Goal: Information Seeking & Learning: Learn about a topic

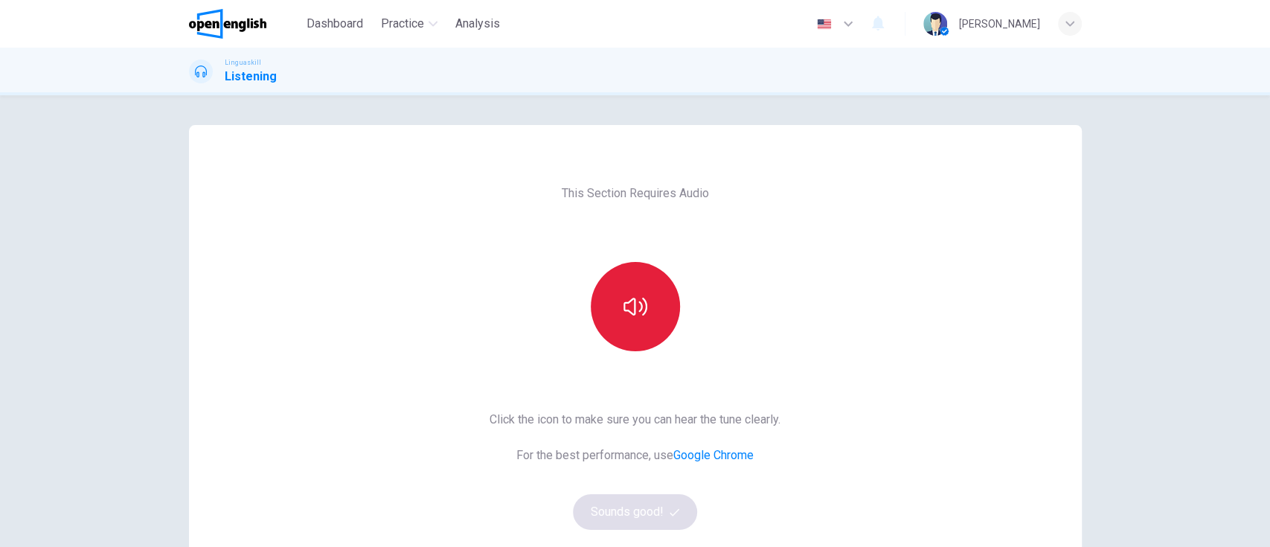
click at [657, 304] on button "button" at bounding box center [635, 306] width 89 height 89
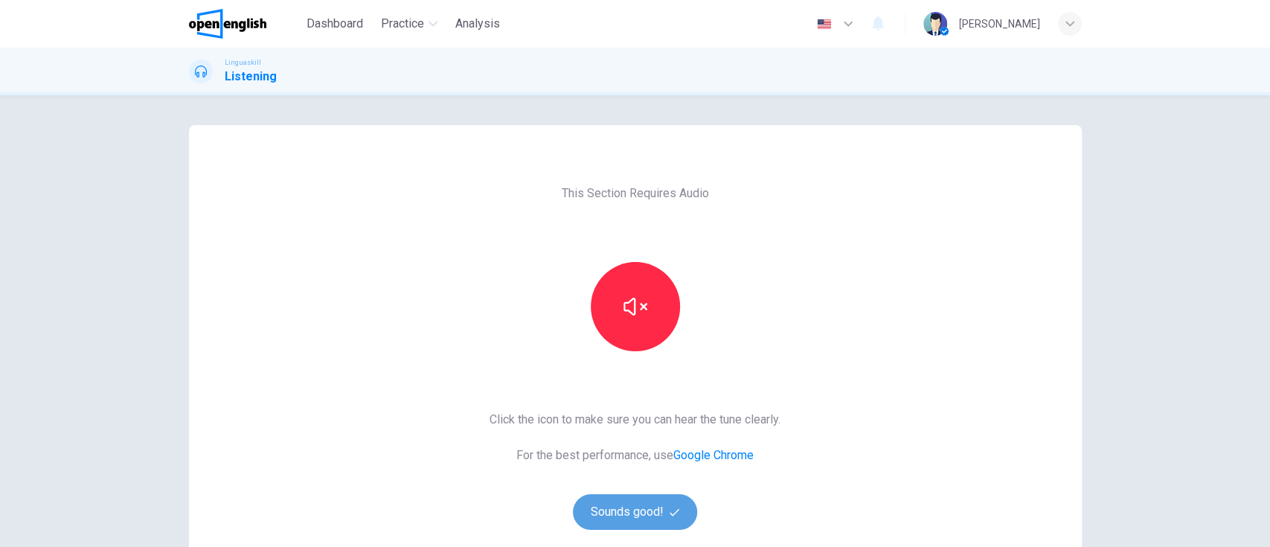
click at [636, 518] on button "Sounds good!" at bounding box center [635, 512] width 125 height 36
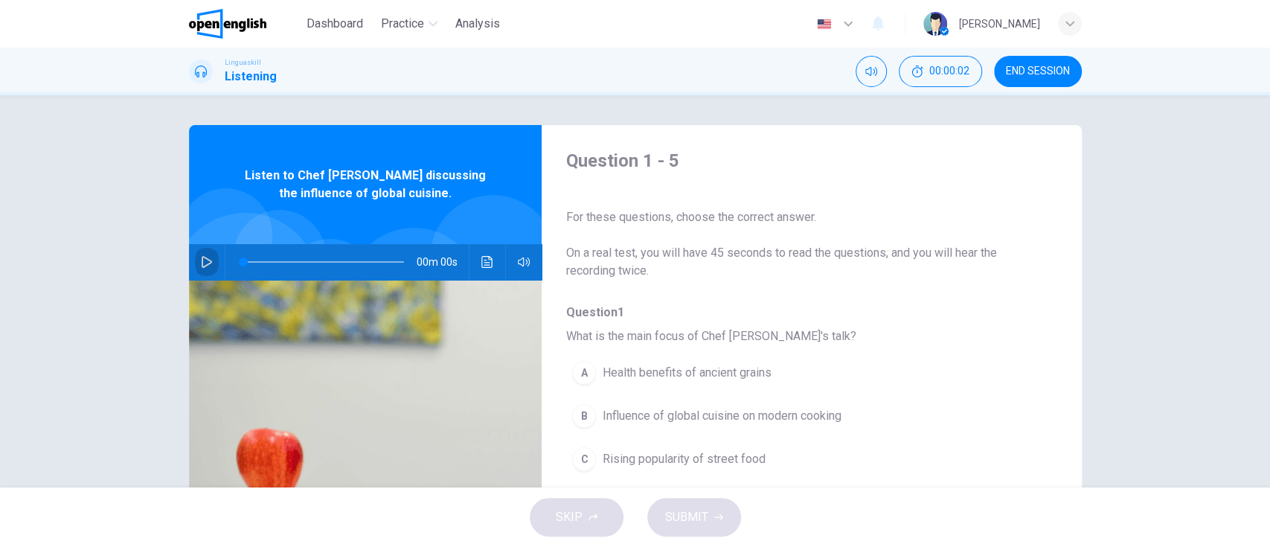
click at [202, 257] on icon "button" at bounding box center [207, 262] width 12 height 12
type input "*"
click at [762, 425] on button "B Influence of global cuisine on modern cooking" at bounding box center [772, 415] width 414 height 37
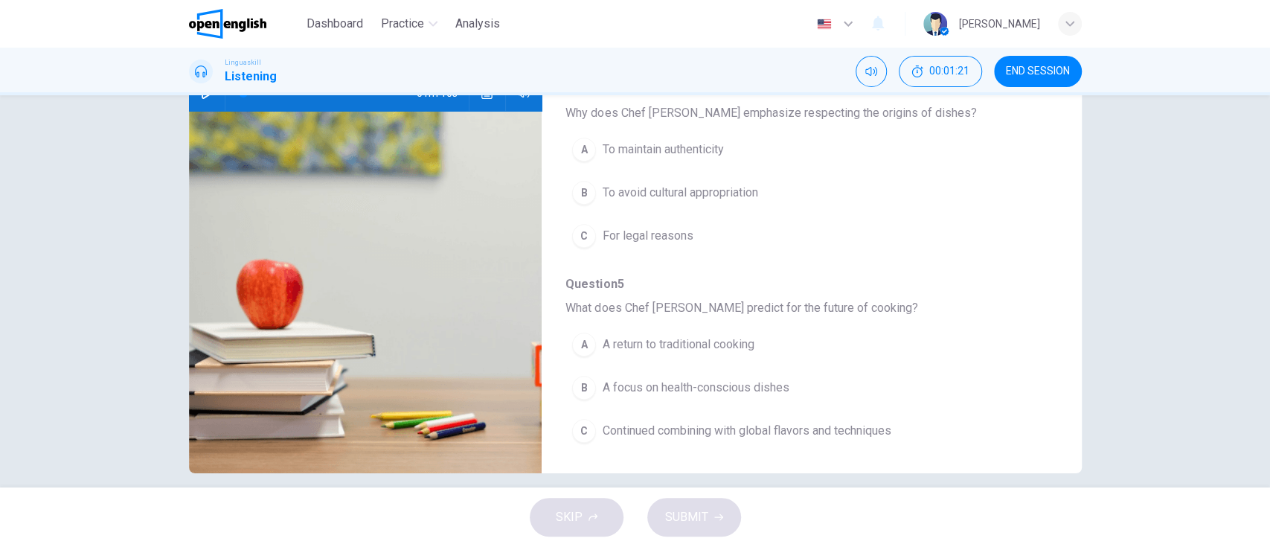
scroll to position [171, 0]
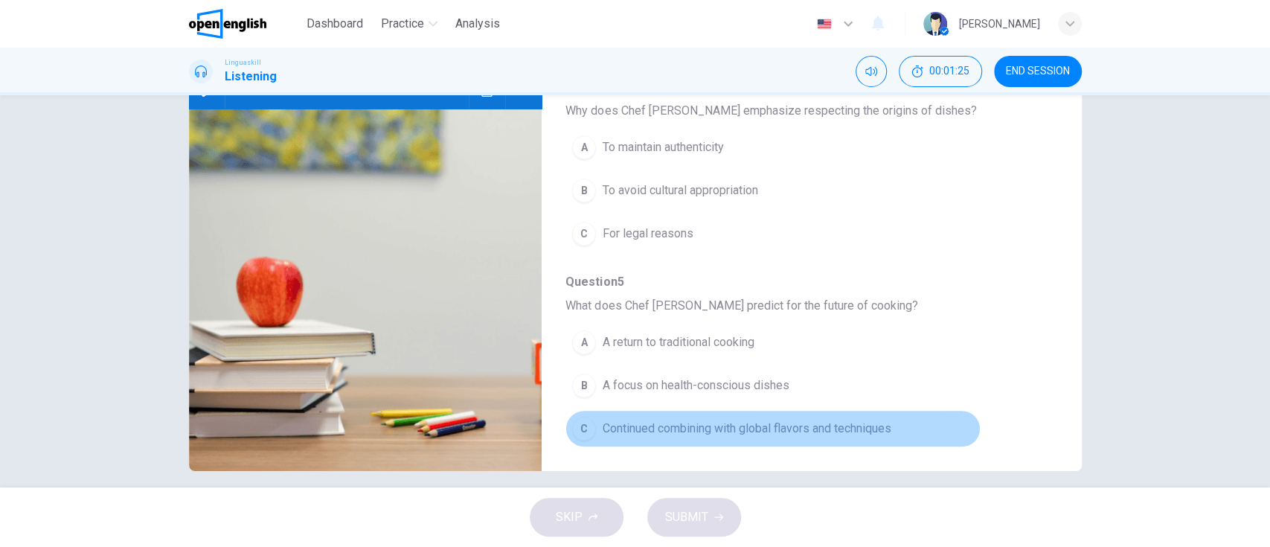
click at [848, 428] on span "Continued combining with global flavors and techniques" at bounding box center [746, 429] width 289 height 18
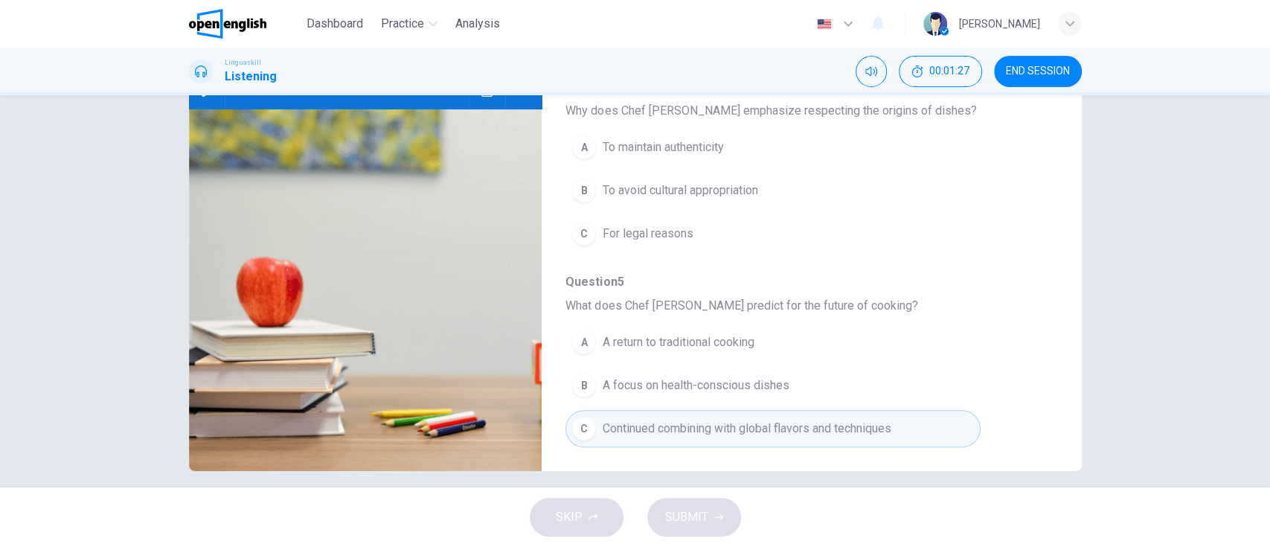
scroll to position [0, 0]
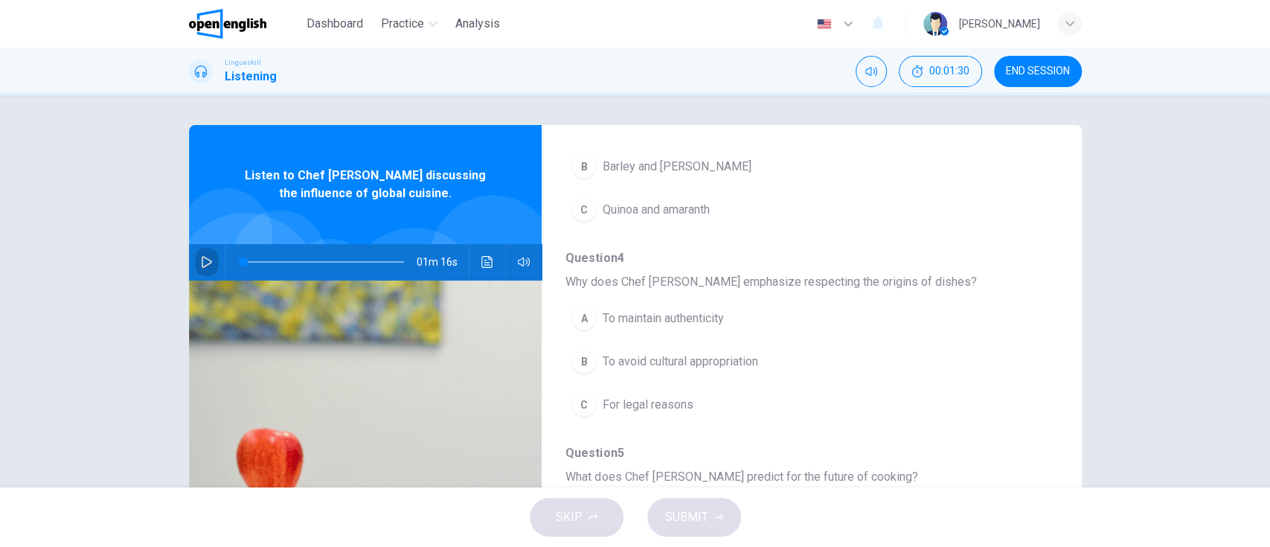
click at [202, 265] on icon "button" at bounding box center [207, 262] width 10 height 12
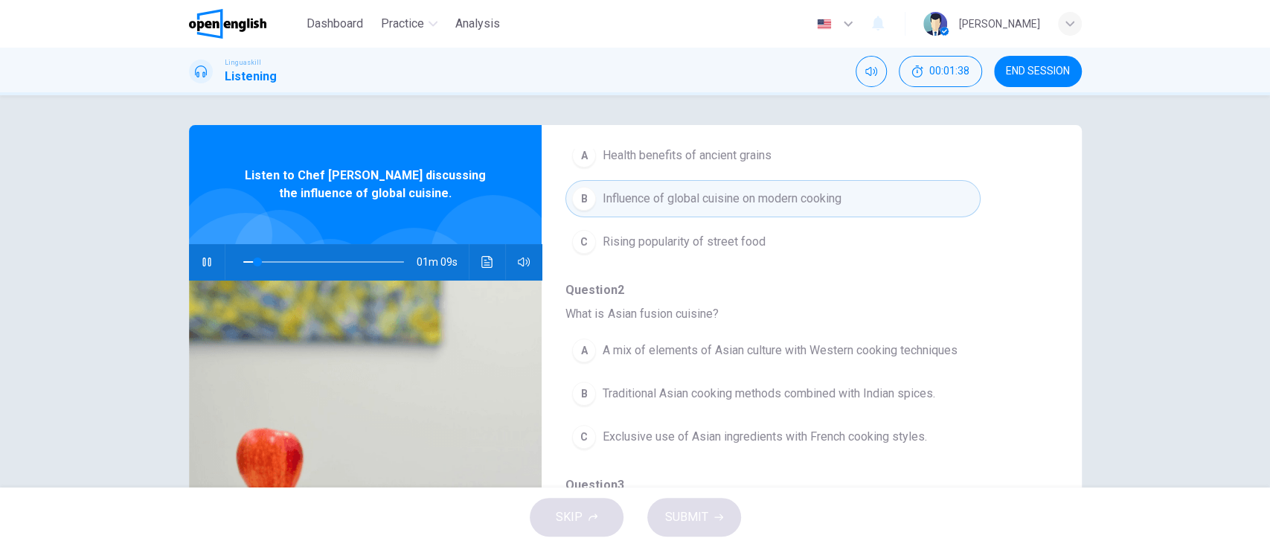
scroll to position [224, 0]
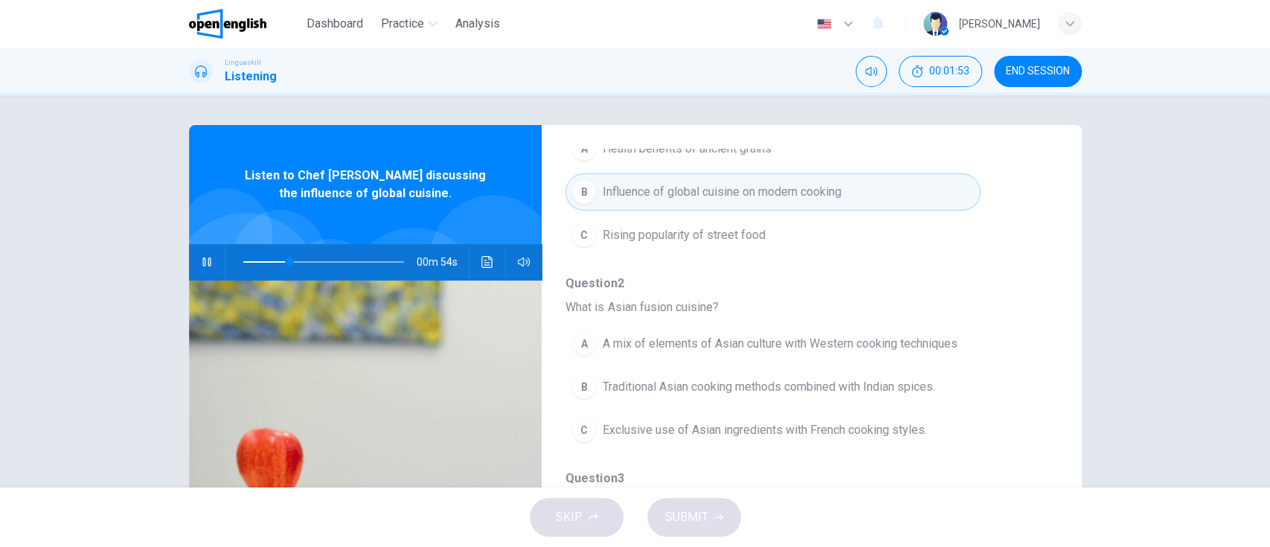
click at [945, 346] on span "A mix of elements of Asian culture with Western cooking techniques" at bounding box center [779, 344] width 355 height 18
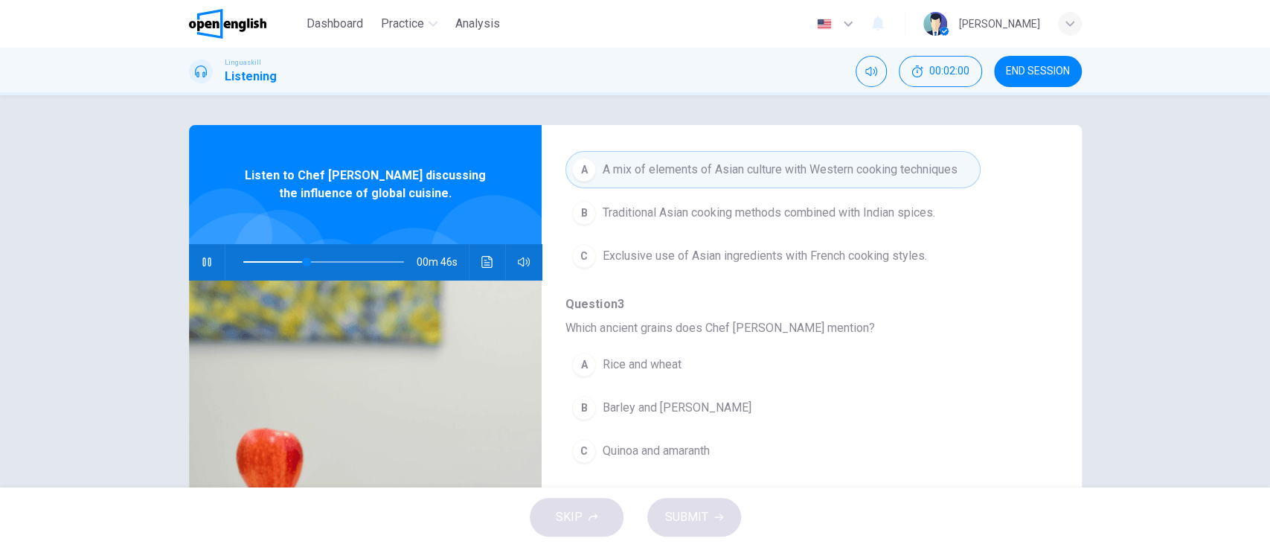
scroll to position [401, 0]
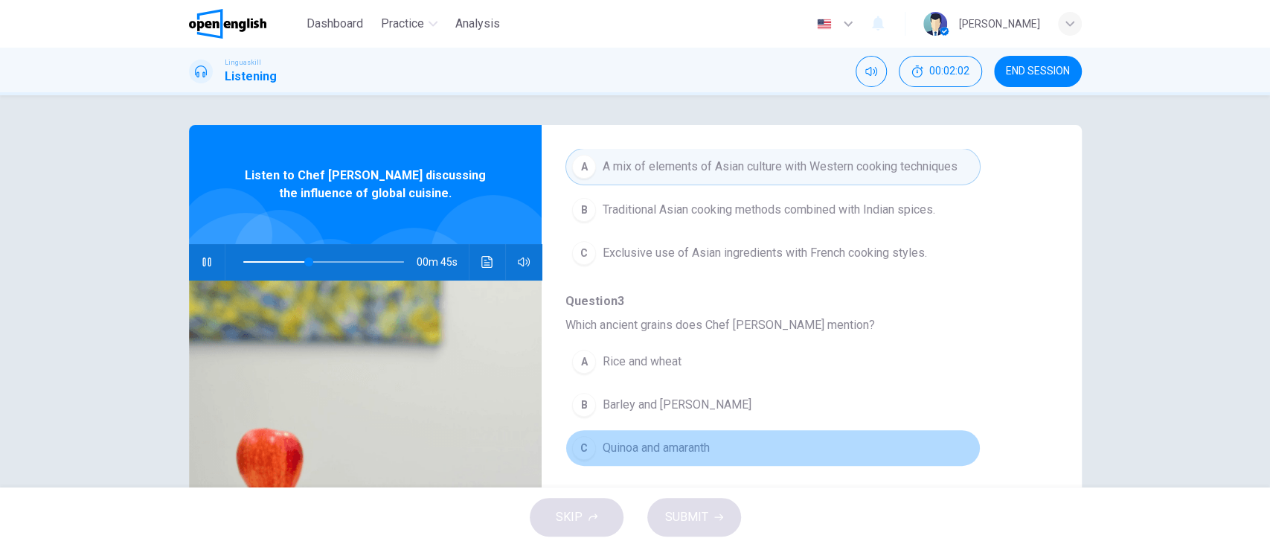
click at [901, 457] on button "C Quinoa and amaranth" at bounding box center [772, 447] width 414 height 37
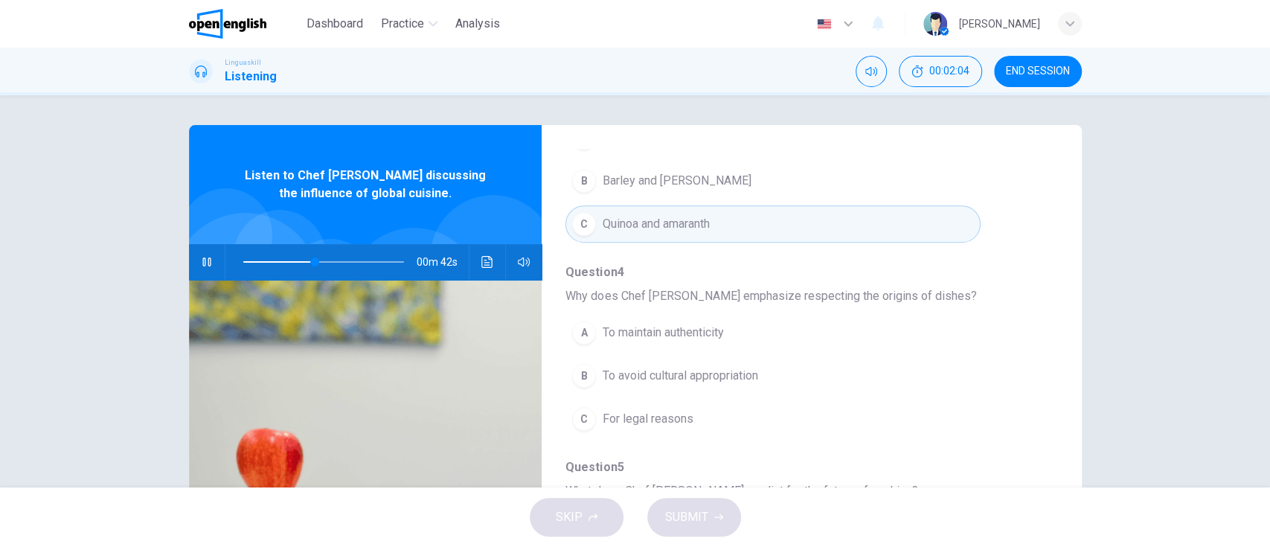
scroll to position [639, 0]
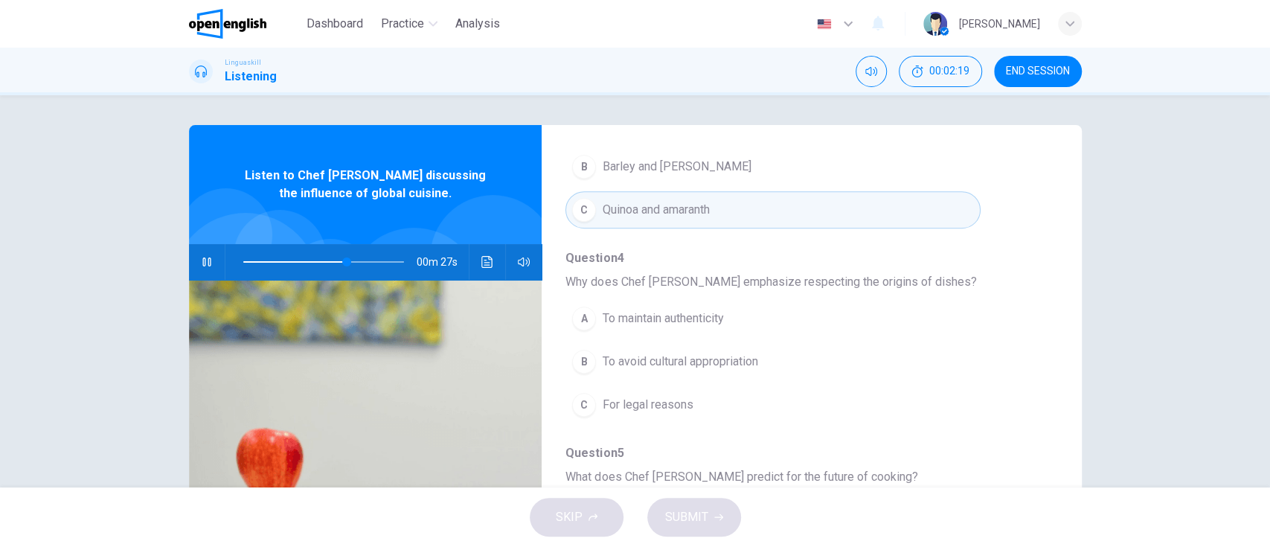
click at [936, 306] on button "A To maintain authenticity" at bounding box center [772, 318] width 414 height 37
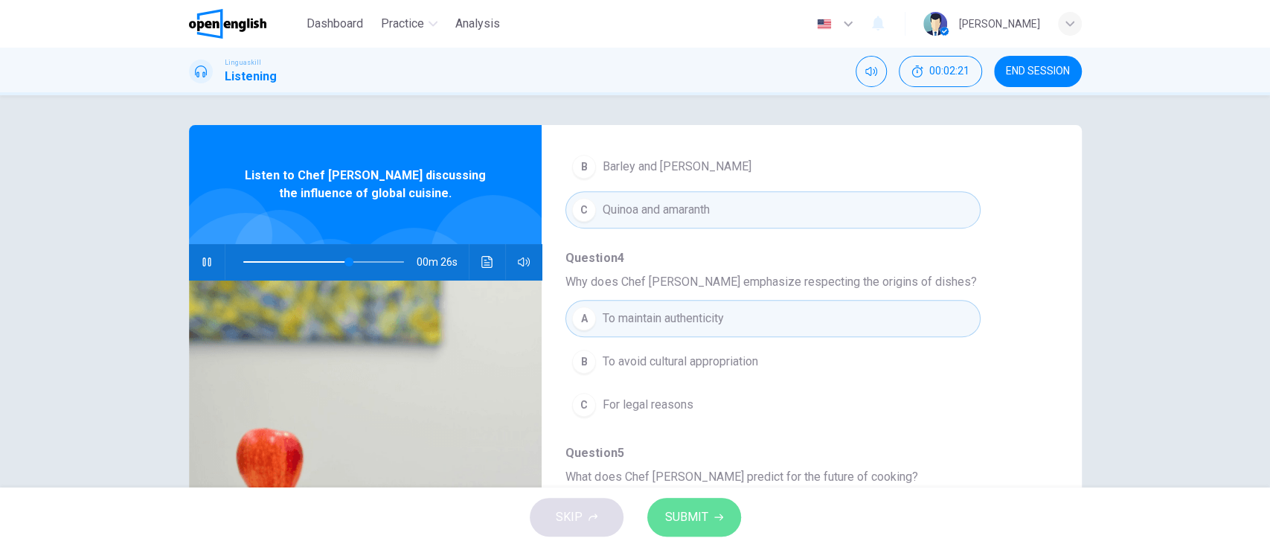
click at [713, 503] on button "SUBMIT" at bounding box center [694, 517] width 94 height 39
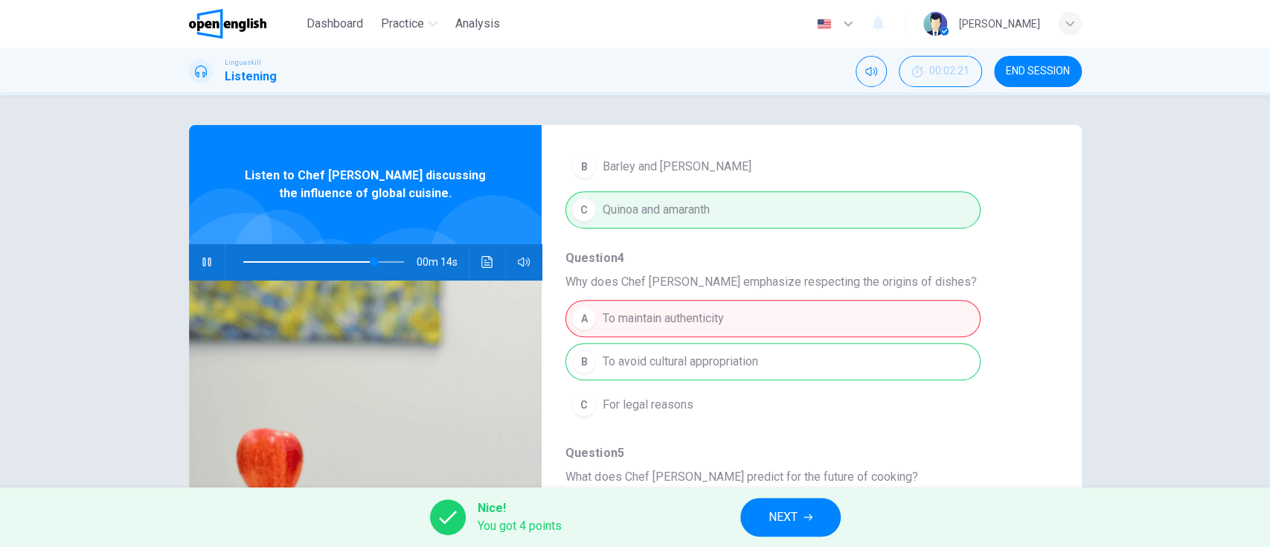
type input "**"
click at [806, 527] on button "NEXT" at bounding box center [790, 517] width 100 height 39
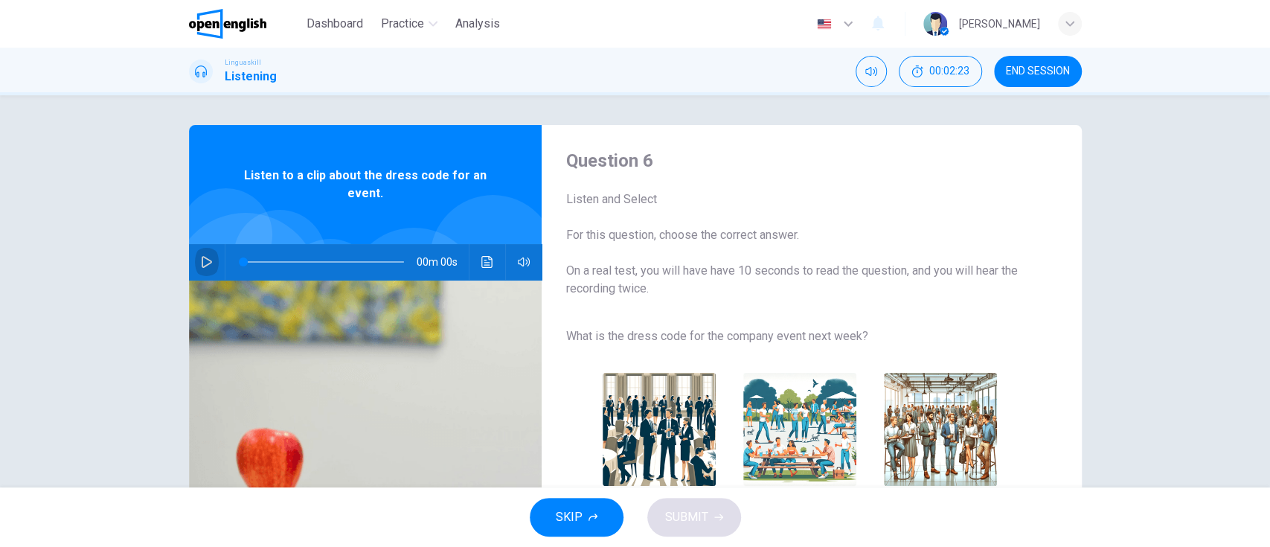
click at [206, 262] on icon "button" at bounding box center [207, 262] width 10 height 12
type input "**"
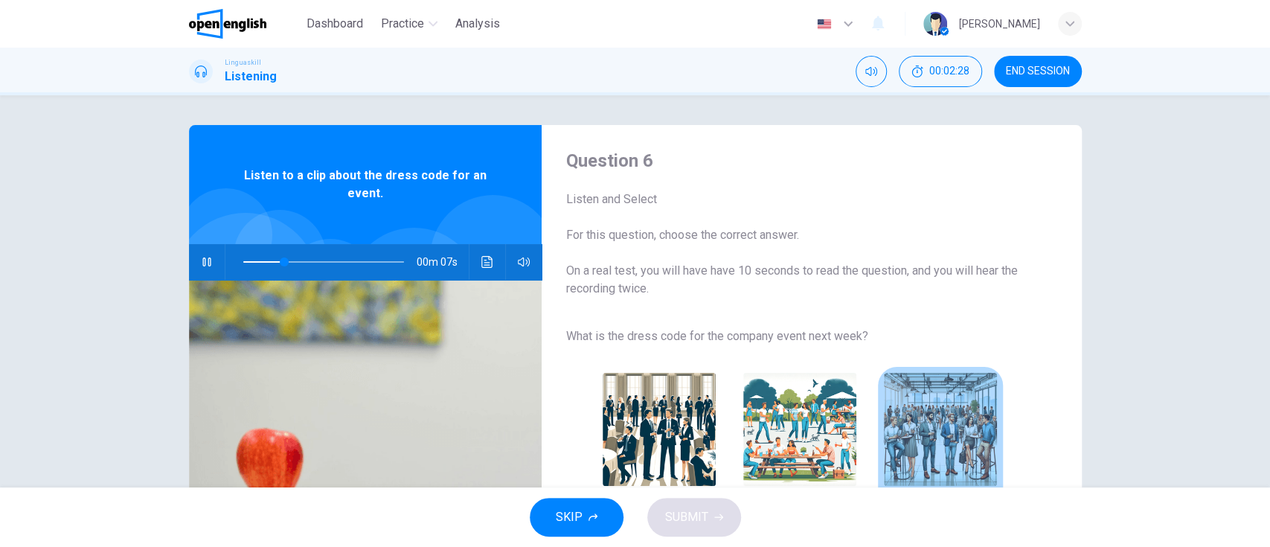
click at [925, 420] on img "button" at bounding box center [940, 429] width 113 height 113
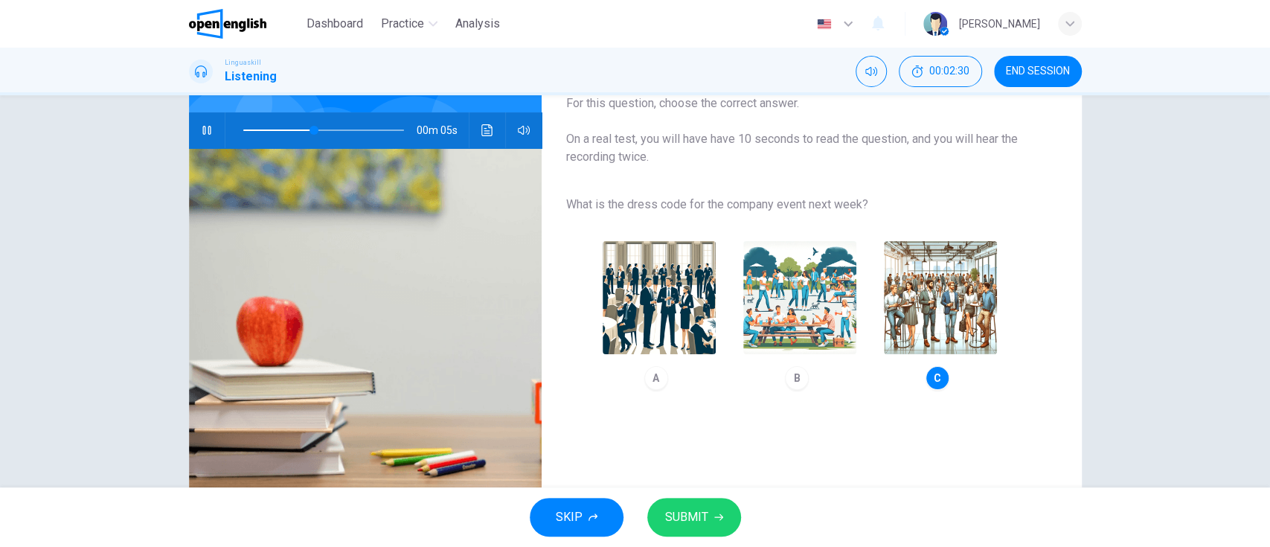
scroll to position [134, 0]
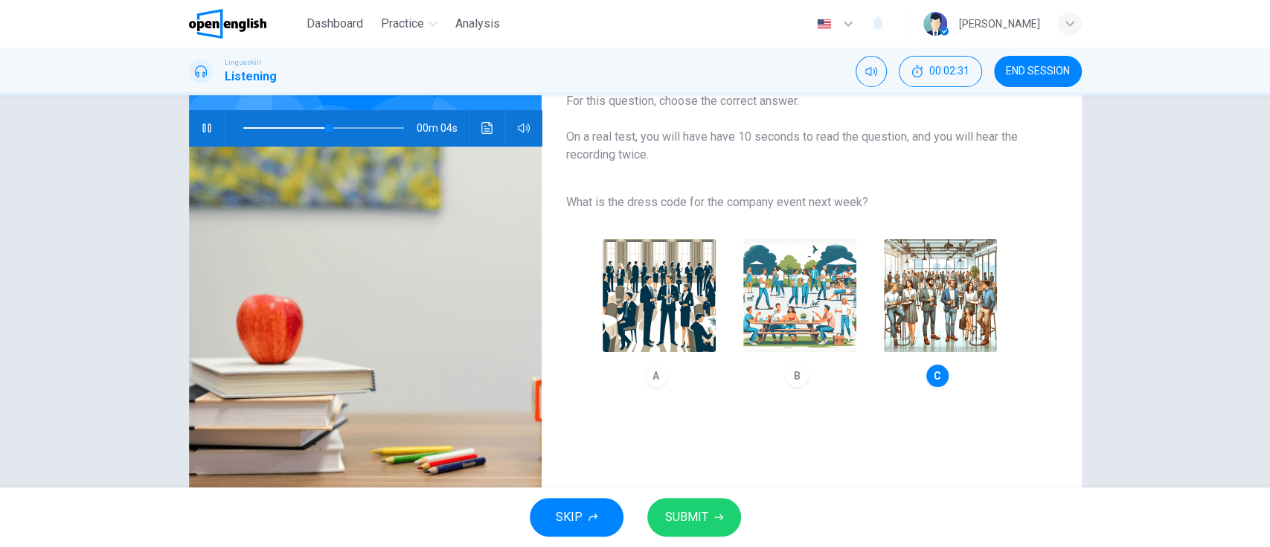
click at [704, 512] on span "SUBMIT" at bounding box center [686, 517] width 43 height 21
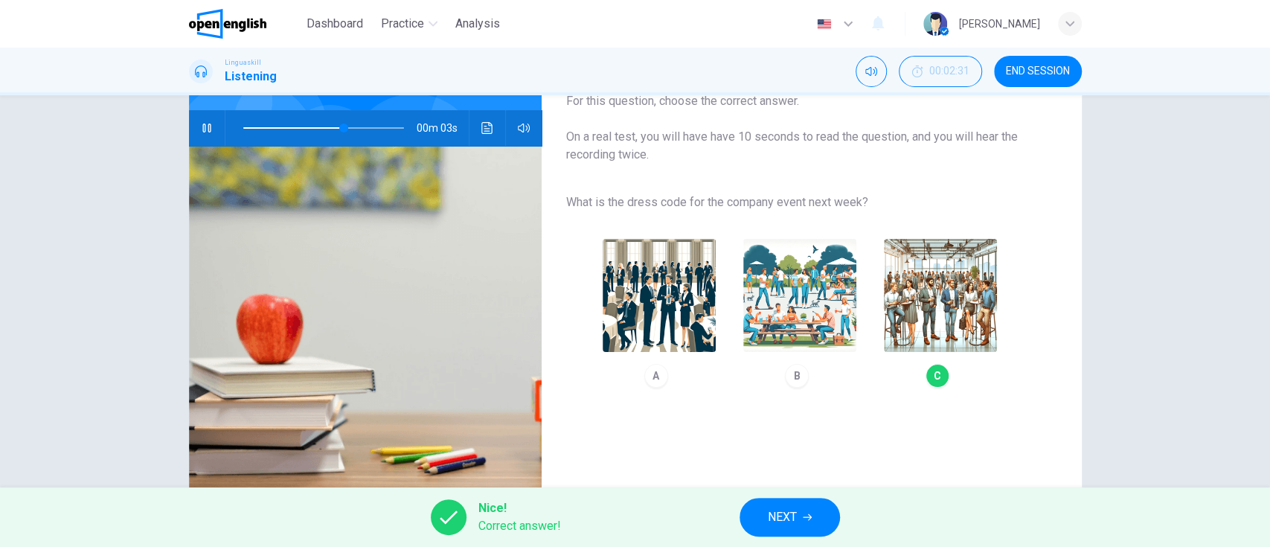
type input "**"
click at [766, 509] on button "NEXT" at bounding box center [789, 517] width 100 height 39
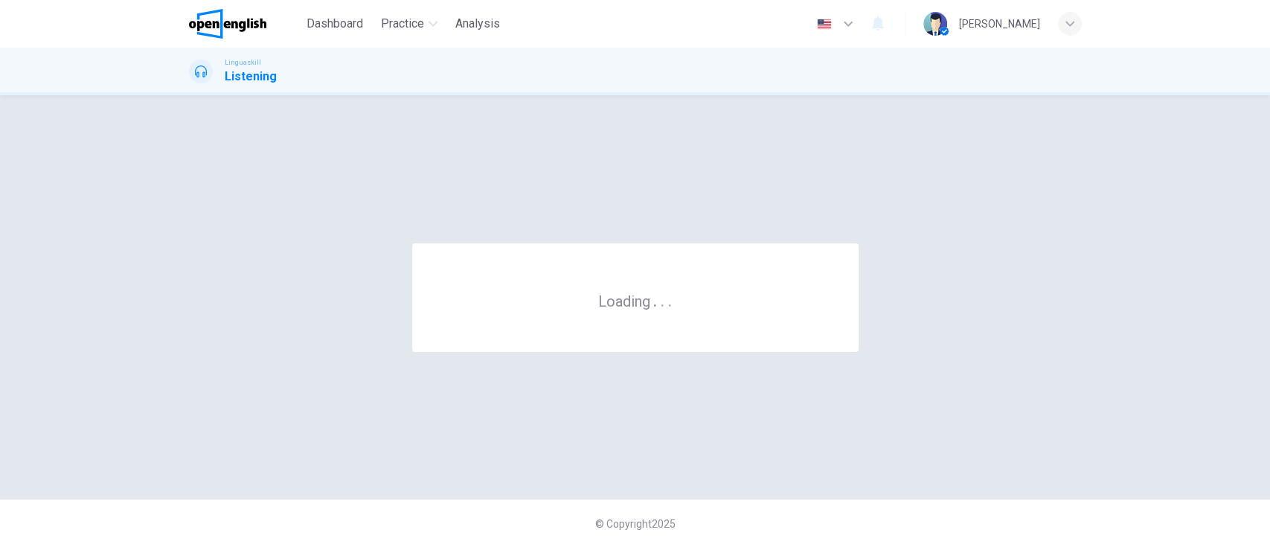
scroll to position [0, 0]
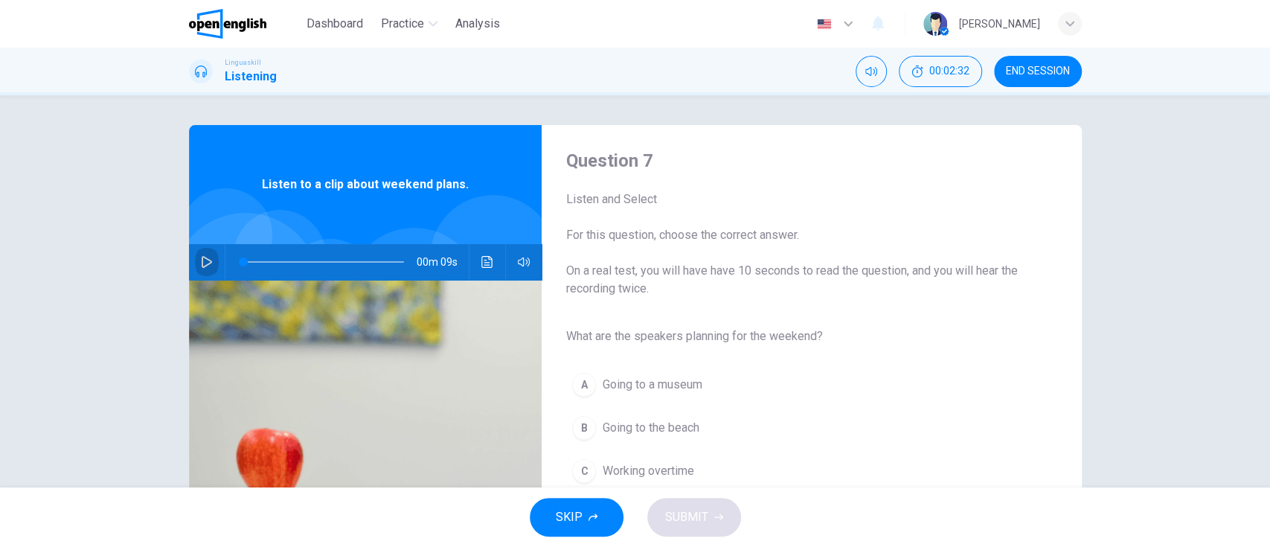
click at [201, 260] on icon "button" at bounding box center [207, 262] width 12 height 12
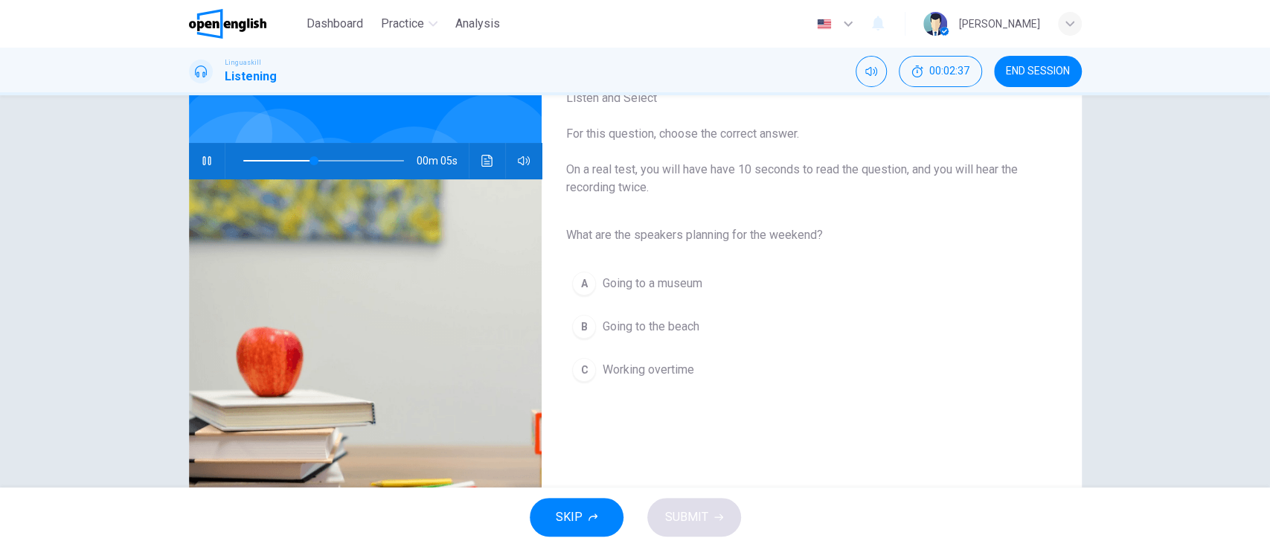
scroll to position [106, 0]
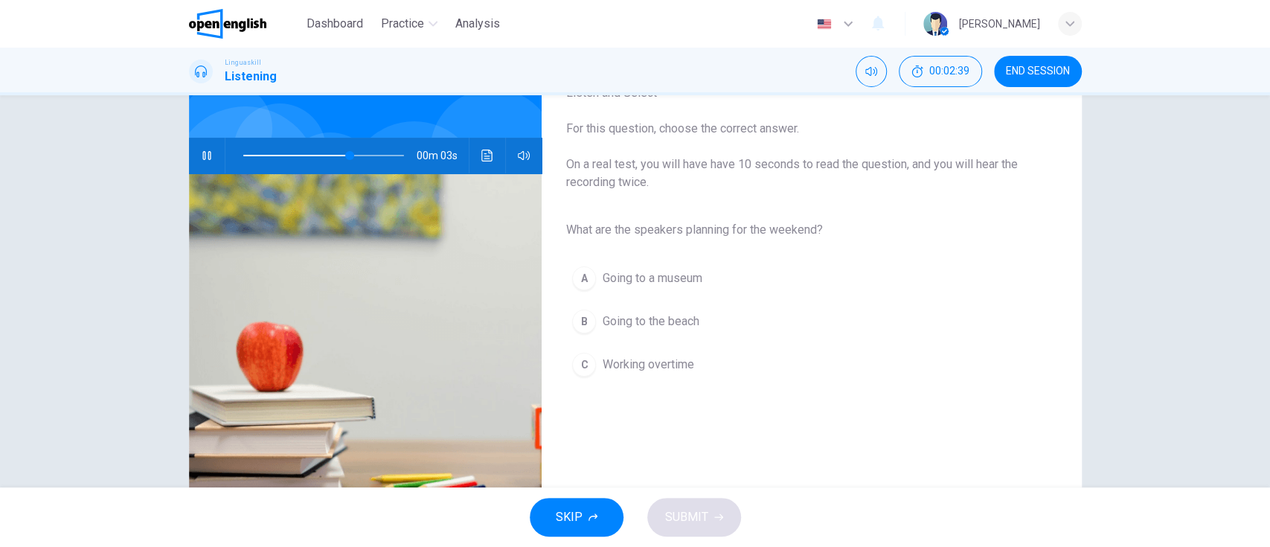
type input "**"
type input "*"
click at [728, 326] on button "B Going to the beach" at bounding box center [799, 321] width 468 height 37
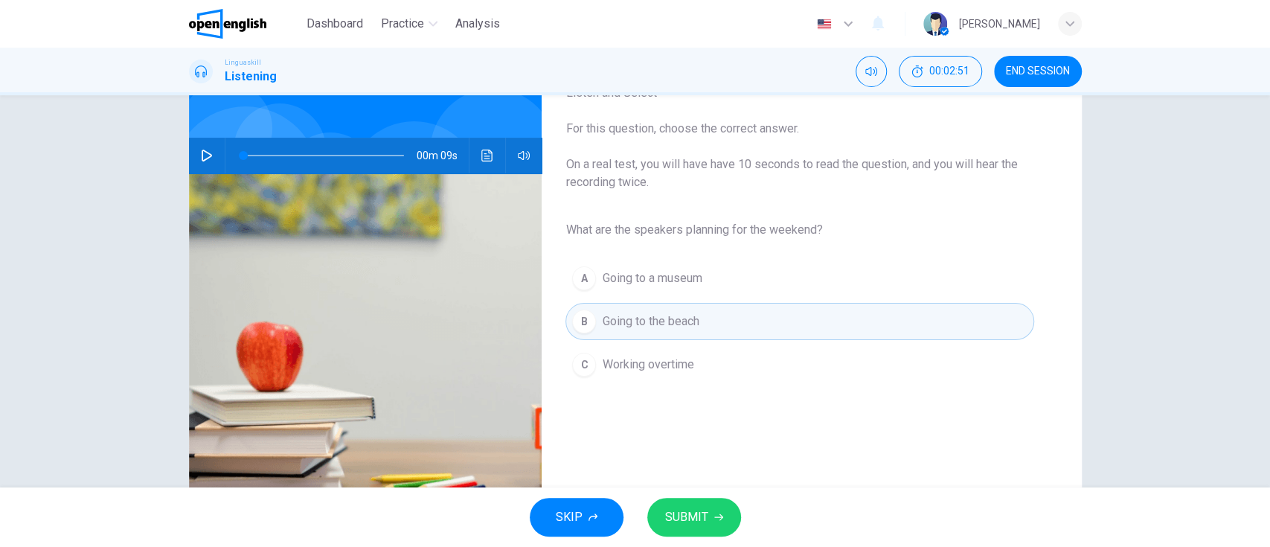
click at [682, 515] on span "SUBMIT" at bounding box center [686, 517] width 43 height 21
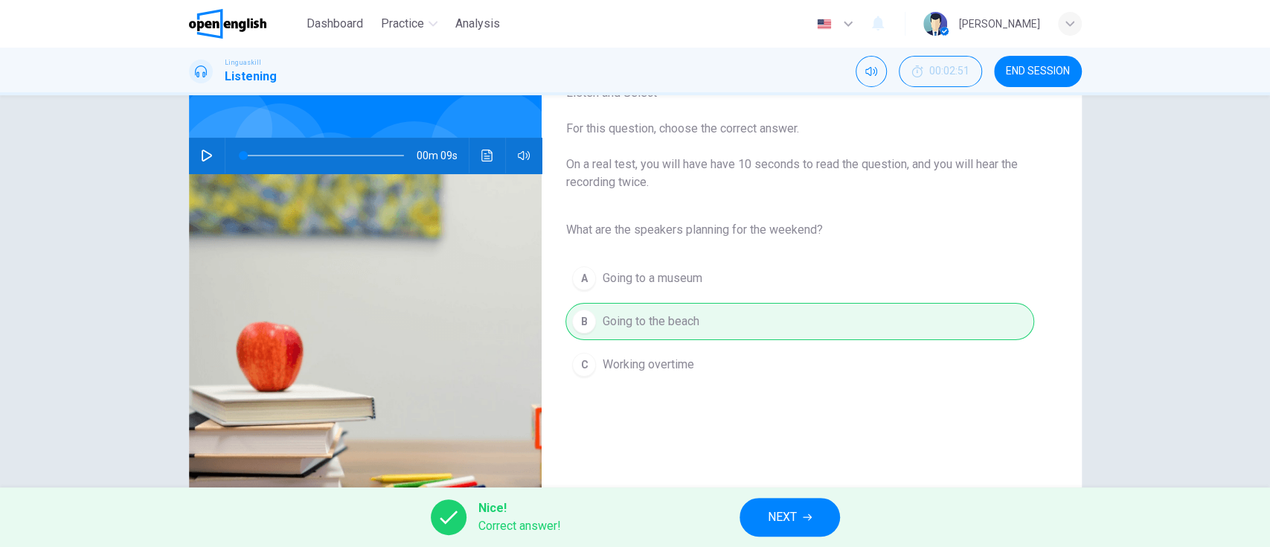
click at [777, 509] on span "NEXT" at bounding box center [782, 517] width 29 height 21
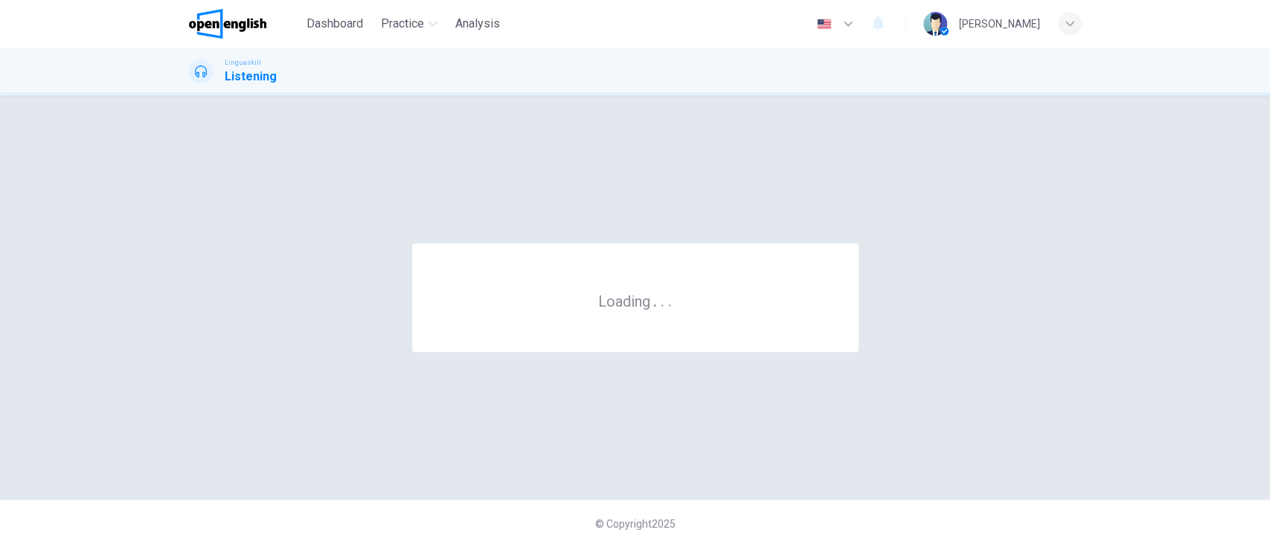
scroll to position [0, 0]
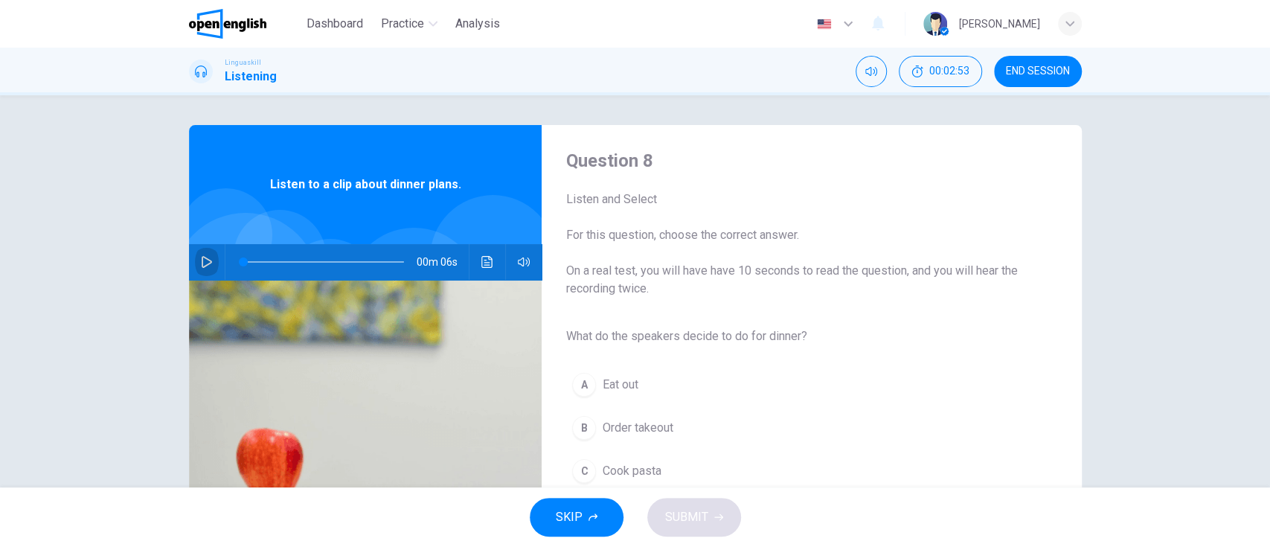
click at [202, 259] on icon "button" at bounding box center [207, 262] width 10 height 12
type input "*"
click at [660, 459] on button "C Cook pasta" at bounding box center [799, 470] width 468 height 37
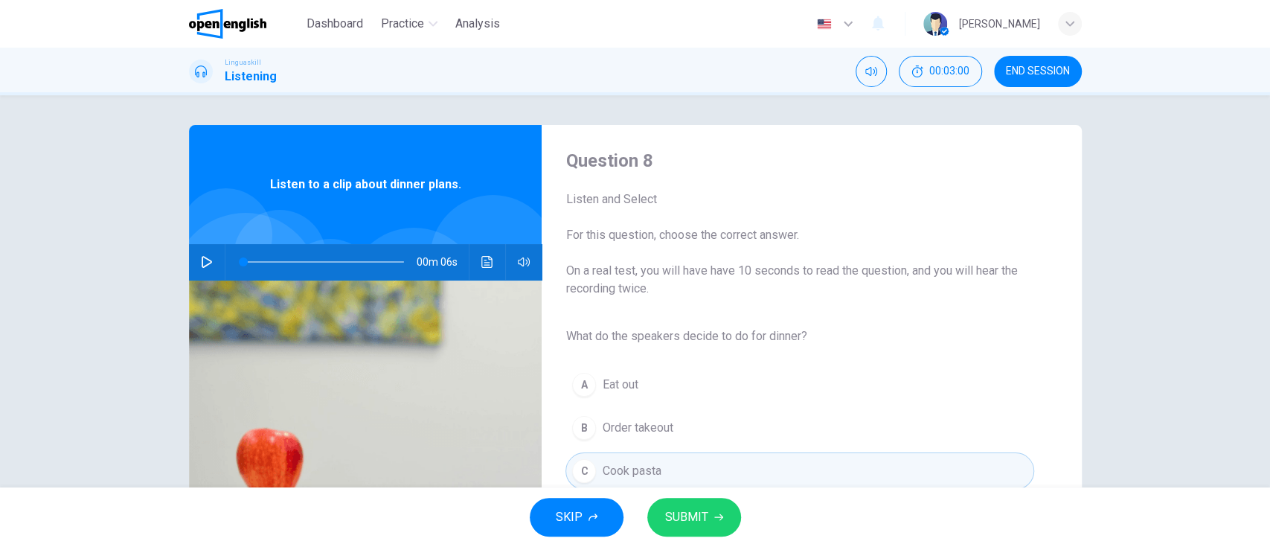
click at [715, 527] on button "SUBMIT" at bounding box center [694, 517] width 94 height 39
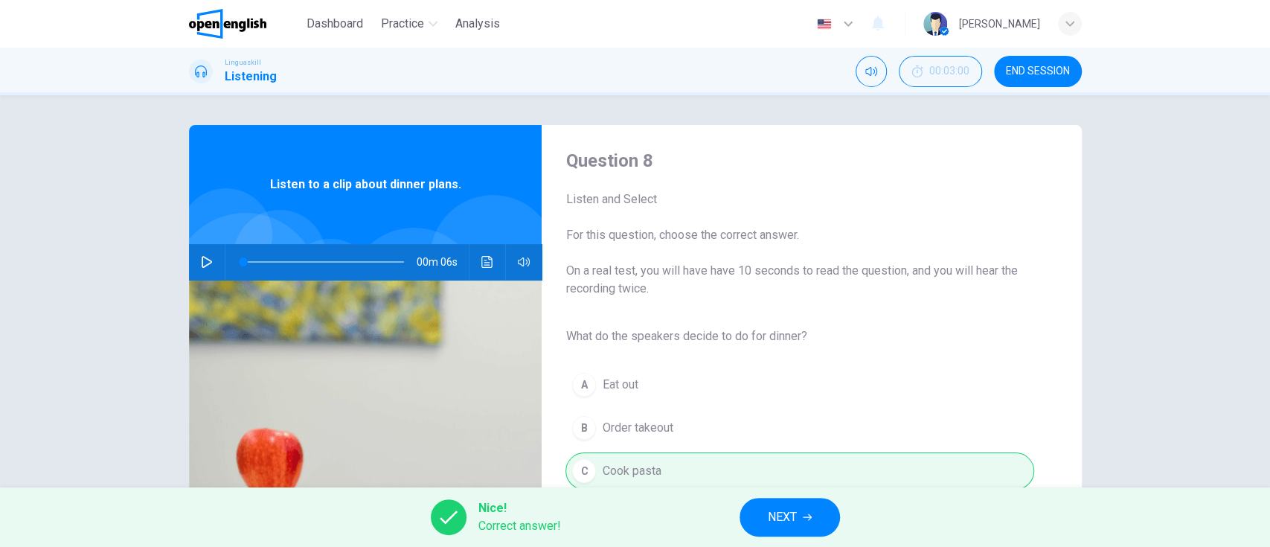
click at [784, 517] on span "NEXT" at bounding box center [782, 517] width 29 height 21
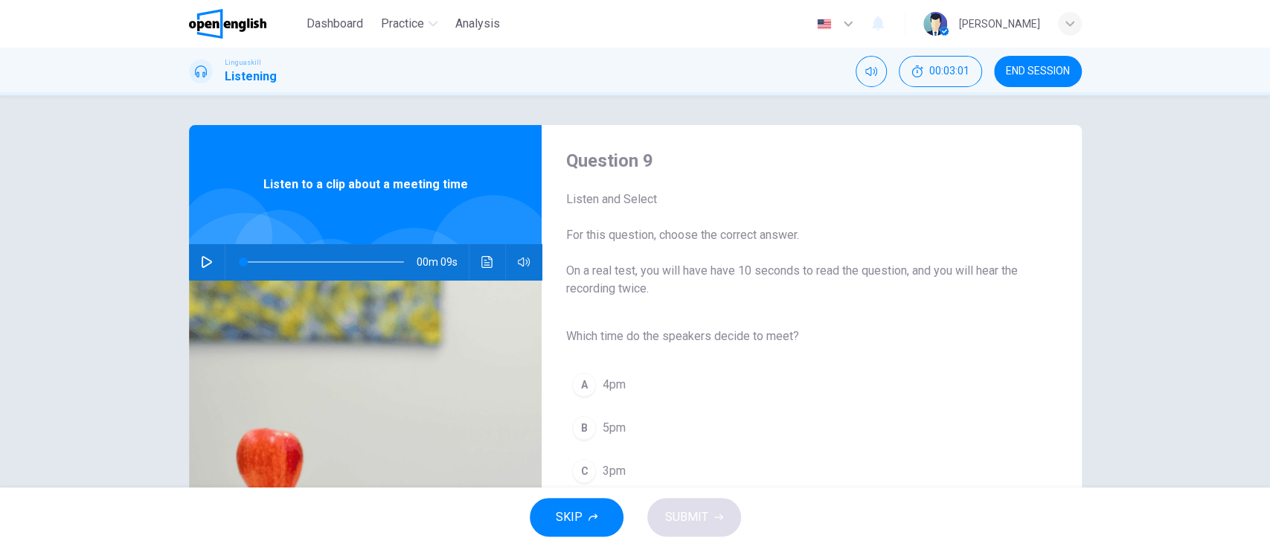
click at [199, 272] on button "button" at bounding box center [207, 262] width 24 height 36
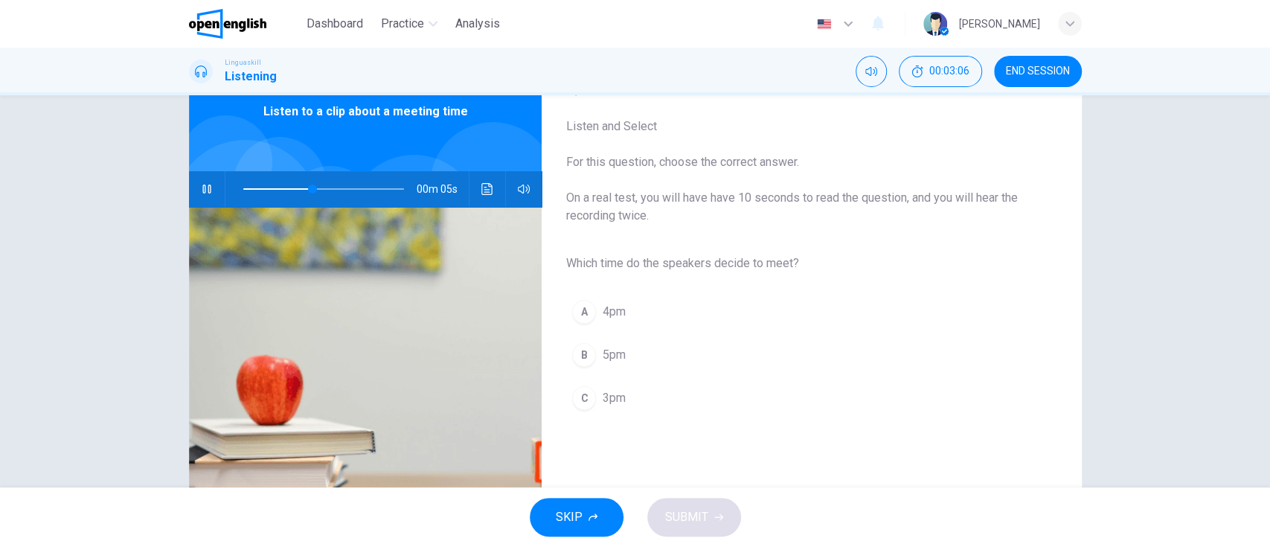
scroll to position [76, 0]
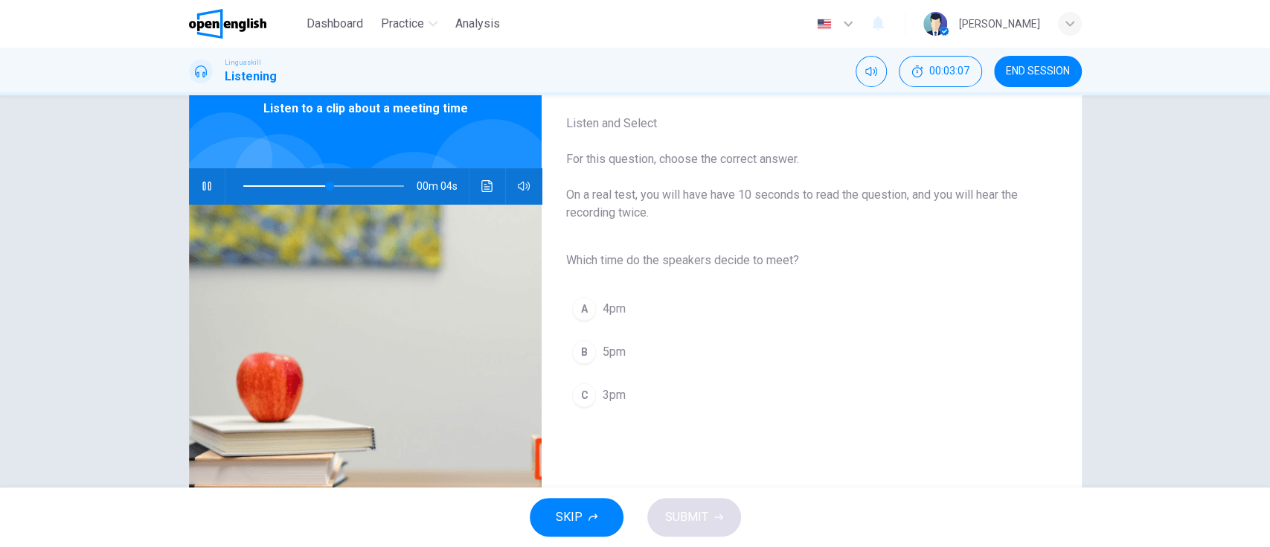
click at [717, 386] on button "C 3pm" at bounding box center [799, 394] width 468 height 37
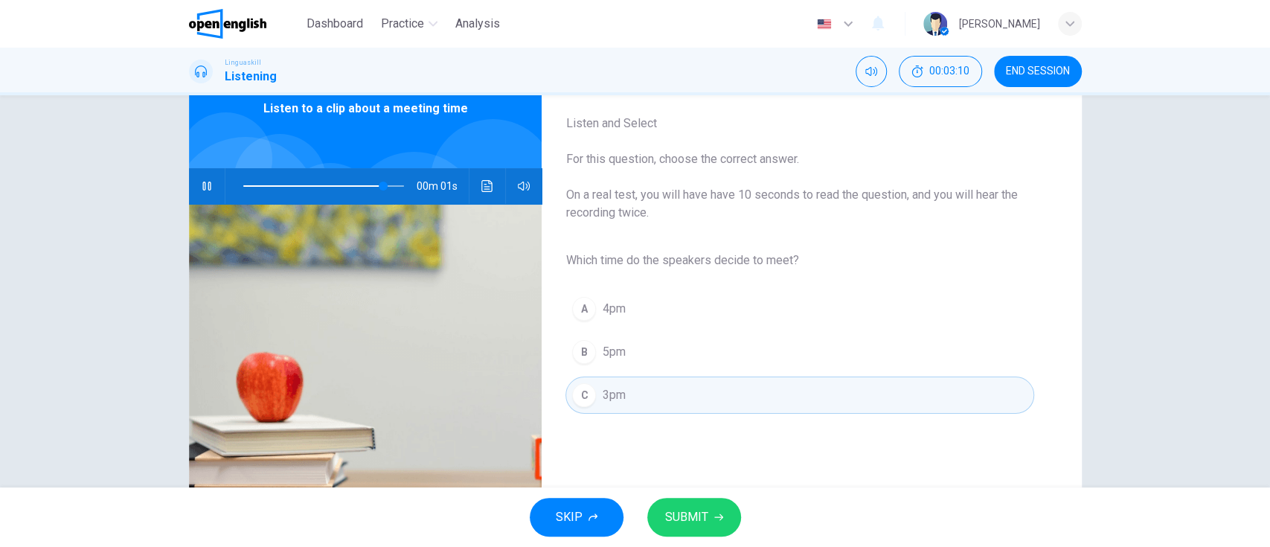
click at [687, 523] on span "SUBMIT" at bounding box center [686, 517] width 43 height 21
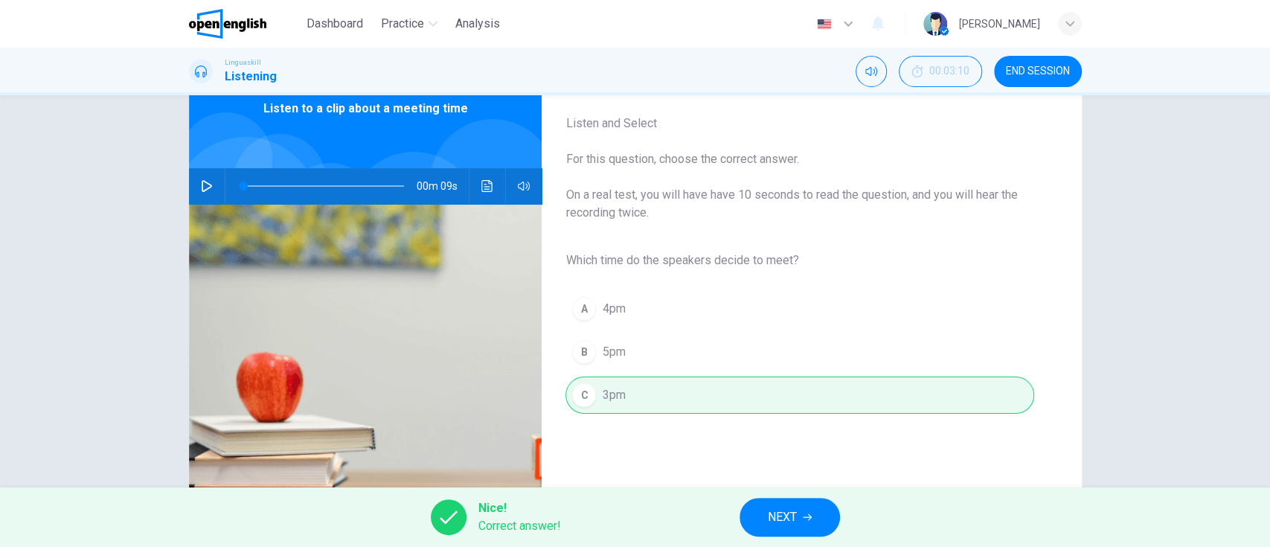
click at [774, 515] on span "NEXT" at bounding box center [782, 517] width 29 height 21
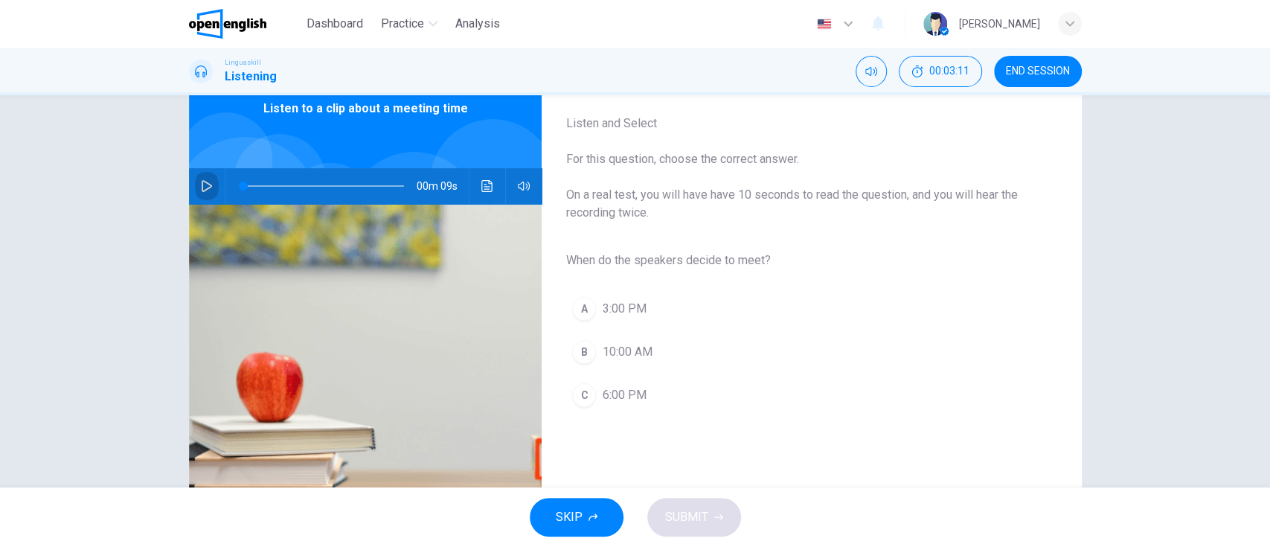
click at [201, 184] on icon "button" at bounding box center [207, 186] width 12 height 12
click at [864, 321] on button "A 3:00 PM" at bounding box center [799, 308] width 468 height 37
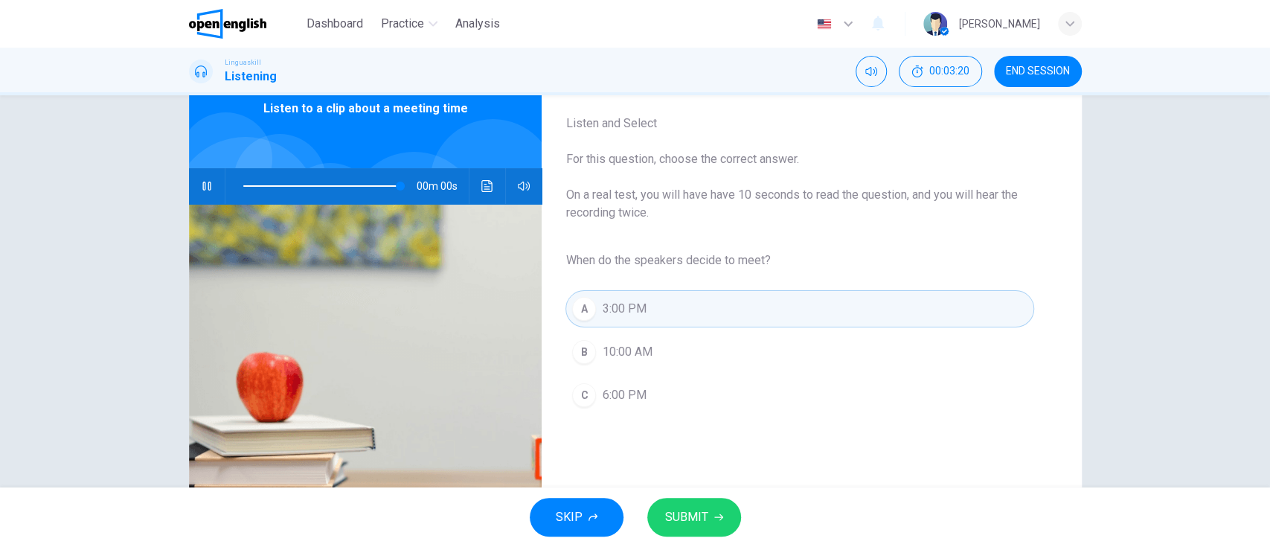
type input "*"
click at [708, 518] on button "SUBMIT" at bounding box center [694, 517] width 94 height 39
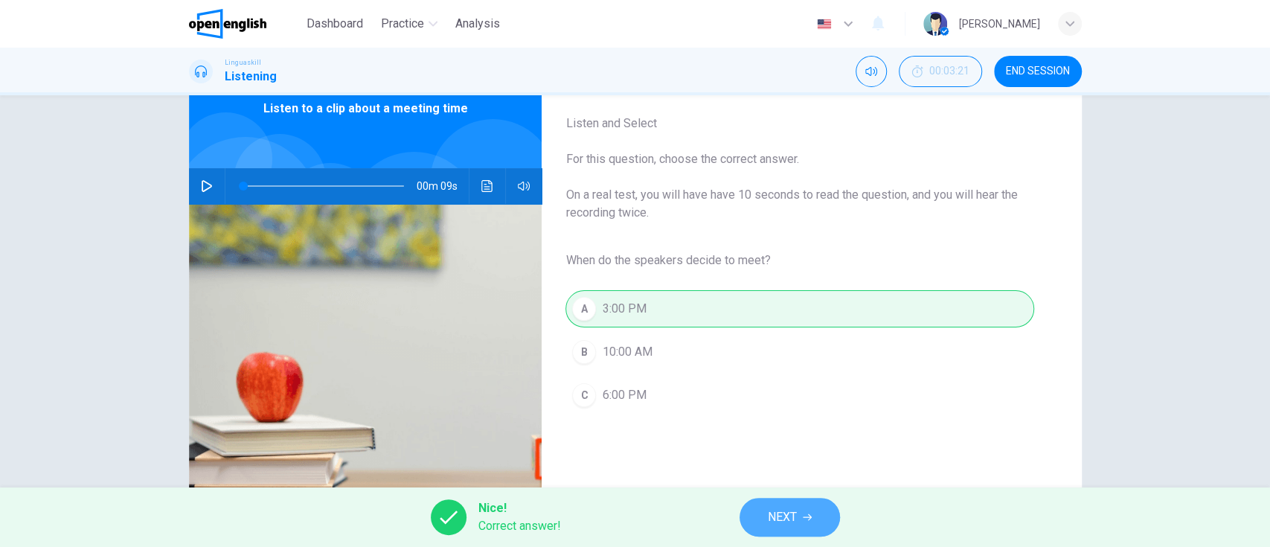
click at [771, 523] on span "NEXT" at bounding box center [782, 517] width 29 height 21
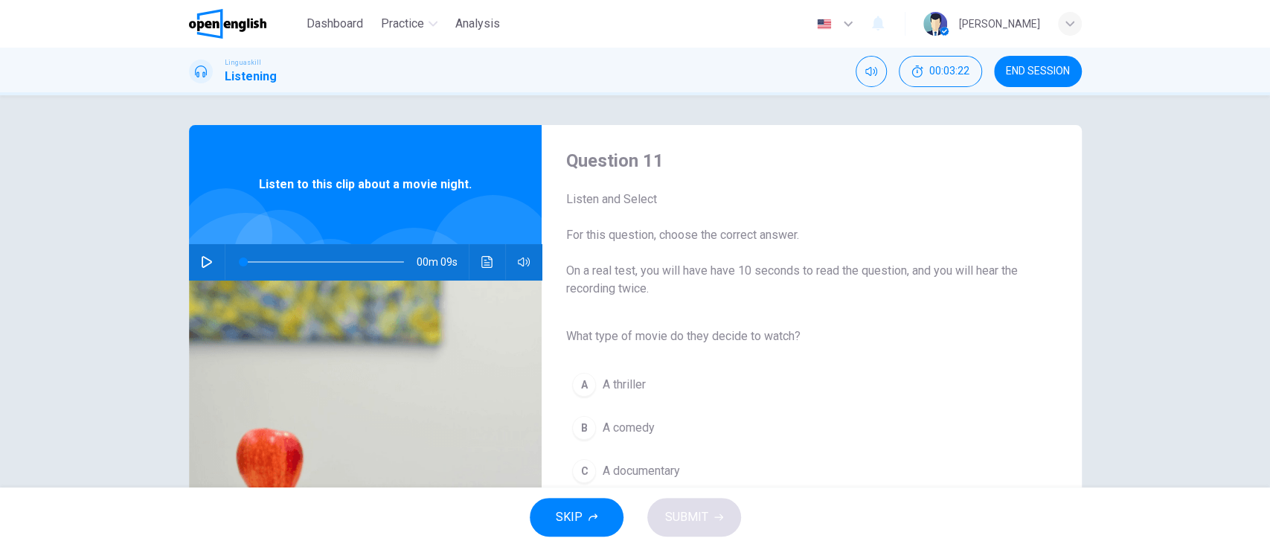
click at [208, 269] on button "button" at bounding box center [207, 262] width 24 height 36
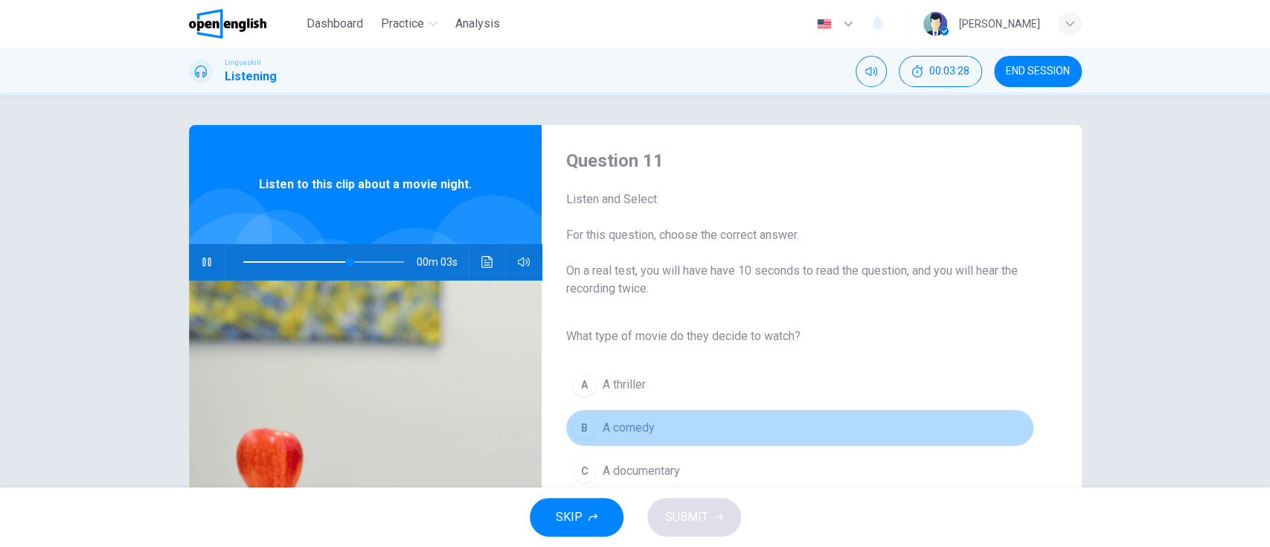
click at [775, 437] on button "B A comedy" at bounding box center [799, 427] width 468 height 37
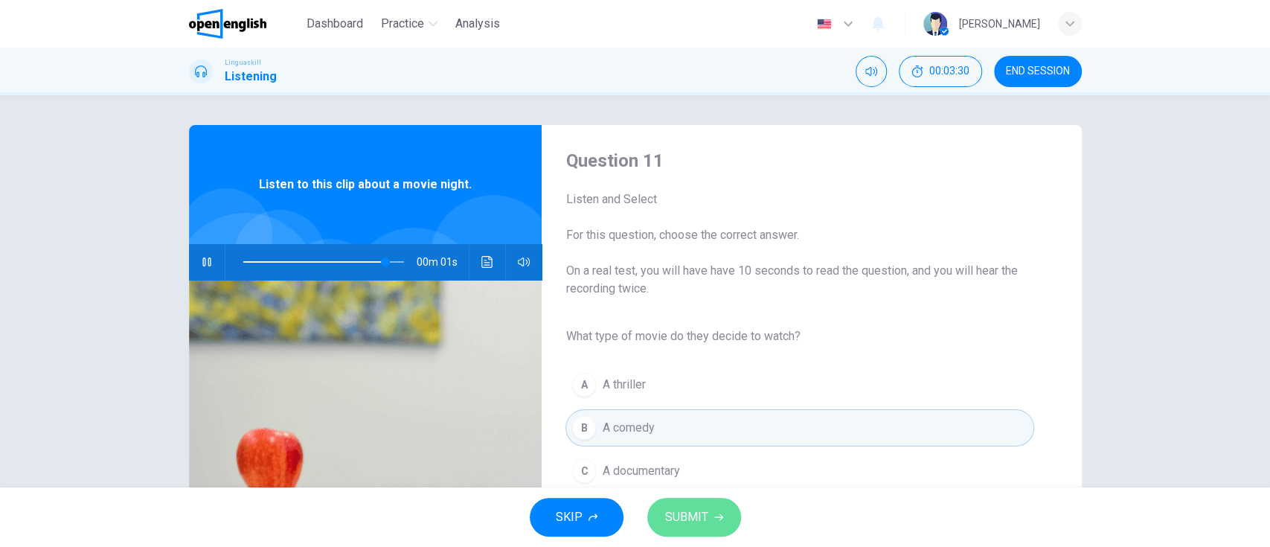
click at [707, 521] on button "SUBMIT" at bounding box center [694, 517] width 94 height 39
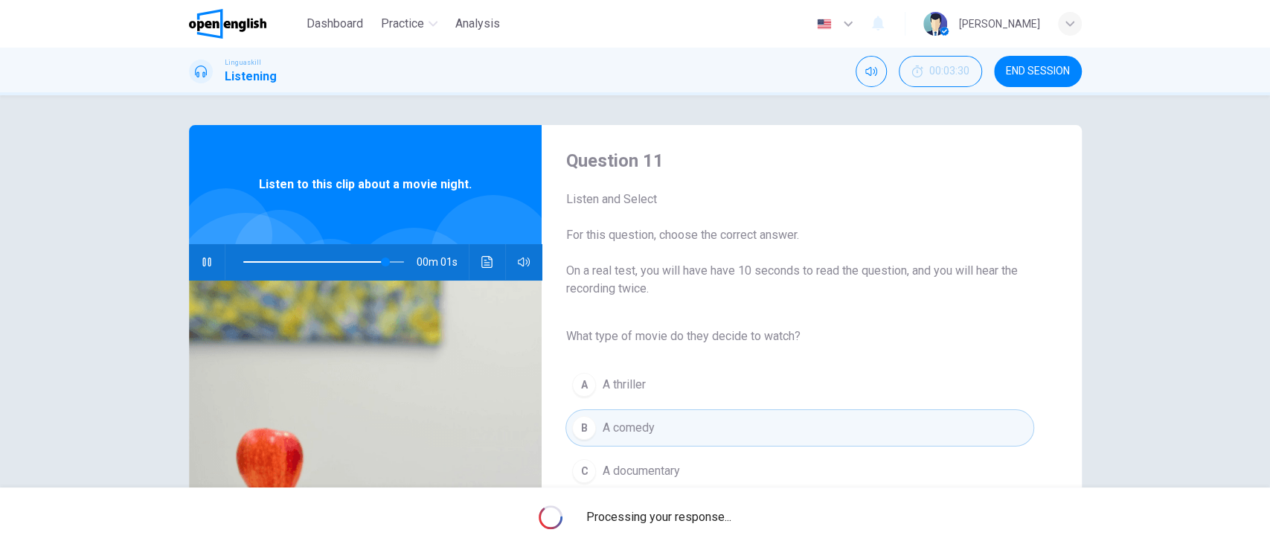
type input "*"
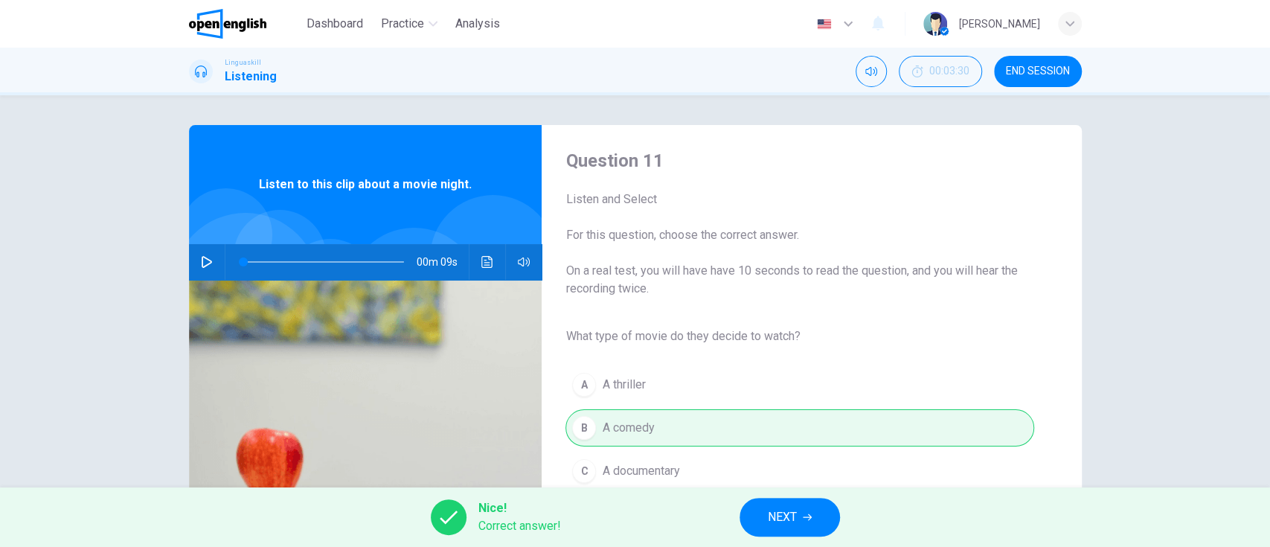
click at [791, 531] on button "NEXT" at bounding box center [789, 517] width 100 height 39
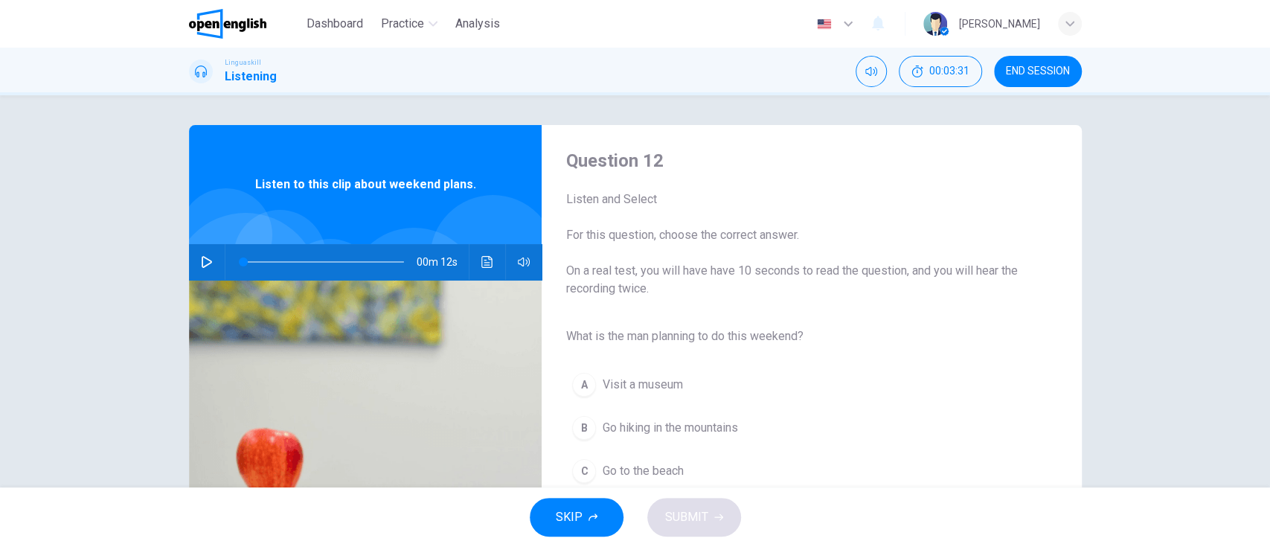
click at [202, 260] on icon "button" at bounding box center [207, 262] width 10 height 12
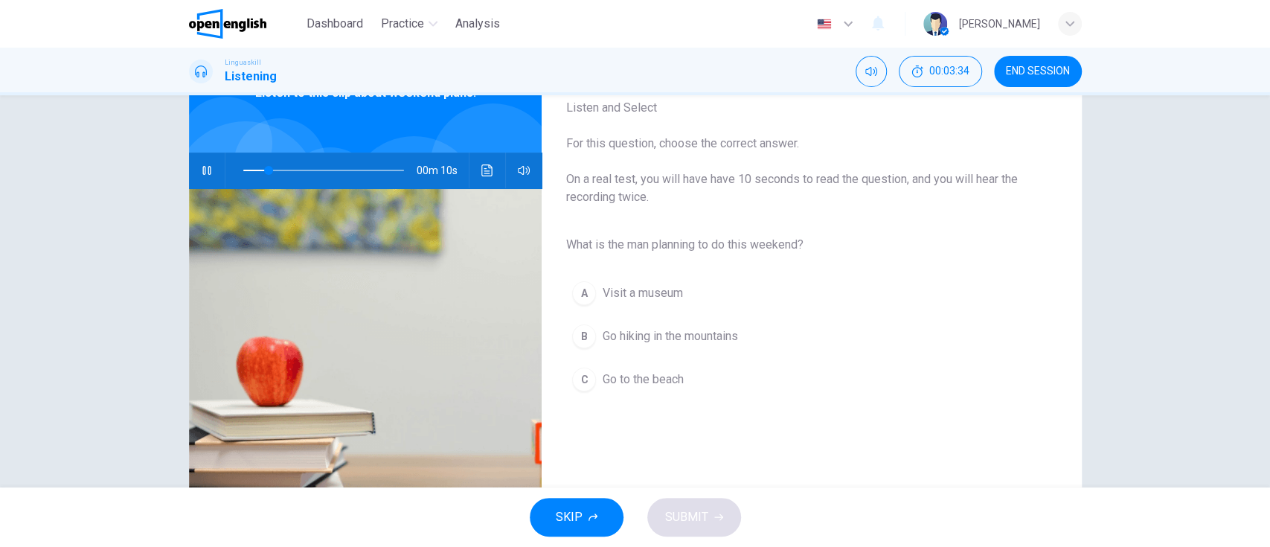
scroll to position [97, 0]
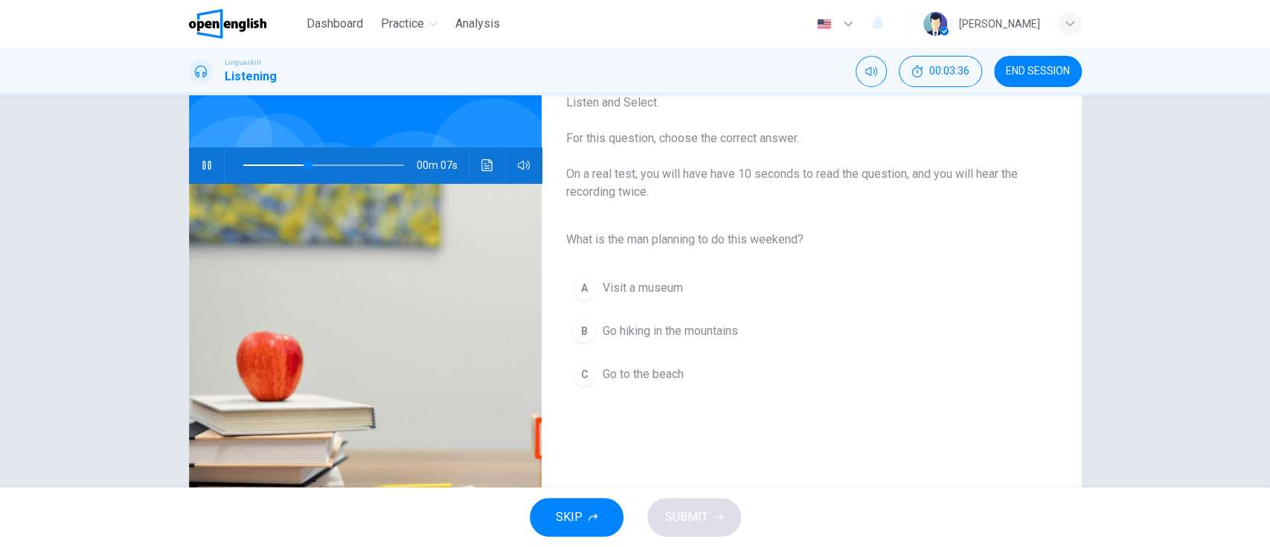
click at [850, 328] on button "B Go hiking in the mountains" at bounding box center [799, 330] width 468 height 37
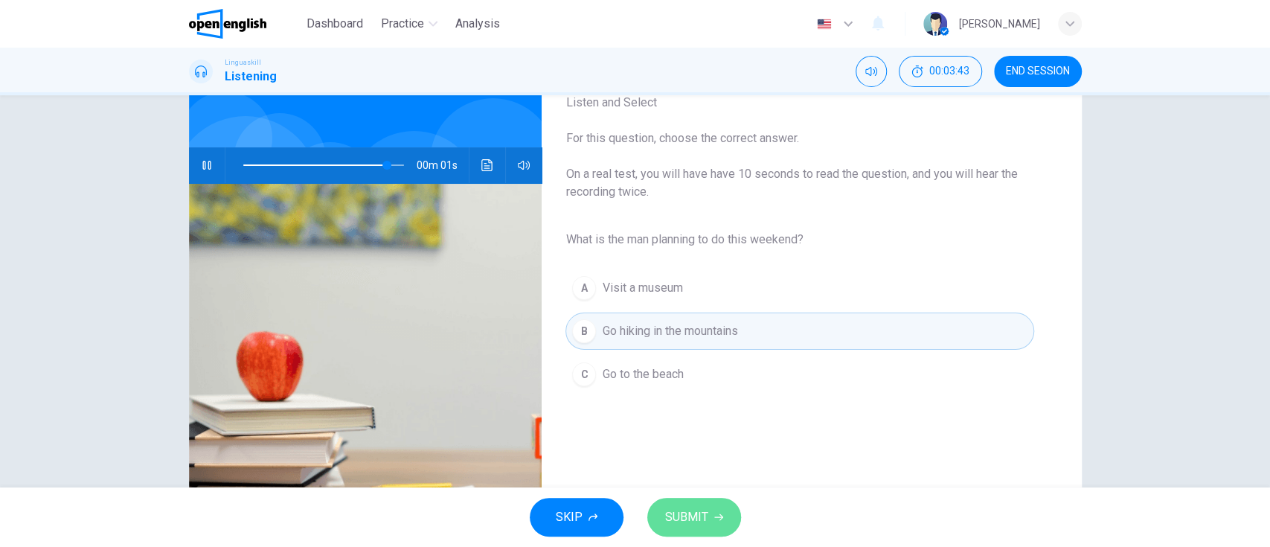
click at [701, 520] on span "SUBMIT" at bounding box center [686, 517] width 43 height 21
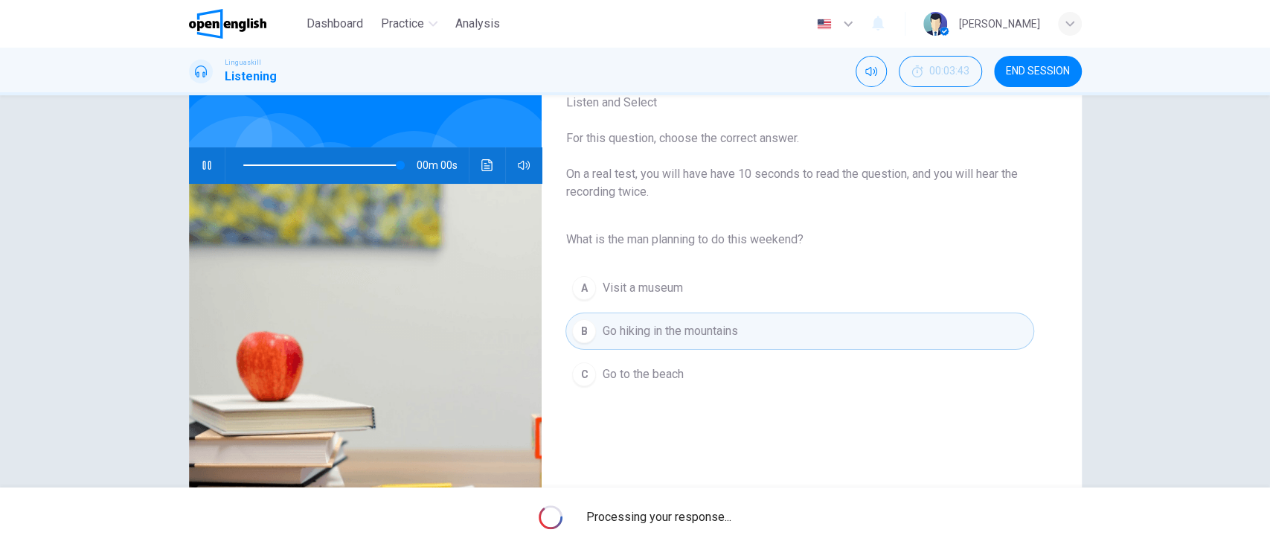
type input "*"
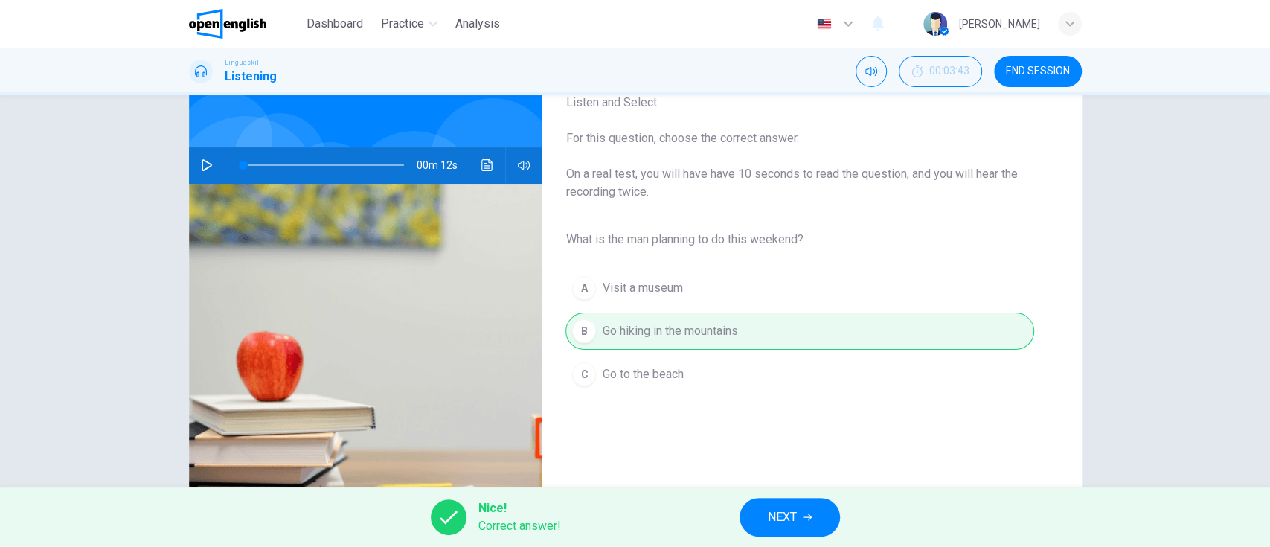
click at [769, 518] on span "NEXT" at bounding box center [782, 517] width 29 height 21
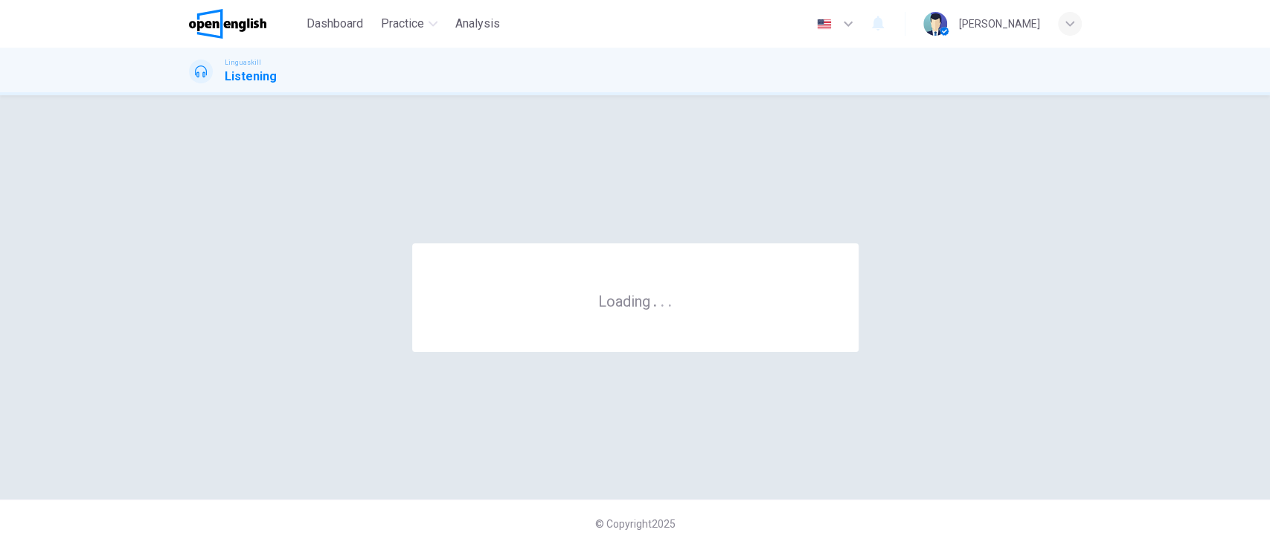
scroll to position [0, 0]
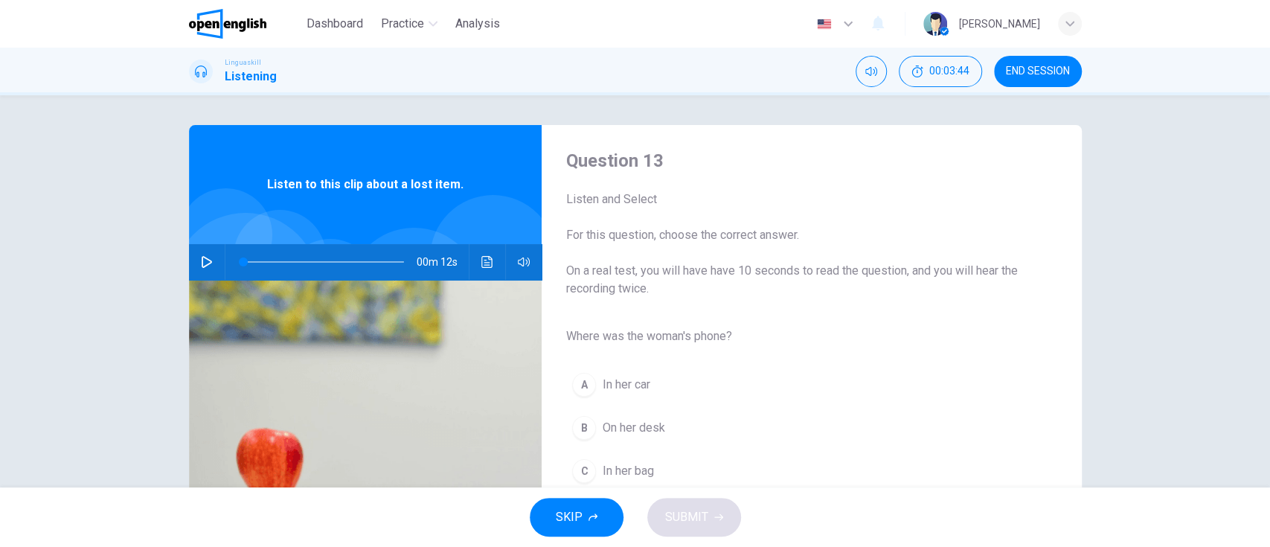
click at [206, 259] on icon "button" at bounding box center [207, 262] width 12 height 12
click at [815, 485] on button "C In her bag" at bounding box center [799, 470] width 468 height 37
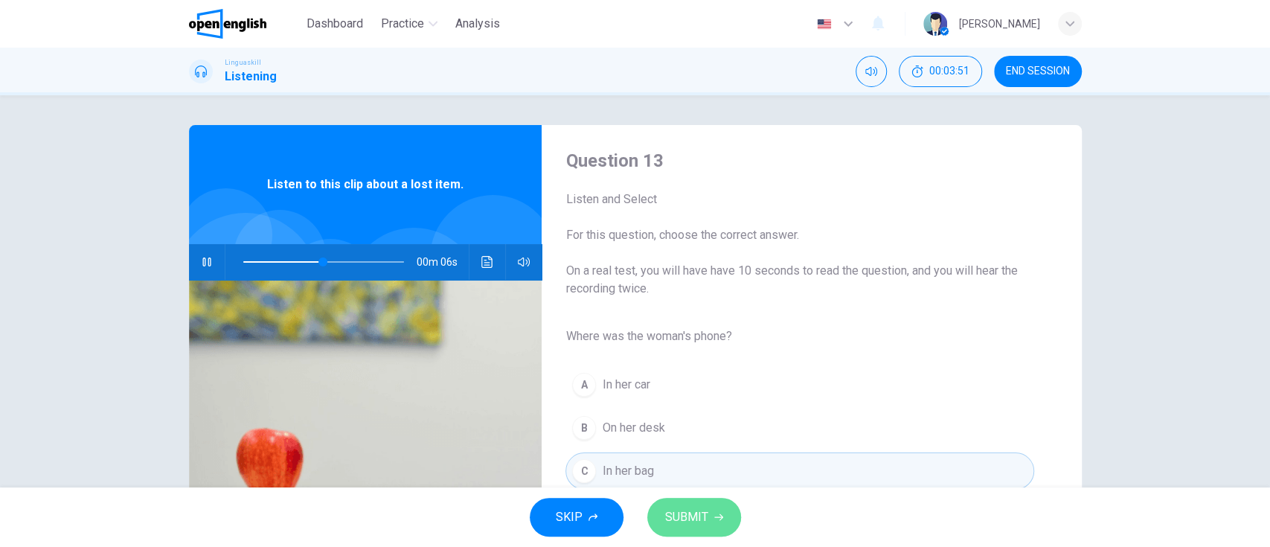
click at [691, 526] on span "SUBMIT" at bounding box center [686, 517] width 43 height 21
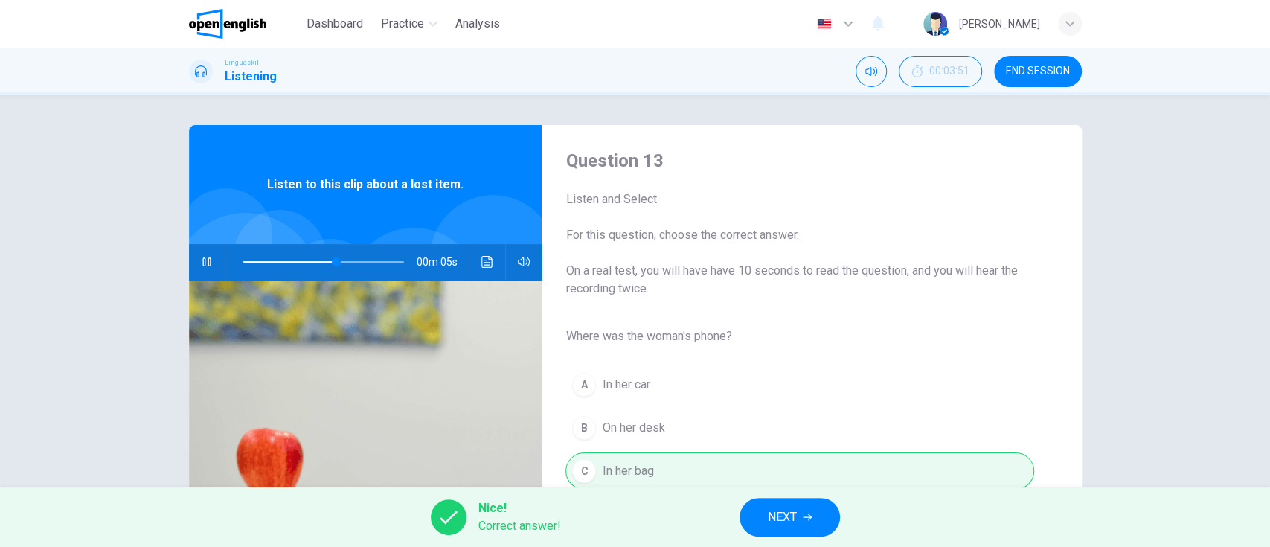
type input "**"
click at [789, 516] on span "NEXT" at bounding box center [782, 517] width 29 height 21
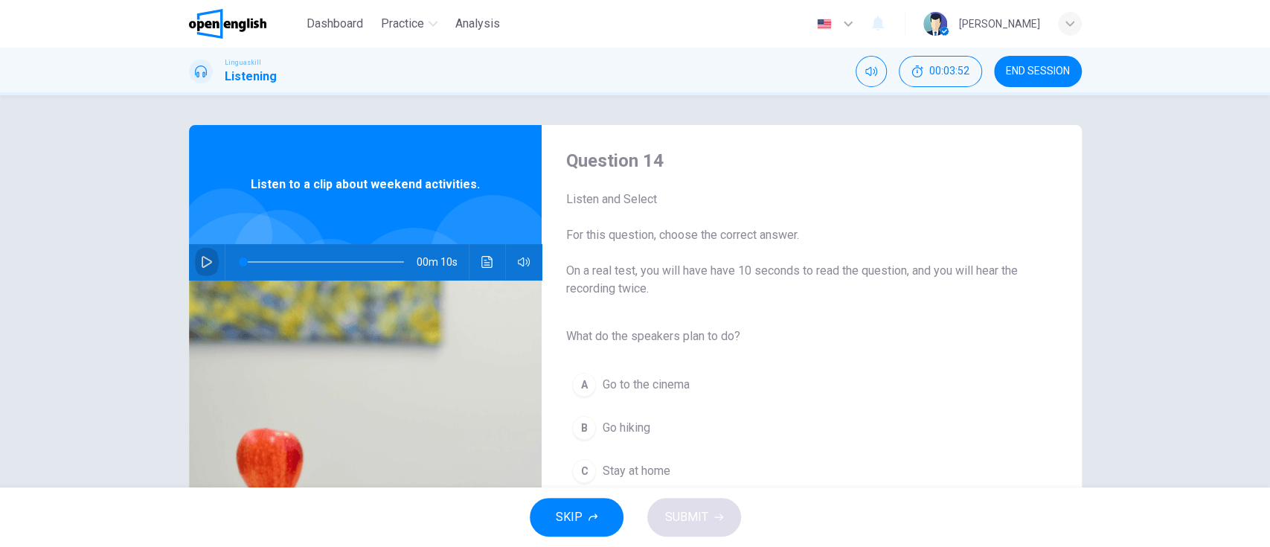
click at [202, 261] on icon "button" at bounding box center [207, 262] width 12 height 12
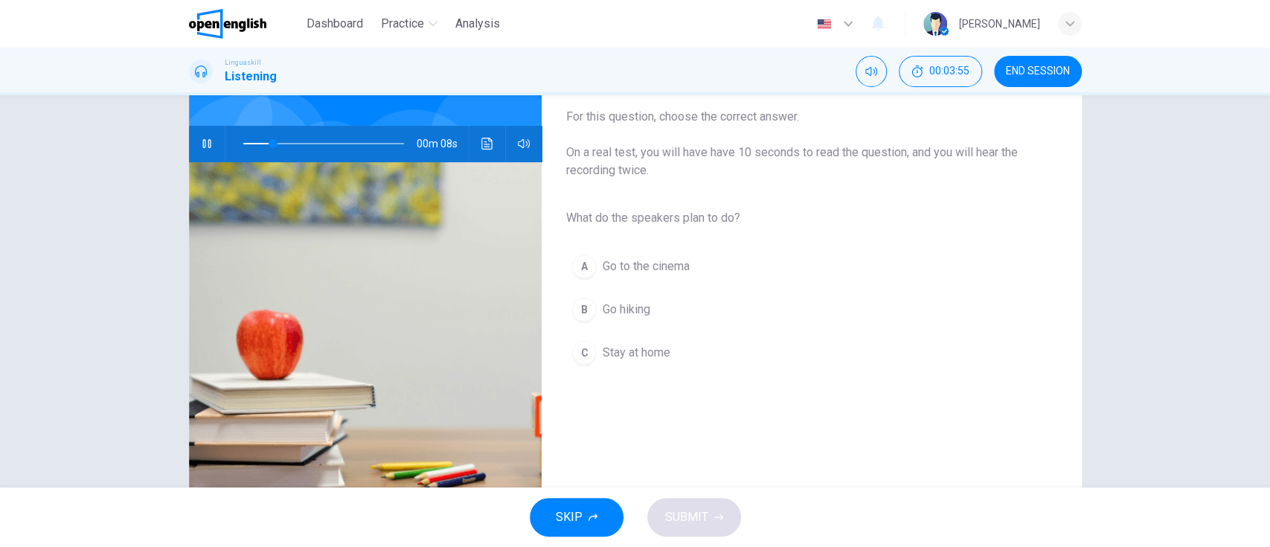
scroll to position [135, 0]
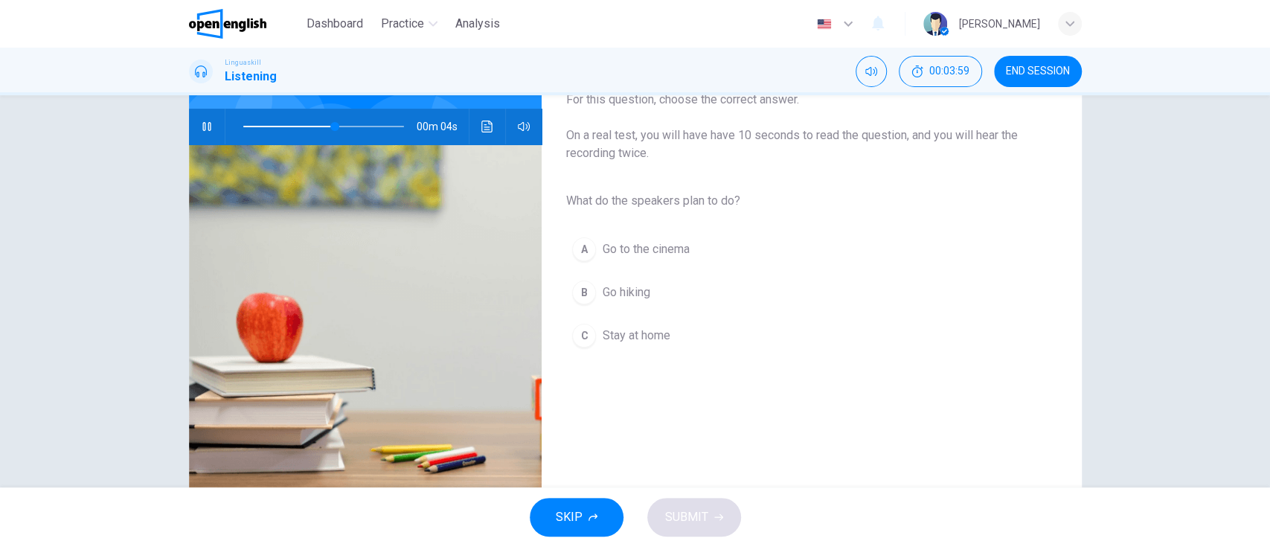
click at [775, 303] on button "B Go hiking" at bounding box center [799, 292] width 468 height 37
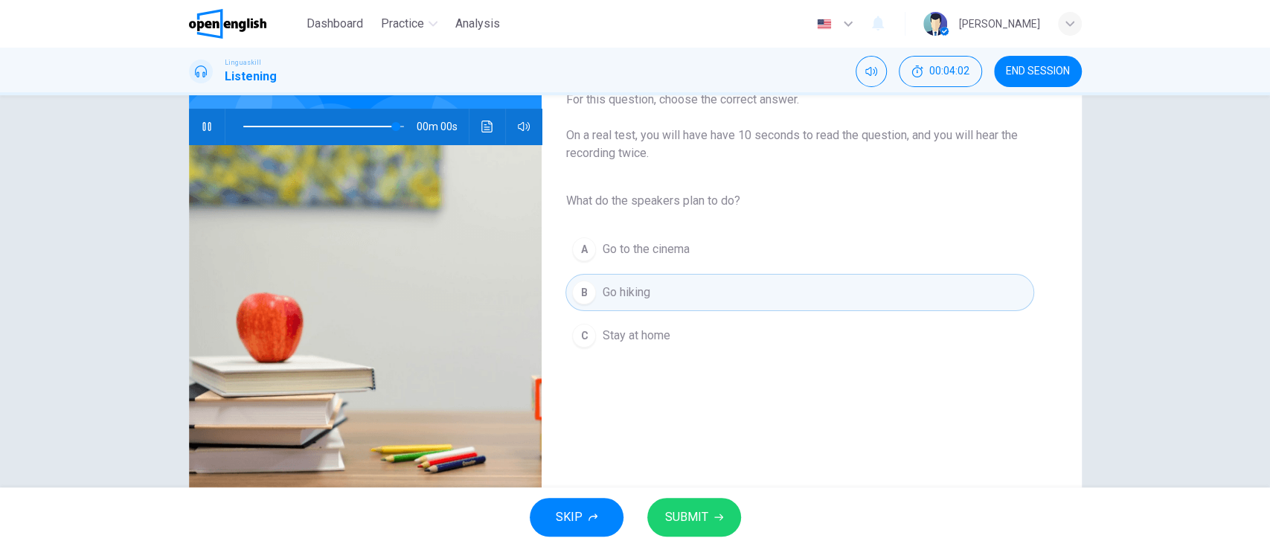
type input "*"
click at [691, 510] on span "SUBMIT" at bounding box center [686, 517] width 43 height 21
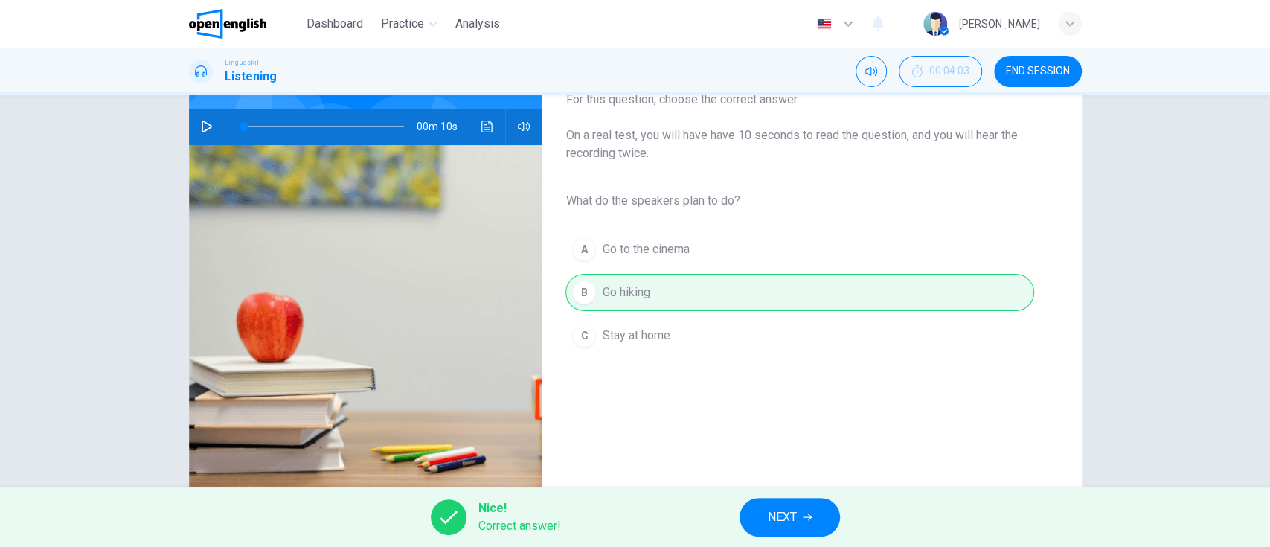
click at [780, 520] on span "NEXT" at bounding box center [782, 517] width 29 height 21
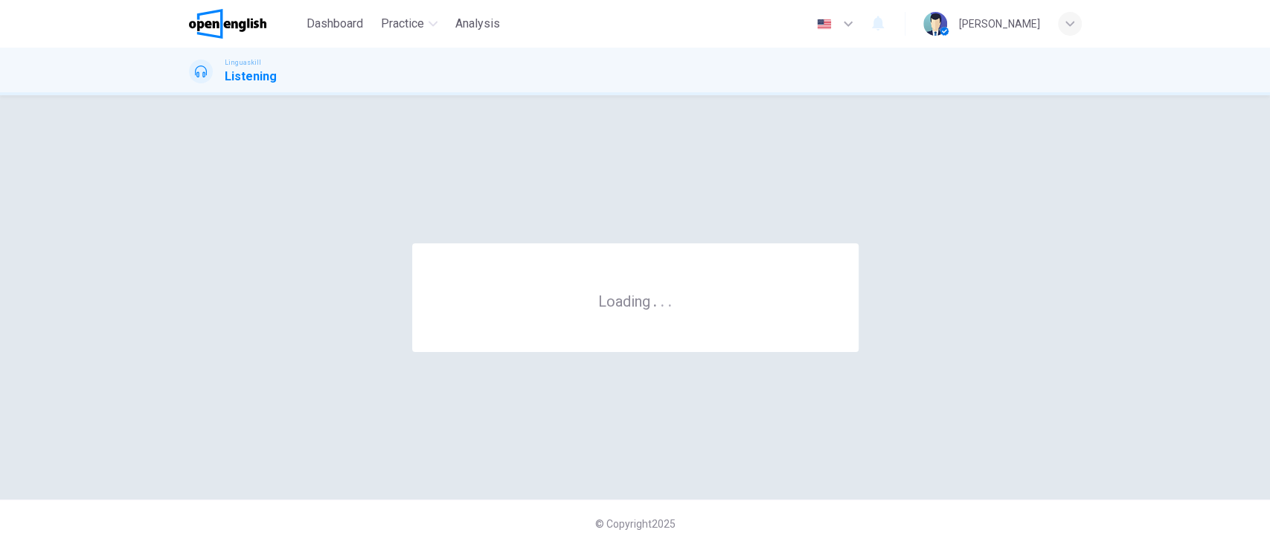
scroll to position [0, 0]
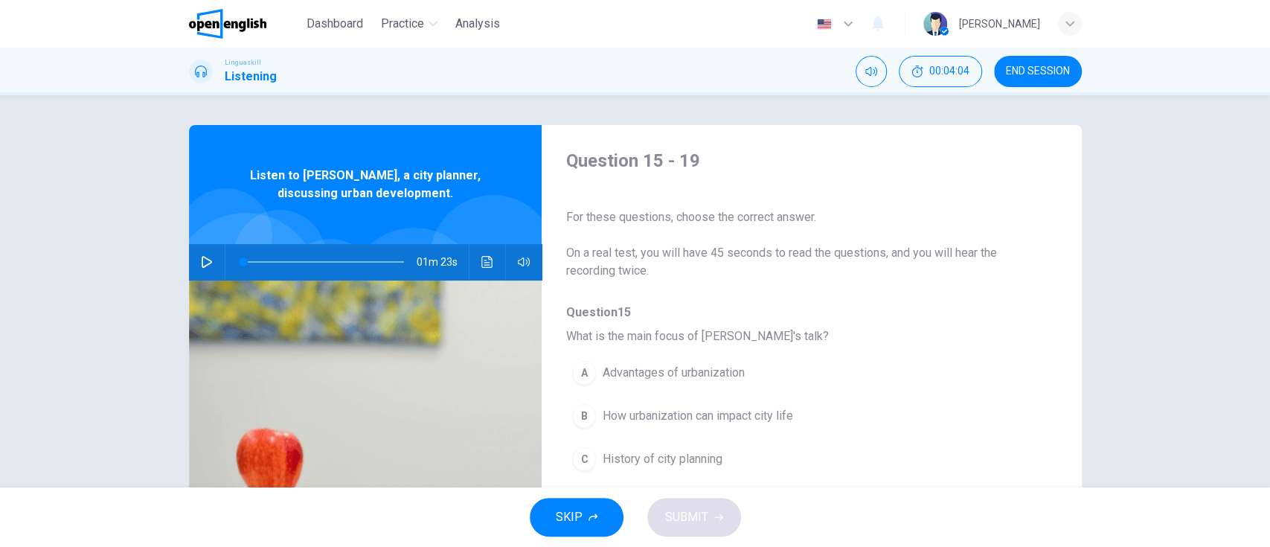
click at [202, 259] on icon "button" at bounding box center [207, 262] width 10 height 12
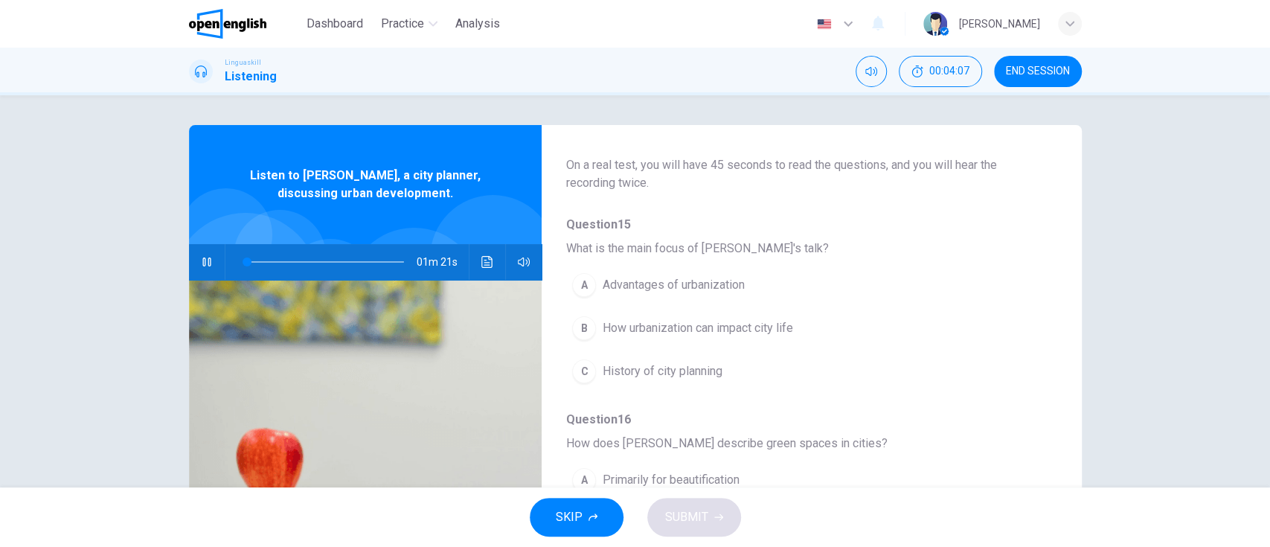
scroll to position [91, 0]
type input "*"
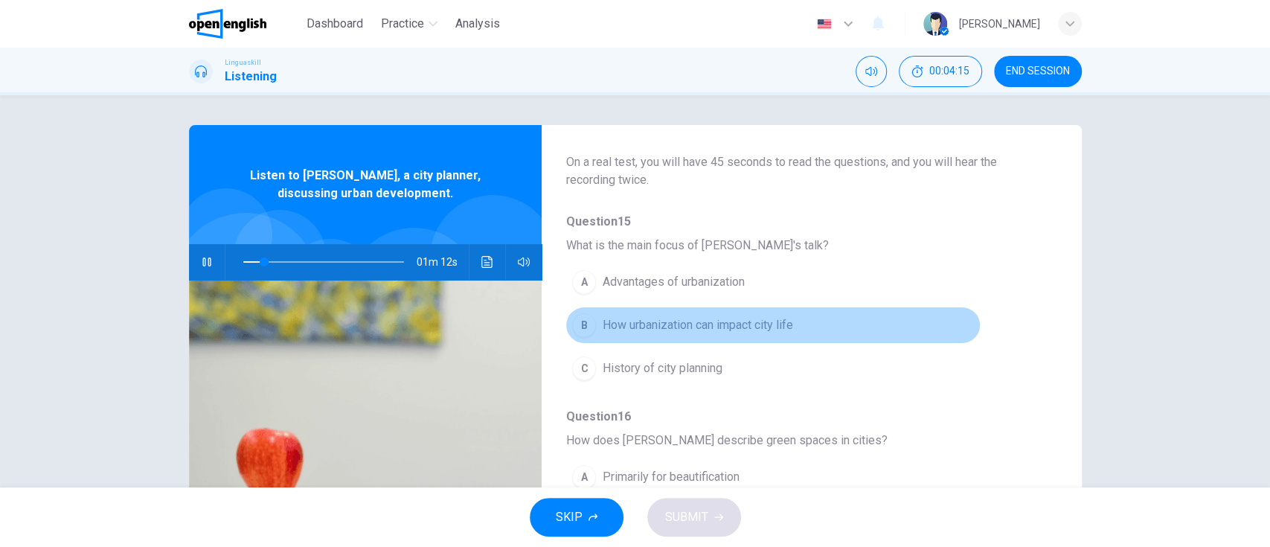
click at [884, 313] on button "B How urbanization can impact city life" at bounding box center [772, 324] width 414 height 37
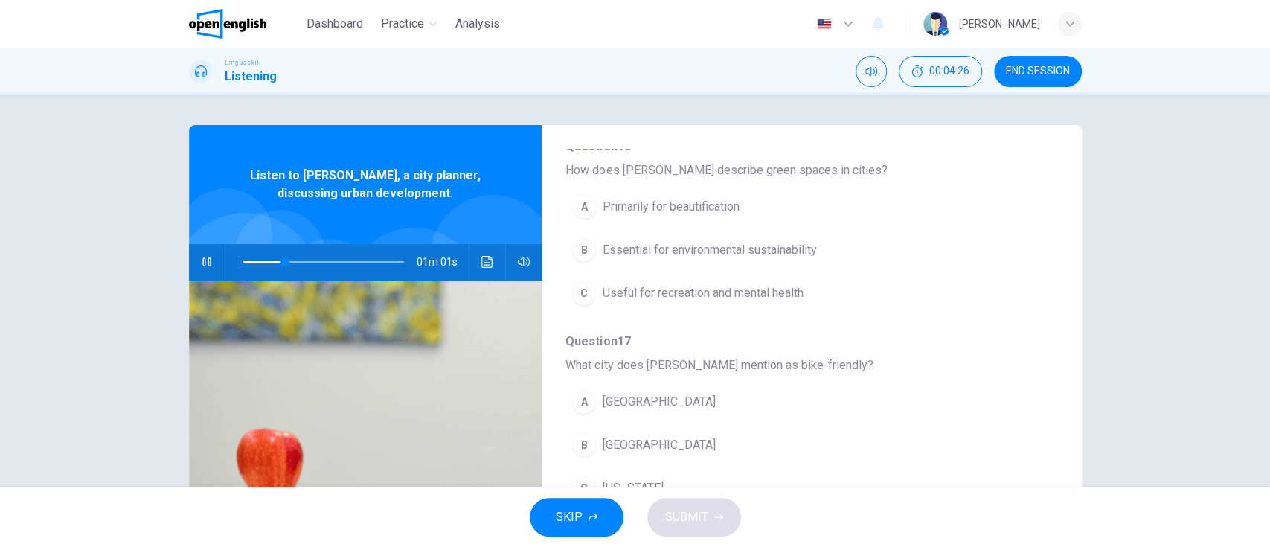
scroll to position [367, 0]
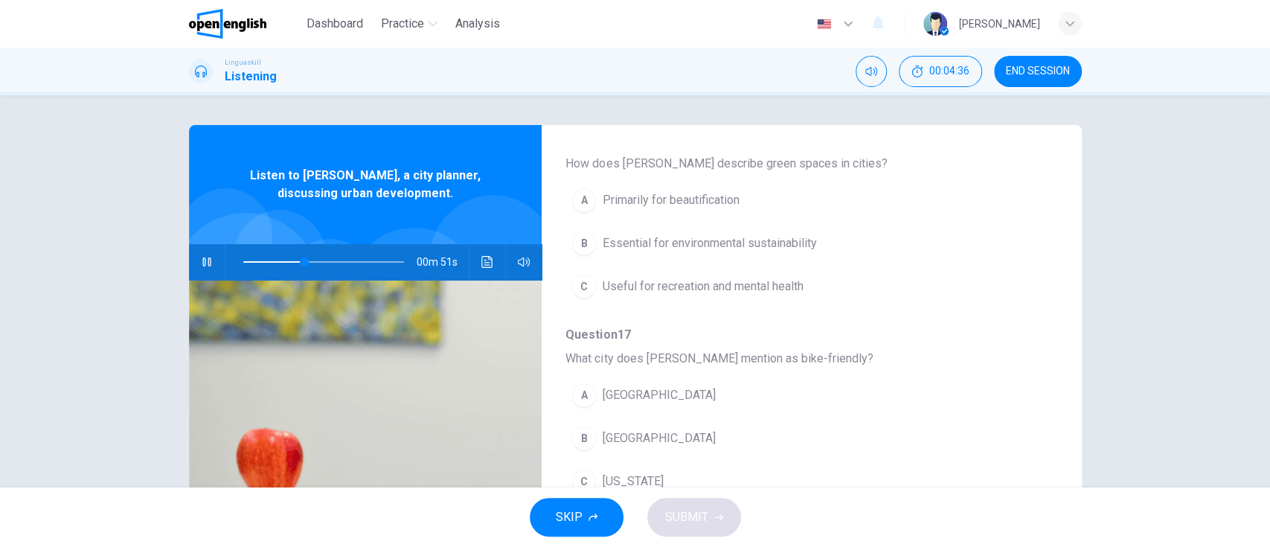
click at [945, 251] on button "B Essential for environmental sustainability" at bounding box center [772, 243] width 414 height 37
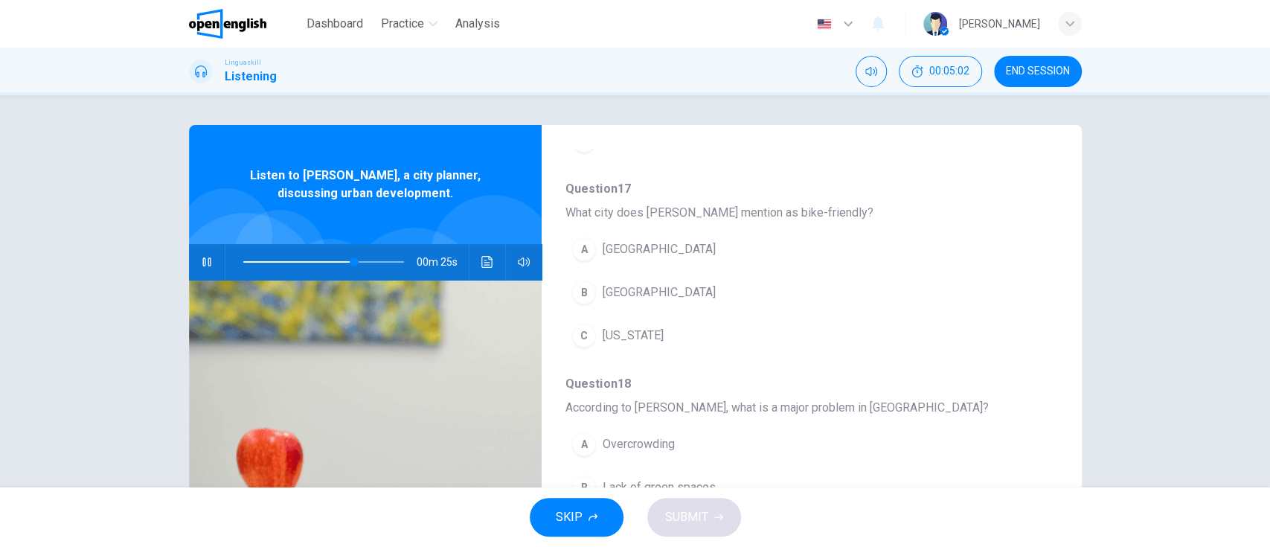
scroll to position [515, 0]
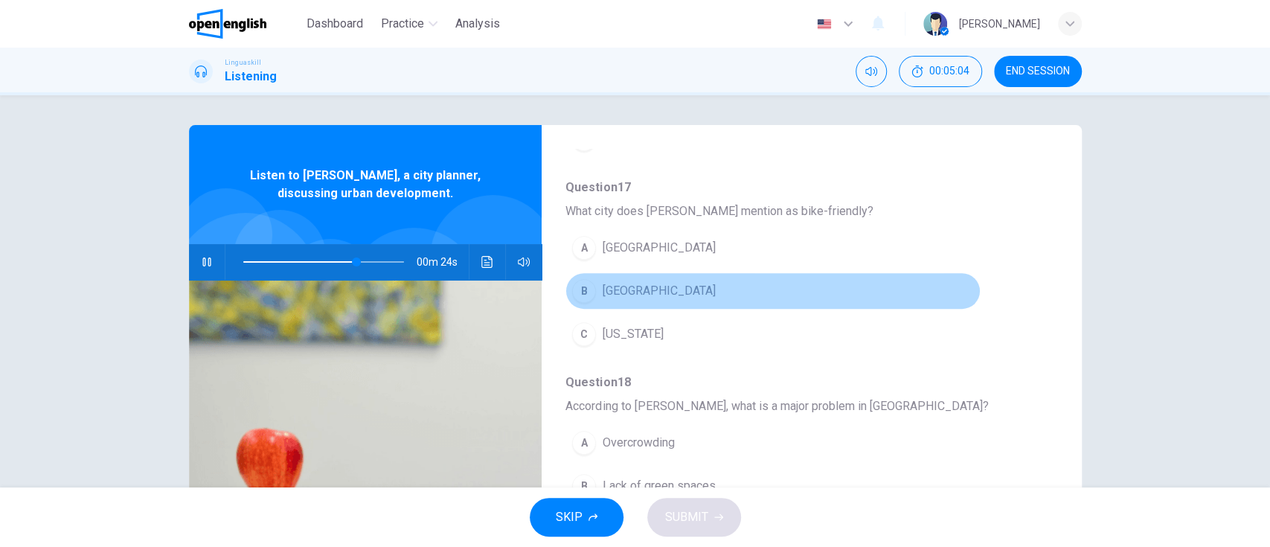
click at [933, 292] on button "B [GEOGRAPHIC_DATA]" at bounding box center [772, 290] width 414 height 37
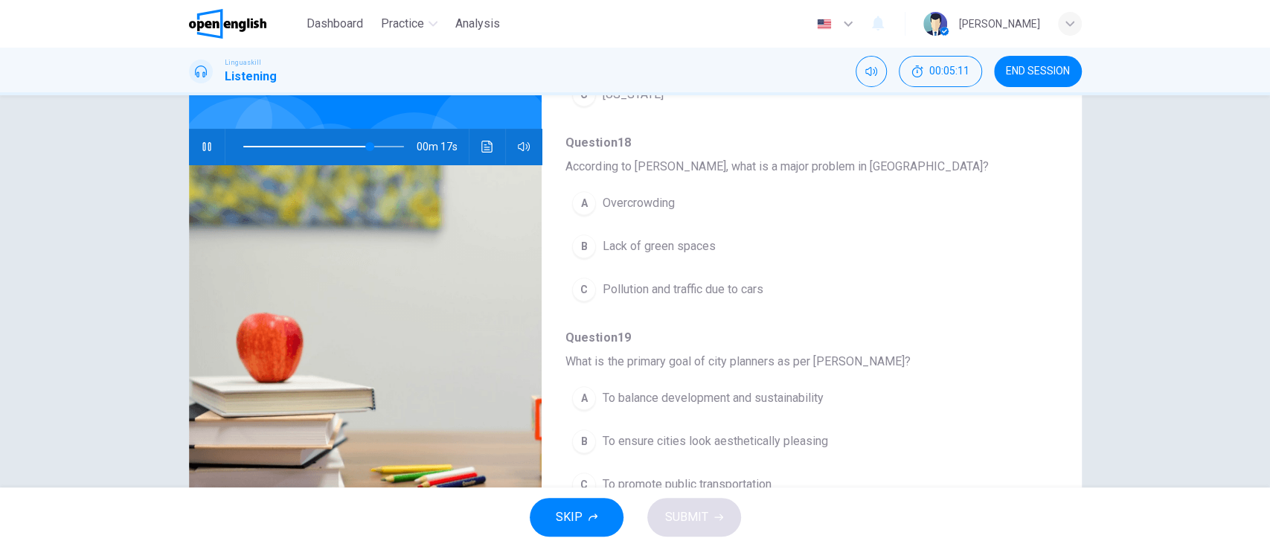
scroll to position [126, 0]
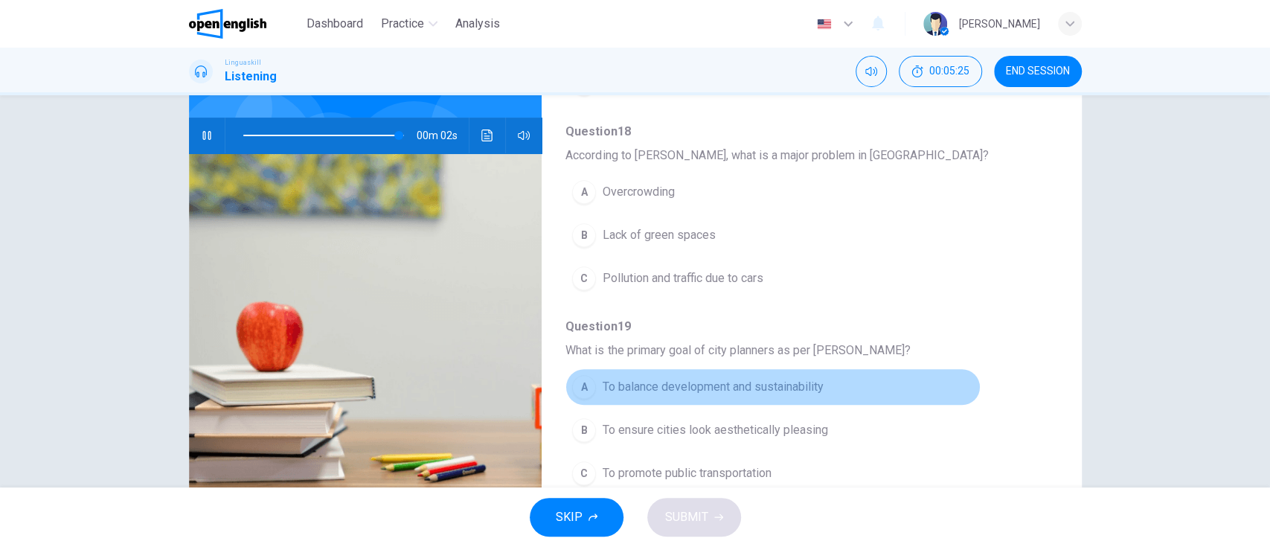
click at [898, 391] on button "A To balance development and sustainability" at bounding box center [772, 386] width 414 height 37
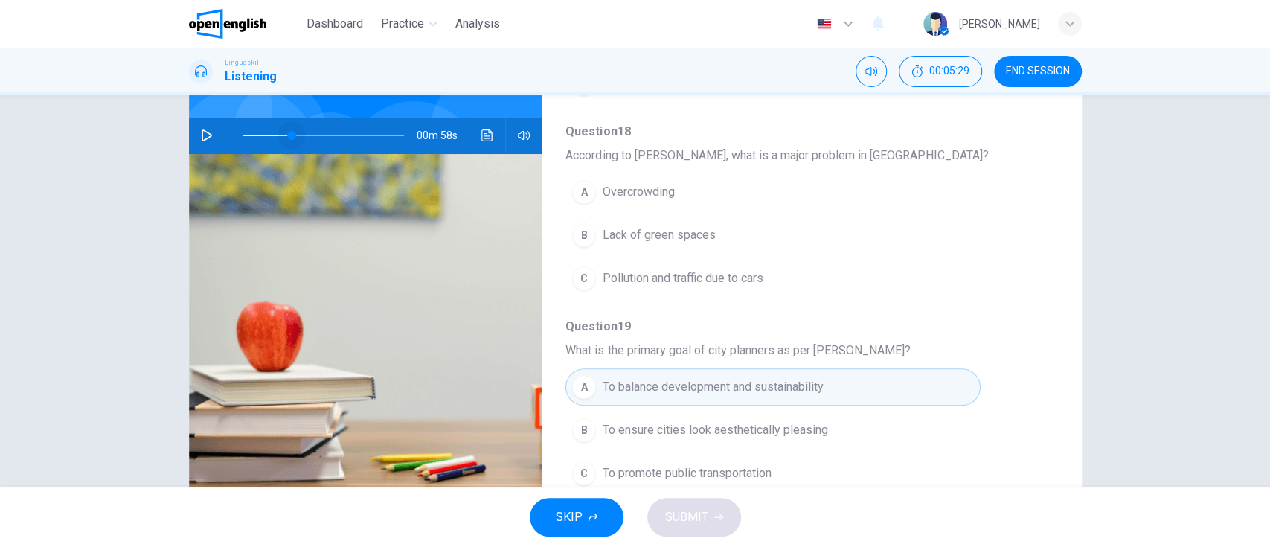
click at [286, 138] on span at bounding box center [323, 135] width 161 height 21
click at [204, 129] on icon "button" at bounding box center [207, 135] width 12 height 12
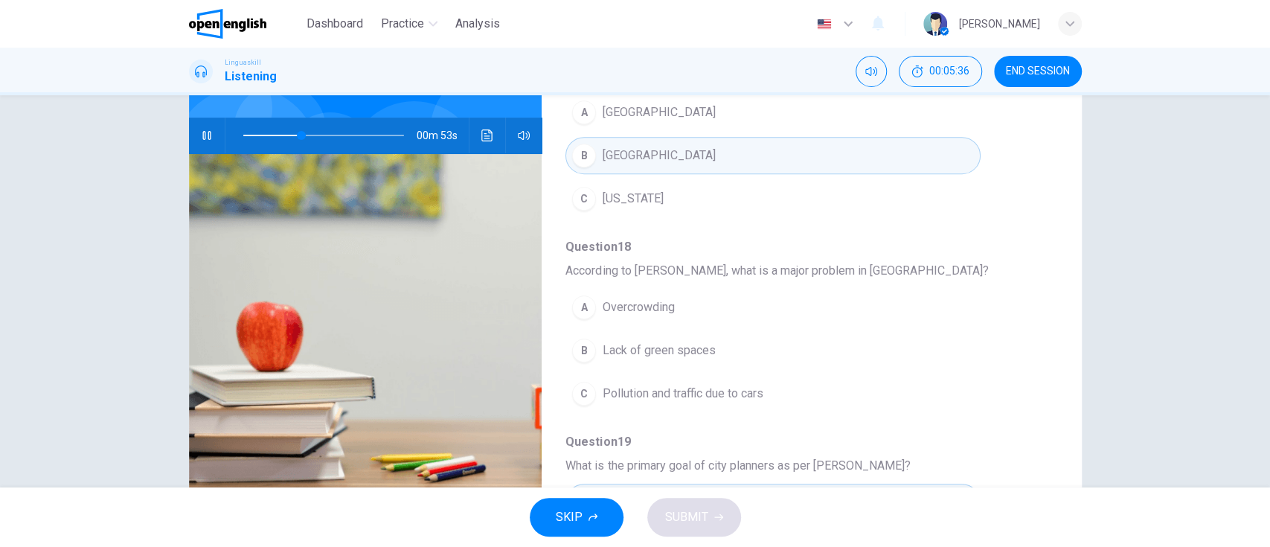
scroll to position [530, 0]
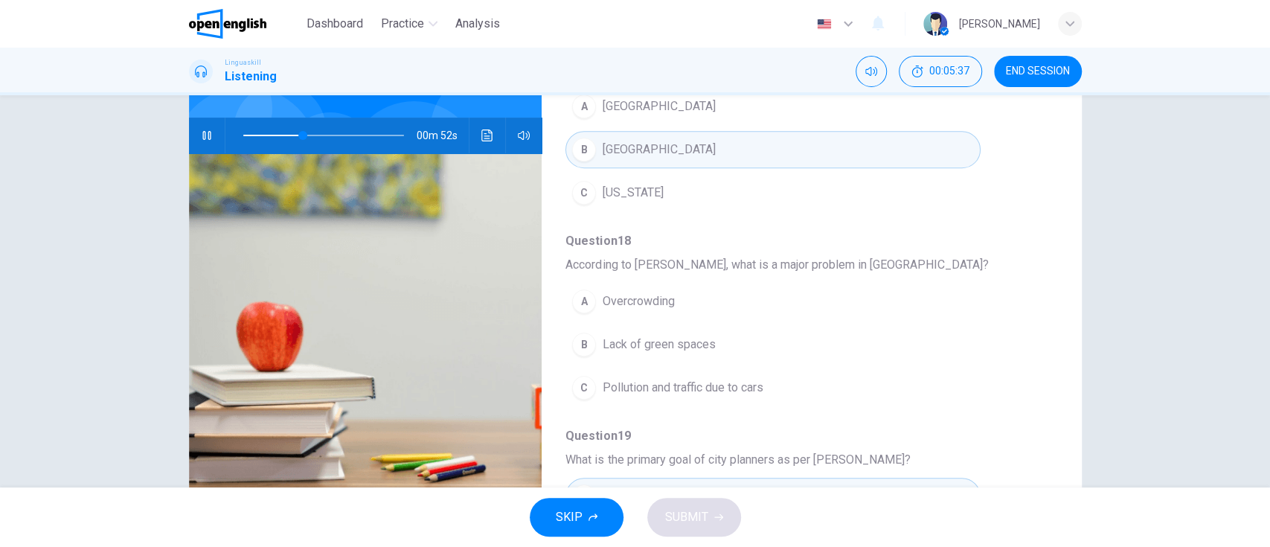
click at [900, 385] on button "C Pollution and traffic due to cars" at bounding box center [772, 387] width 414 height 37
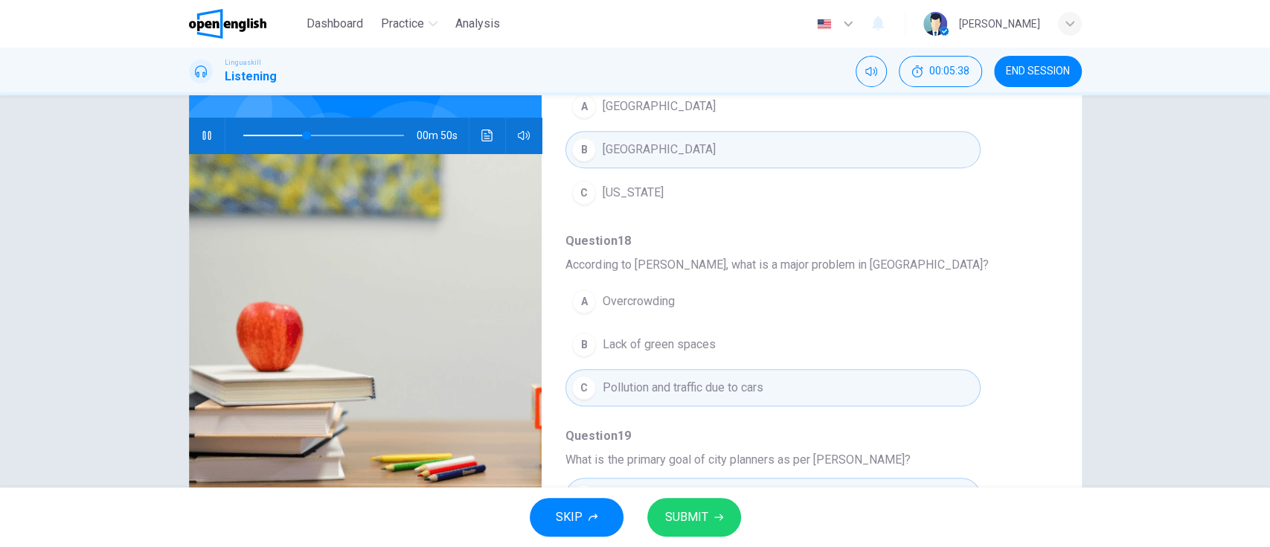
click at [699, 517] on span "SUBMIT" at bounding box center [686, 517] width 43 height 21
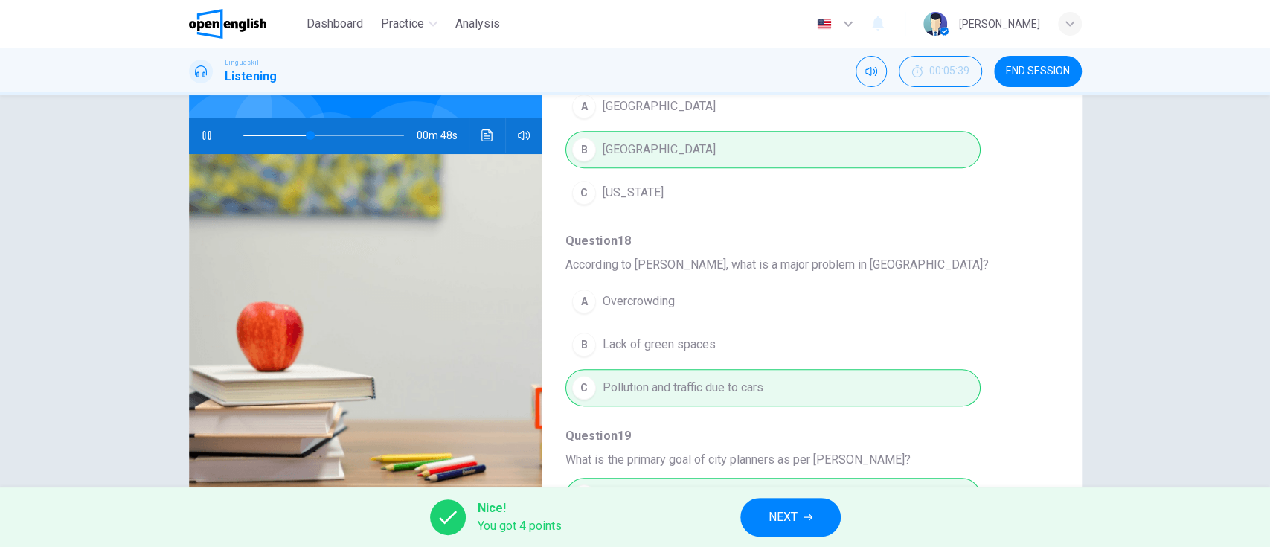
type input "**"
click at [815, 516] on button "NEXT" at bounding box center [790, 517] width 100 height 39
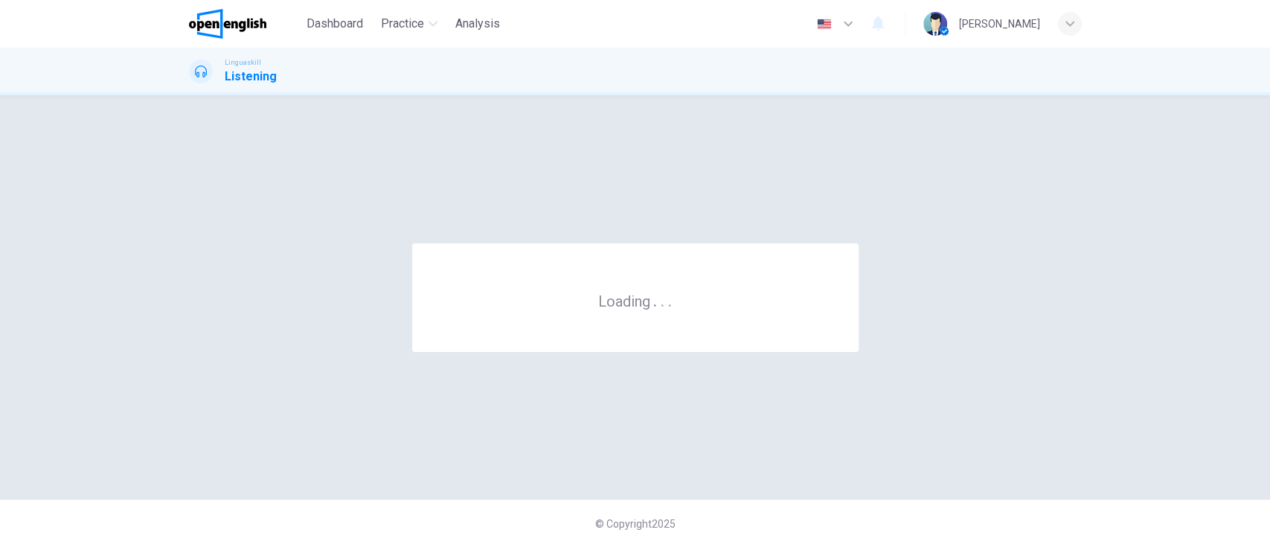
scroll to position [0, 0]
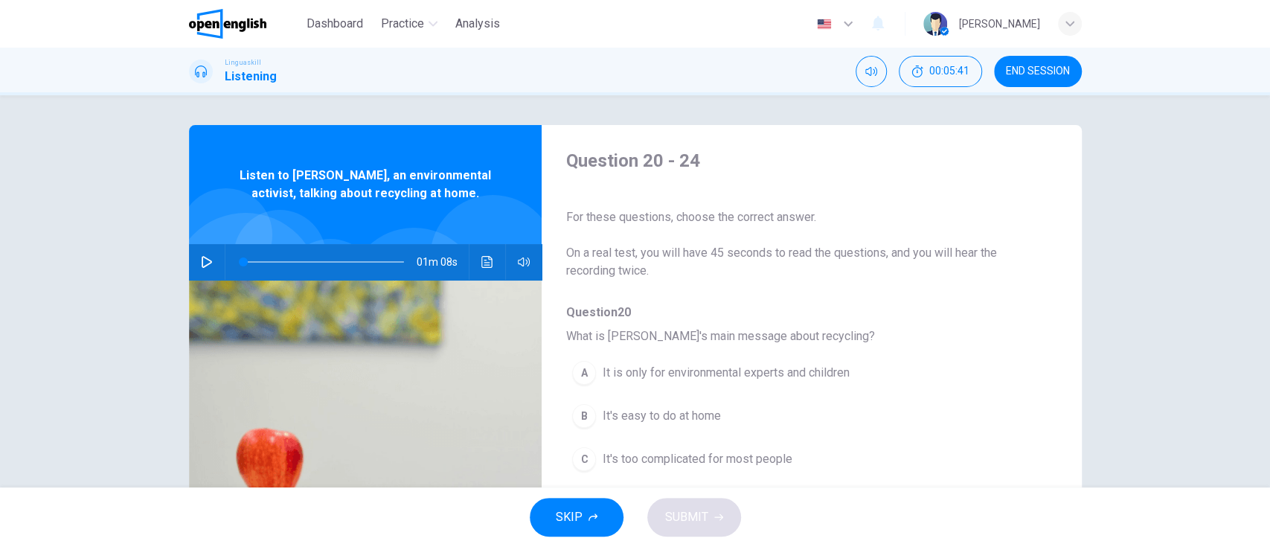
click at [201, 262] on icon "button" at bounding box center [207, 262] width 12 height 12
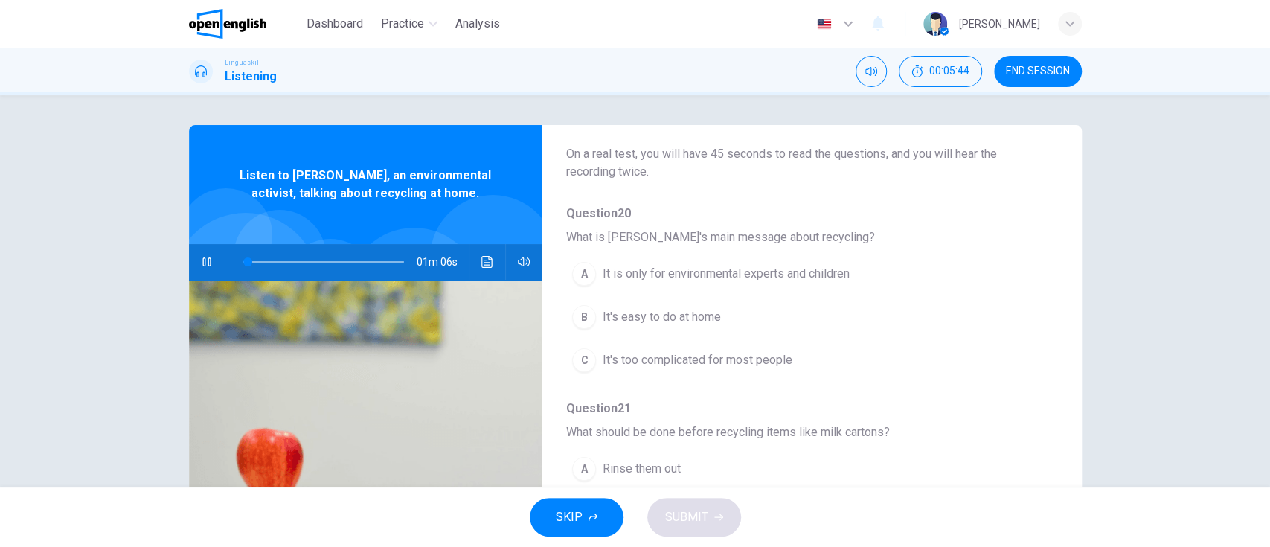
scroll to position [106, 0]
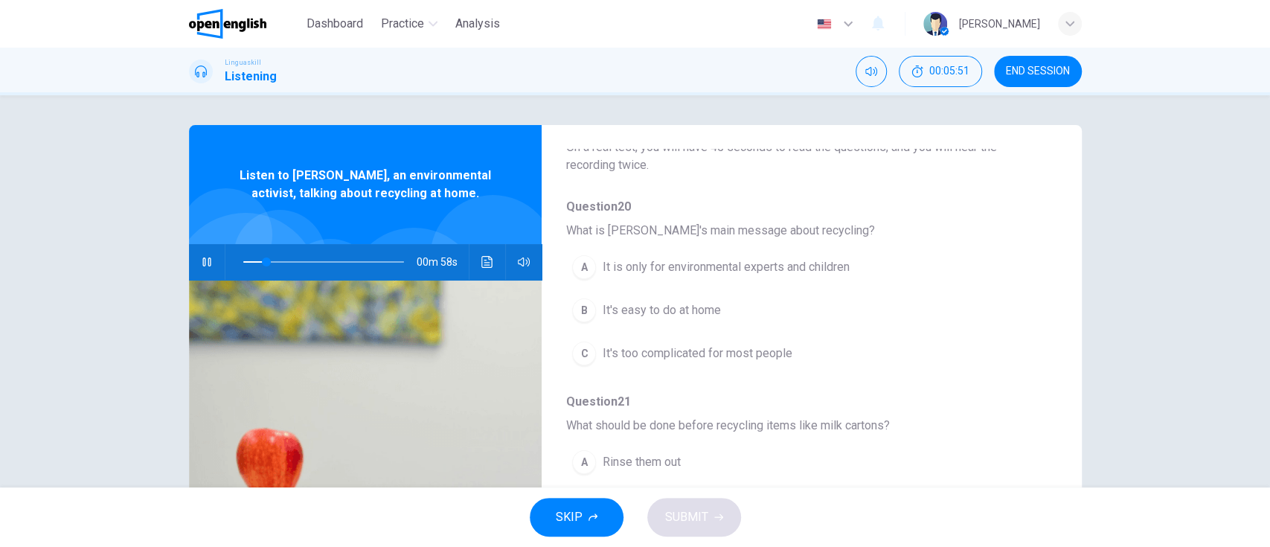
click at [899, 329] on div "A It is only for environmental experts and children B It's easy to do at home C…" at bounding box center [799, 309] width 468 height 129
click at [726, 309] on button "B It's easy to do at home" at bounding box center [772, 310] width 414 height 37
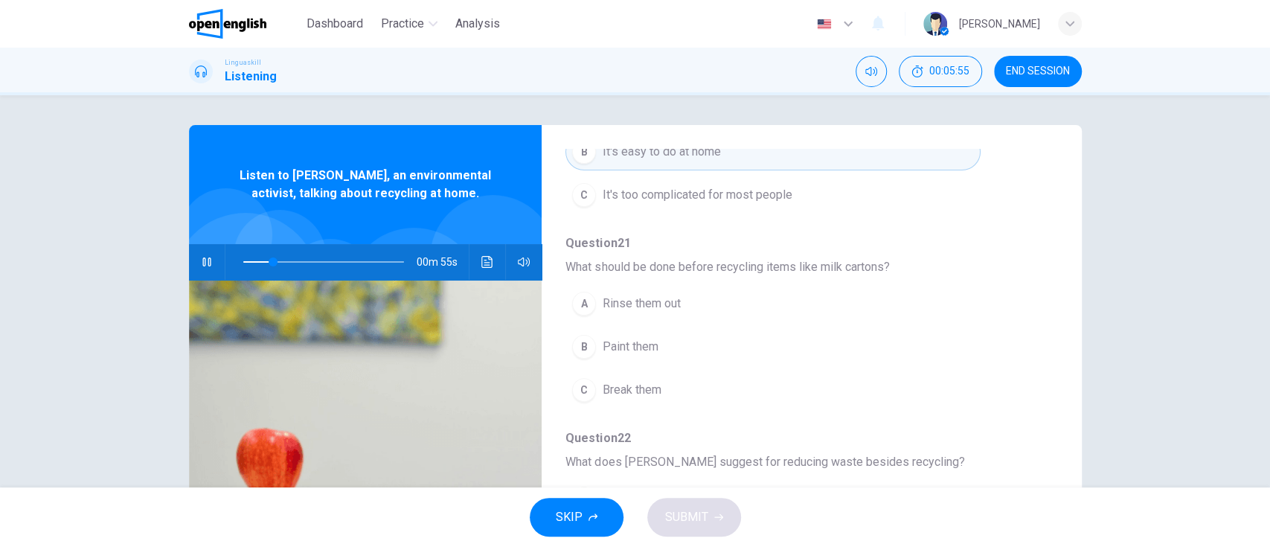
scroll to position [269, 0]
click at [952, 301] on button "A Rinse them out" at bounding box center [772, 298] width 414 height 37
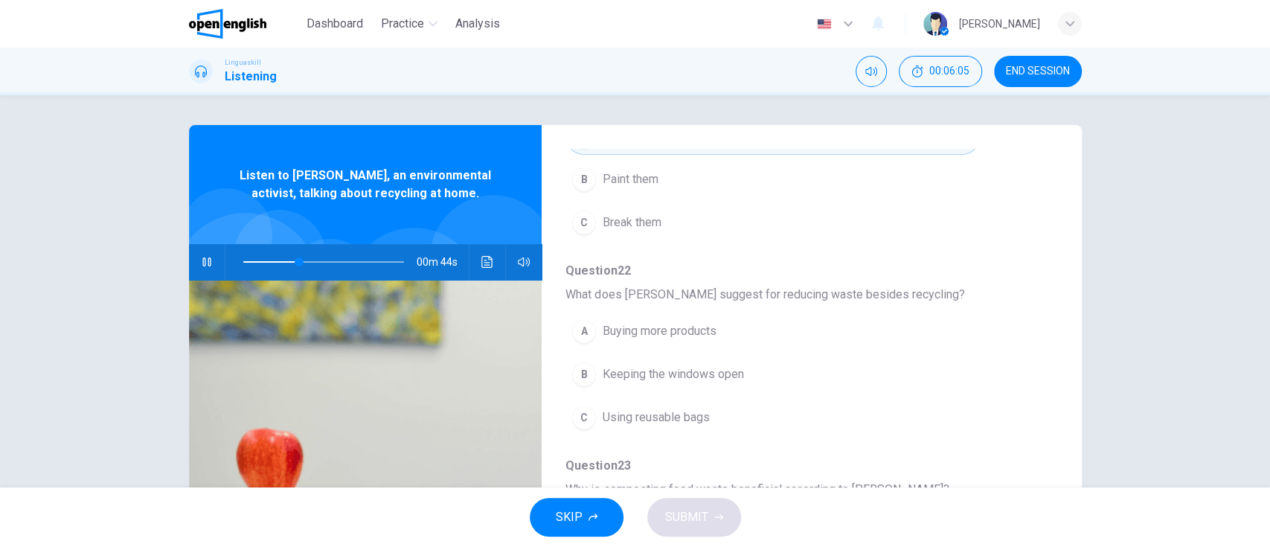
scroll to position [443, 0]
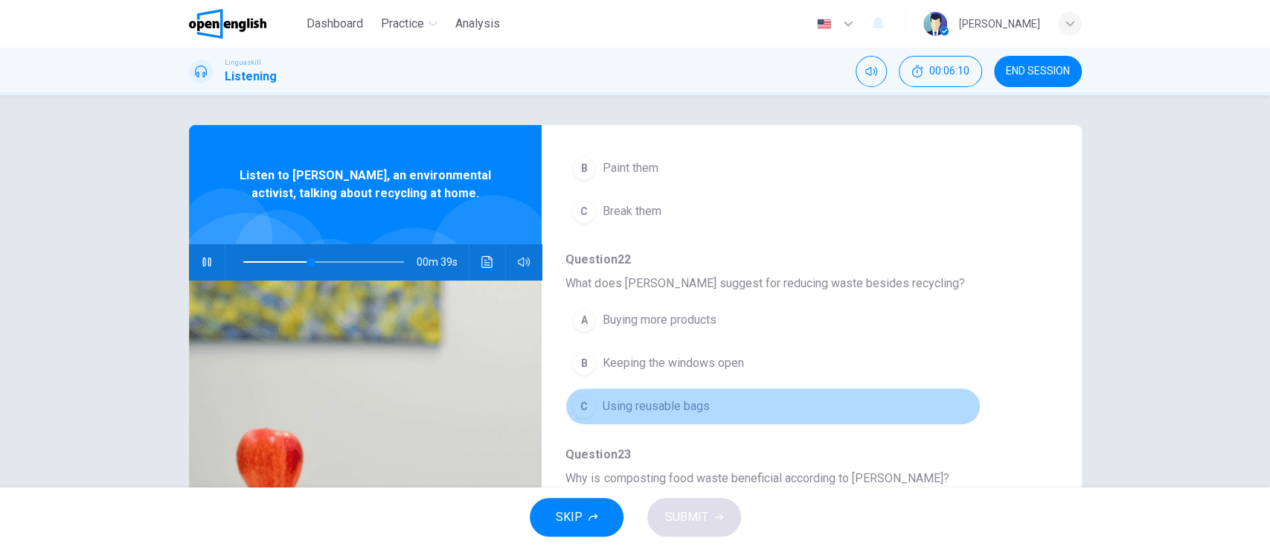
click at [925, 414] on button "C Using reusable bags" at bounding box center [772, 406] width 414 height 37
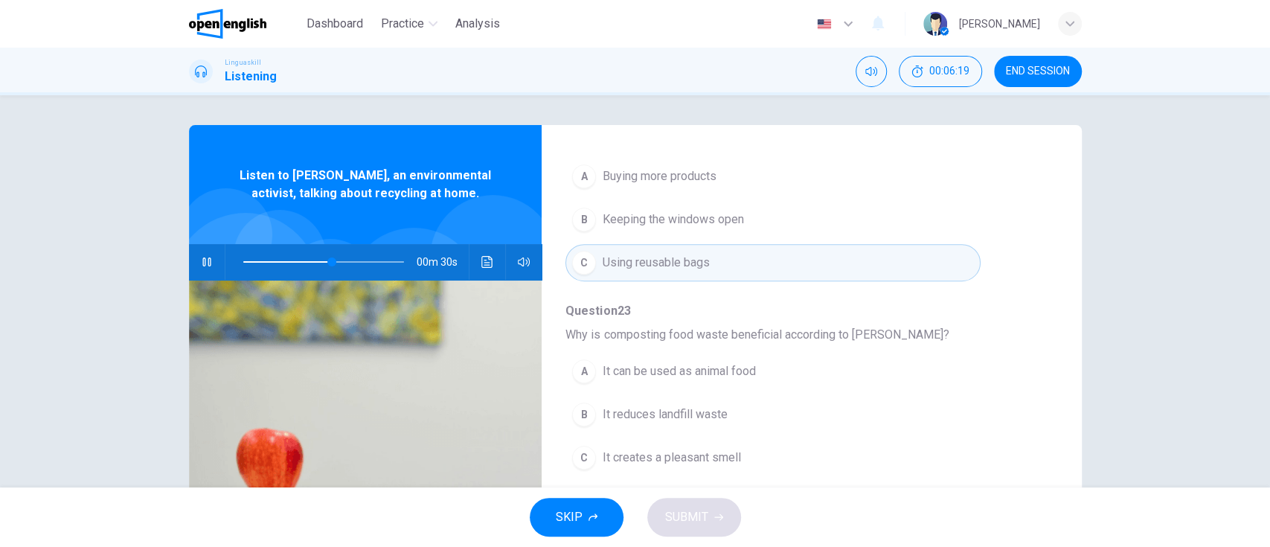
scroll to position [589, 0]
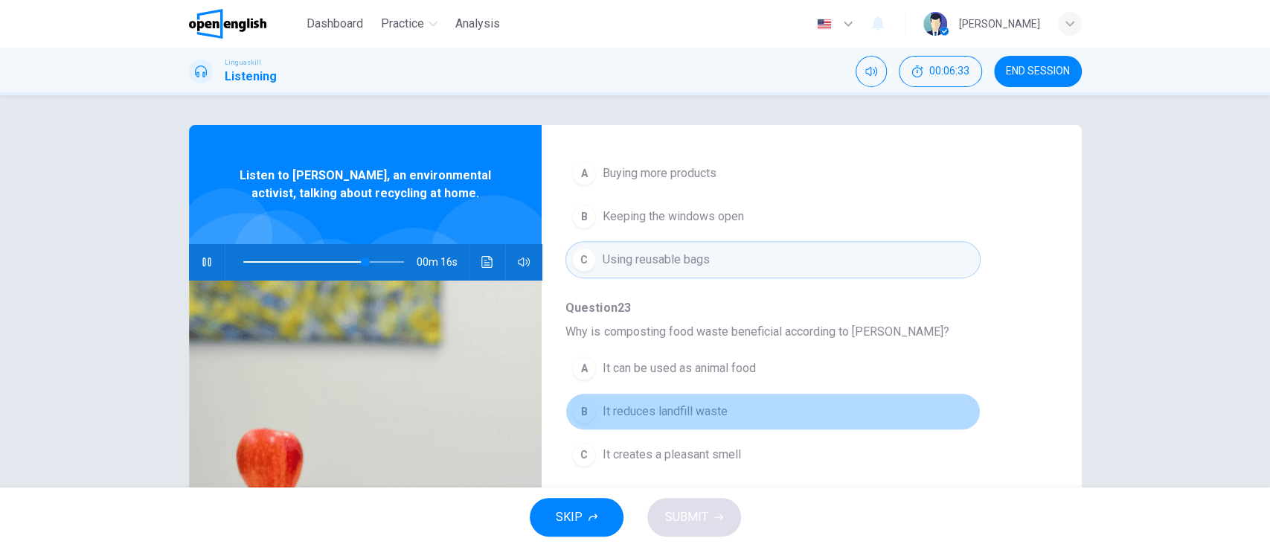
click at [913, 414] on button "B It reduces landfill waste" at bounding box center [772, 411] width 414 height 37
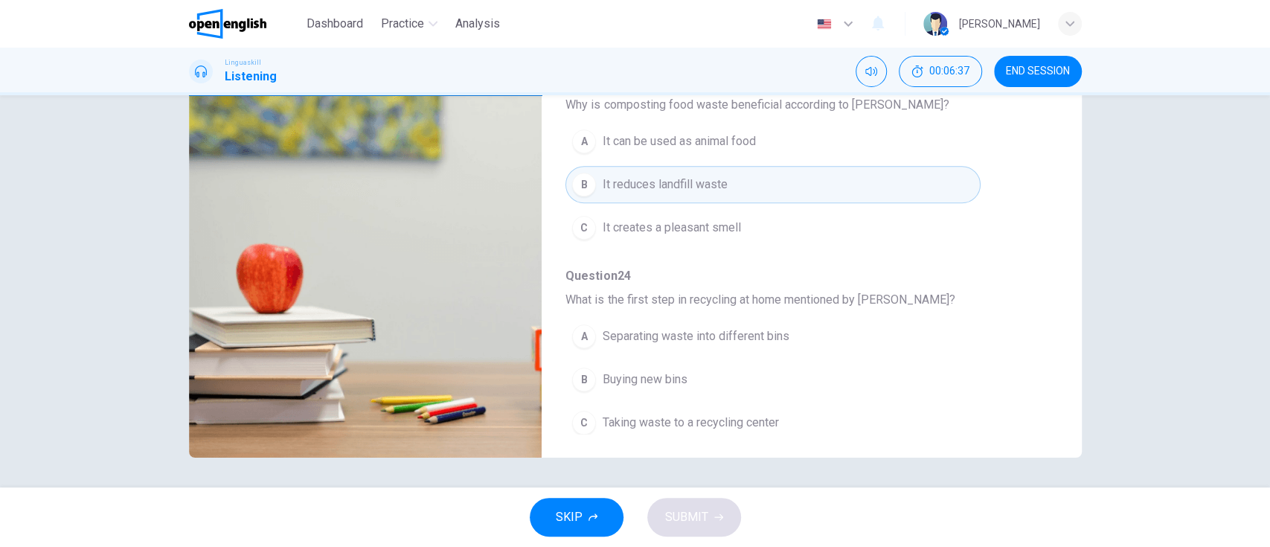
scroll to position [639, 0]
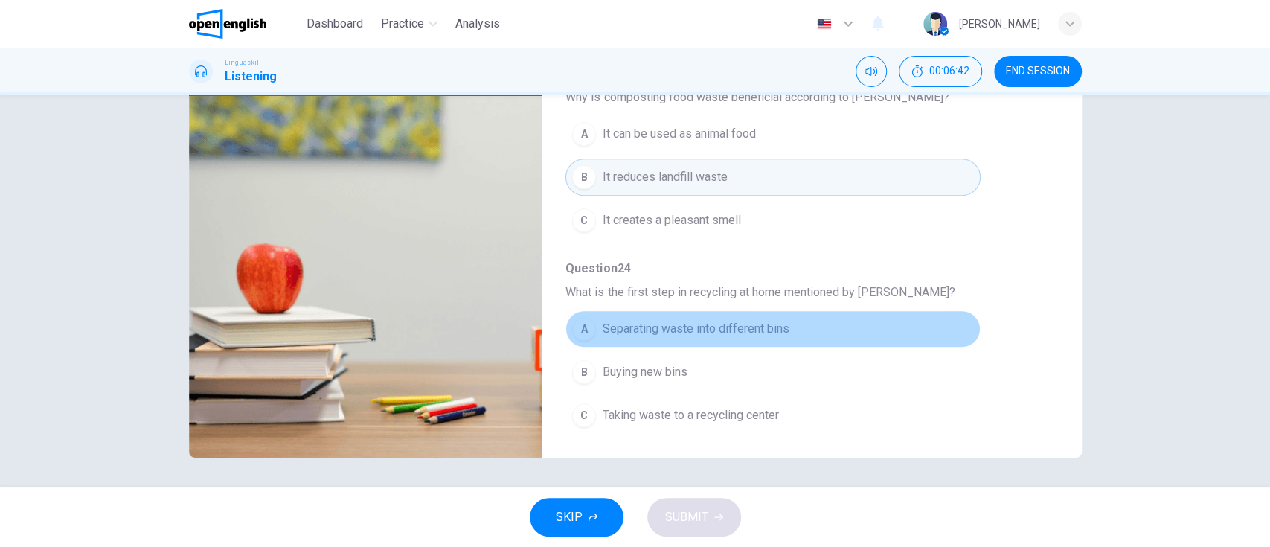
click at [894, 324] on button "A Separating waste into different bins" at bounding box center [772, 328] width 414 height 37
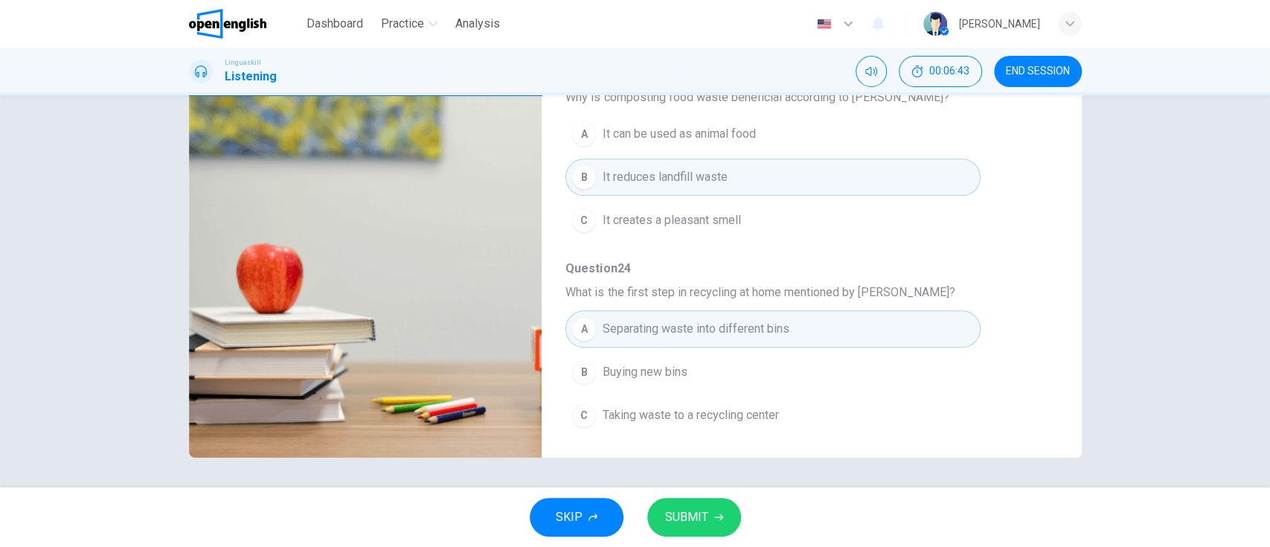
click at [682, 514] on span "SUBMIT" at bounding box center [686, 517] width 43 height 21
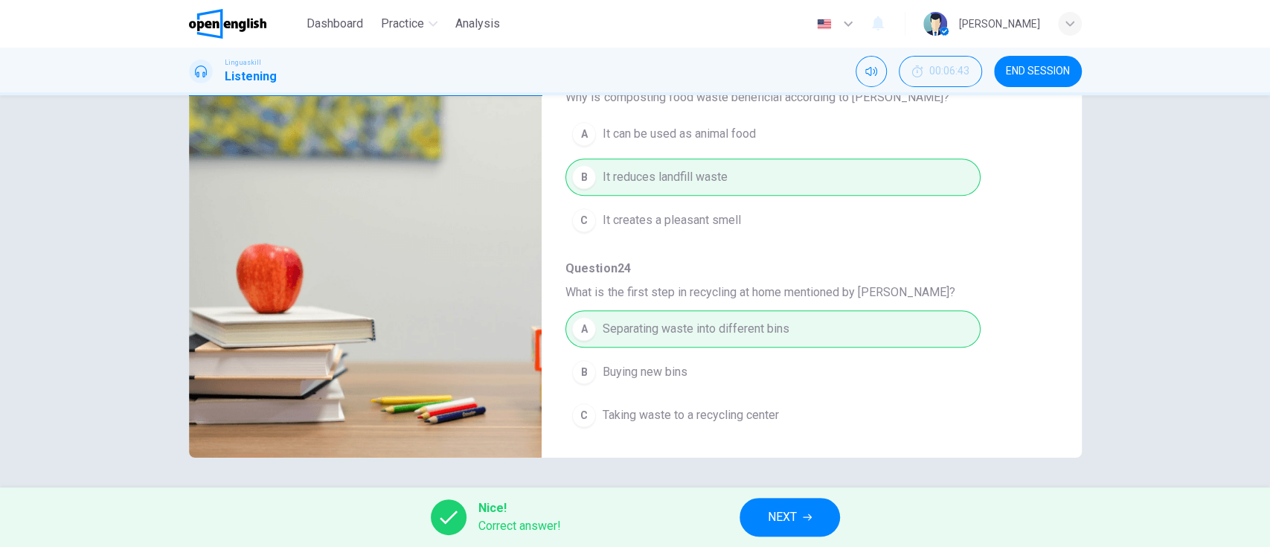
type input "**"
click at [794, 509] on span "NEXT" at bounding box center [782, 517] width 29 height 21
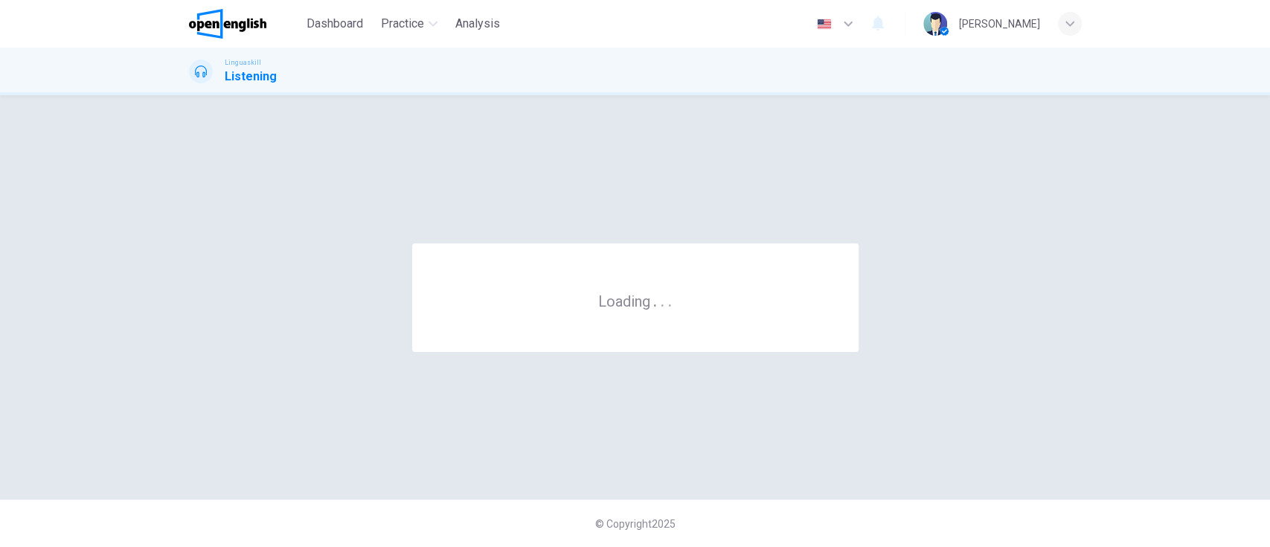
scroll to position [0, 0]
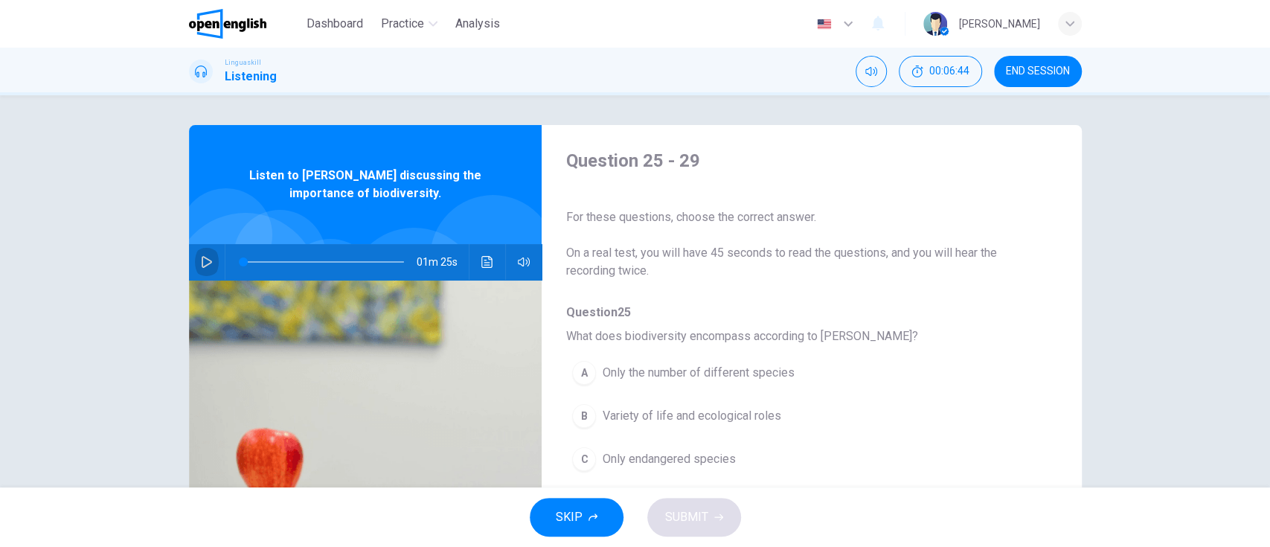
click at [202, 263] on icon "button" at bounding box center [207, 262] width 10 height 12
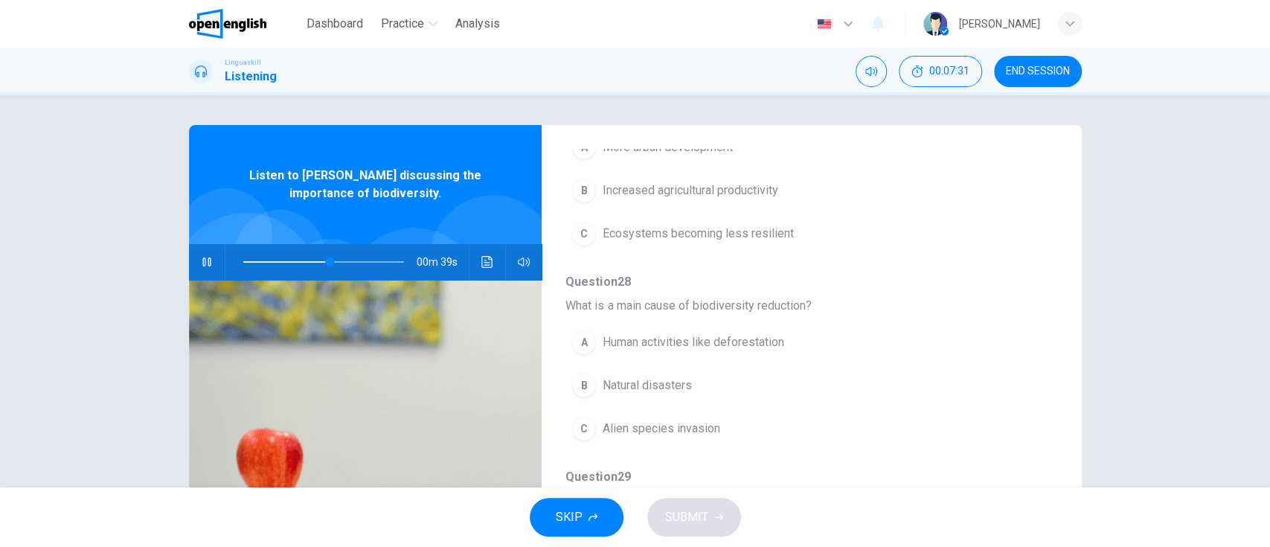
scroll to position [639, 0]
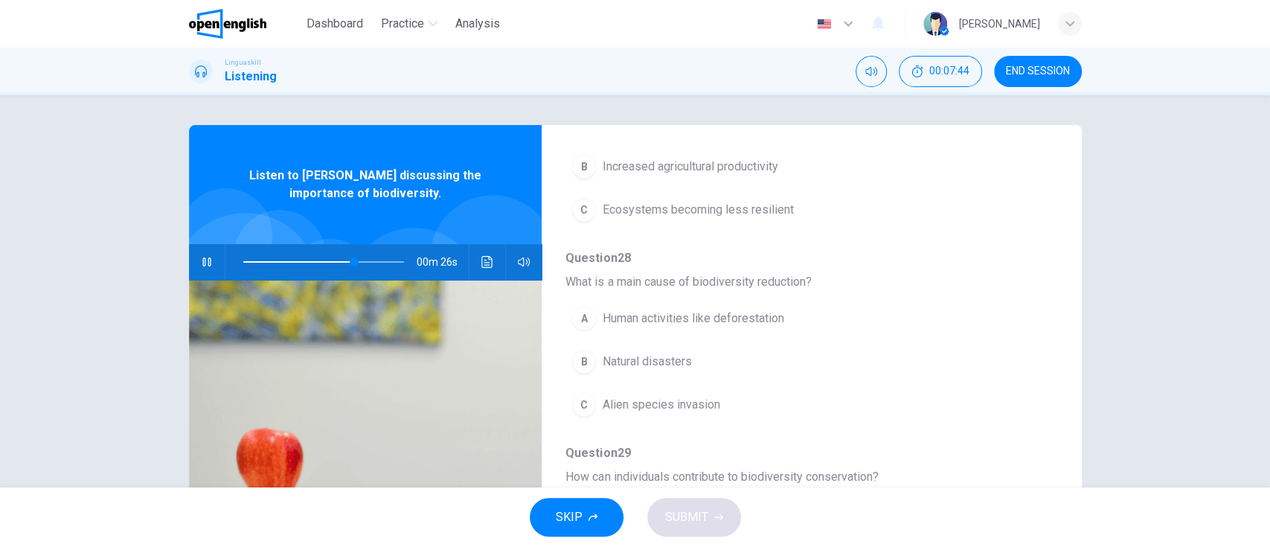
click at [937, 327] on button "A Human activities like deforestation" at bounding box center [772, 318] width 414 height 37
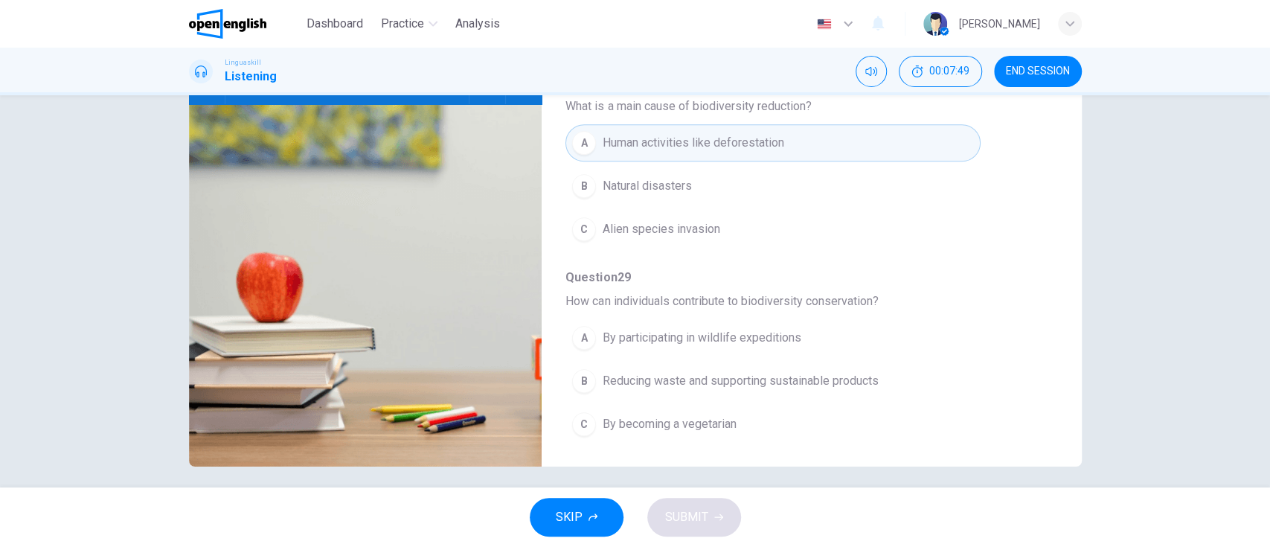
scroll to position [184, 0]
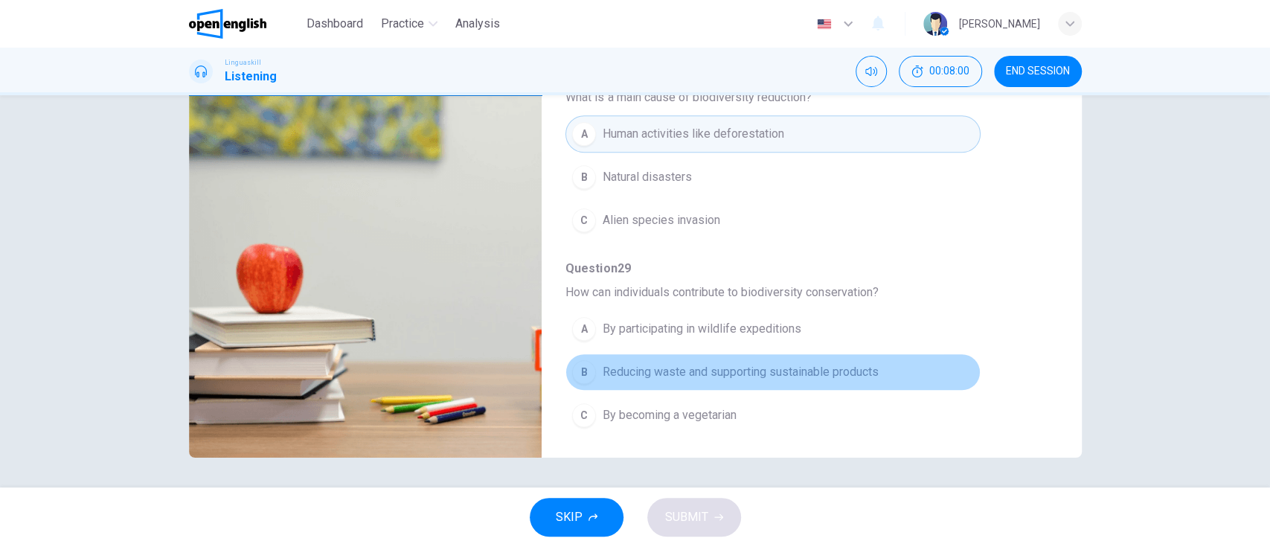
click at [881, 370] on button "B Reducing waste and supporting sustainable products" at bounding box center [772, 371] width 414 height 37
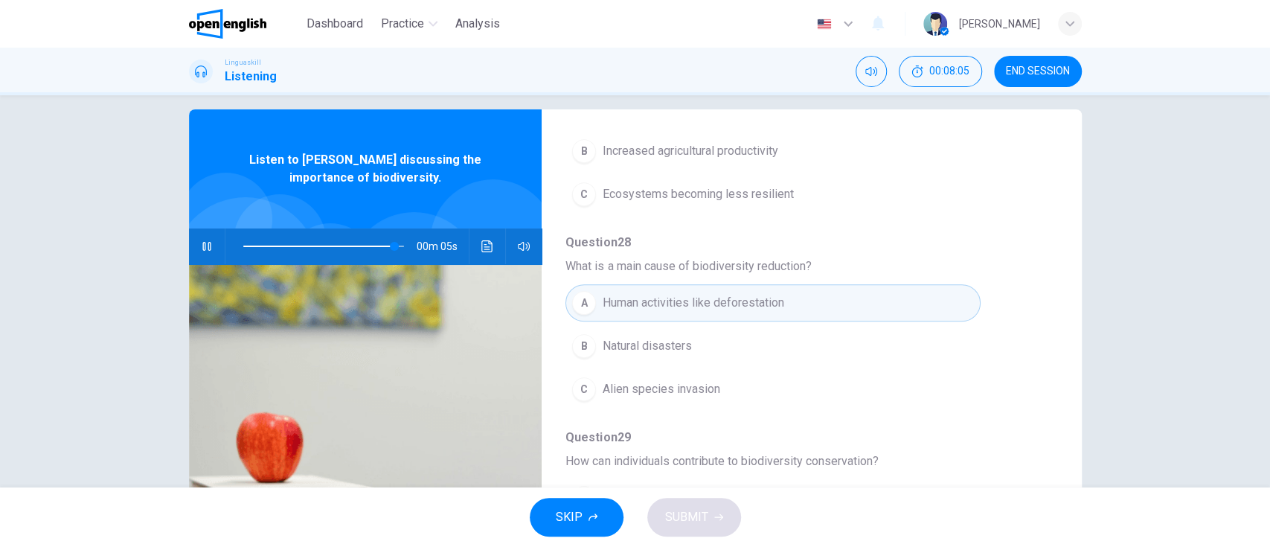
scroll to position [0, 0]
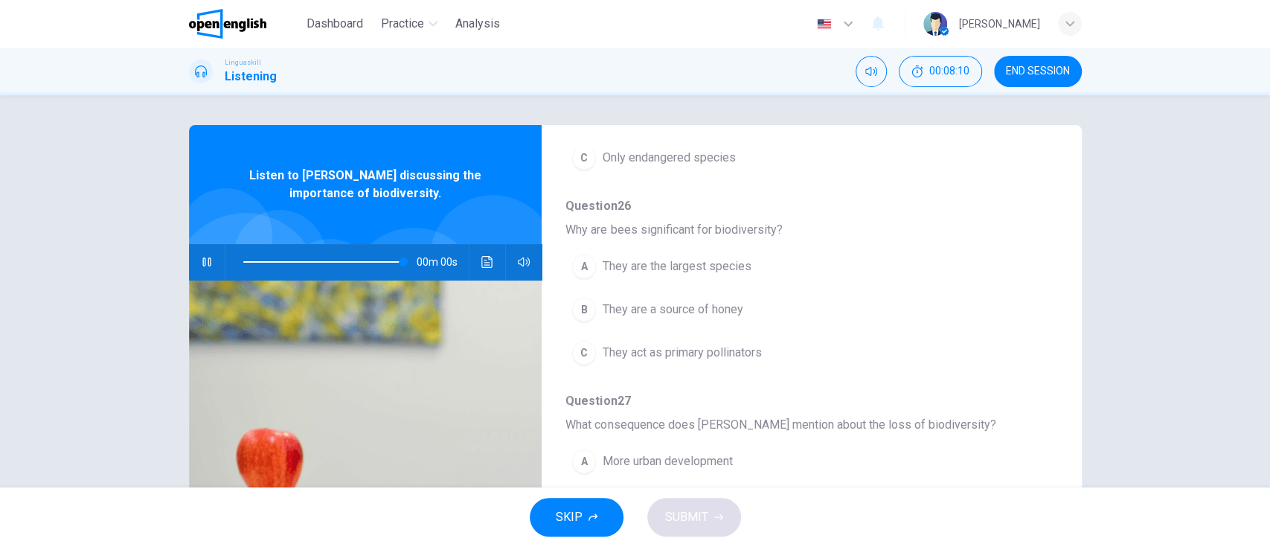
type input "*"
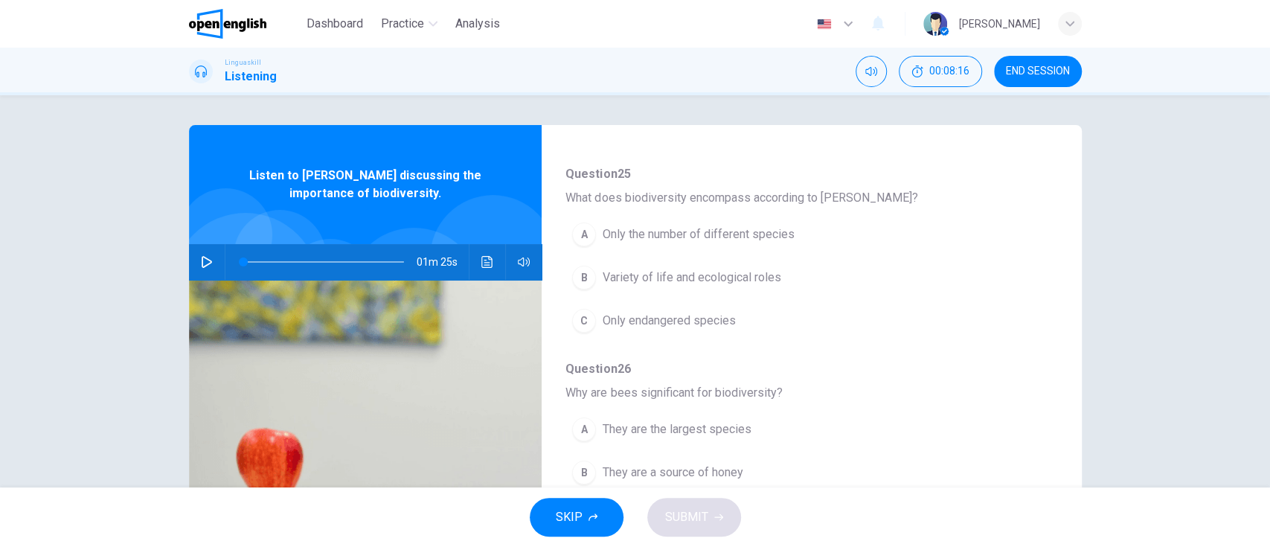
scroll to position [142, 0]
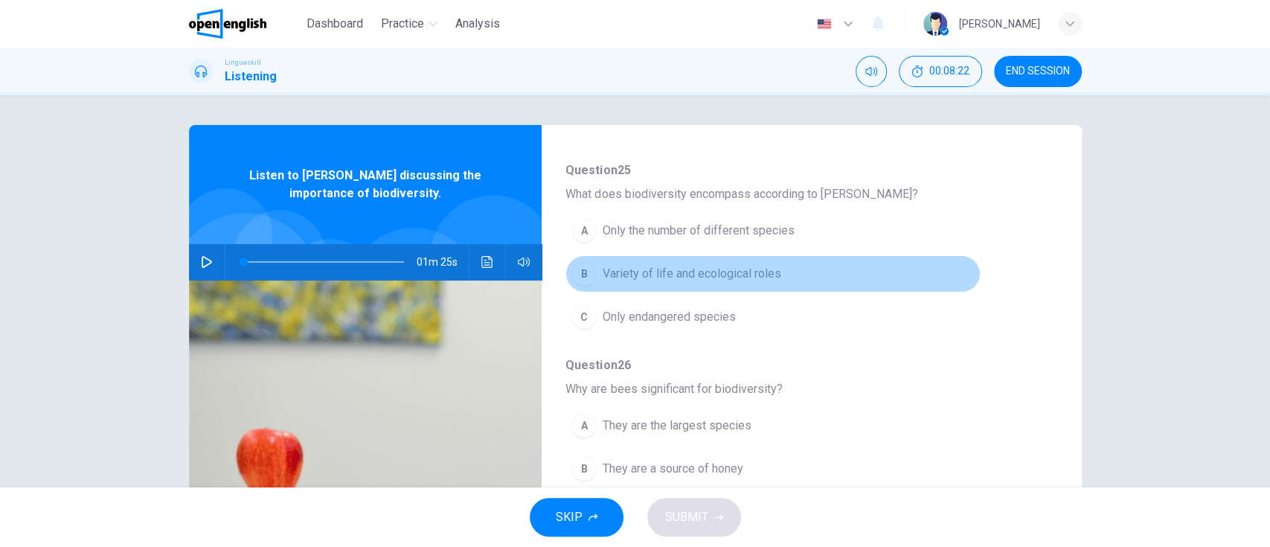
click at [916, 286] on button "B Variety of life and ecological roles" at bounding box center [772, 273] width 414 height 37
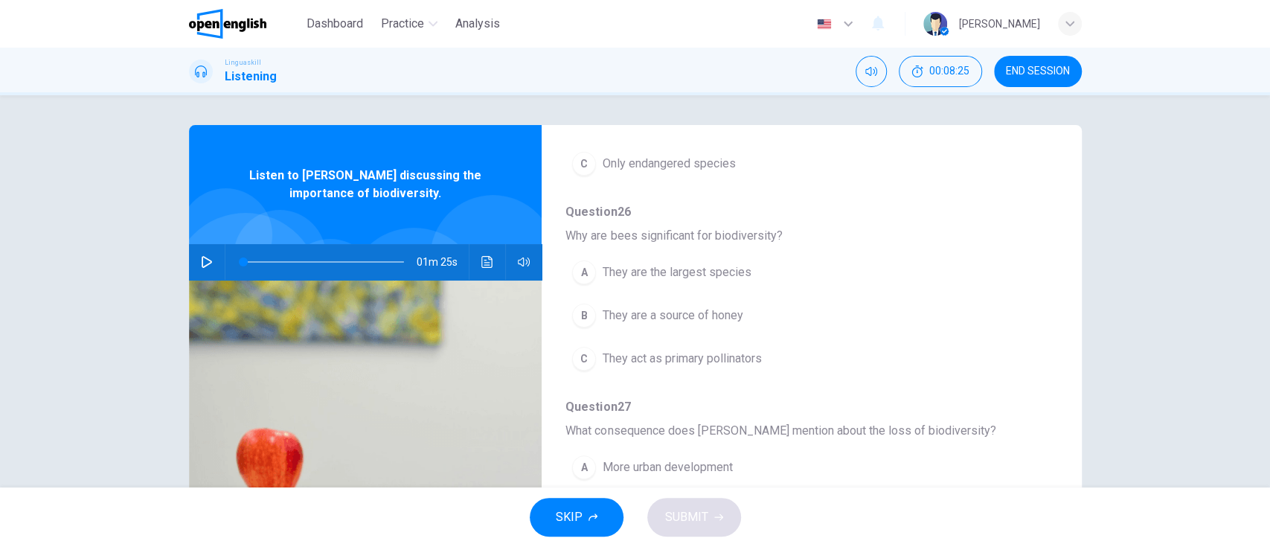
scroll to position [298, 0]
click at [923, 366] on button "C They act as primary pollinators" at bounding box center [772, 356] width 414 height 37
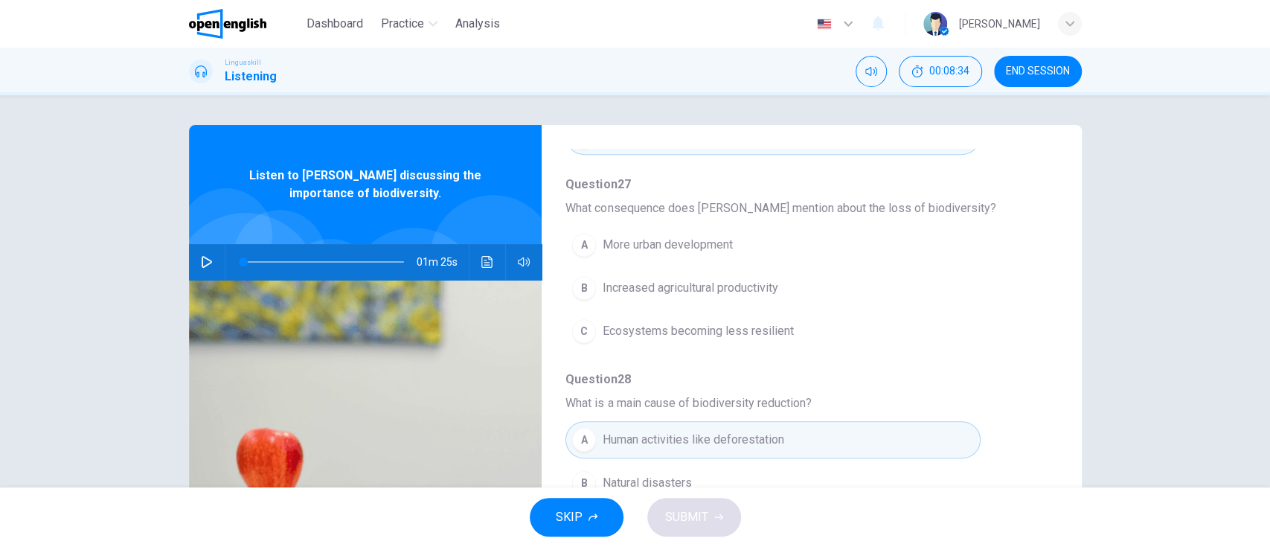
scroll to position [535, 0]
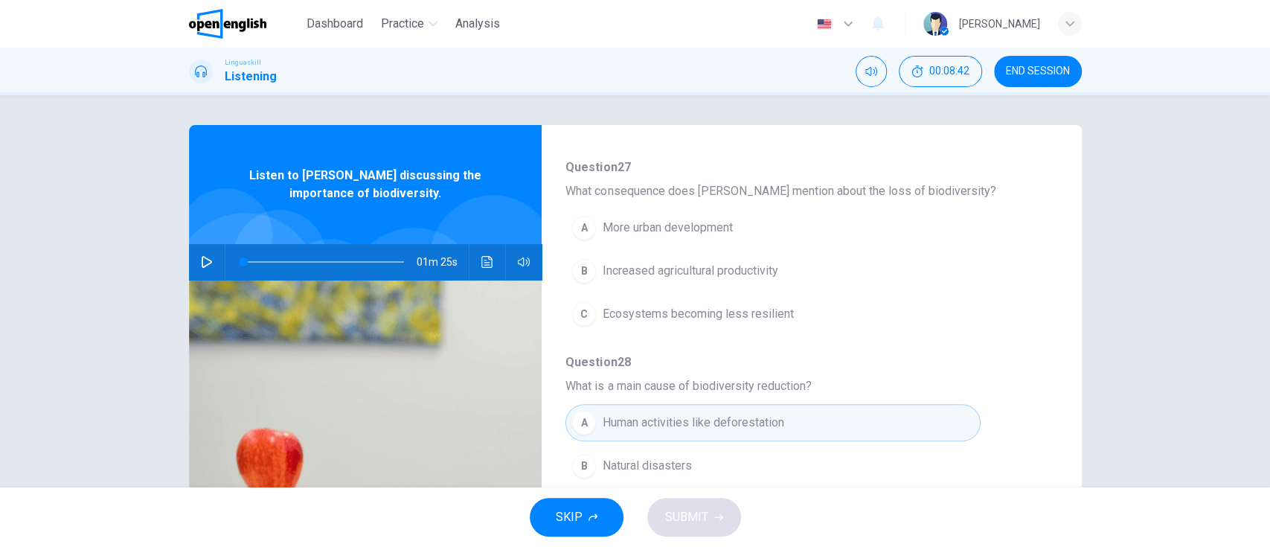
click at [887, 321] on button "C Ecosystems becoming less resilient" at bounding box center [772, 313] width 414 height 37
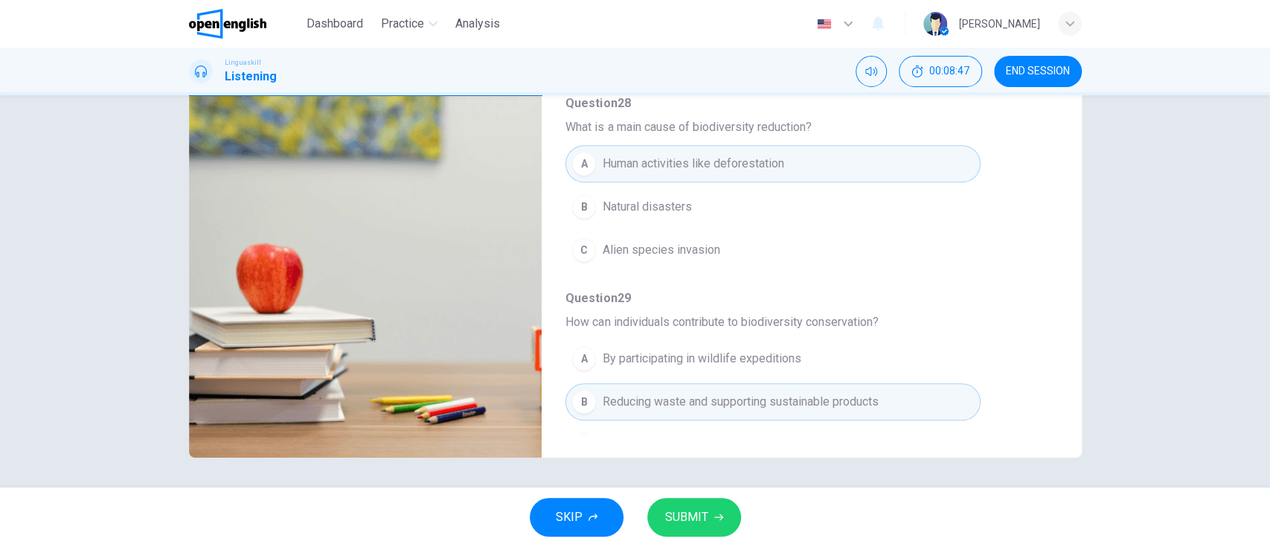
scroll to position [639, 0]
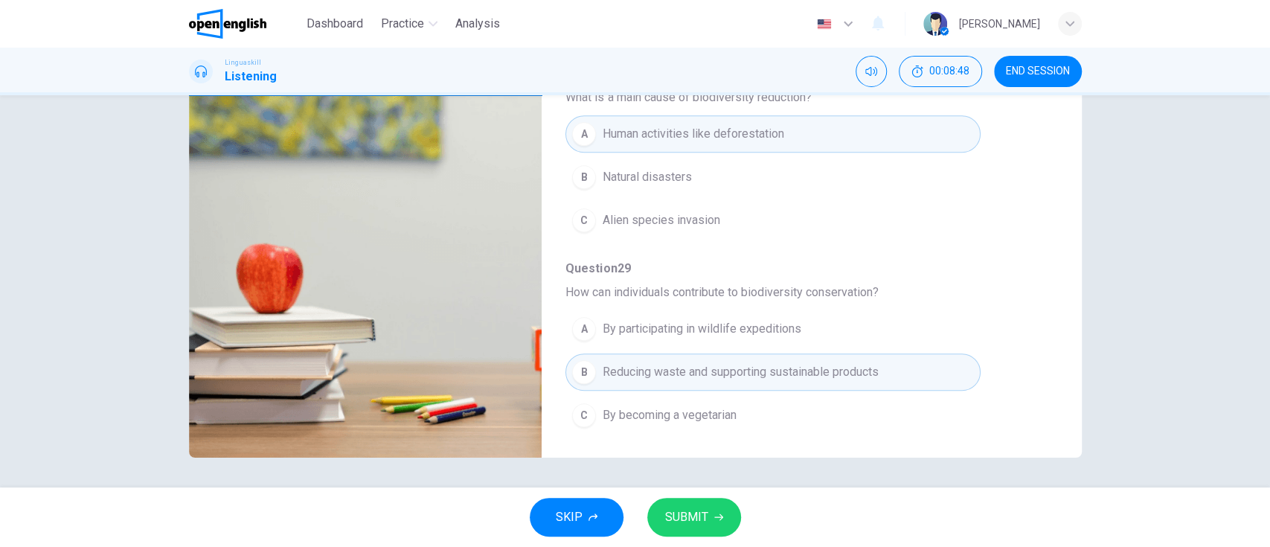
click at [696, 521] on span "SUBMIT" at bounding box center [686, 517] width 43 height 21
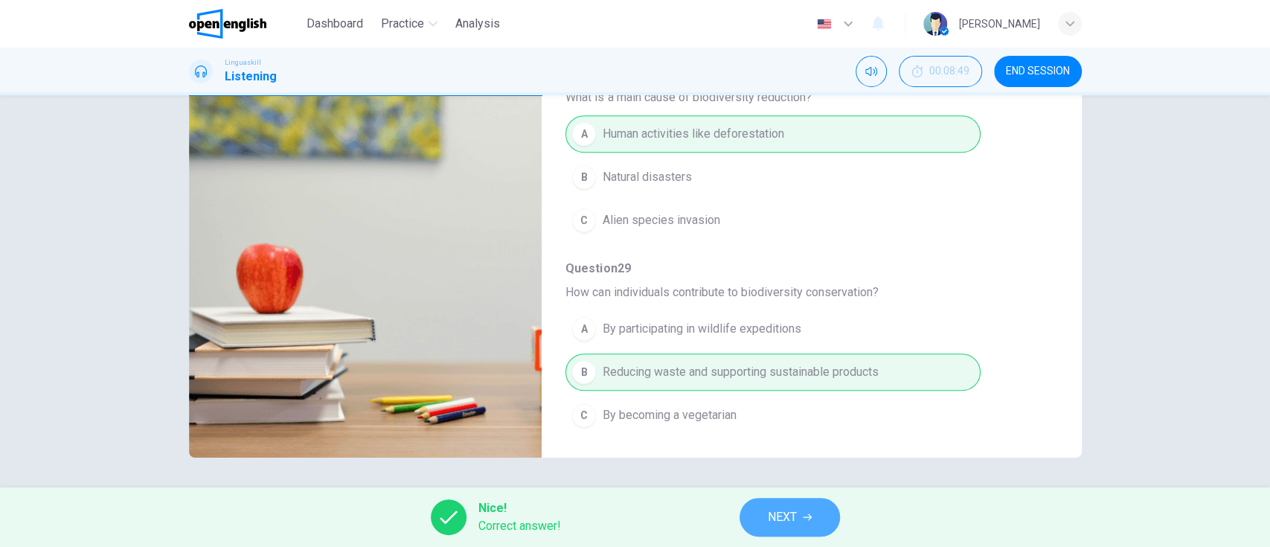
click at [801, 505] on button "NEXT" at bounding box center [789, 517] width 100 height 39
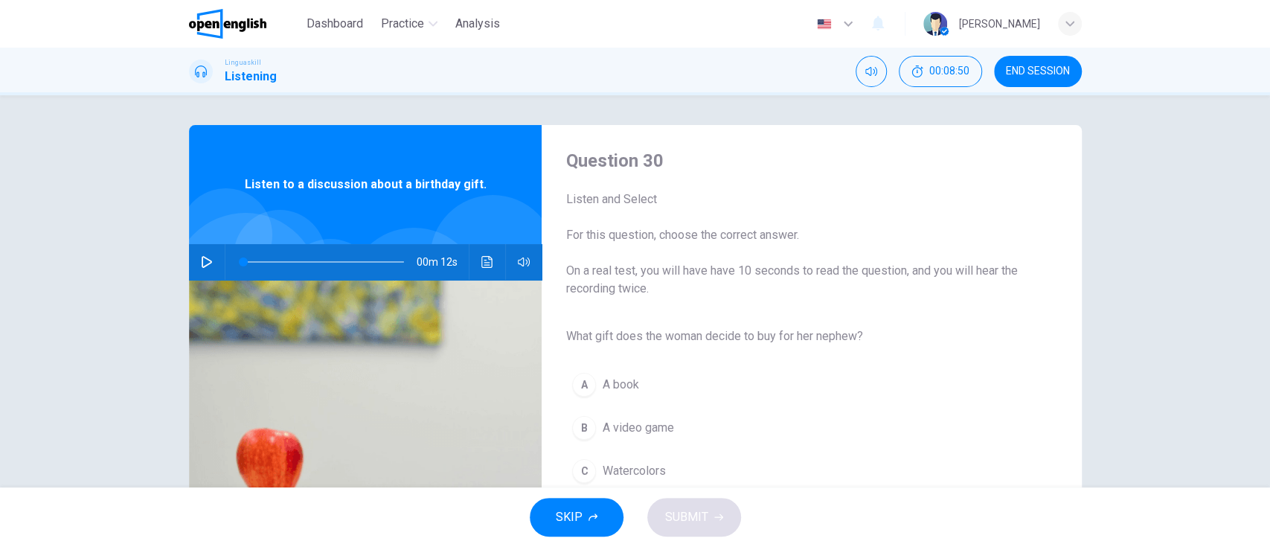
click at [201, 261] on icon "button" at bounding box center [207, 262] width 12 height 12
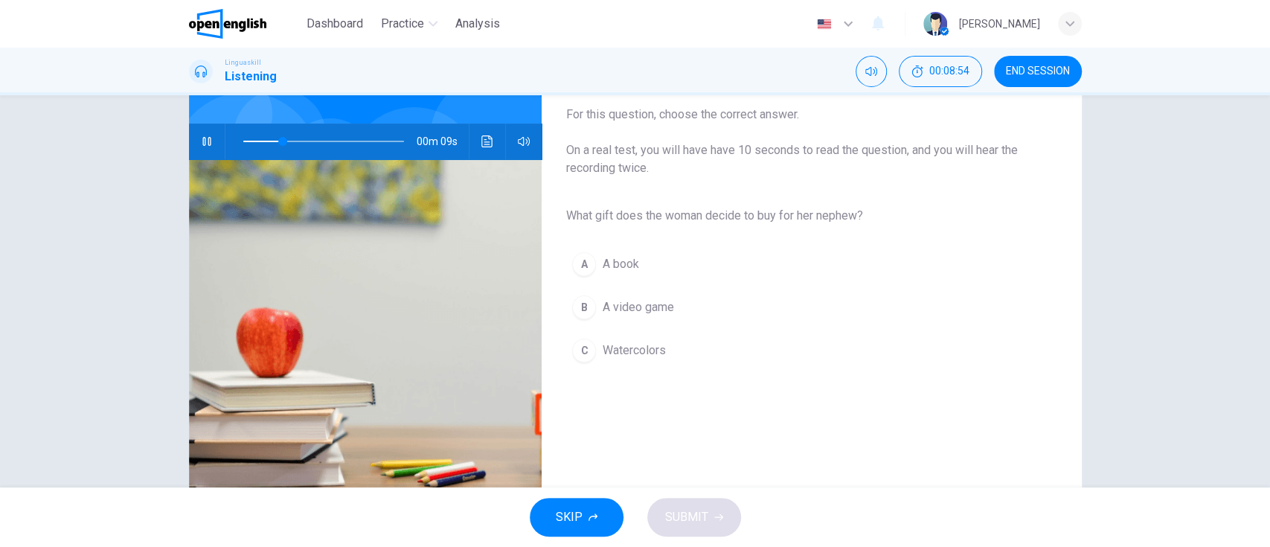
scroll to position [123, 0]
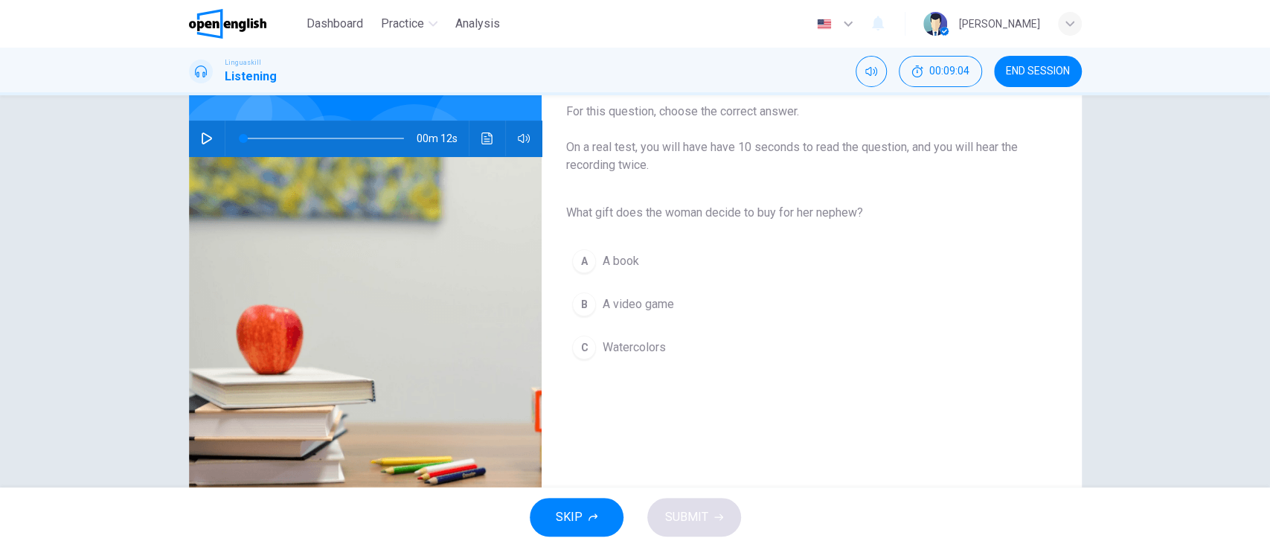
click at [205, 136] on icon "button" at bounding box center [207, 138] width 12 height 12
click at [755, 359] on button "C Watercolors" at bounding box center [799, 347] width 468 height 37
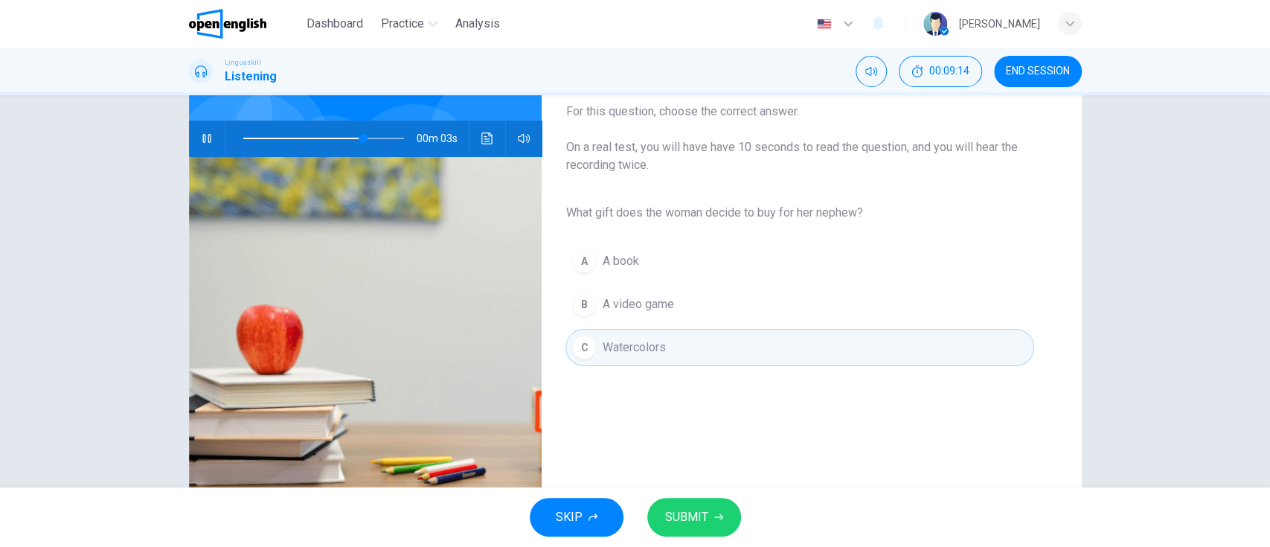
click at [709, 508] on button "SUBMIT" at bounding box center [694, 517] width 94 height 39
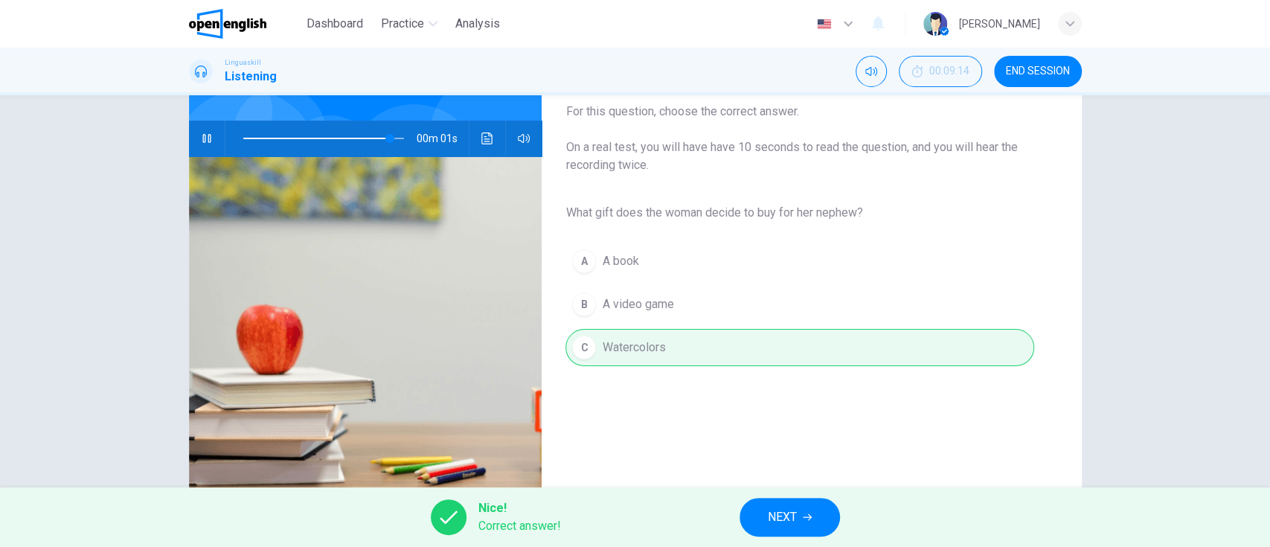
type input "*"
click at [774, 527] on span "NEXT" at bounding box center [782, 517] width 29 height 21
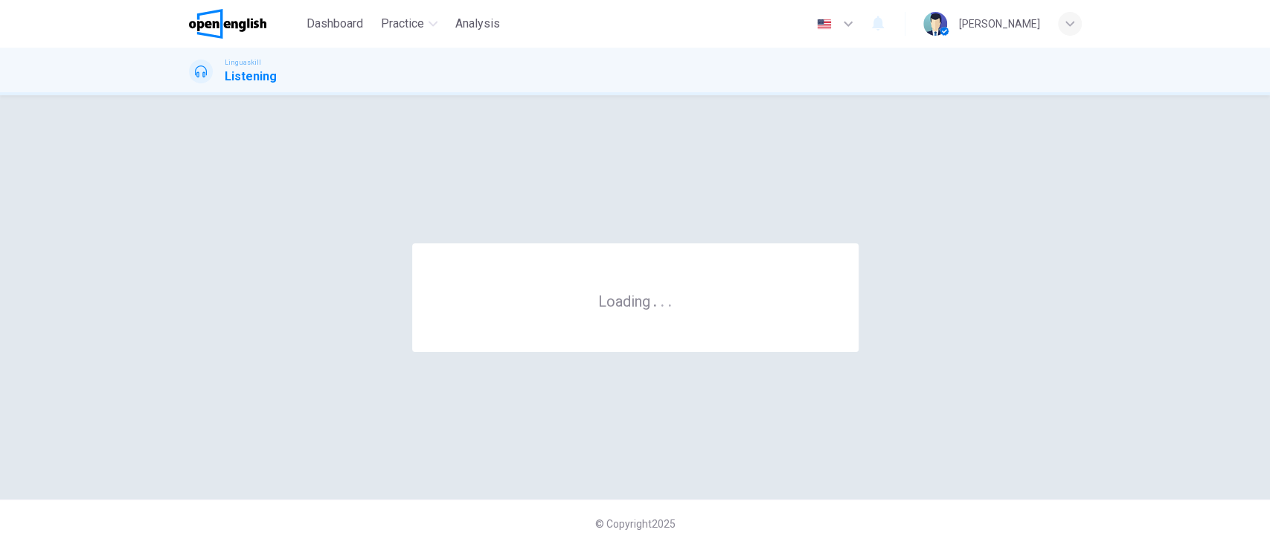
scroll to position [0, 0]
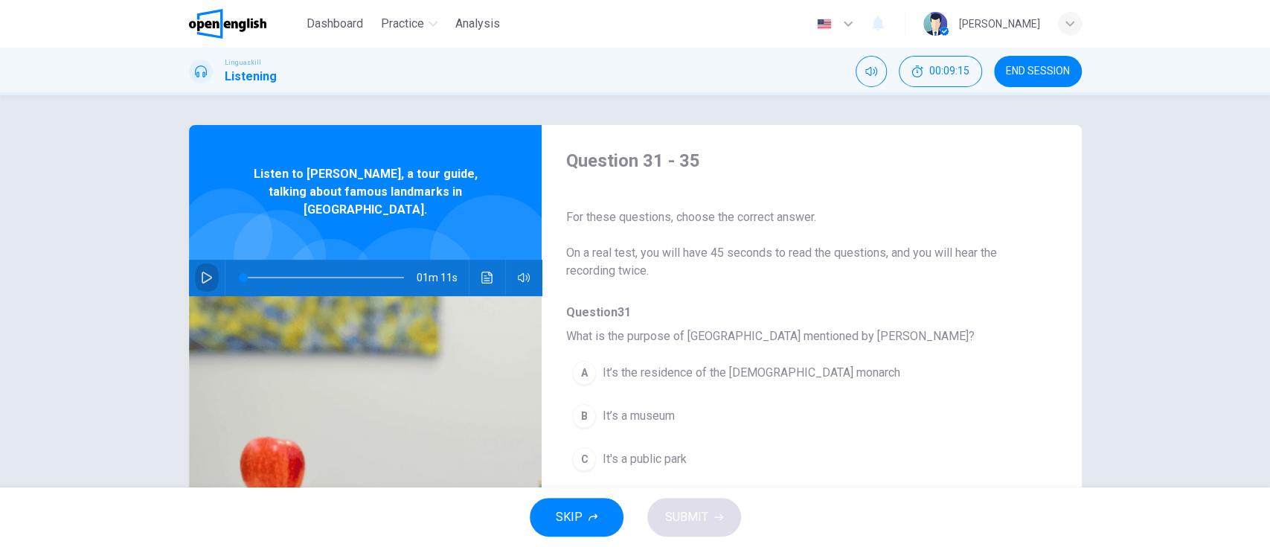
click at [201, 272] on icon "button" at bounding box center [207, 278] width 12 height 12
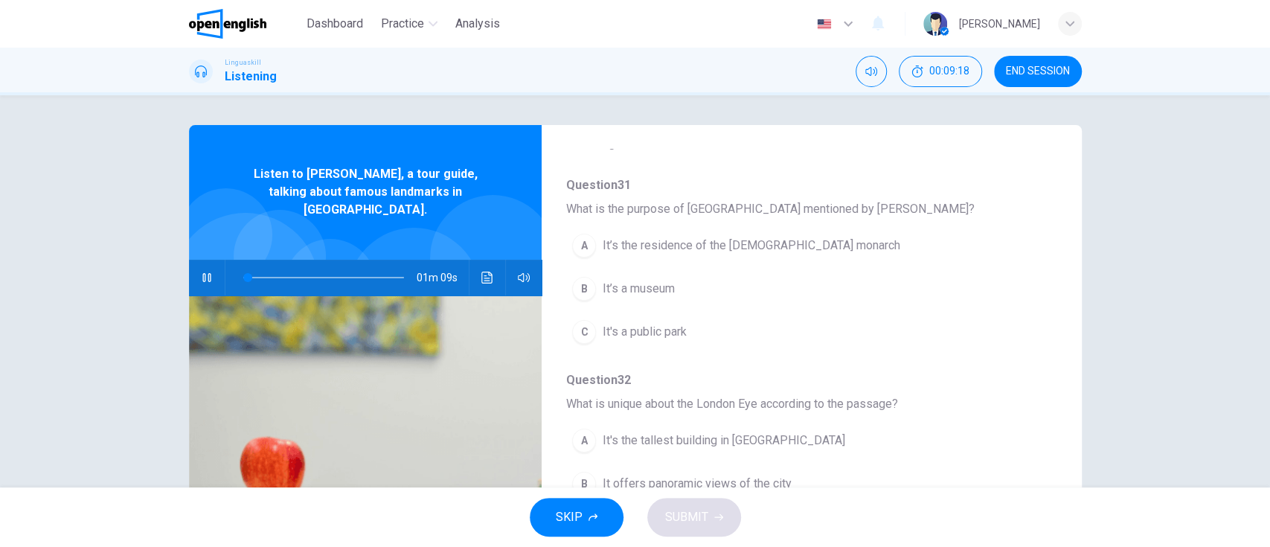
scroll to position [129, 0]
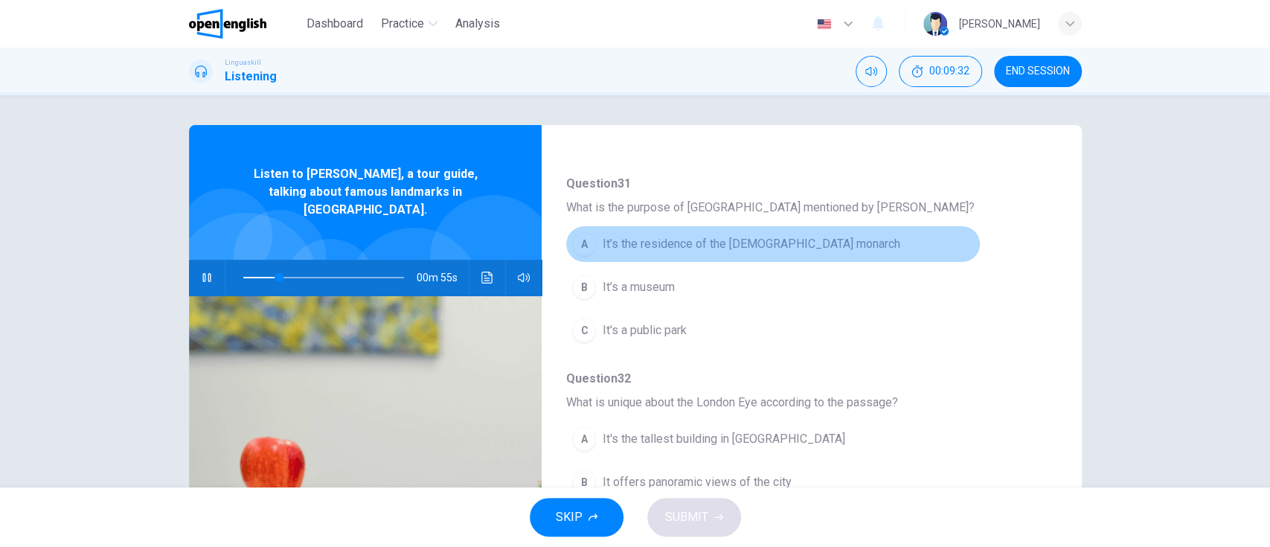
click at [926, 253] on button "A It’s the residence of the [DEMOGRAPHIC_DATA] monarch" at bounding box center [772, 243] width 414 height 37
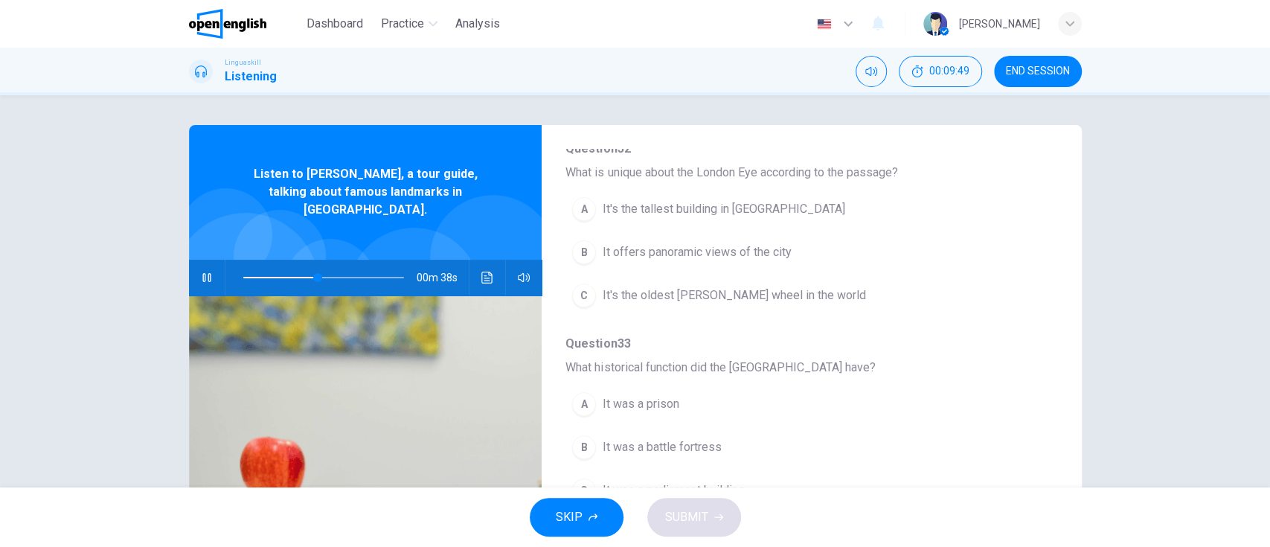
scroll to position [361, 0]
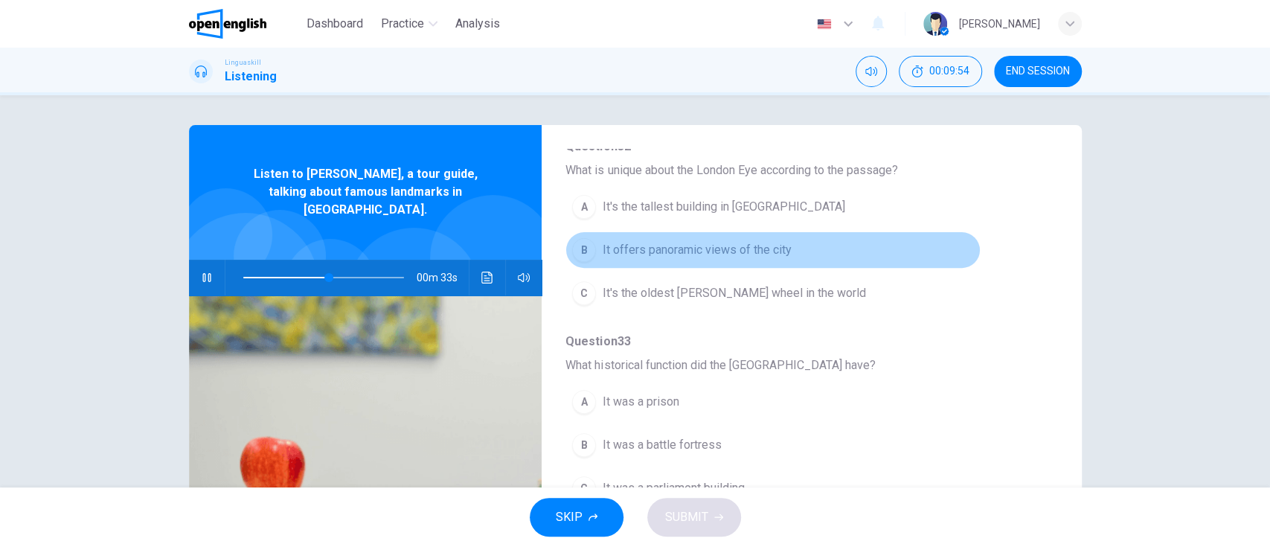
click at [951, 259] on button "B It offers panoramic views of the city" at bounding box center [772, 249] width 414 height 37
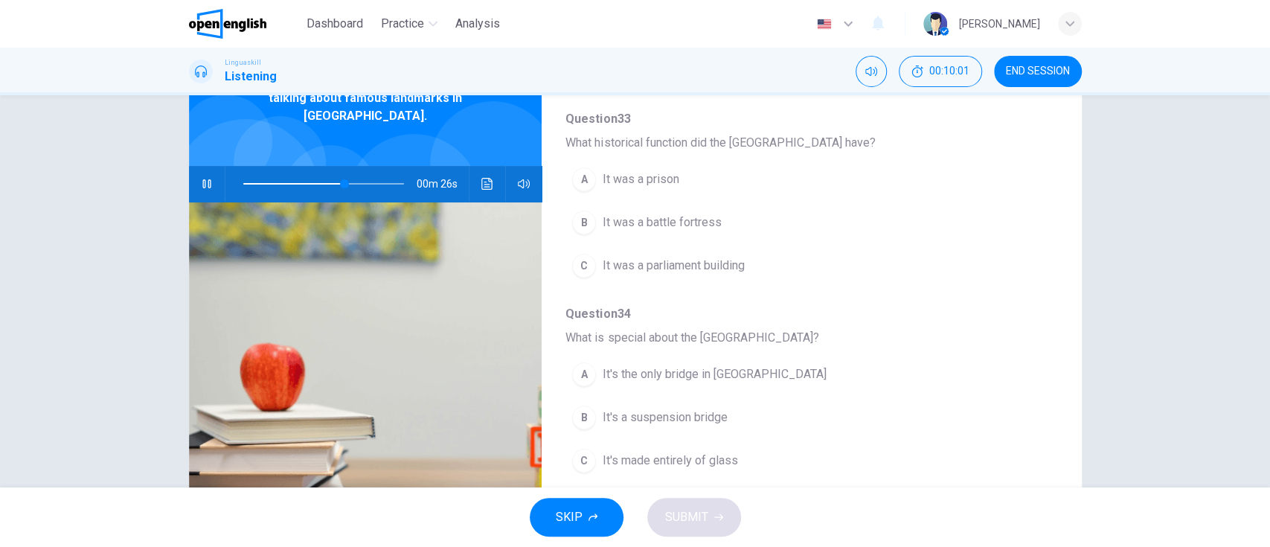
scroll to position [97, 0]
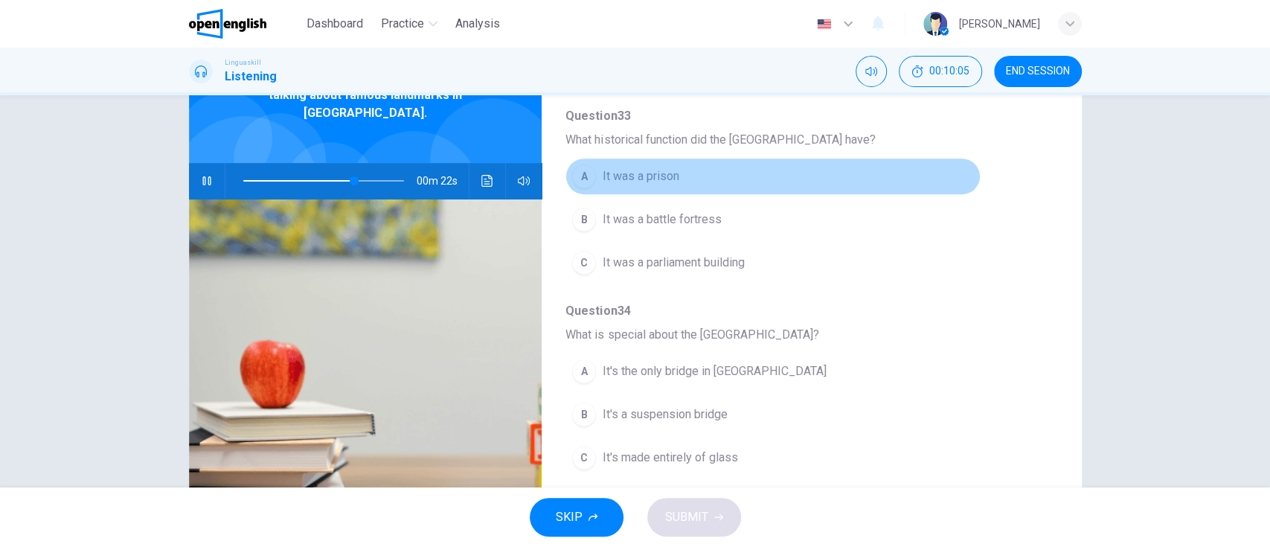
click at [948, 160] on button "A It was a prison" at bounding box center [772, 176] width 414 height 37
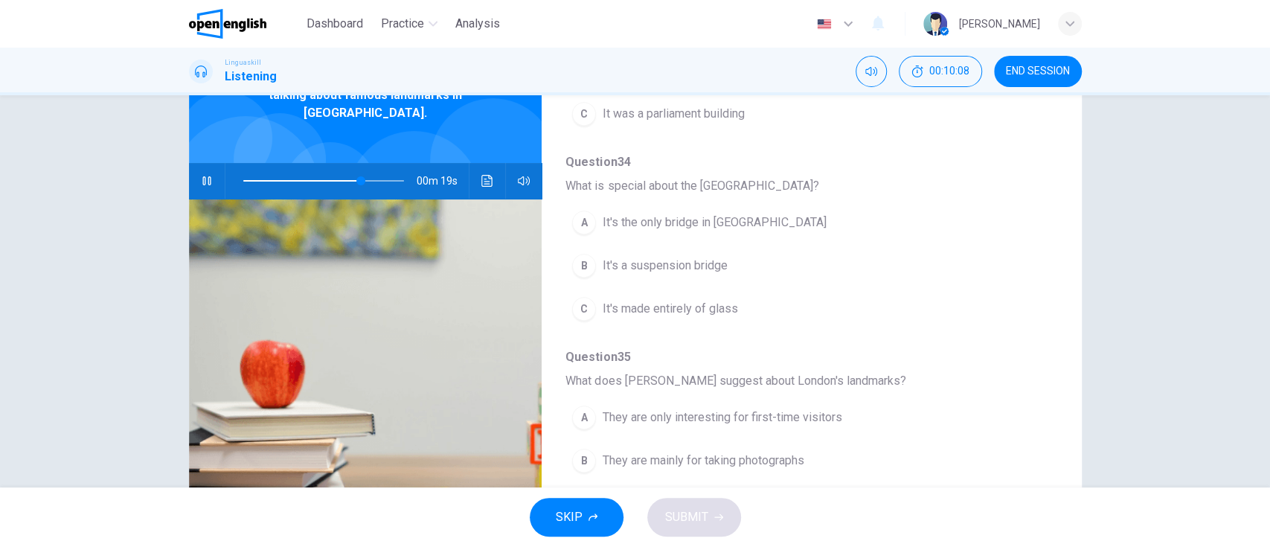
scroll to position [639, 0]
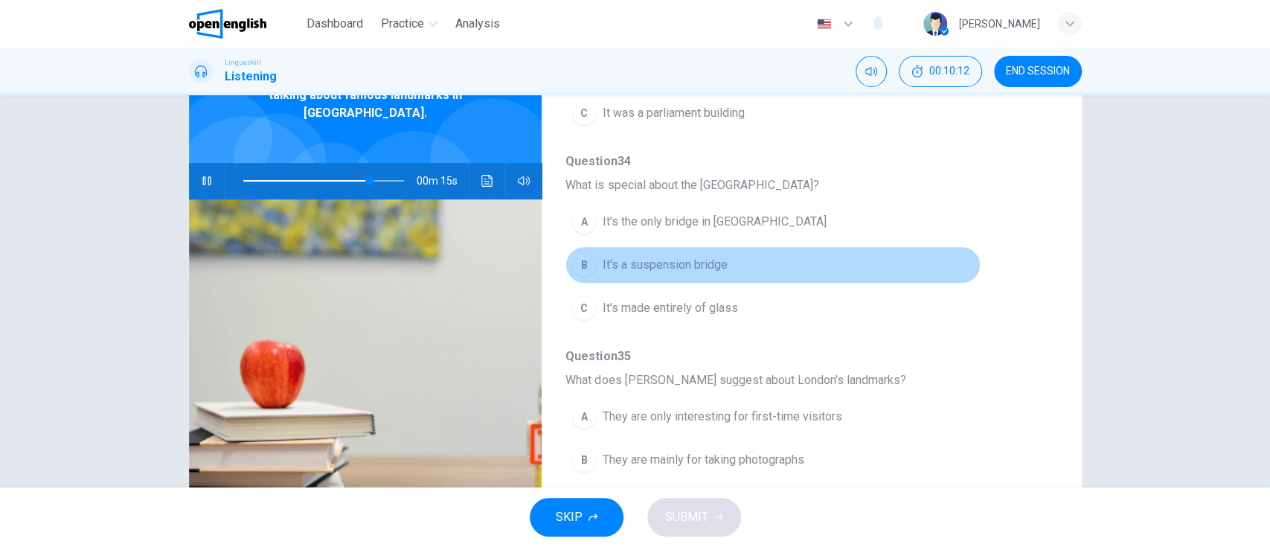
click at [926, 274] on button "B It's a suspension bridge" at bounding box center [772, 264] width 414 height 37
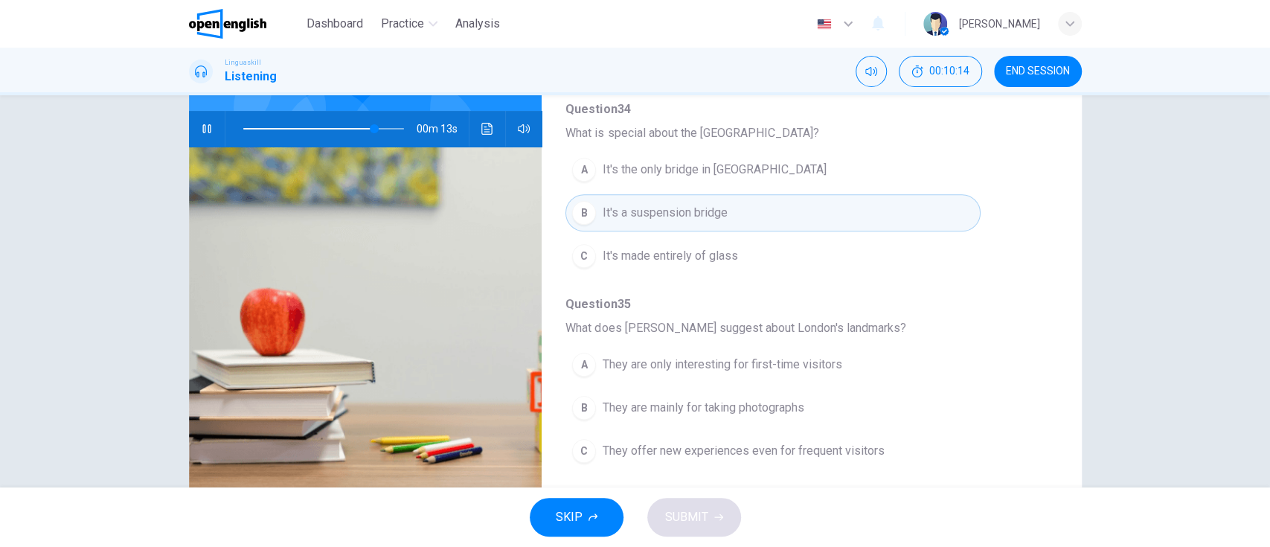
scroll to position [184, 0]
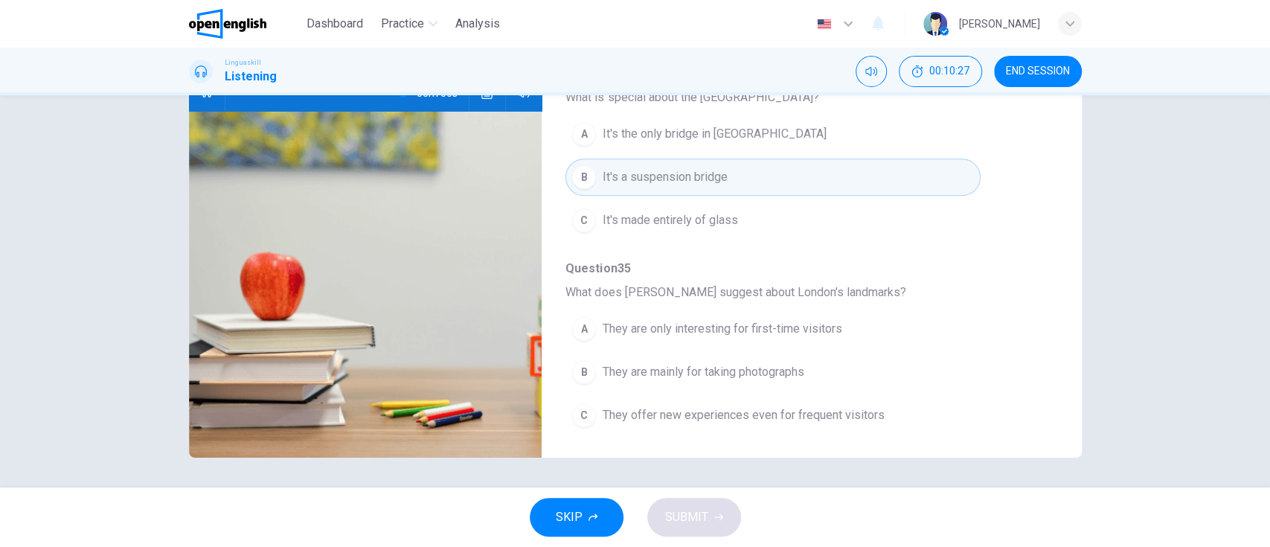
type input "*"
click at [922, 330] on button "A They are only interesting for first-time visitors" at bounding box center [772, 328] width 414 height 37
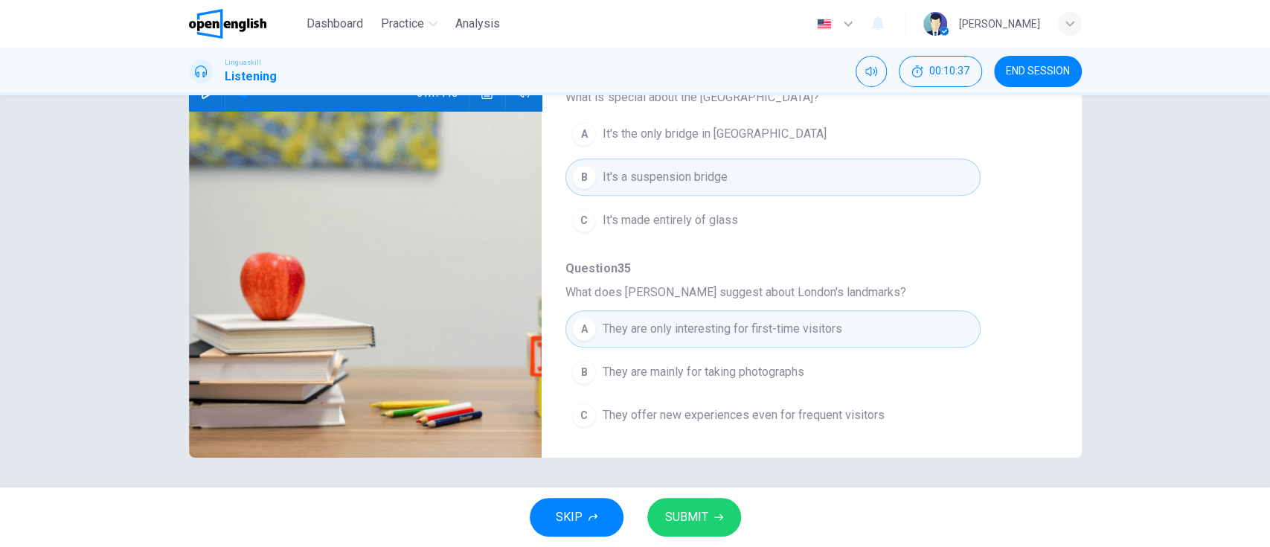
click at [698, 515] on span "SUBMIT" at bounding box center [686, 517] width 43 height 21
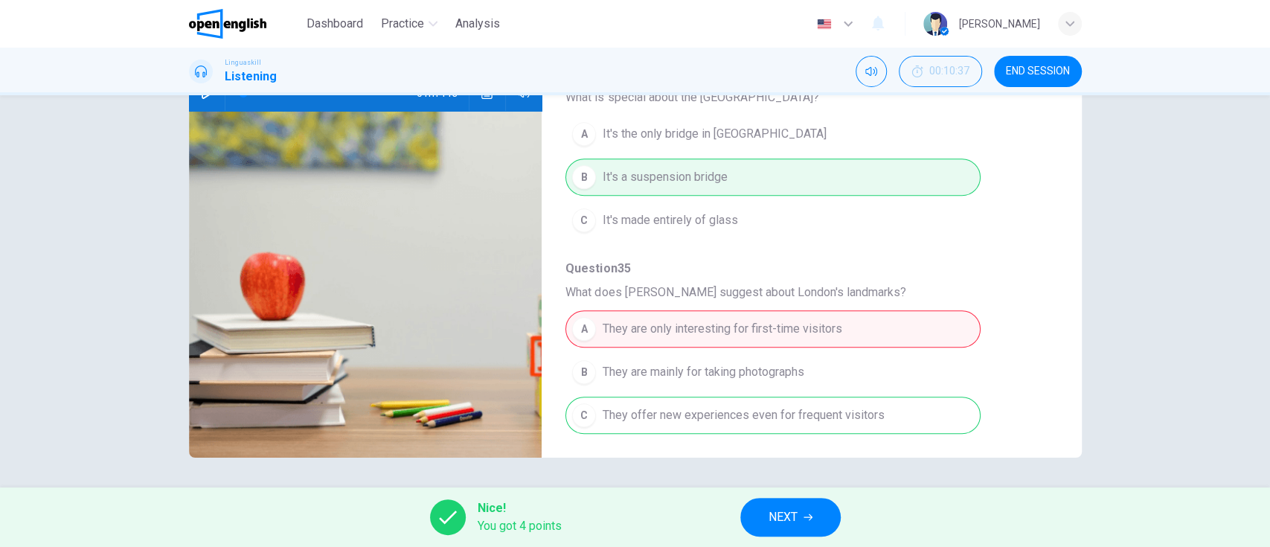
click at [783, 515] on span "NEXT" at bounding box center [782, 517] width 29 height 21
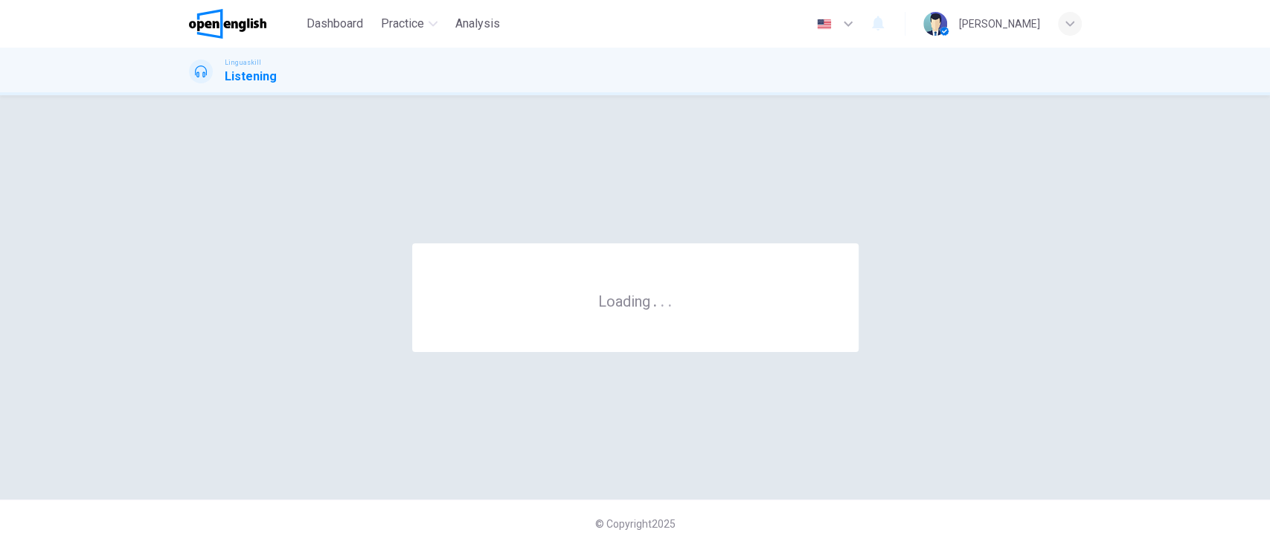
scroll to position [0, 0]
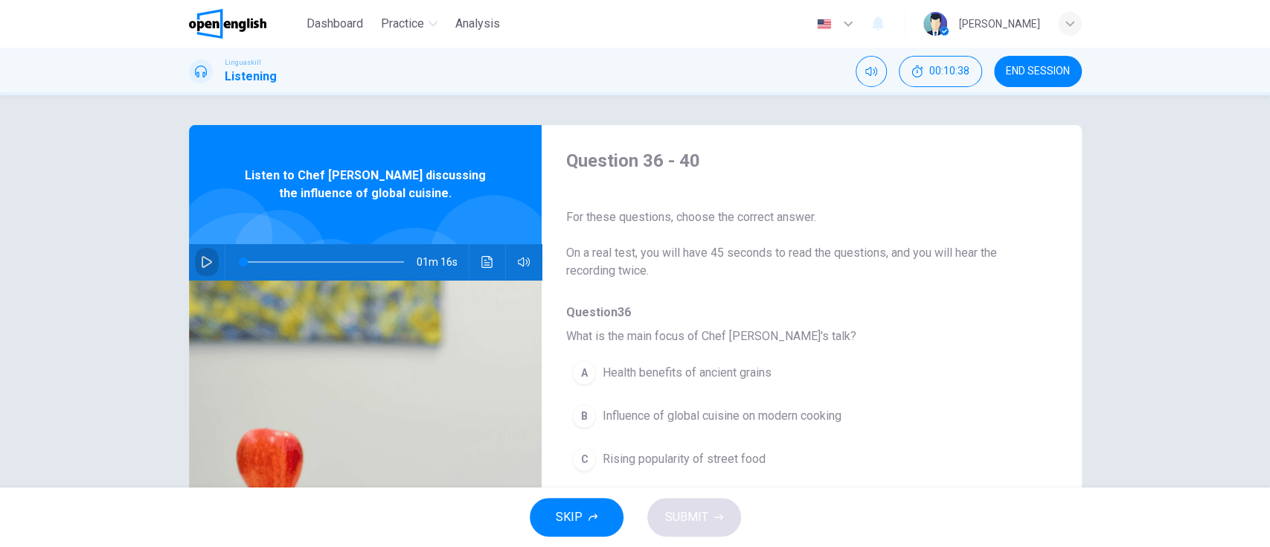
click at [202, 263] on icon "button" at bounding box center [207, 262] width 10 height 12
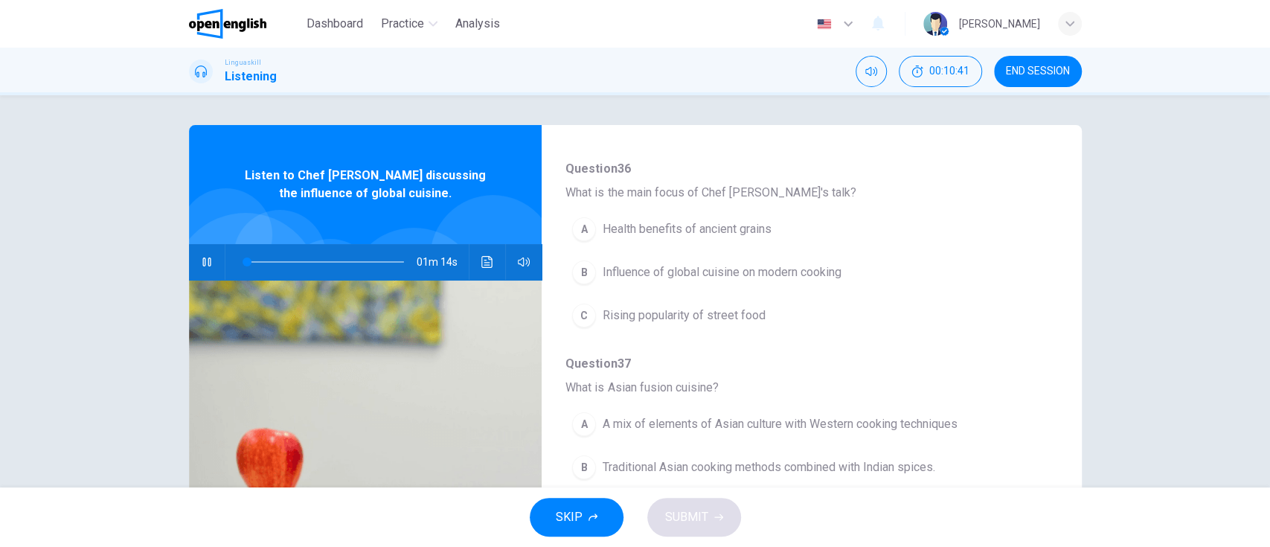
scroll to position [155, 0]
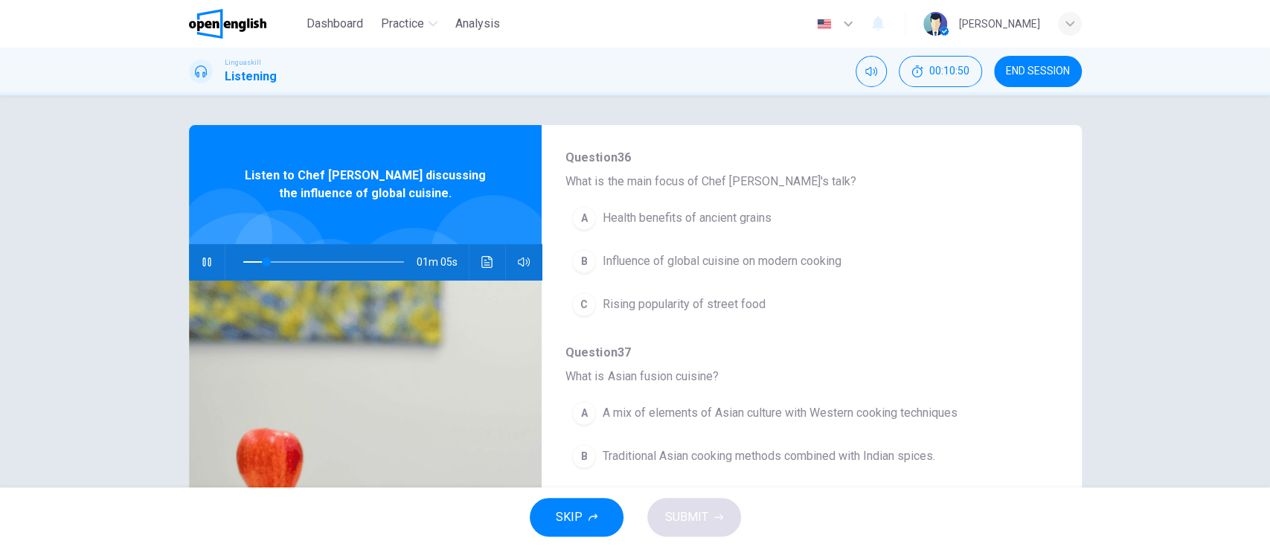
click at [974, 260] on div "A Health benefits of ancient grains B Influence of global cuisine on modern coo…" at bounding box center [799, 260] width 468 height 129
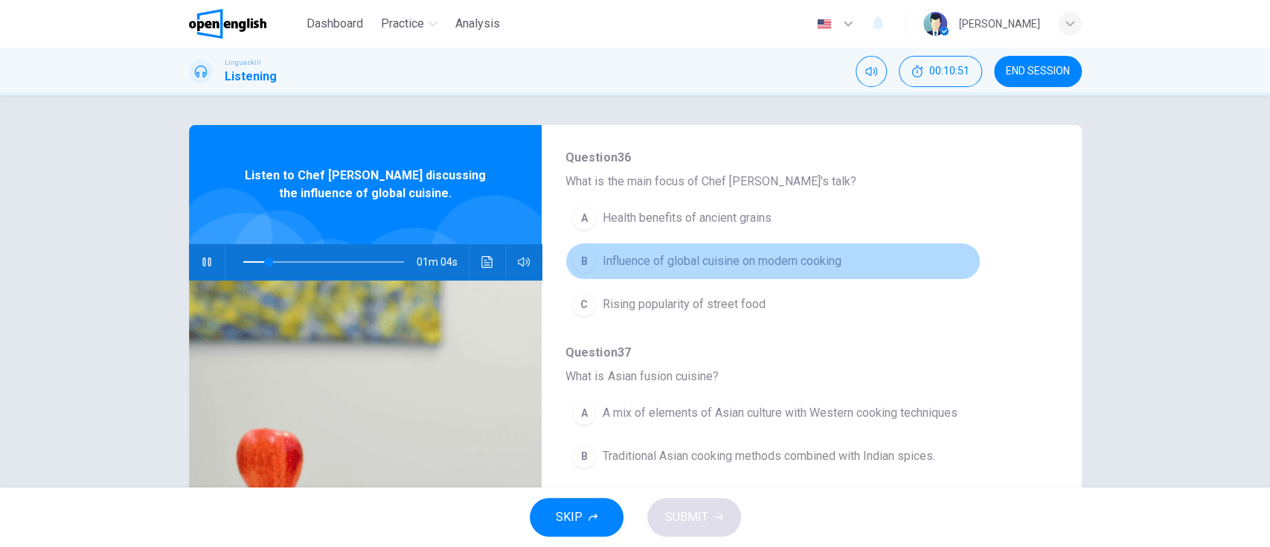
click at [812, 269] on span "Influence of global cuisine on modern cooking" at bounding box center [721, 261] width 239 height 18
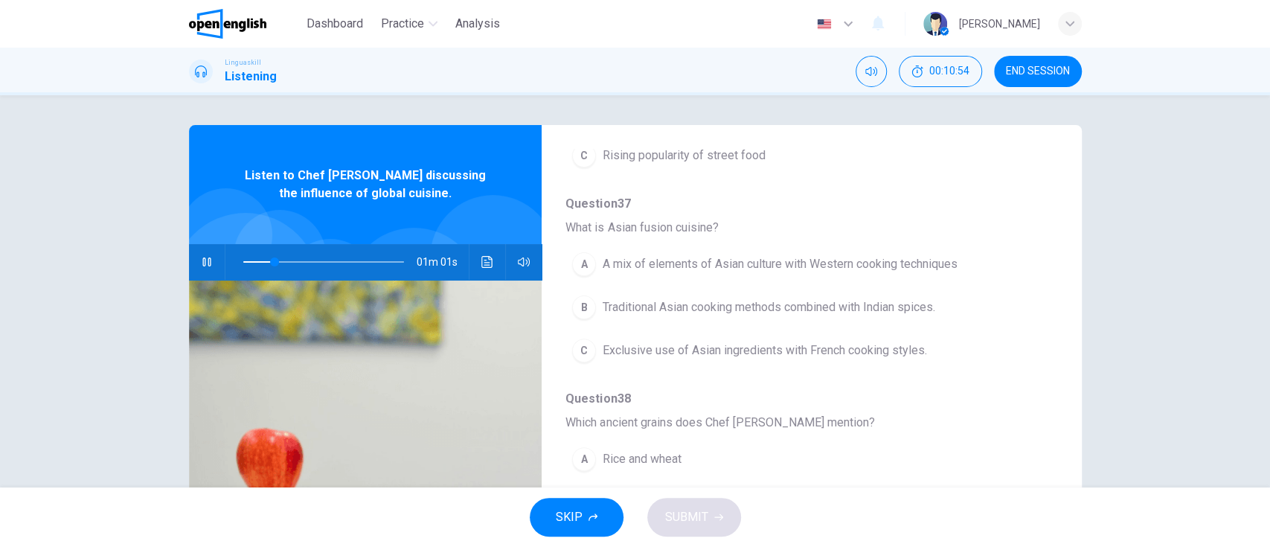
scroll to position [314, 0]
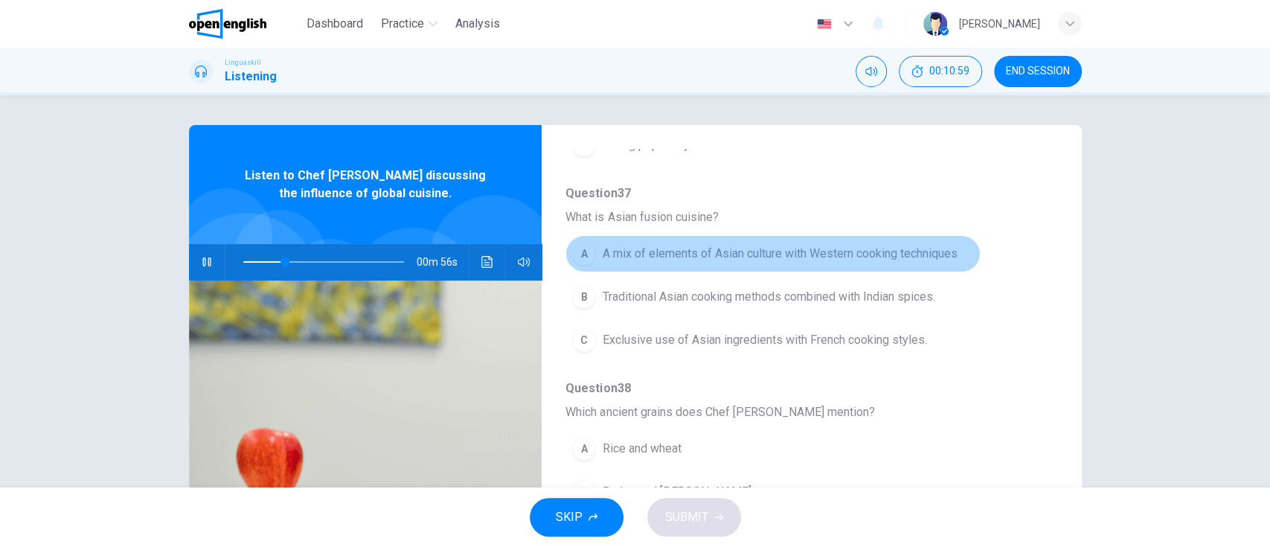
click at [930, 255] on span "A mix of elements of Asian culture with Western cooking techniques" at bounding box center [779, 254] width 355 height 18
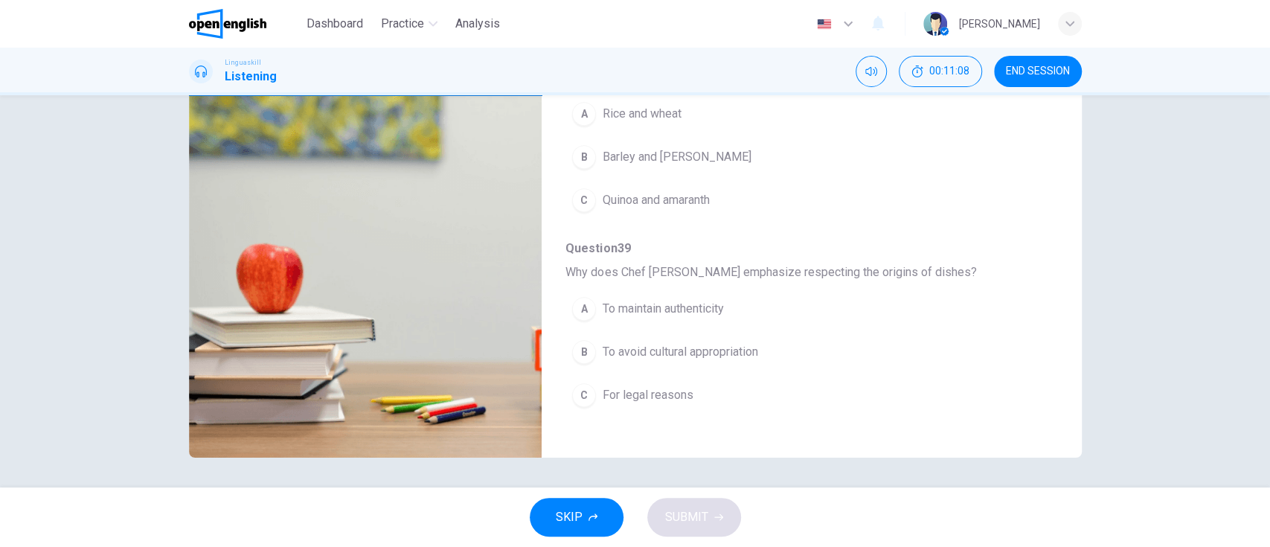
scroll to position [469, 0]
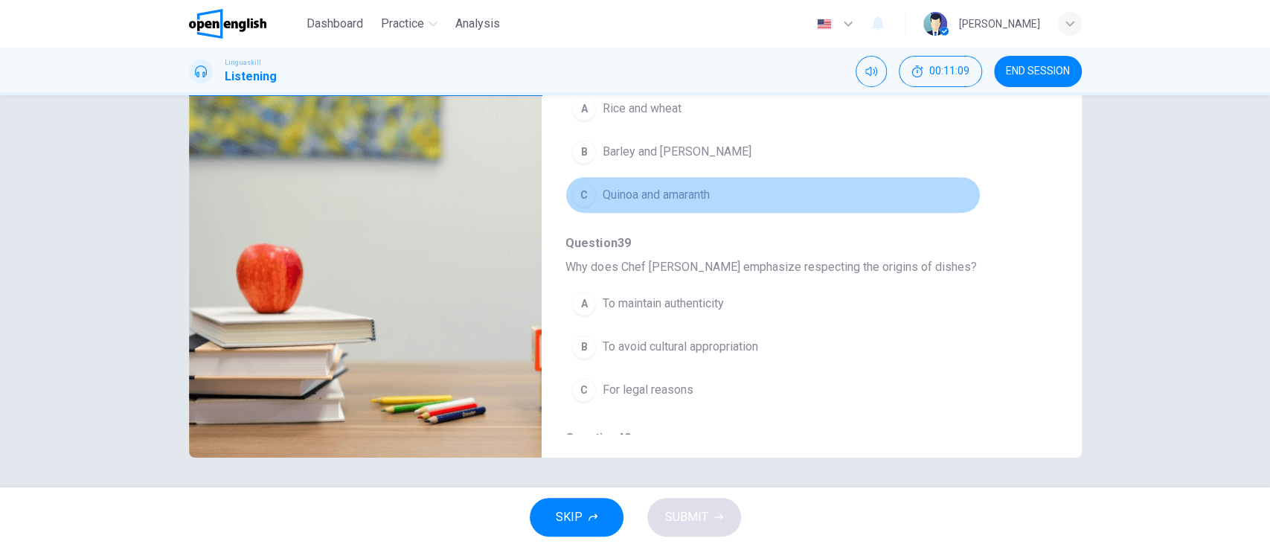
click at [887, 201] on button "C Quinoa and amaranth" at bounding box center [772, 194] width 414 height 37
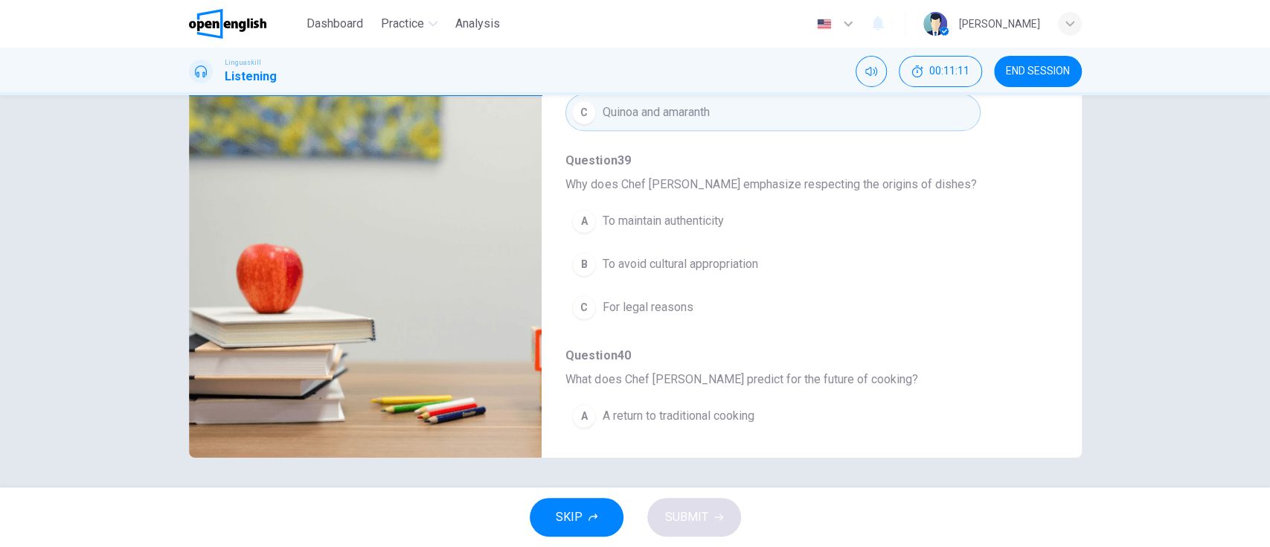
scroll to position [568, 0]
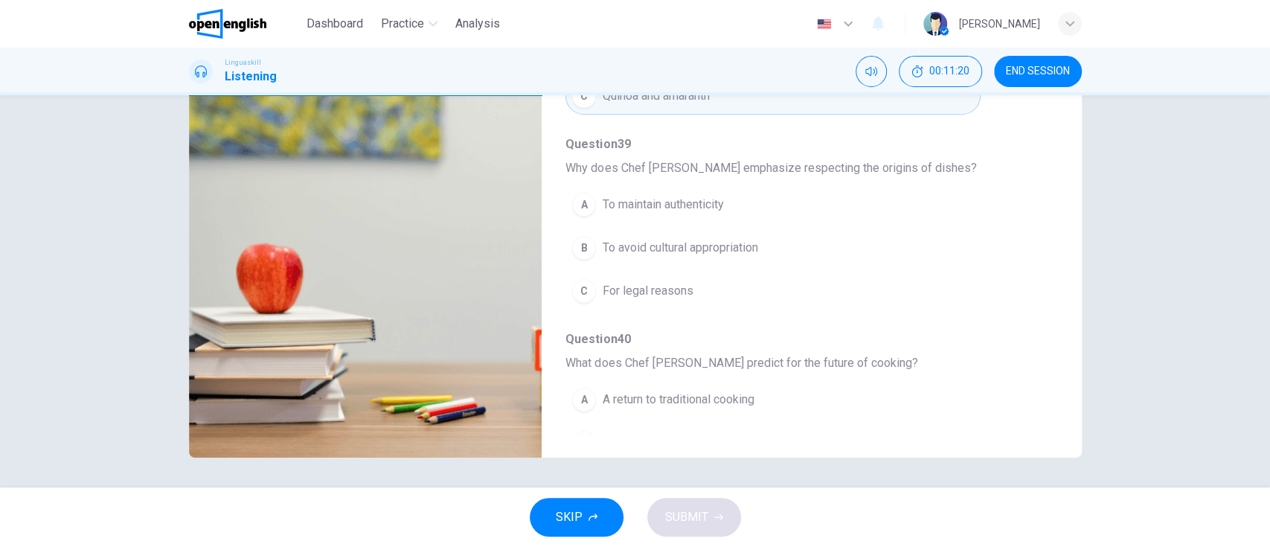
click at [982, 214] on div "A To maintain authenticity B To avoid cultural appropriation C For legal reasons" at bounding box center [799, 247] width 468 height 129
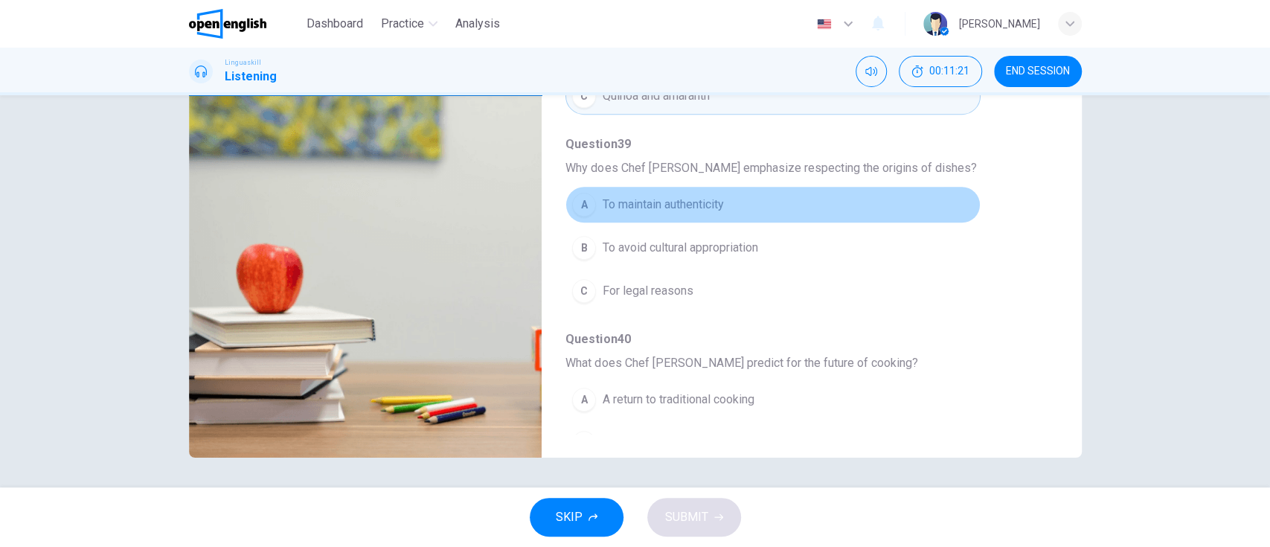
click at [897, 202] on button "A To maintain authenticity" at bounding box center [772, 204] width 414 height 37
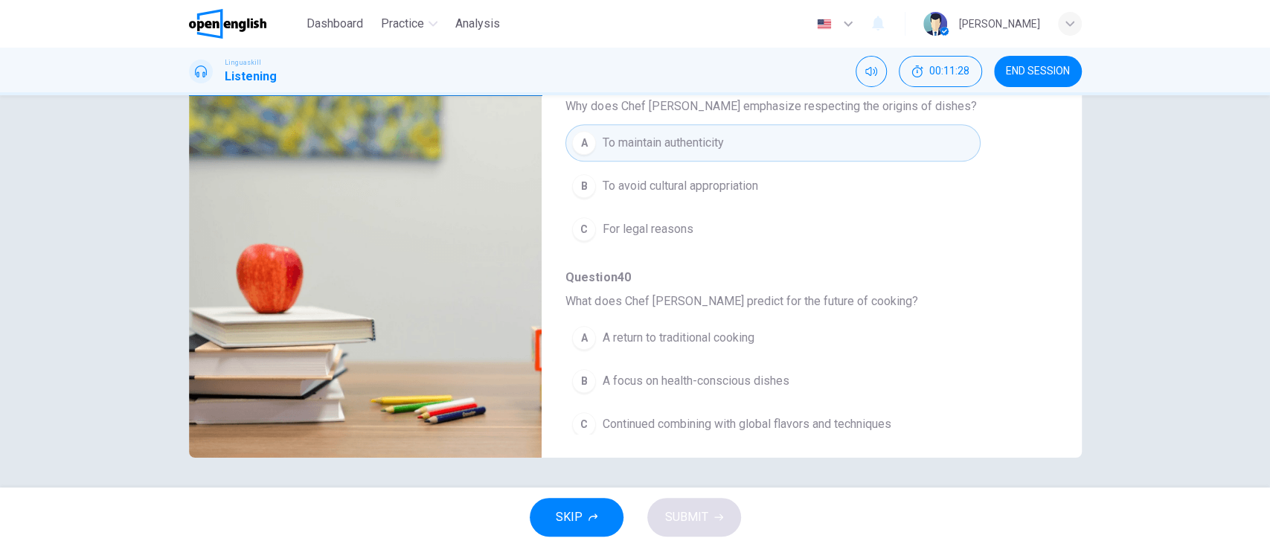
scroll to position [639, 0]
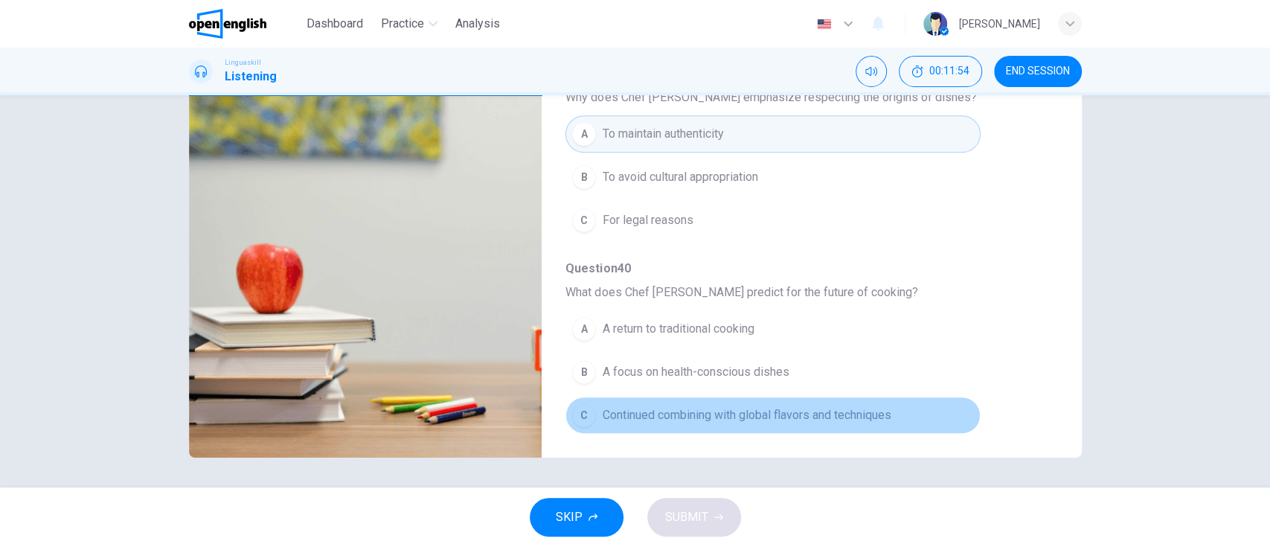
click at [877, 413] on span "Continued combining with global flavors and techniques" at bounding box center [746, 415] width 289 height 18
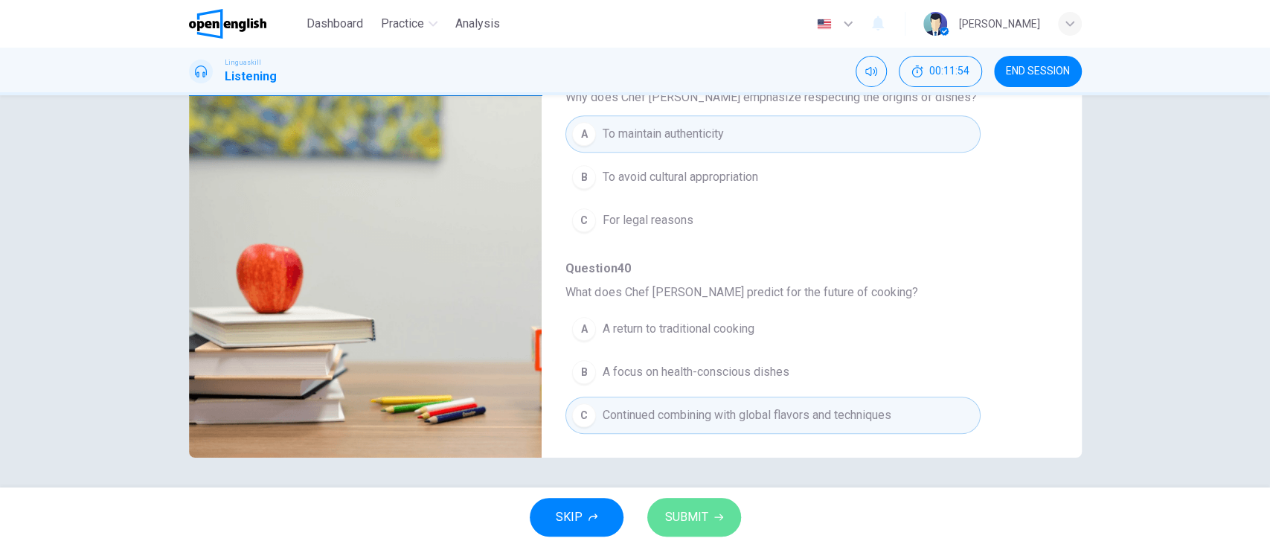
click at [692, 509] on span "SUBMIT" at bounding box center [686, 517] width 43 height 21
type input "*"
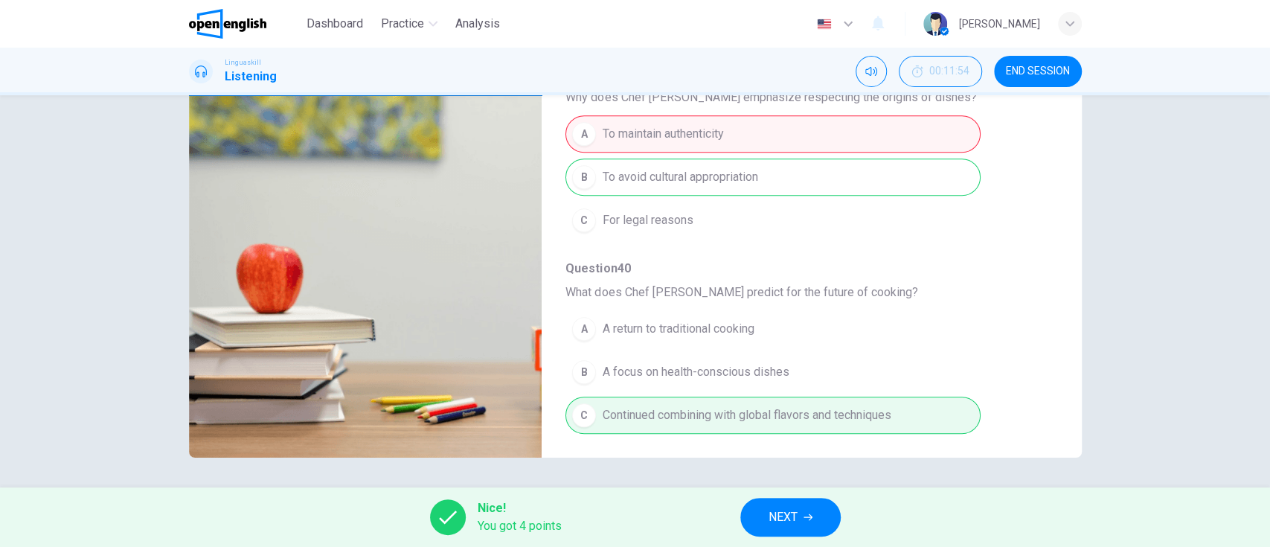
click at [797, 512] on span "NEXT" at bounding box center [782, 517] width 29 height 21
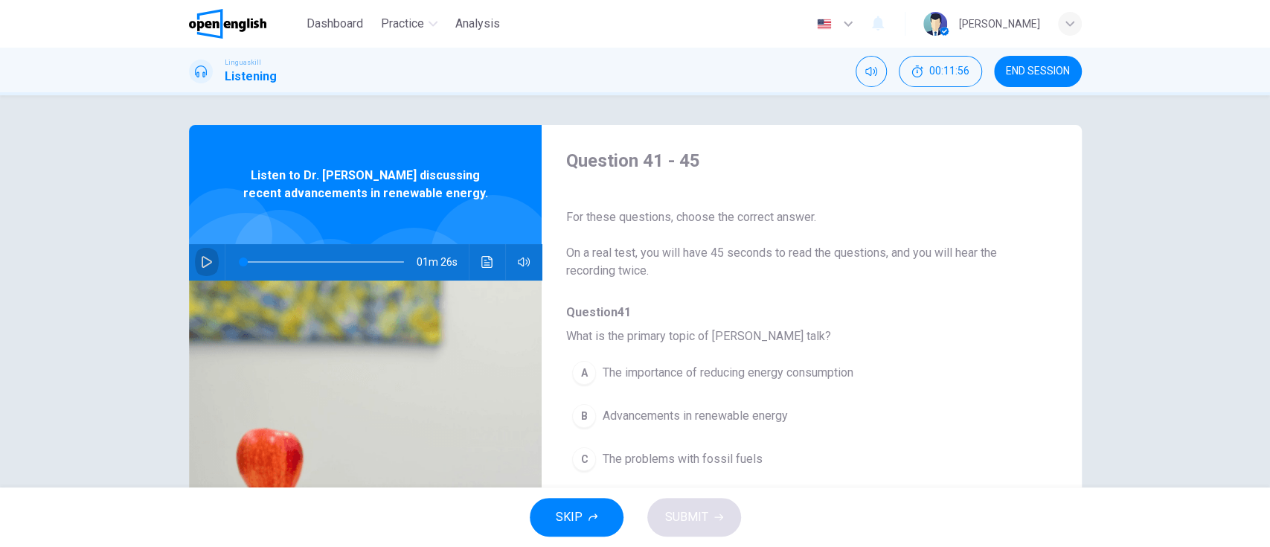
click at [201, 264] on icon "button" at bounding box center [207, 262] width 12 height 12
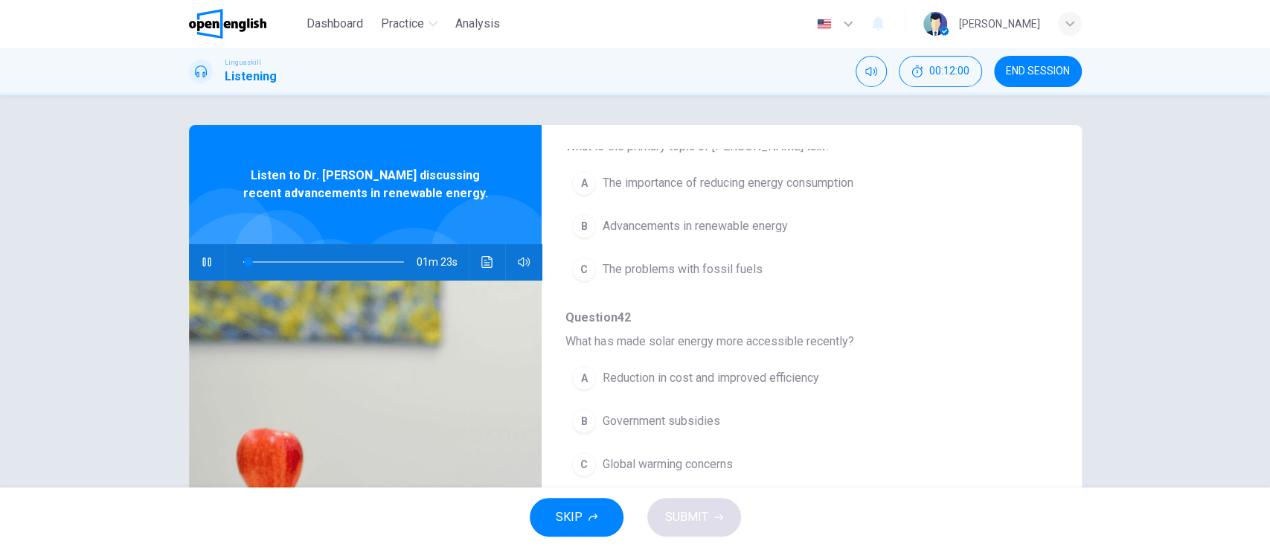
scroll to position [195, 0]
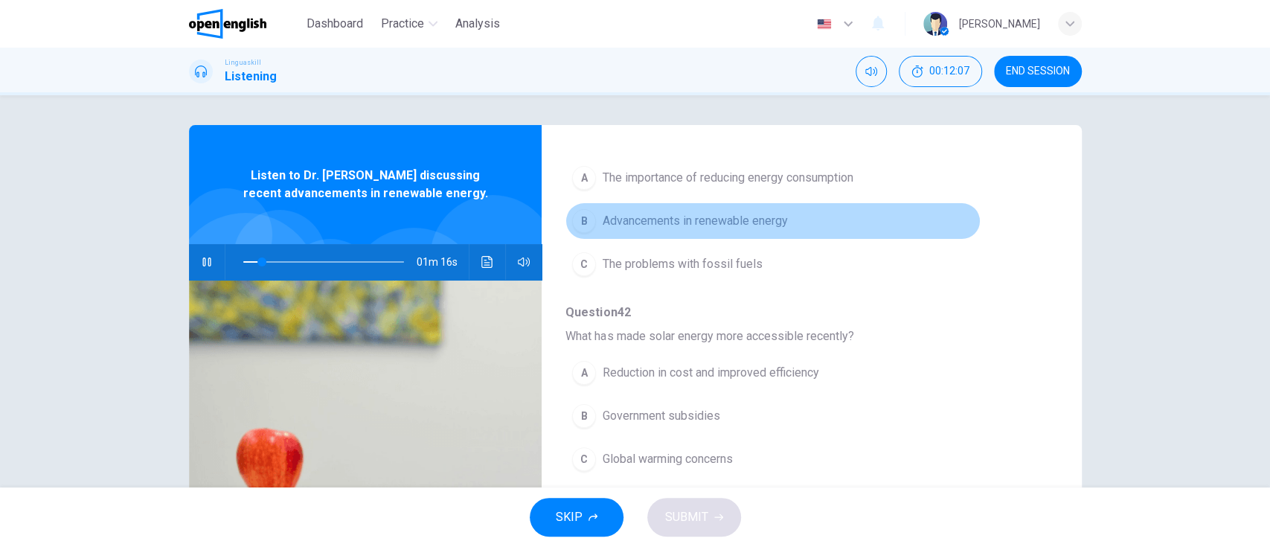
click at [909, 223] on button "B Advancements in renewable energy" at bounding box center [772, 220] width 414 height 37
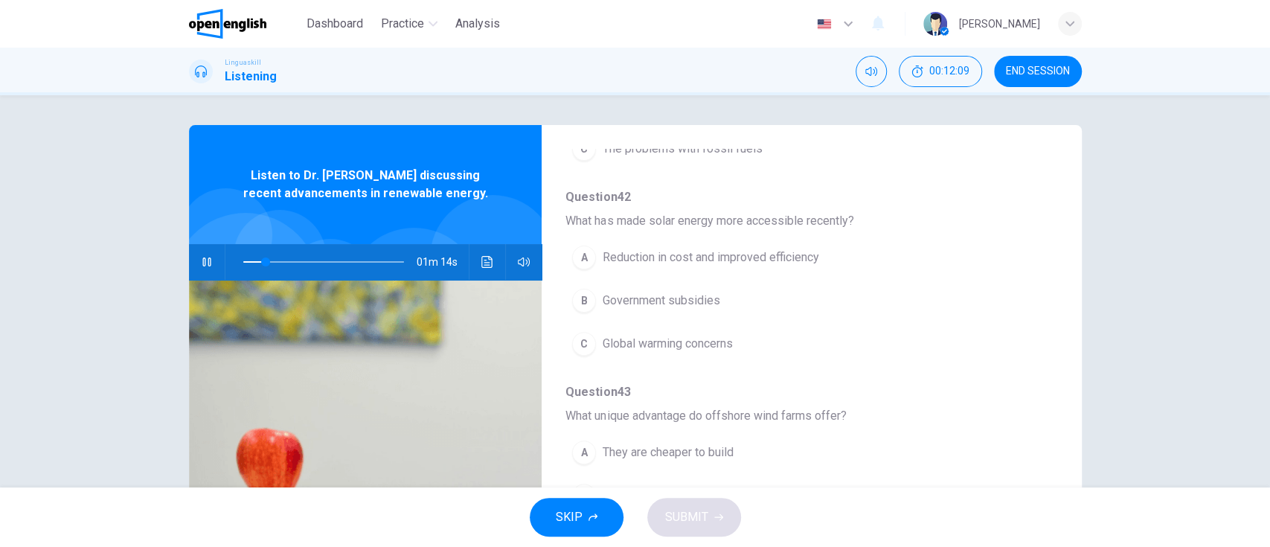
scroll to position [324, 0]
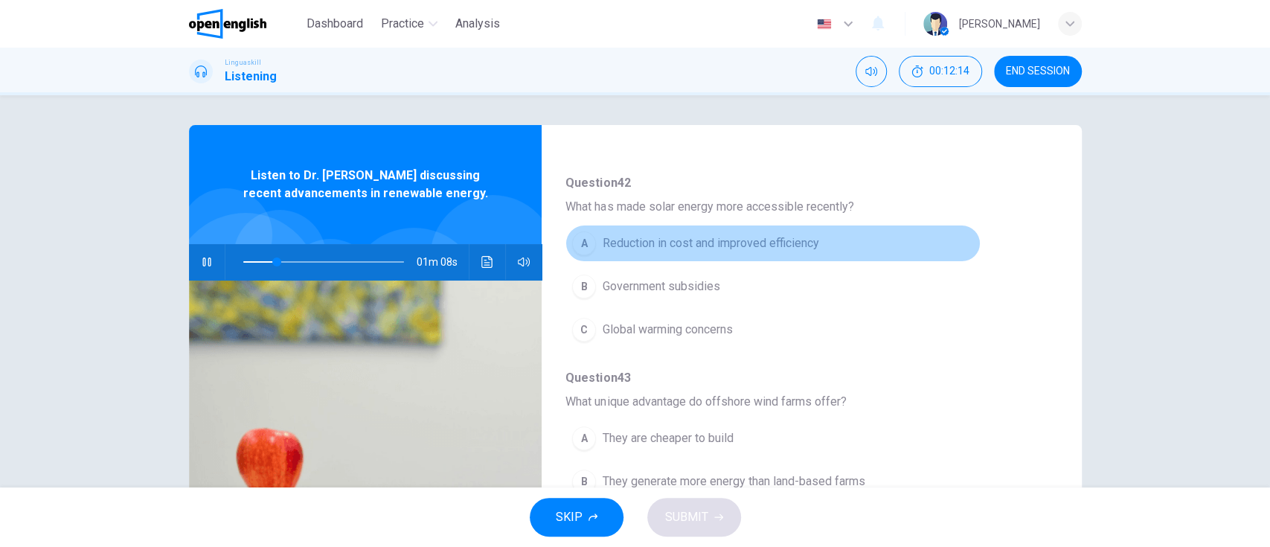
click at [860, 247] on button "A Reduction in cost and improved efficiency" at bounding box center [772, 243] width 414 height 37
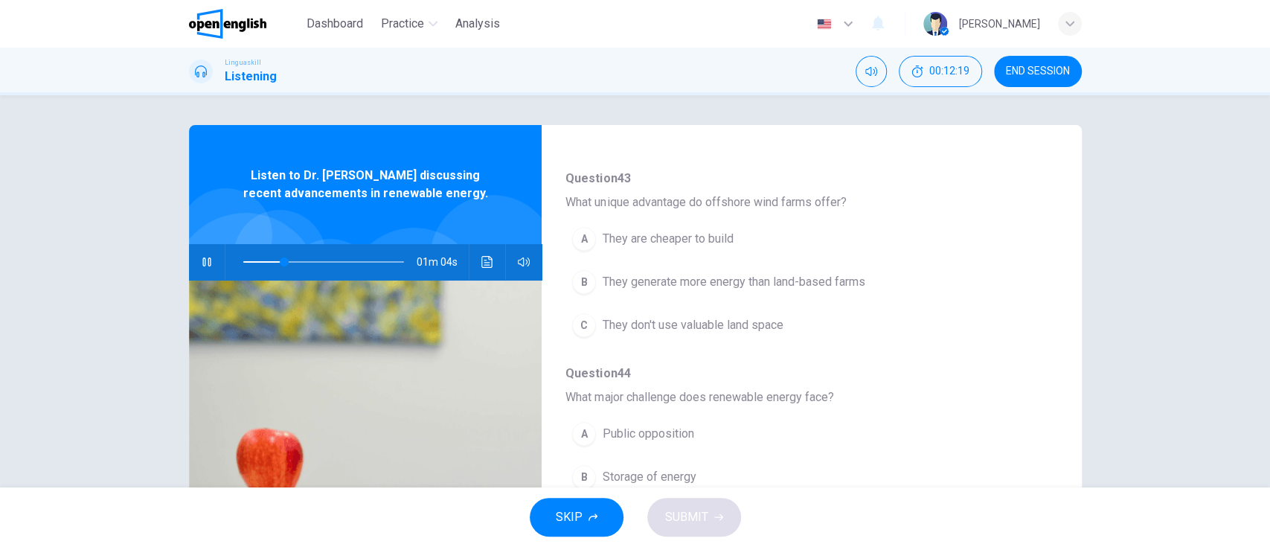
scroll to position [525, 0]
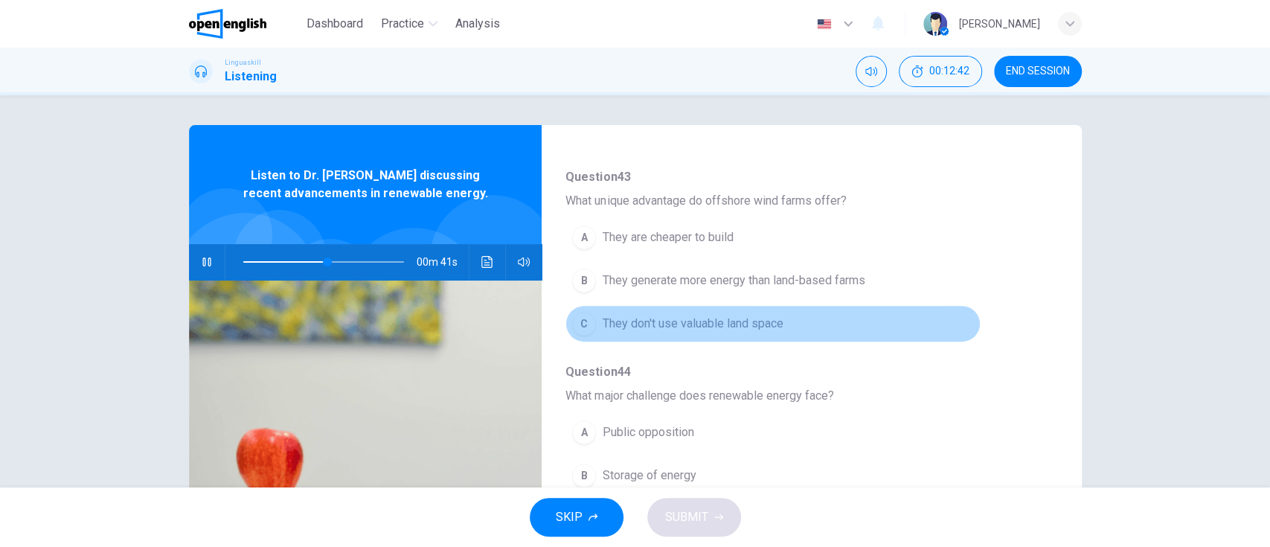
click at [918, 316] on button "C They don't use valuable land space" at bounding box center [772, 323] width 414 height 37
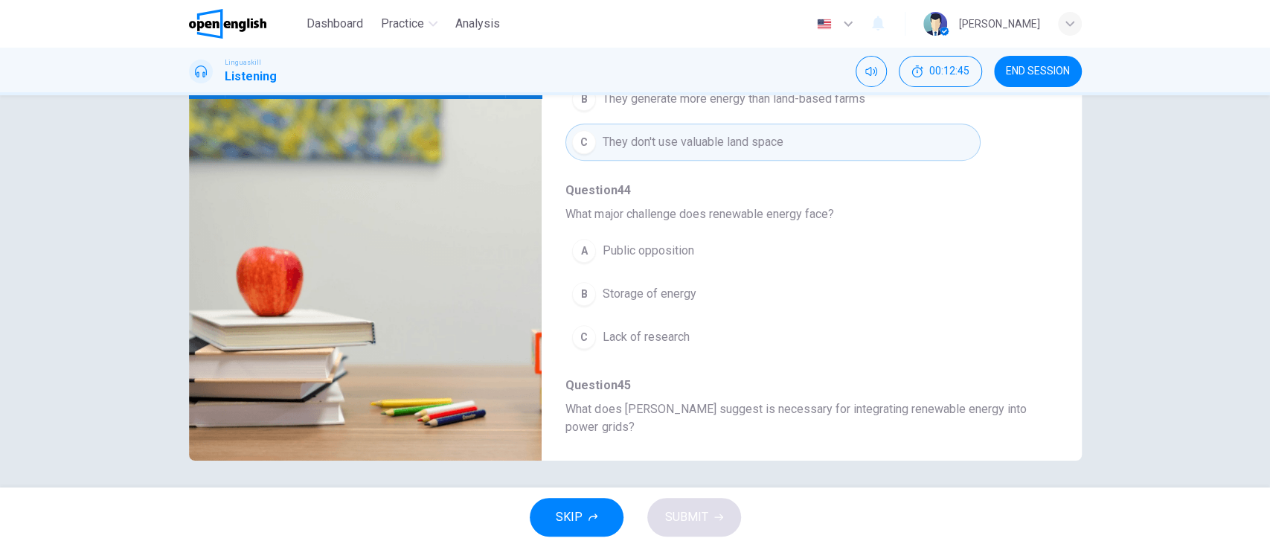
scroll to position [184, 0]
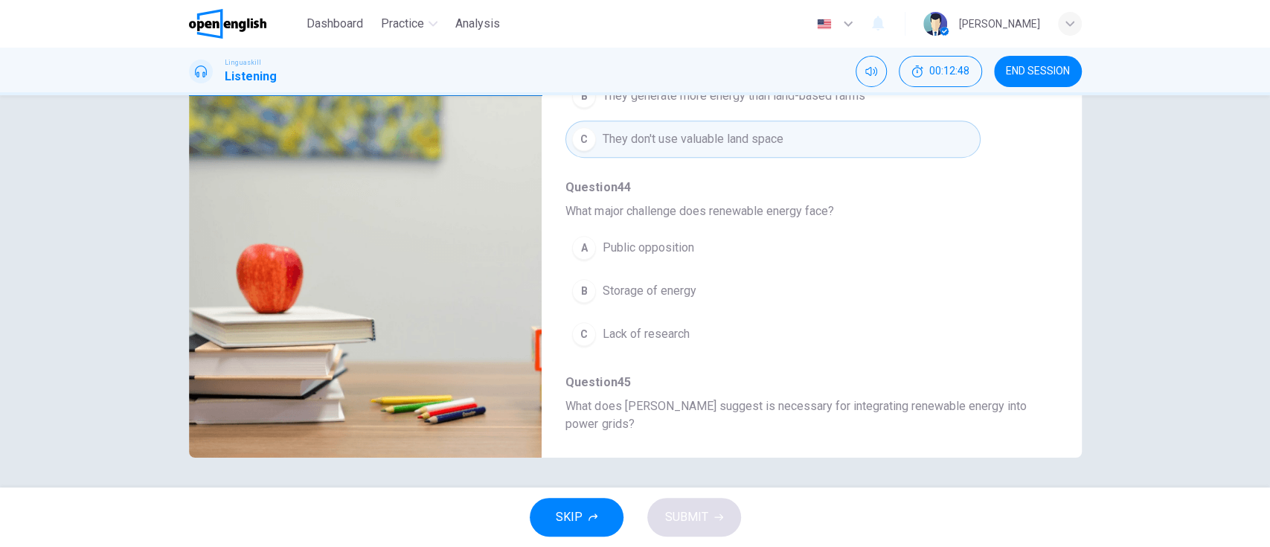
click at [854, 287] on button "B Storage of energy" at bounding box center [772, 290] width 414 height 37
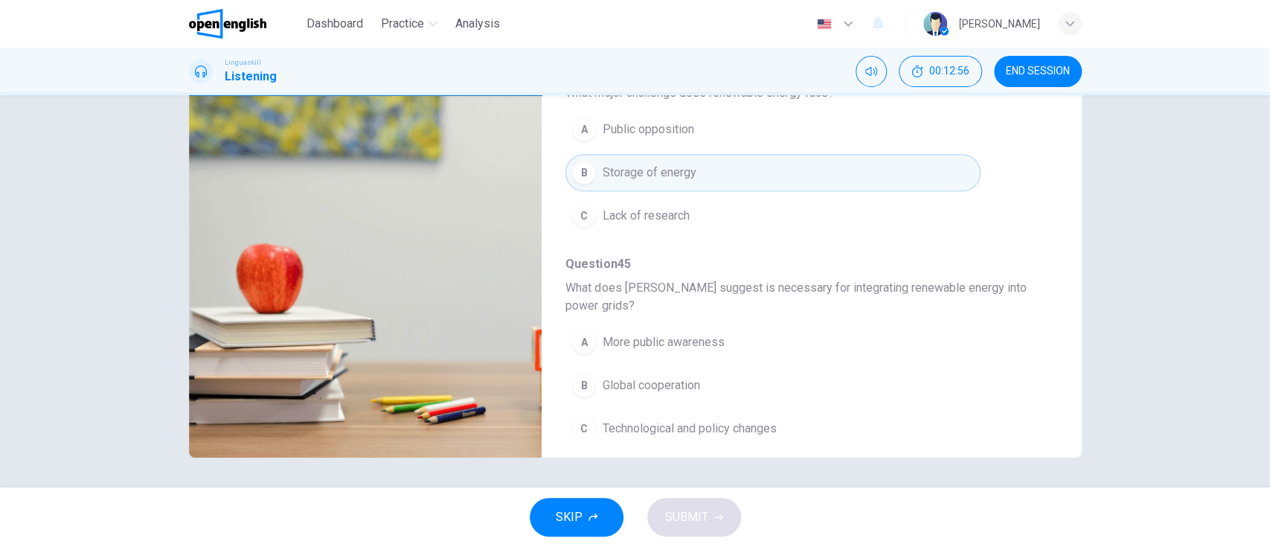
scroll to position [657, 0]
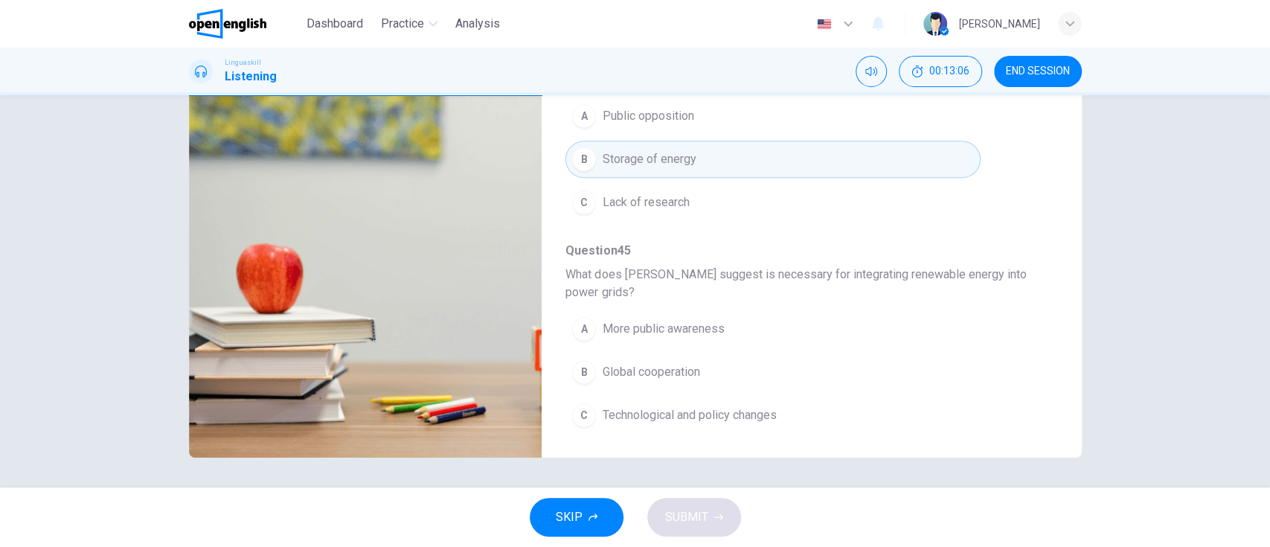
click at [934, 333] on button "A More public awareness" at bounding box center [772, 328] width 414 height 37
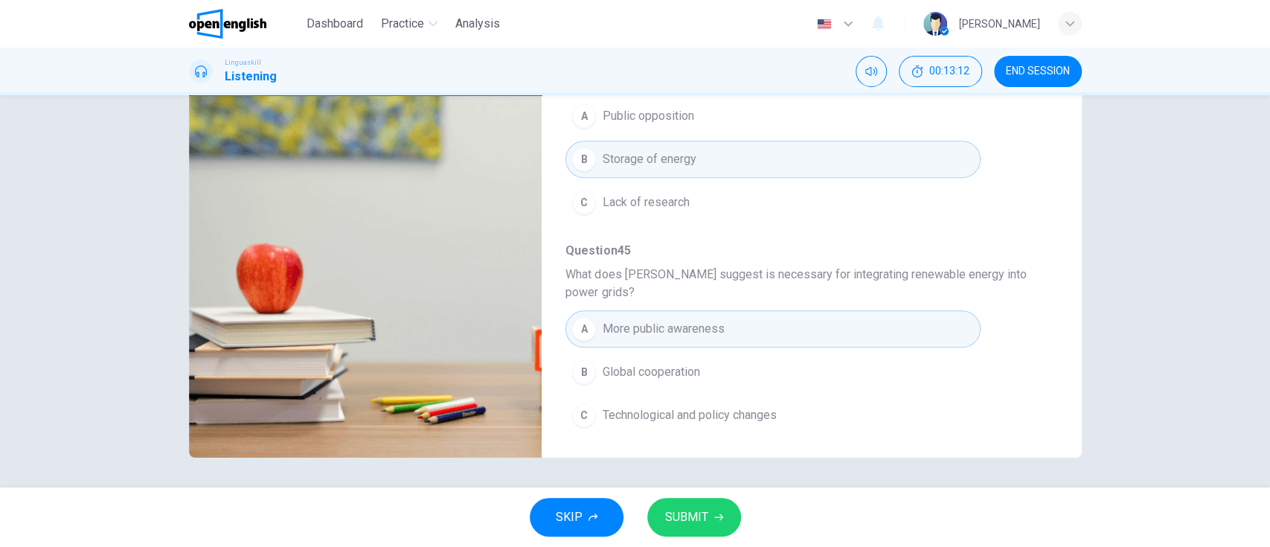
click at [881, 411] on button "C Technological and policy changes" at bounding box center [772, 414] width 414 height 37
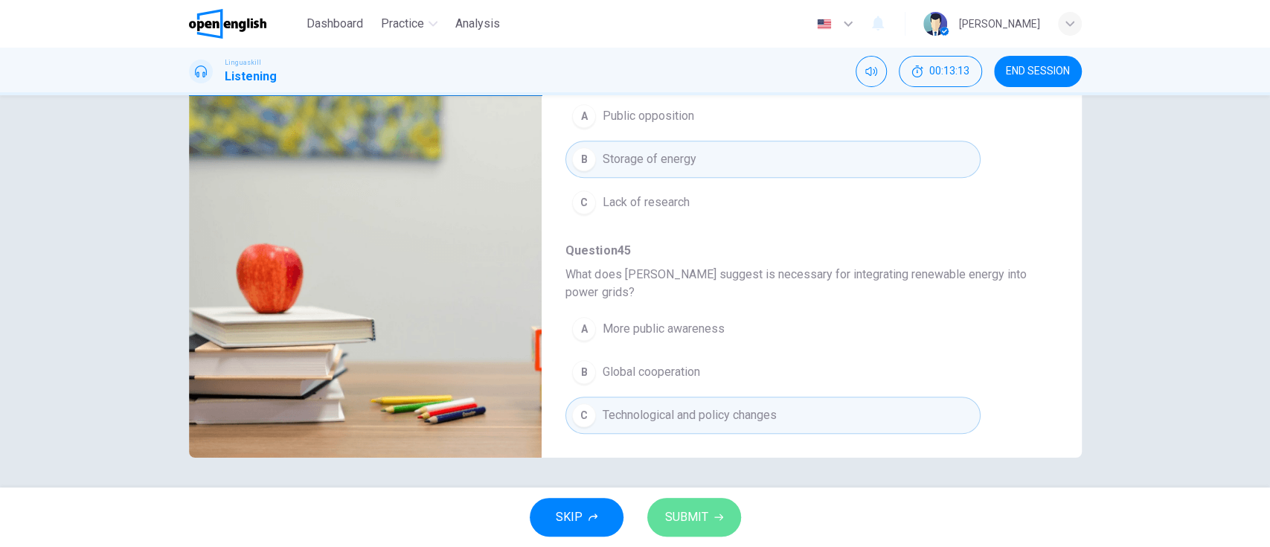
click at [704, 533] on button "SUBMIT" at bounding box center [694, 517] width 94 height 39
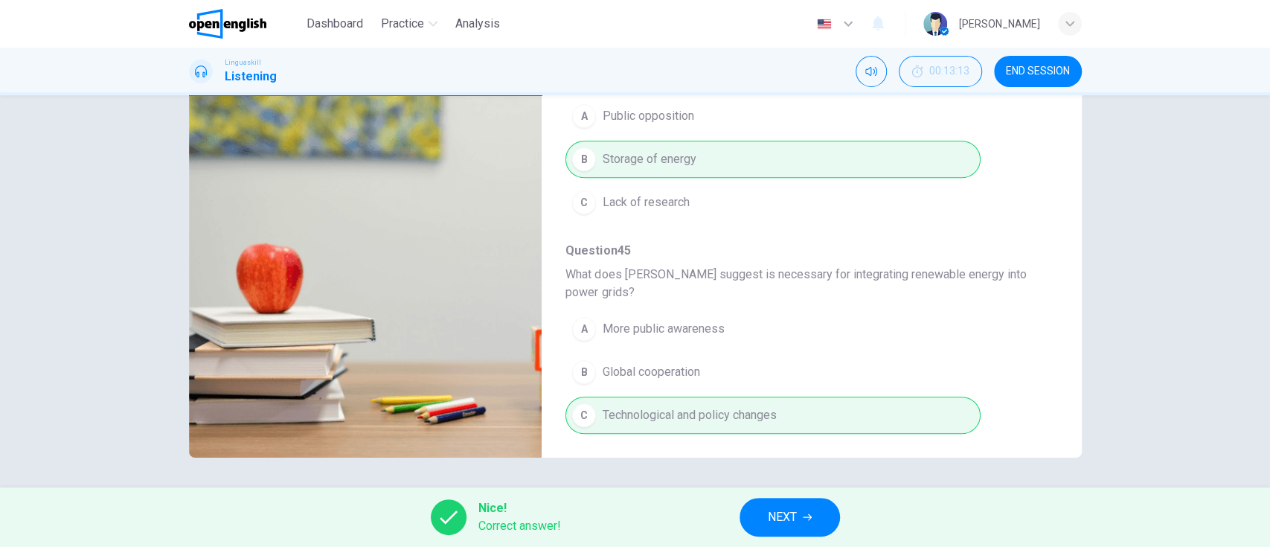
type input "**"
click at [821, 501] on button "NEXT" at bounding box center [789, 517] width 100 height 39
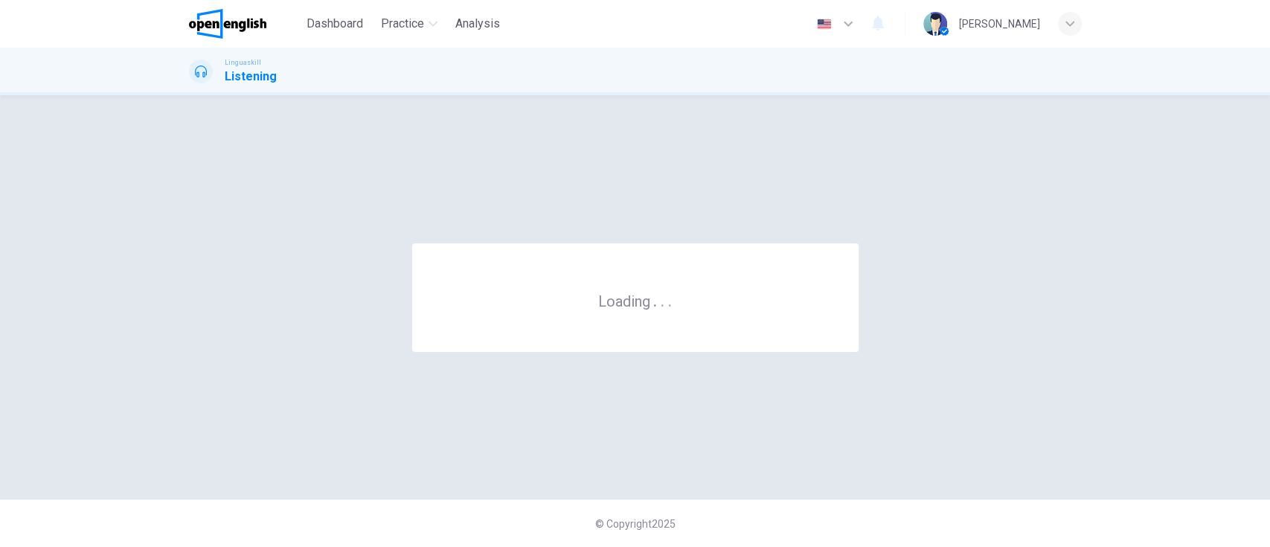
scroll to position [0, 0]
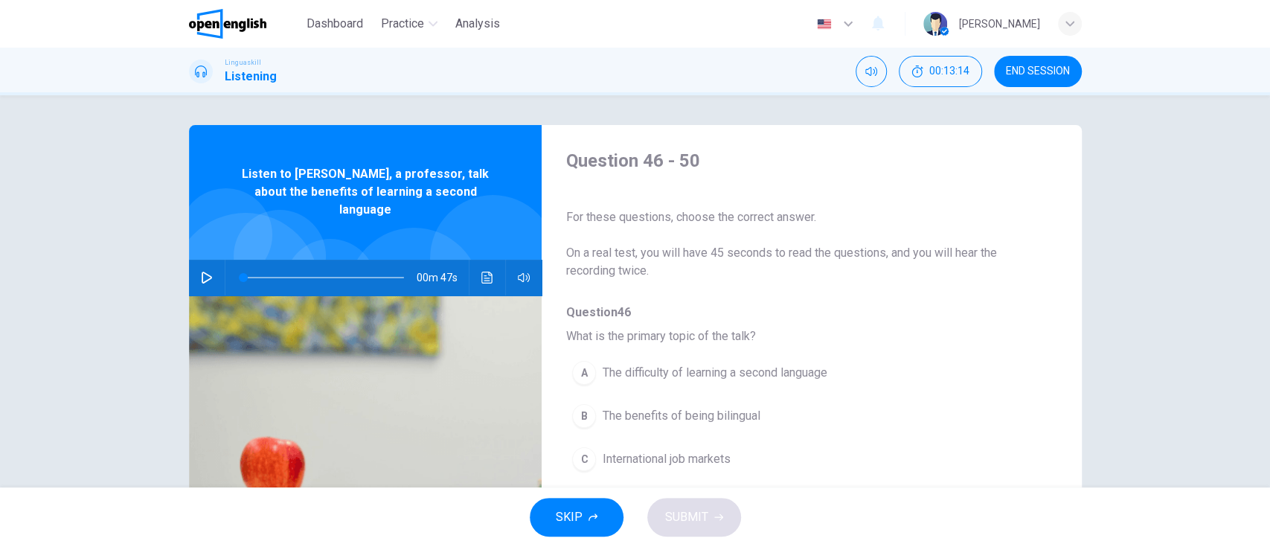
click at [203, 272] on icon "button" at bounding box center [207, 278] width 12 height 12
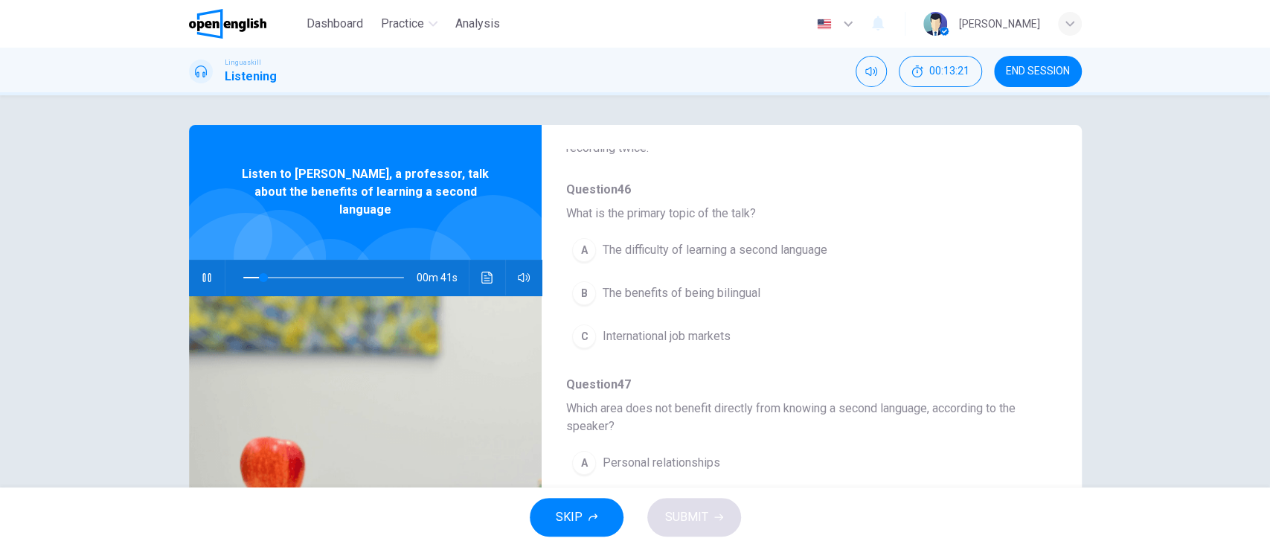
scroll to position [135, 0]
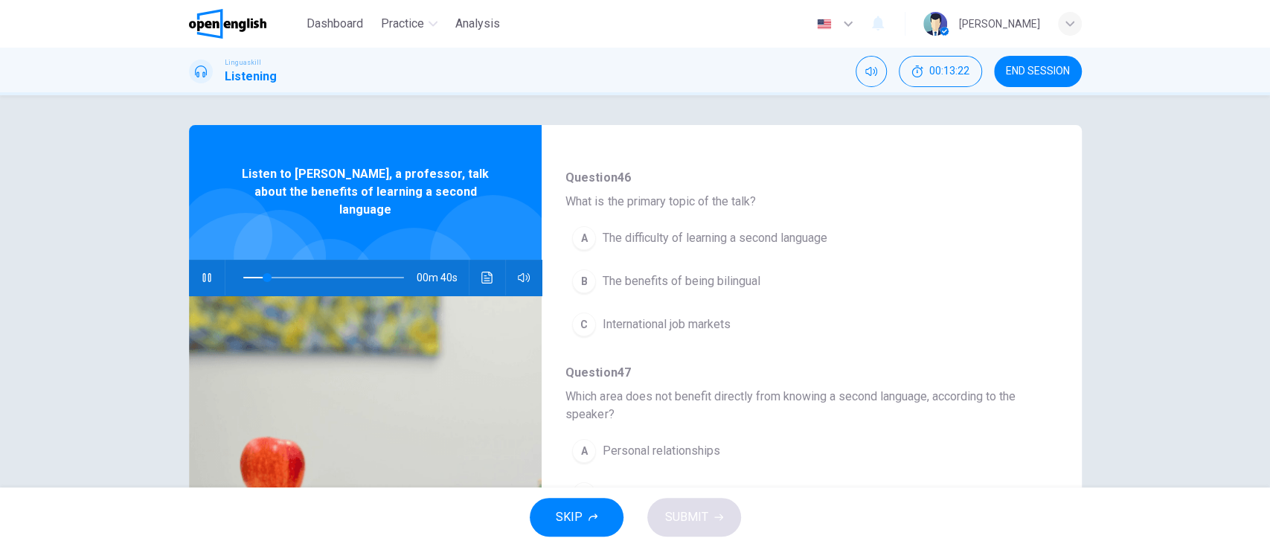
click at [927, 245] on button "A The difficulty of learning a second language" at bounding box center [772, 237] width 414 height 37
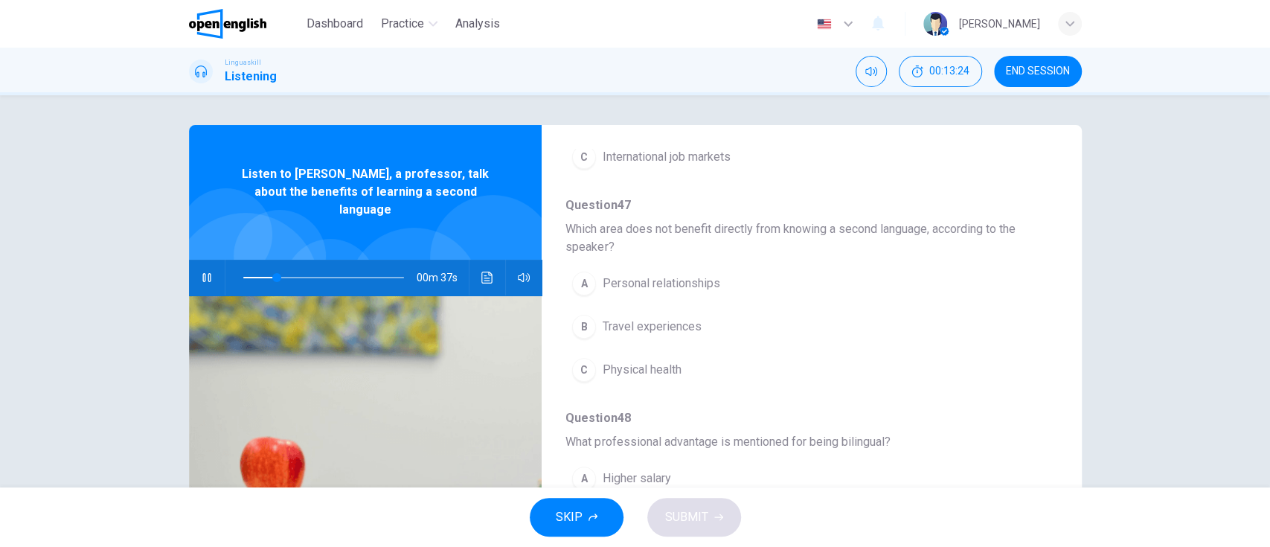
scroll to position [330, 0]
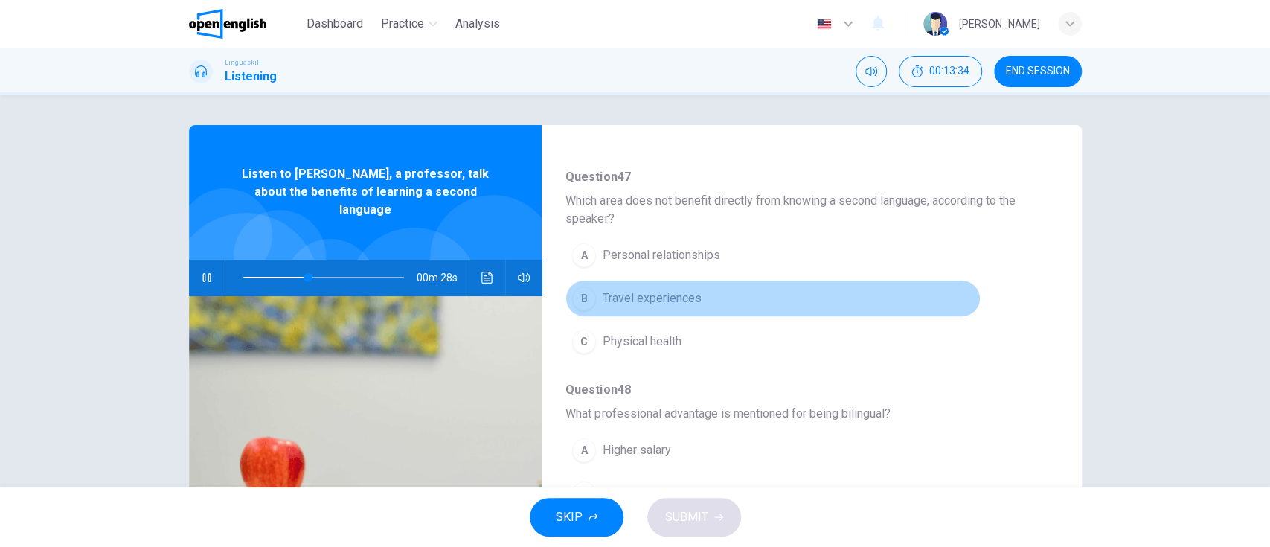
click at [922, 301] on button "B Travel experiences" at bounding box center [772, 298] width 414 height 37
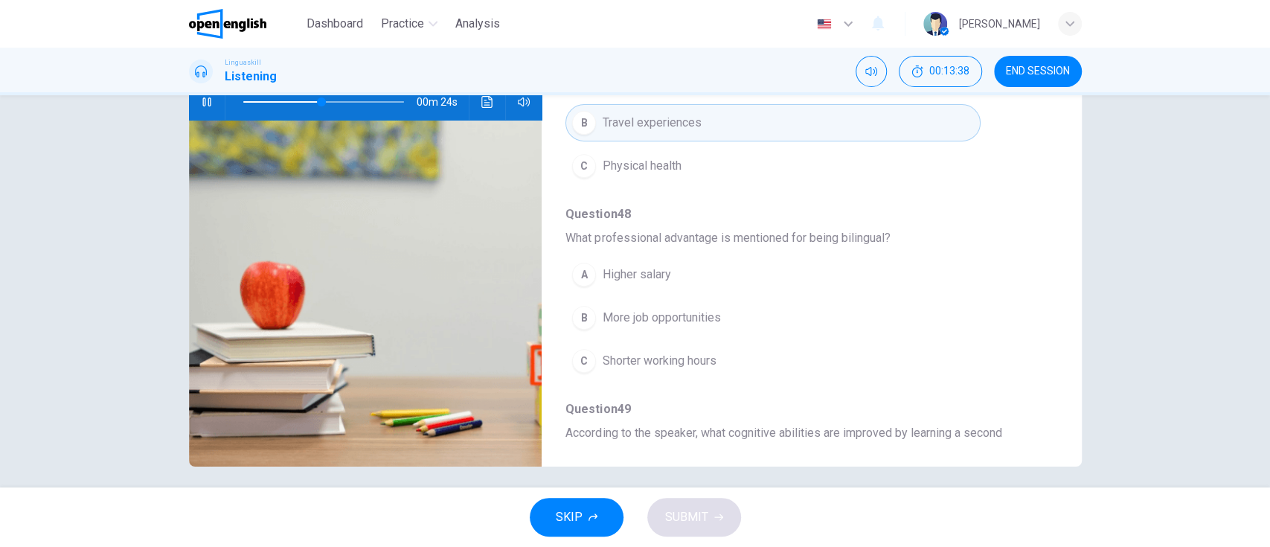
scroll to position [182, 0]
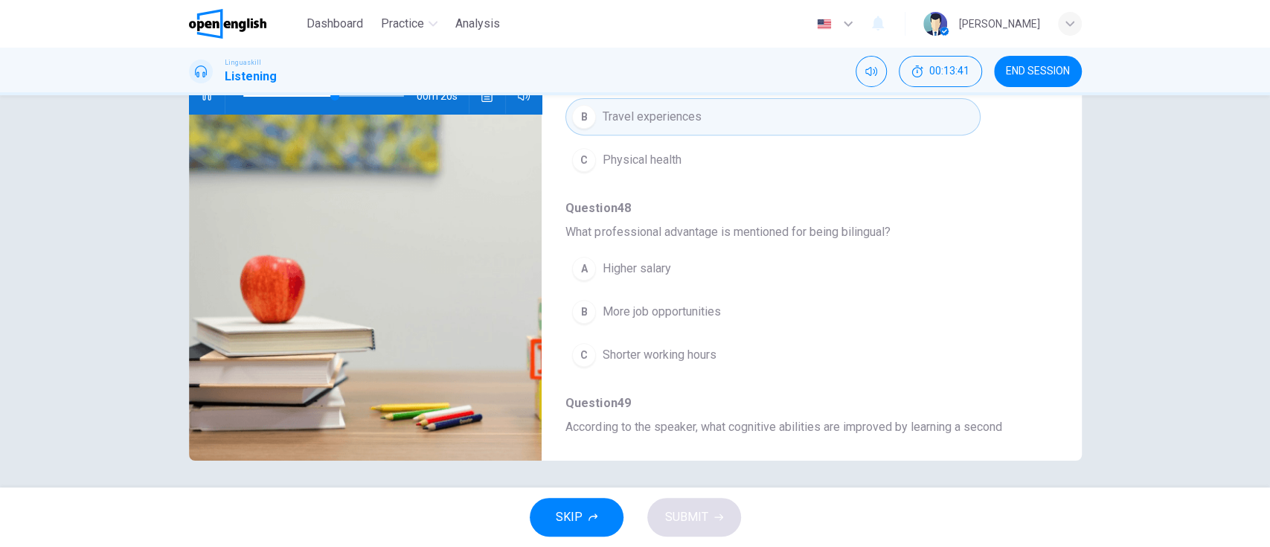
click at [893, 321] on button "B More job opportunities" at bounding box center [772, 311] width 414 height 37
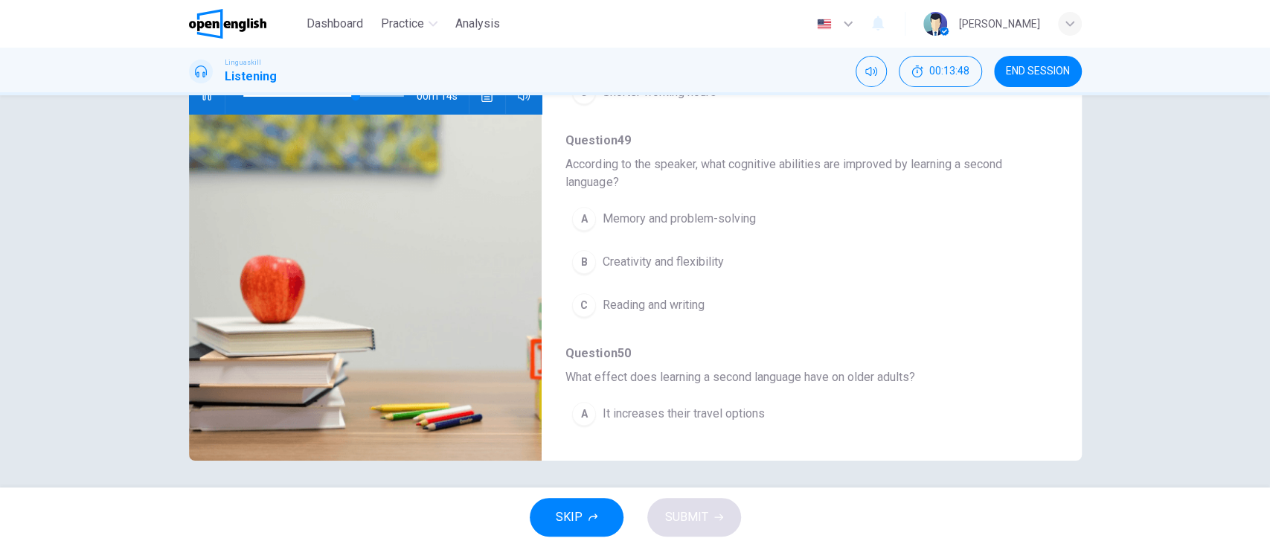
scroll to position [594, 0]
click at [953, 231] on button "A Memory and problem-solving" at bounding box center [772, 217] width 414 height 37
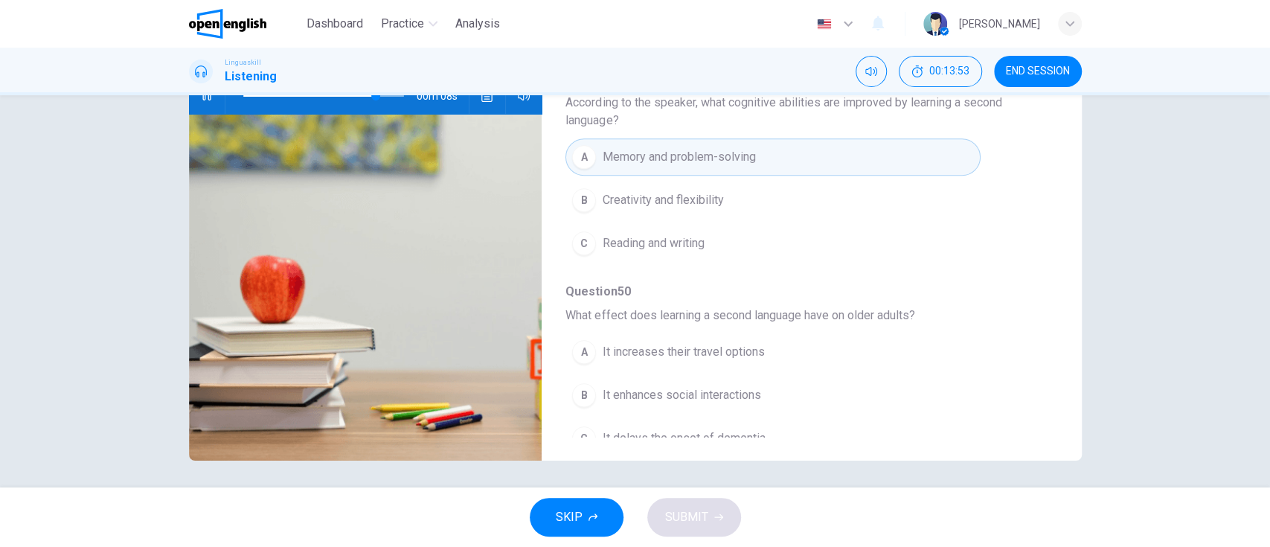
scroll to position [675, 0]
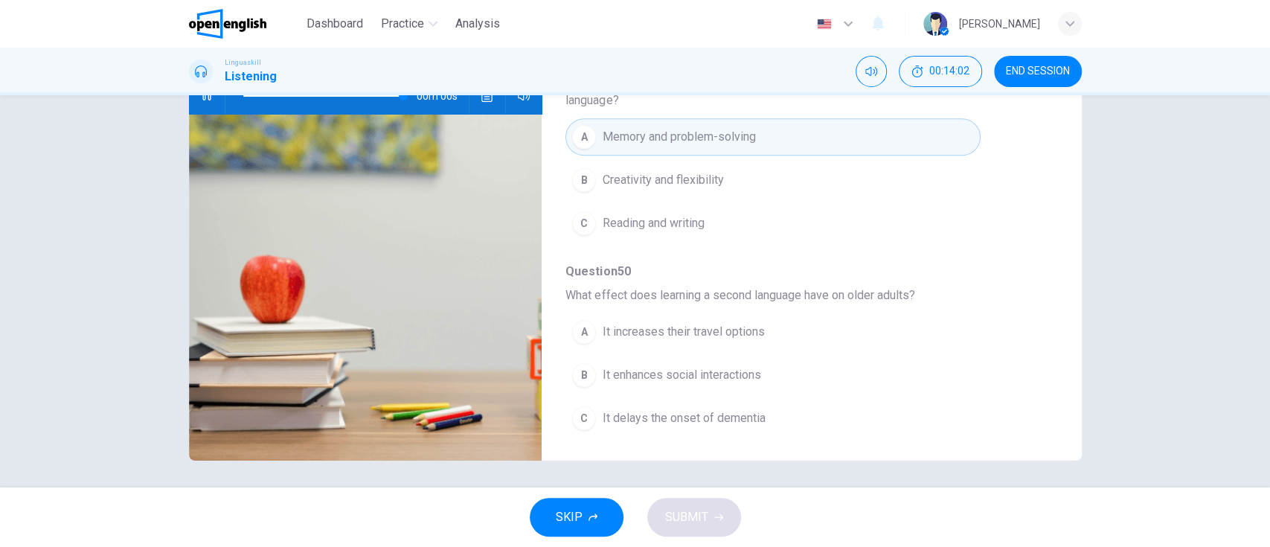
type input "*"
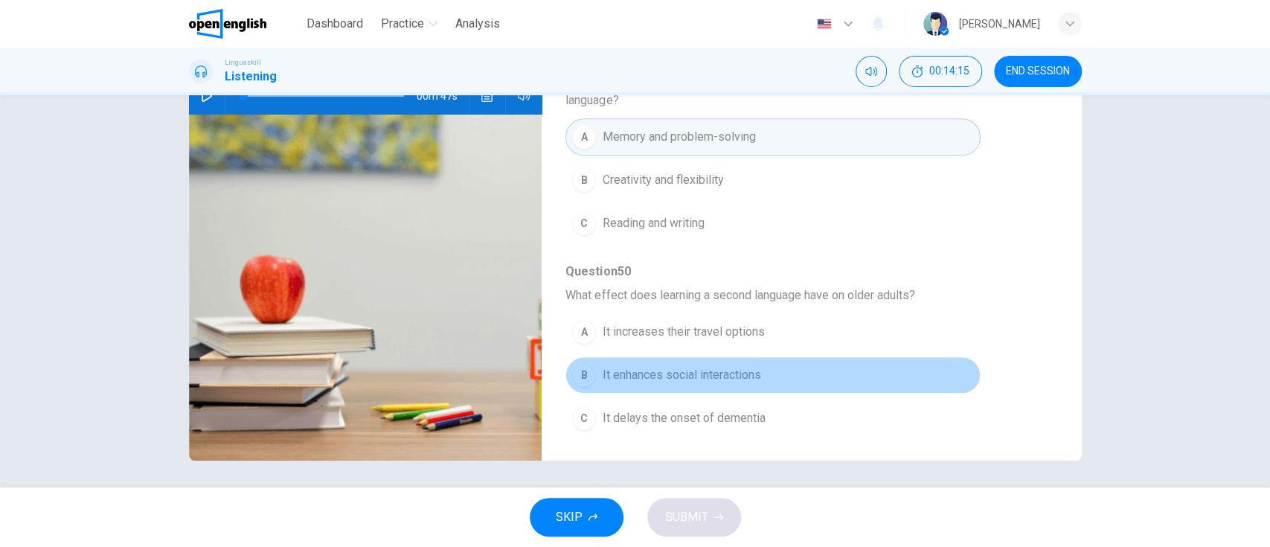
click at [844, 369] on button "B It enhances social interactions" at bounding box center [772, 374] width 414 height 37
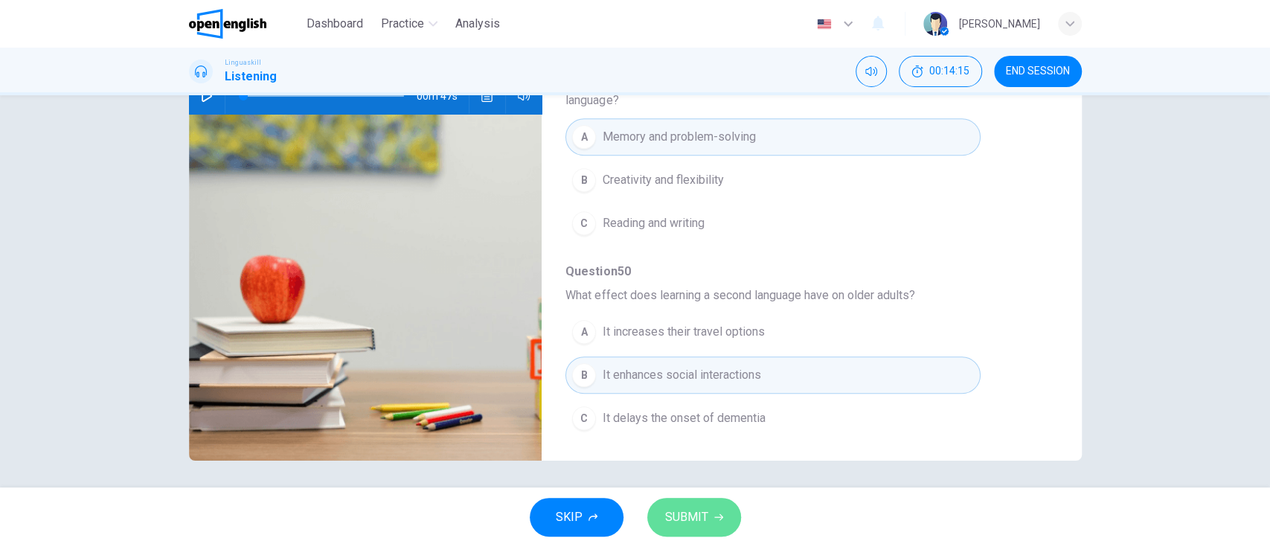
click at [696, 507] on span "SUBMIT" at bounding box center [686, 517] width 43 height 21
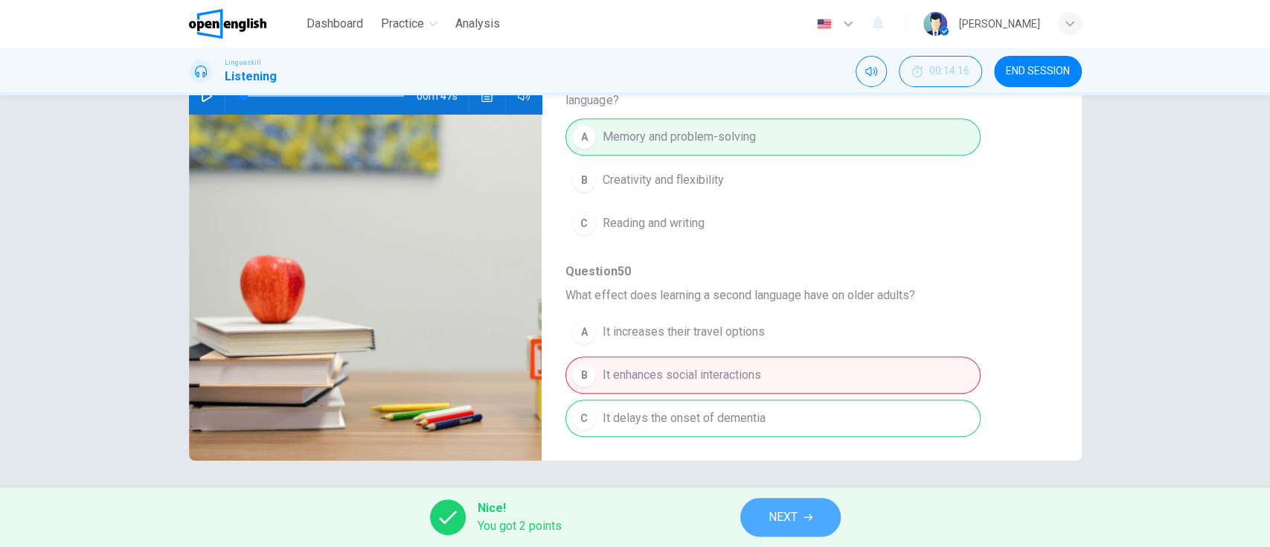
click at [810, 515] on icon "button" at bounding box center [807, 517] width 9 height 7
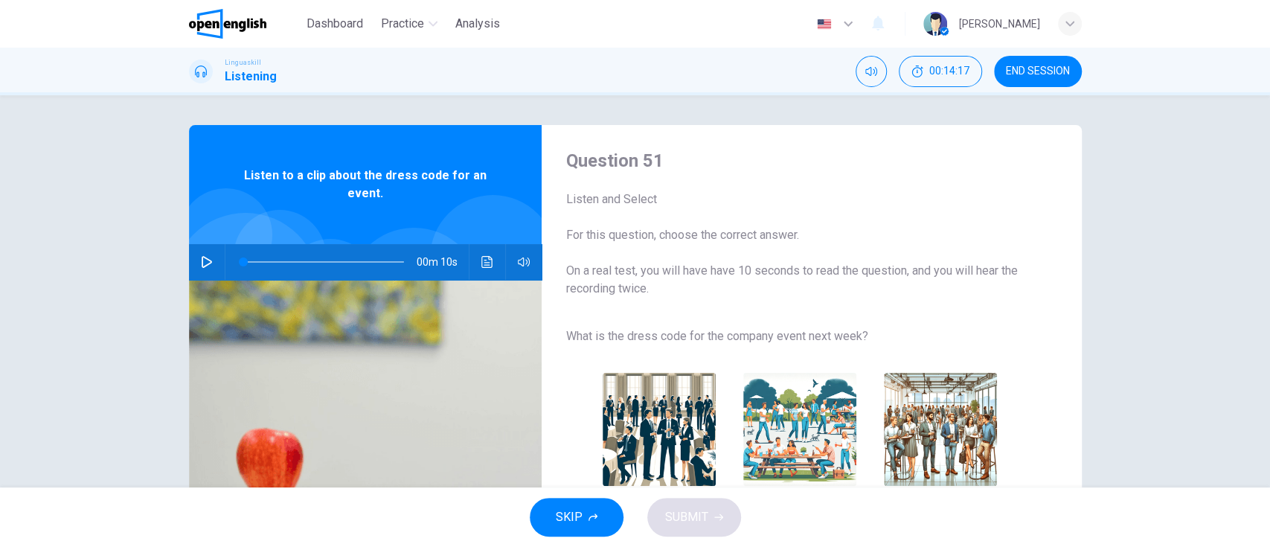
click at [202, 260] on icon "button" at bounding box center [207, 262] width 10 height 12
click at [948, 402] on img "button" at bounding box center [940, 429] width 113 height 113
click at [701, 515] on span "SUBMIT" at bounding box center [686, 517] width 43 height 21
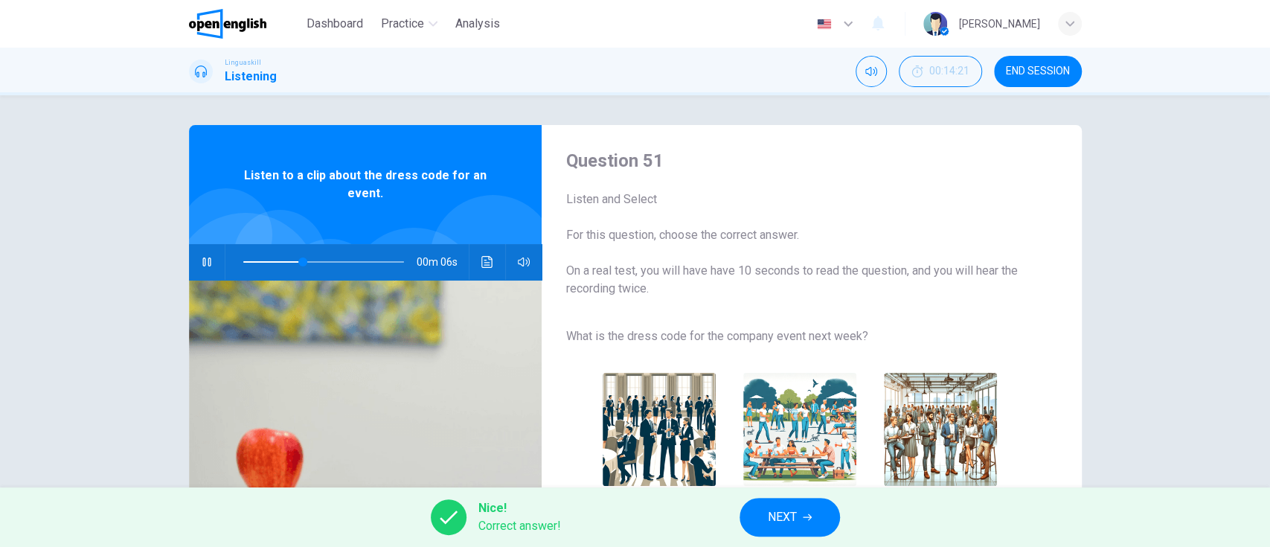
type input "**"
click at [777, 533] on button "NEXT" at bounding box center [789, 517] width 100 height 39
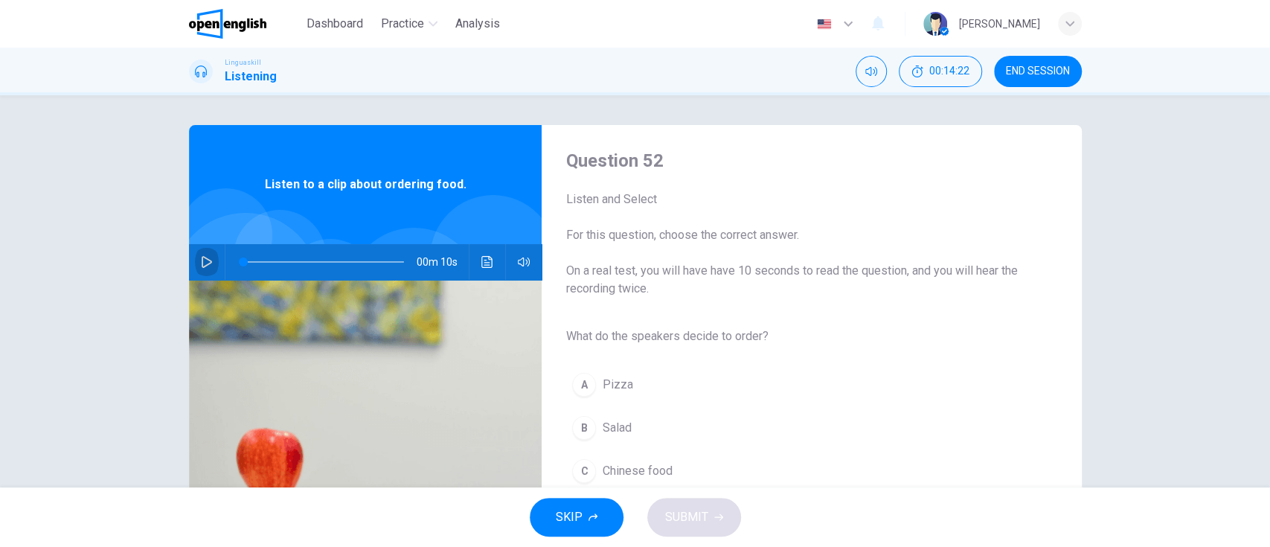
click at [201, 262] on icon "button" at bounding box center [207, 262] width 12 height 12
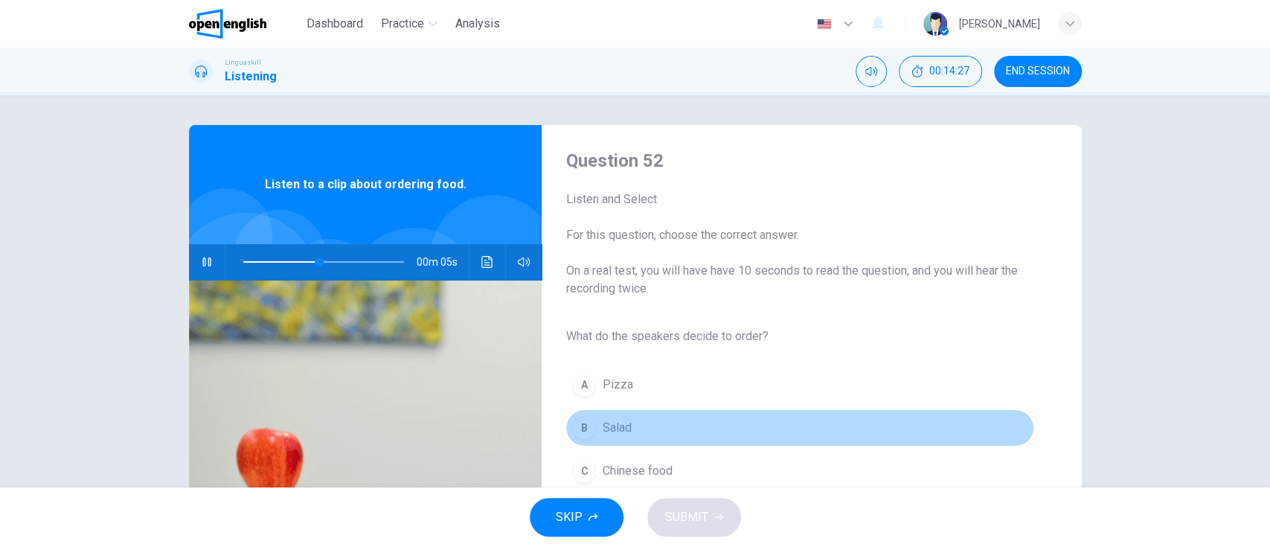
click at [811, 439] on button "B Salad" at bounding box center [799, 427] width 468 height 37
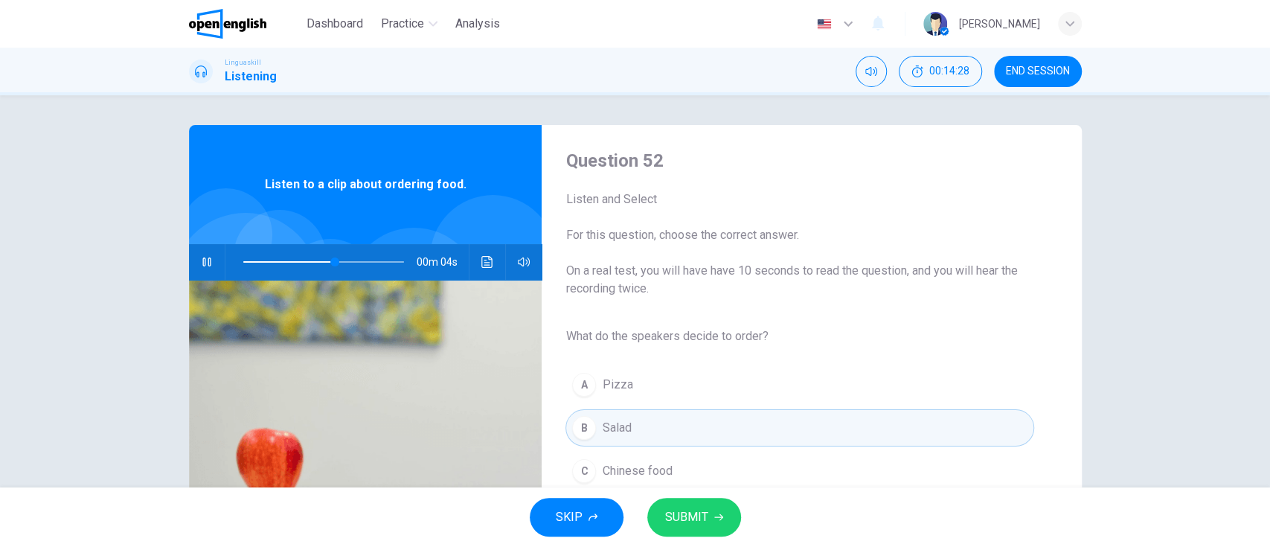
click at [702, 503] on button "SUBMIT" at bounding box center [694, 517] width 94 height 39
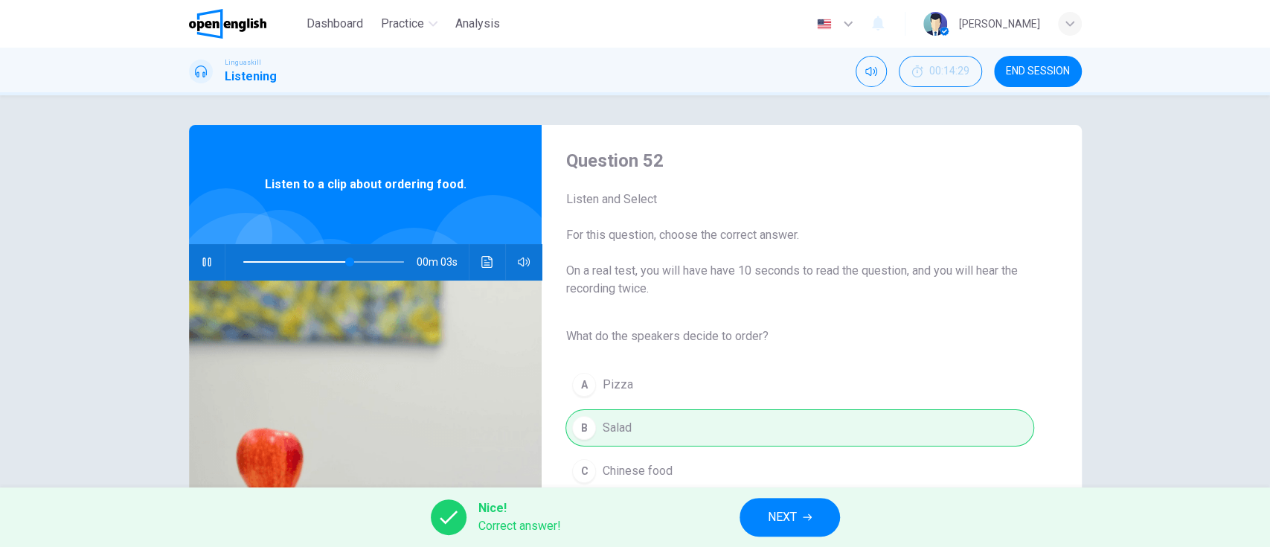
type input "**"
click at [791, 516] on span "NEXT" at bounding box center [782, 517] width 29 height 21
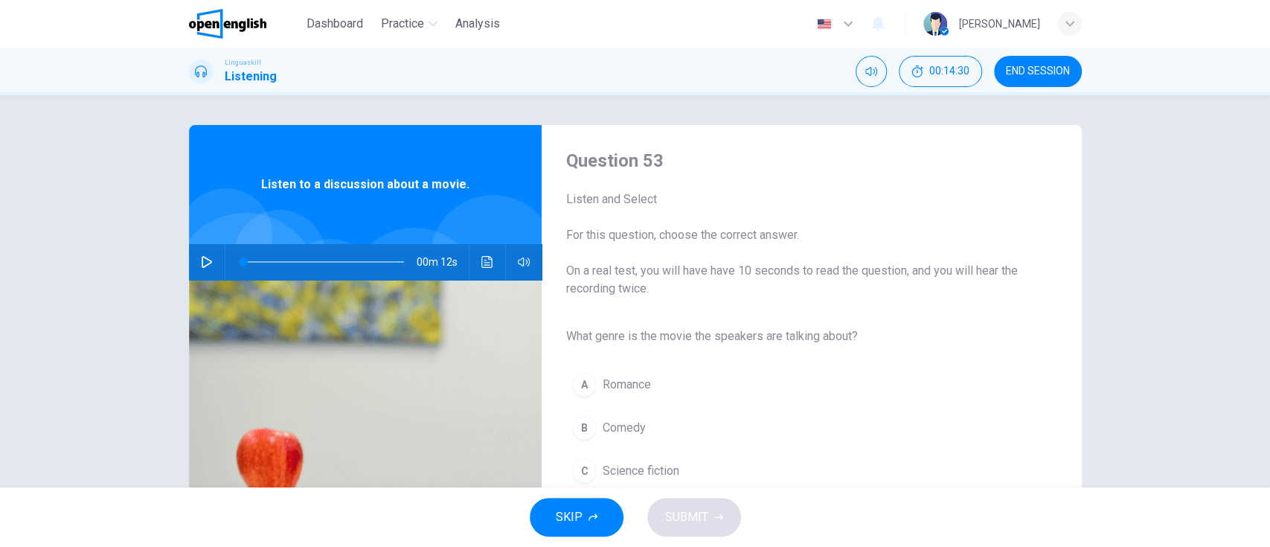
click at [201, 261] on icon "button" at bounding box center [207, 262] width 12 height 12
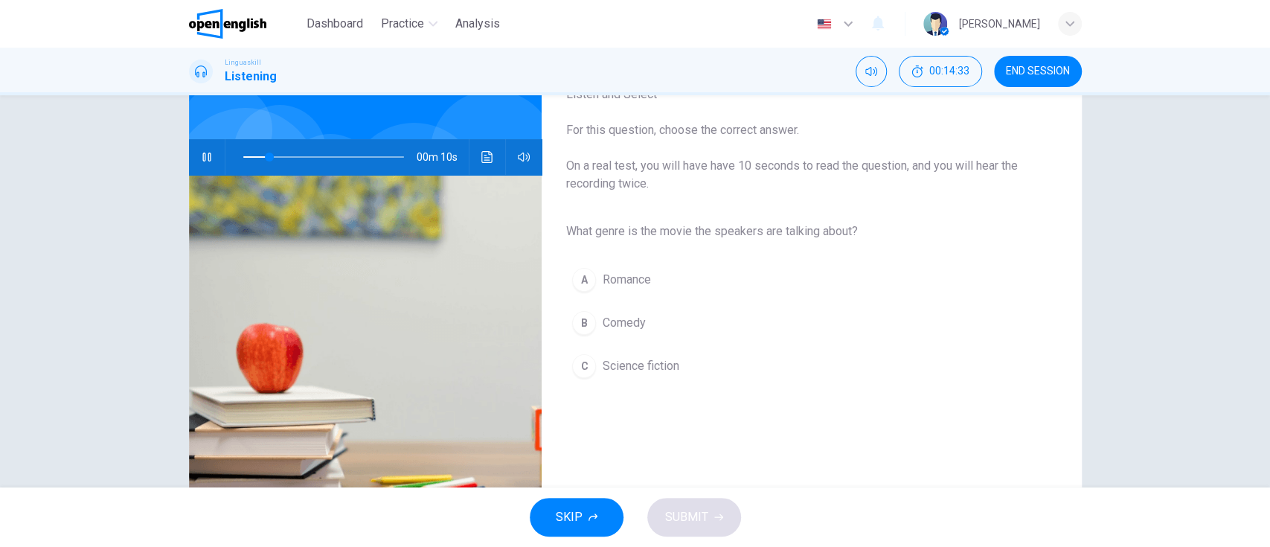
scroll to position [107, 0]
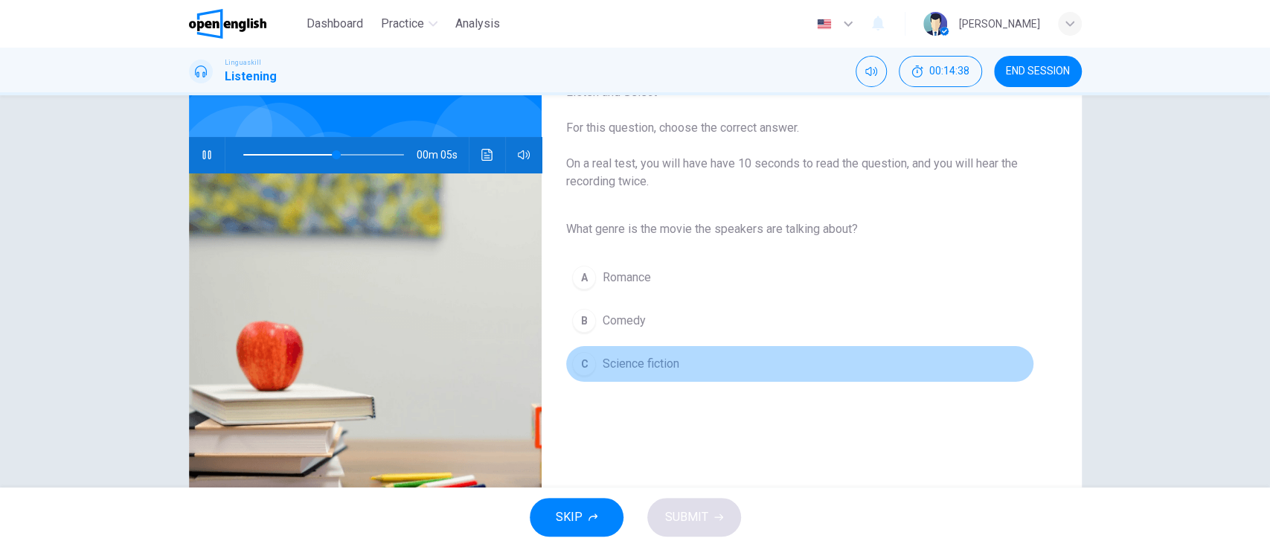
click at [736, 356] on button "C Science fiction" at bounding box center [799, 363] width 468 height 37
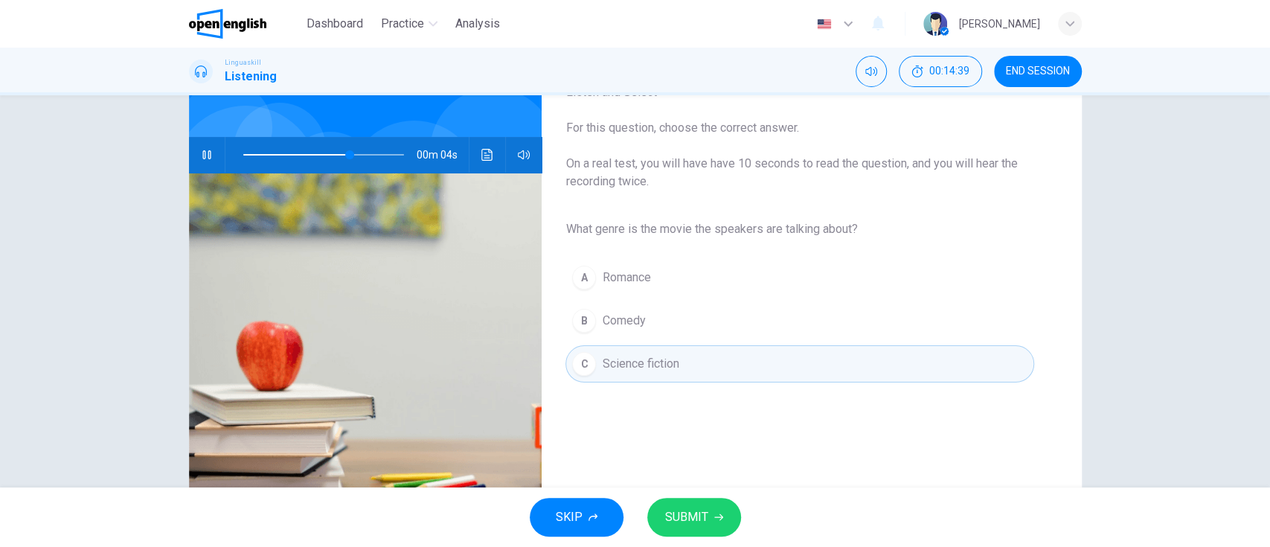
click at [719, 515] on icon "button" at bounding box center [718, 517] width 9 height 9
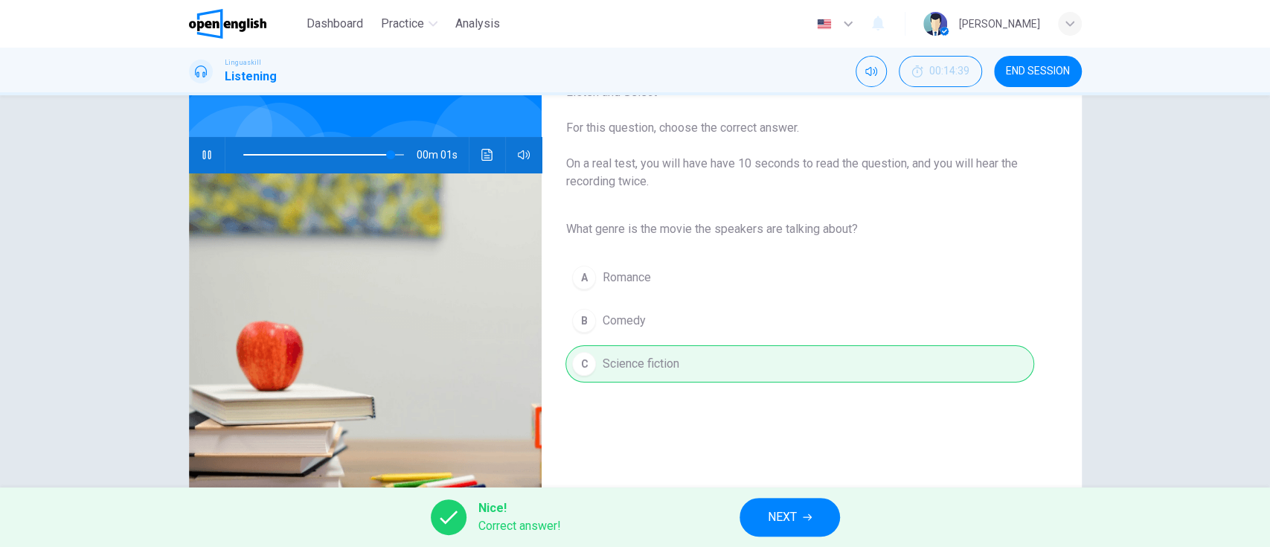
type input "*"
click at [780, 515] on span "NEXT" at bounding box center [782, 517] width 29 height 21
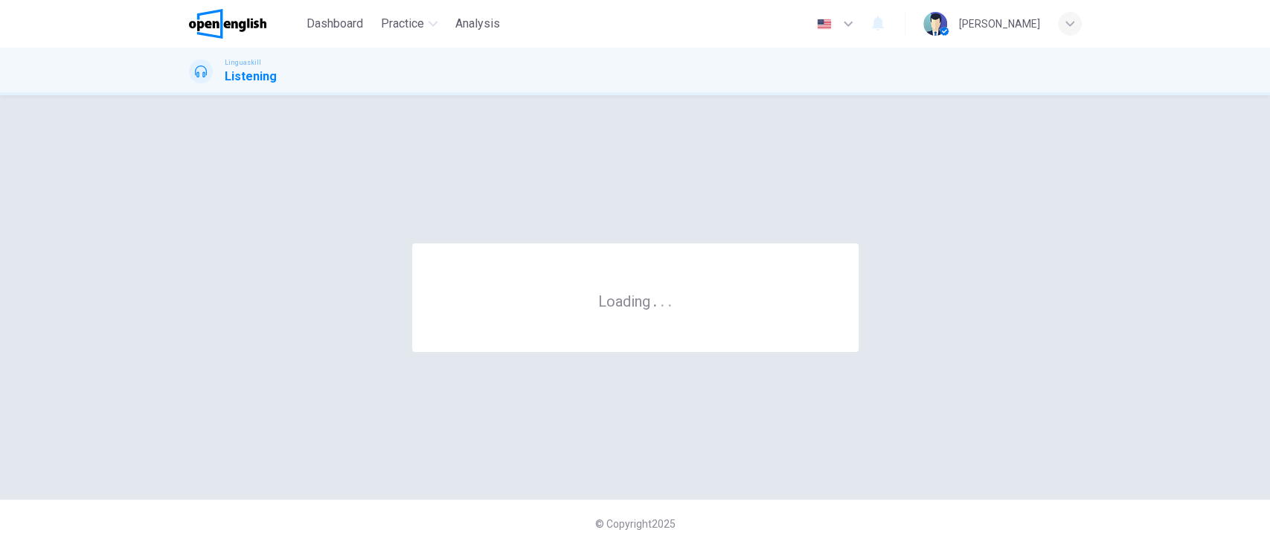
scroll to position [0, 0]
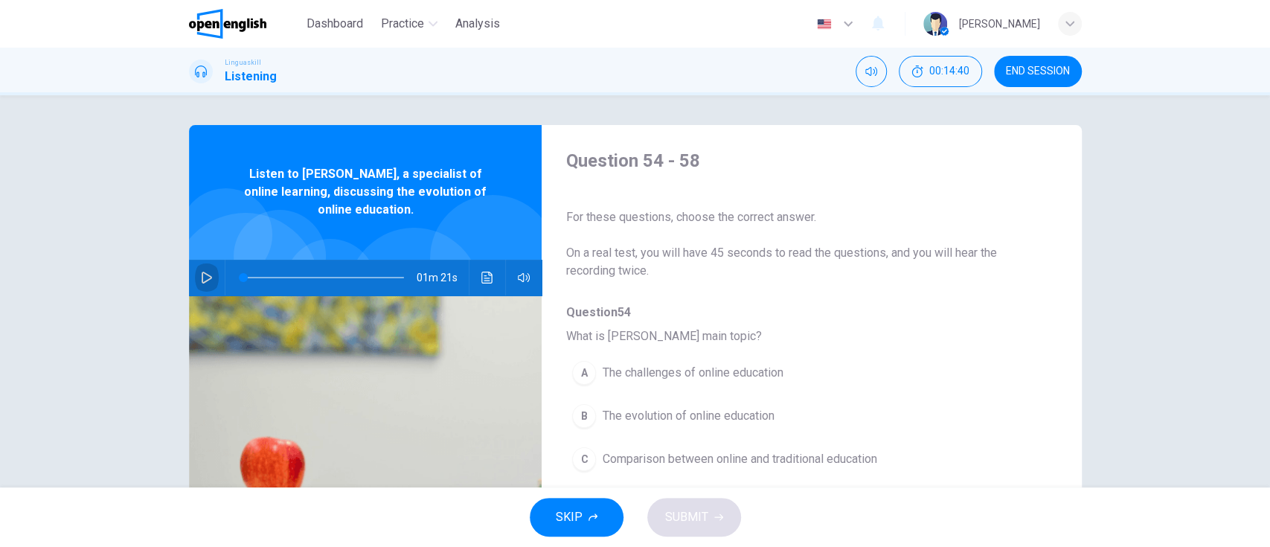
click at [201, 277] on icon "button" at bounding box center [207, 278] width 12 height 12
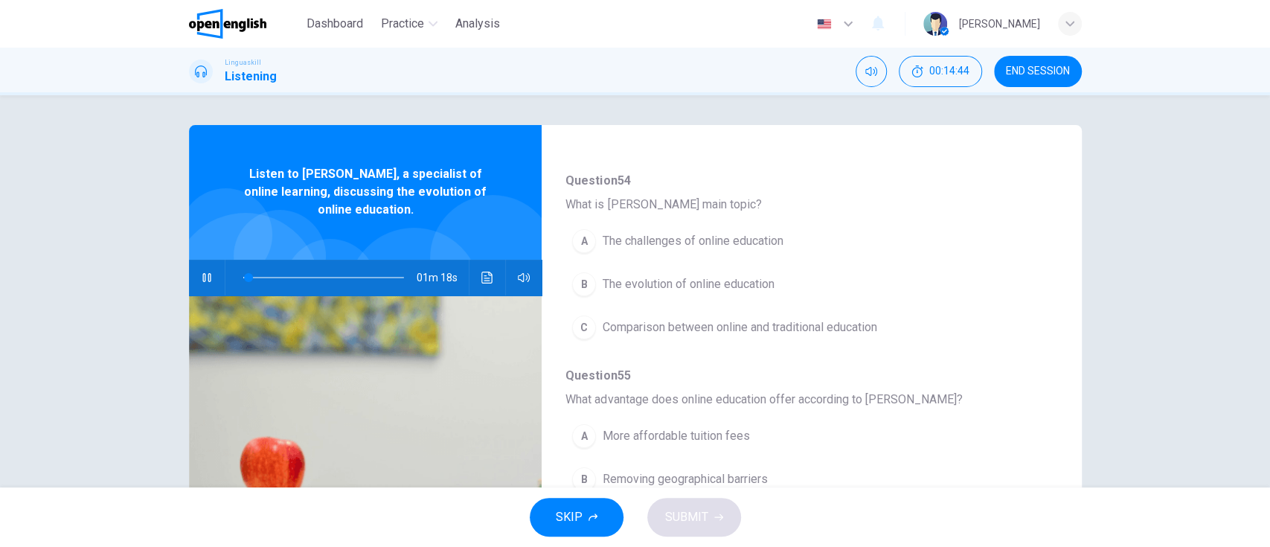
scroll to position [160, 0]
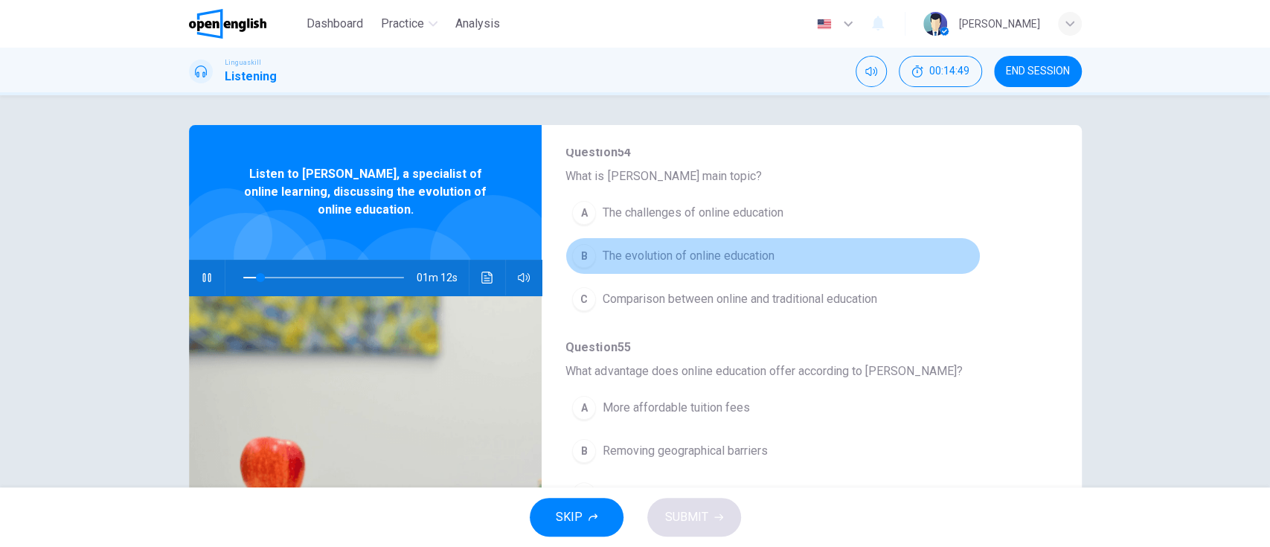
click at [940, 261] on button "B The evolution of online education" at bounding box center [772, 255] width 414 height 37
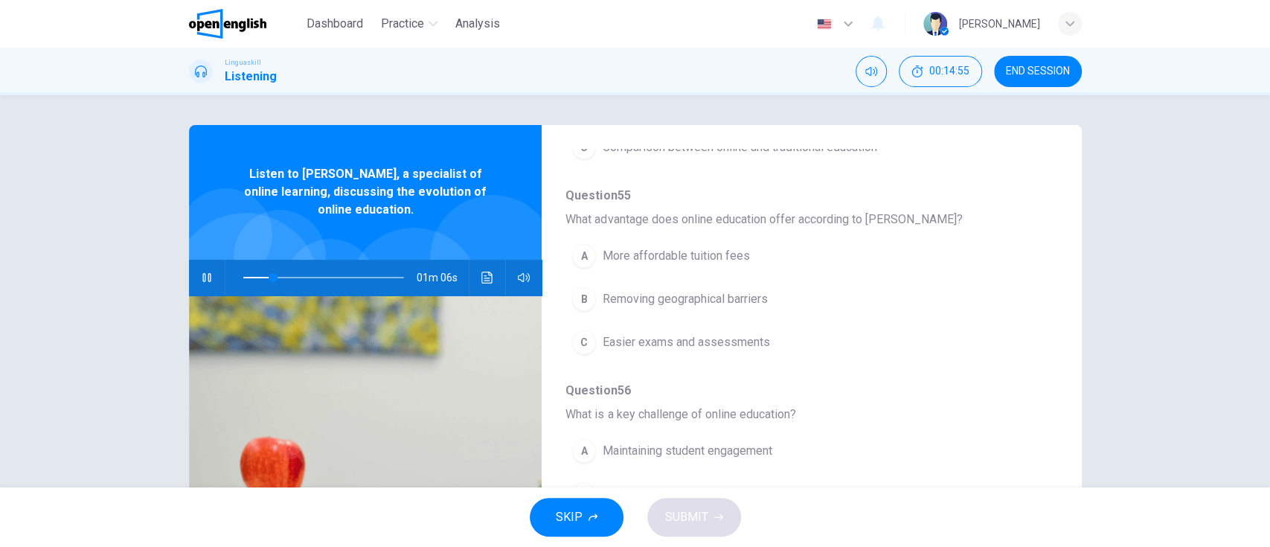
scroll to position [315, 0]
click at [915, 306] on button "B Removing geographical barriers" at bounding box center [772, 295] width 414 height 37
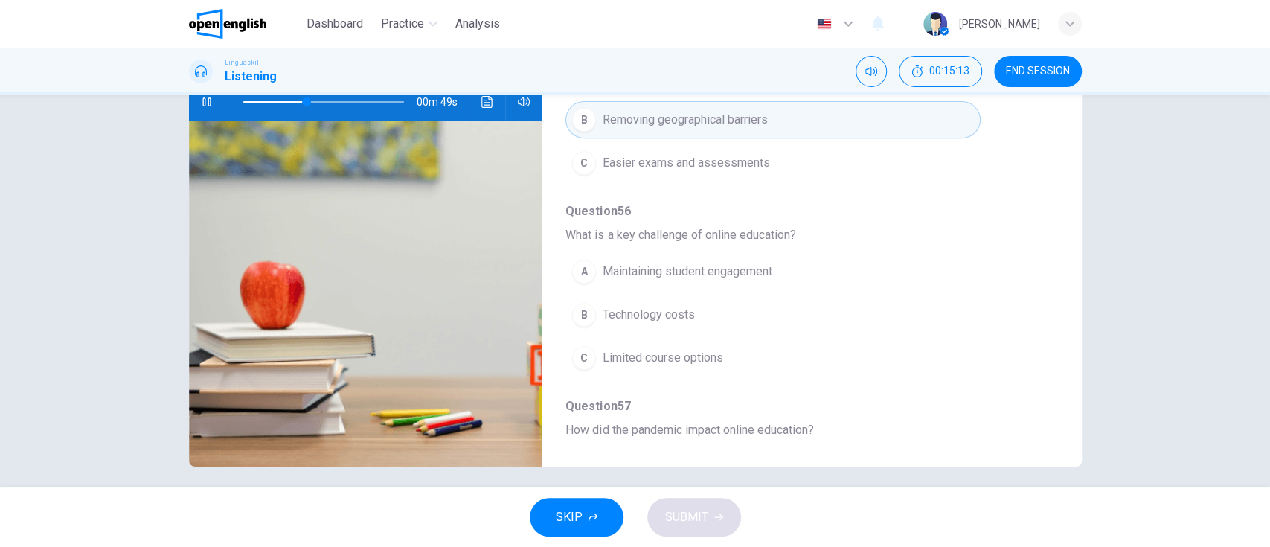
scroll to position [184, 0]
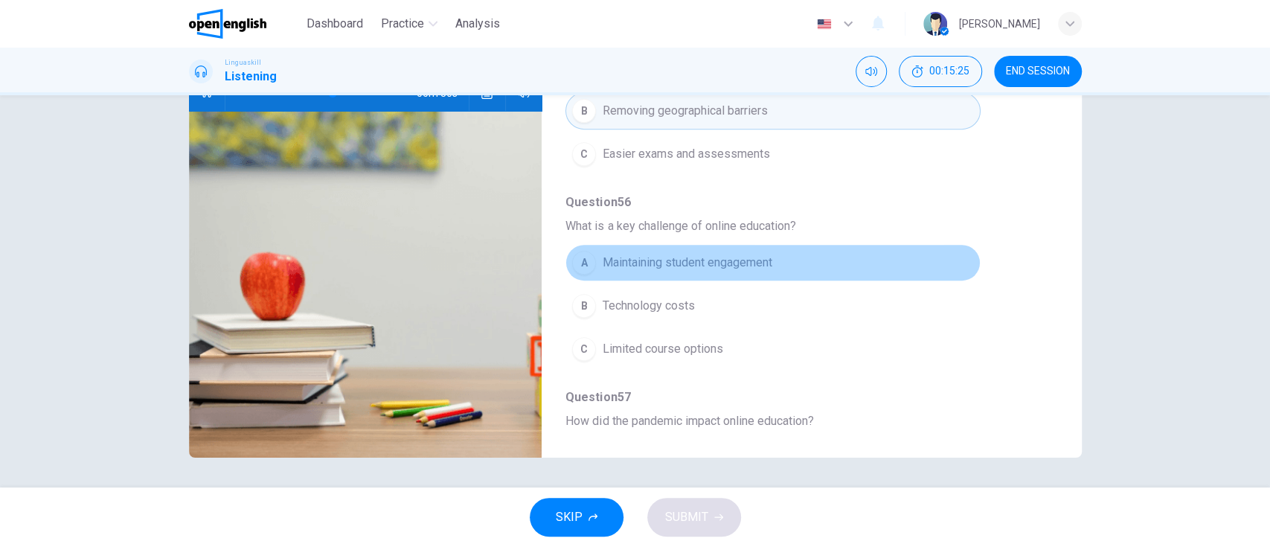
click at [926, 274] on button "A Maintaining student engagement" at bounding box center [772, 262] width 414 height 37
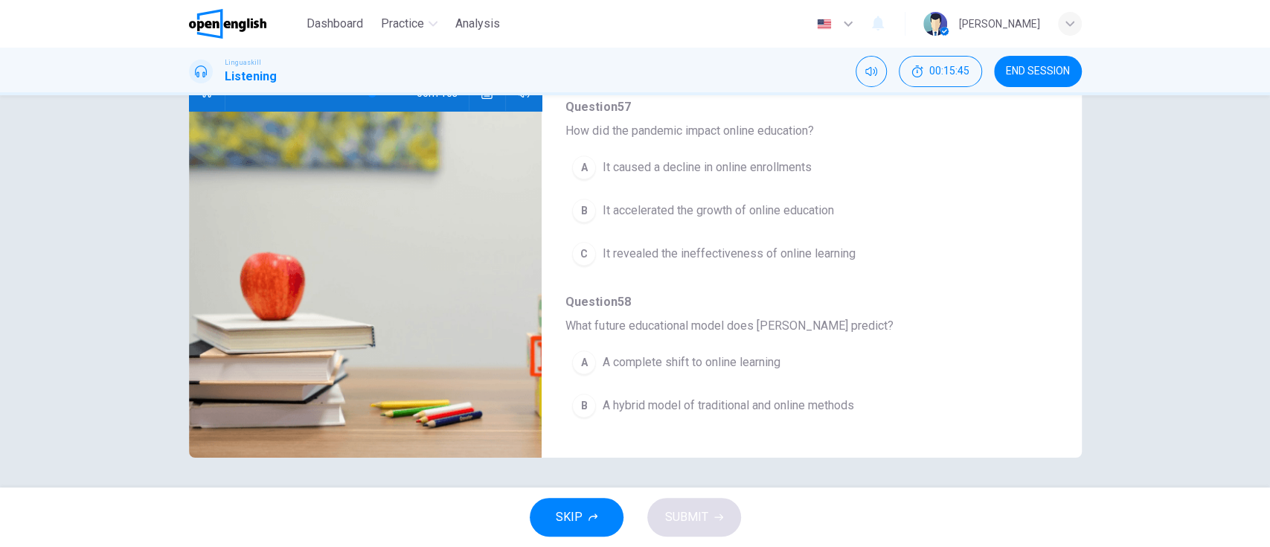
scroll to position [604, 0]
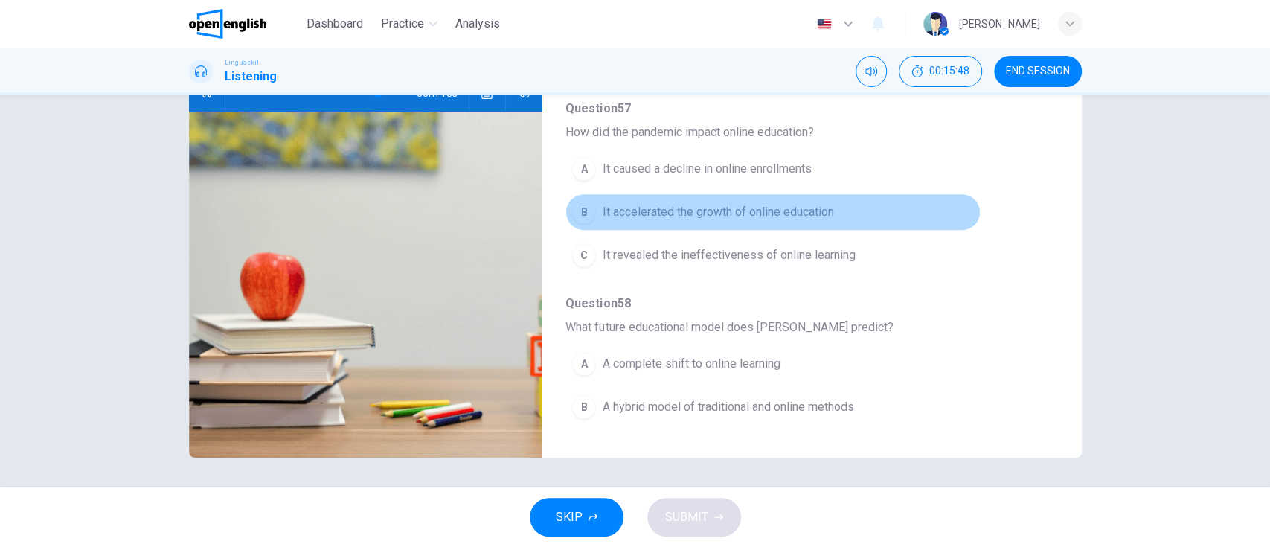
click at [857, 208] on button "B It accelerated the growth of online education" at bounding box center [772, 211] width 414 height 37
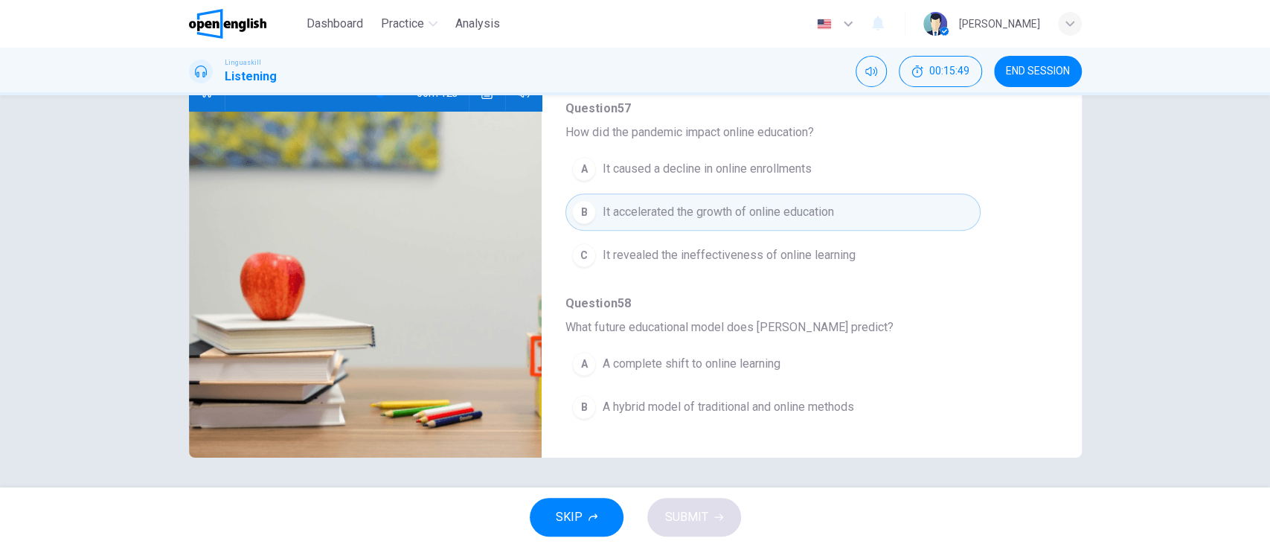
scroll to position [639, 0]
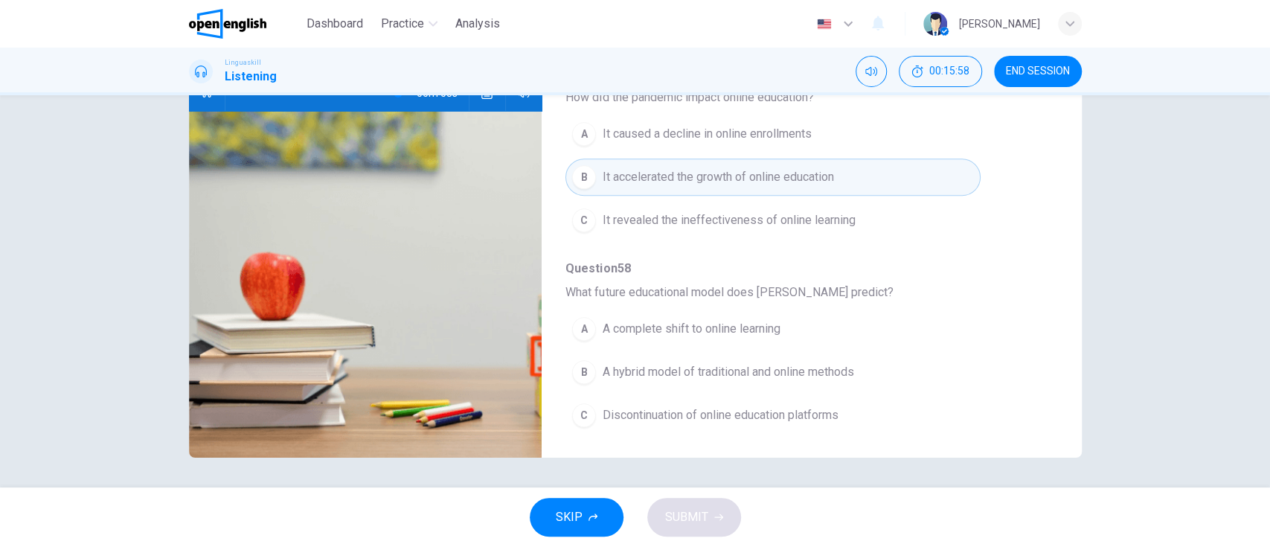
click at [839, 382] on button "B A hybrid model of traditional and online methods" at bounding box center [772, 371] width 414 height 37
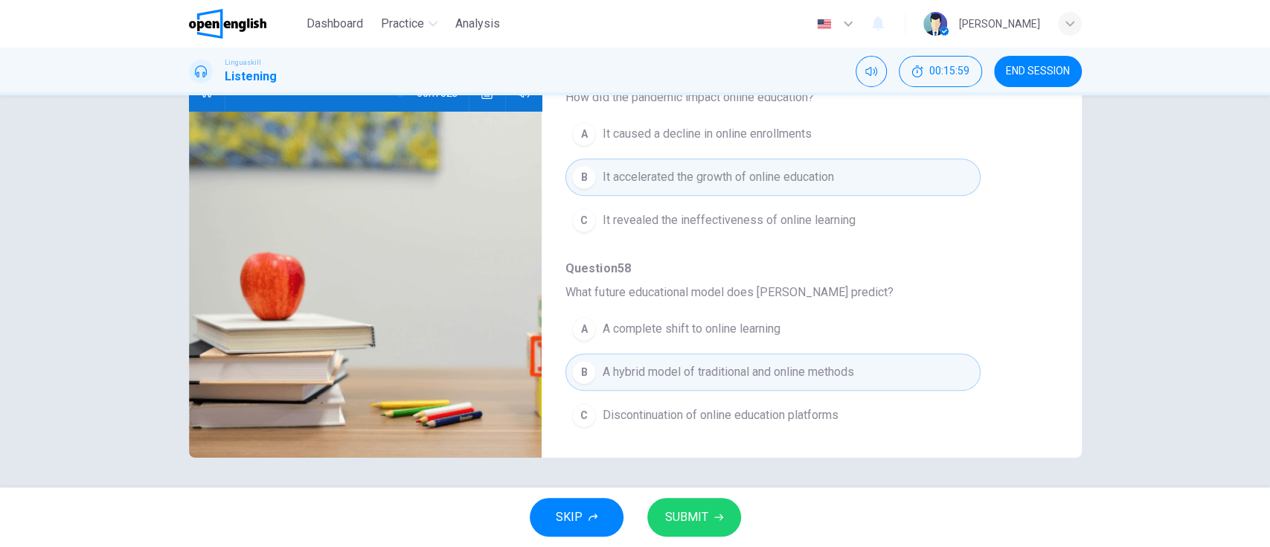
click at [701, 520] on span "SUBMIT" at bounding box center [686, 517] width 43 height 21
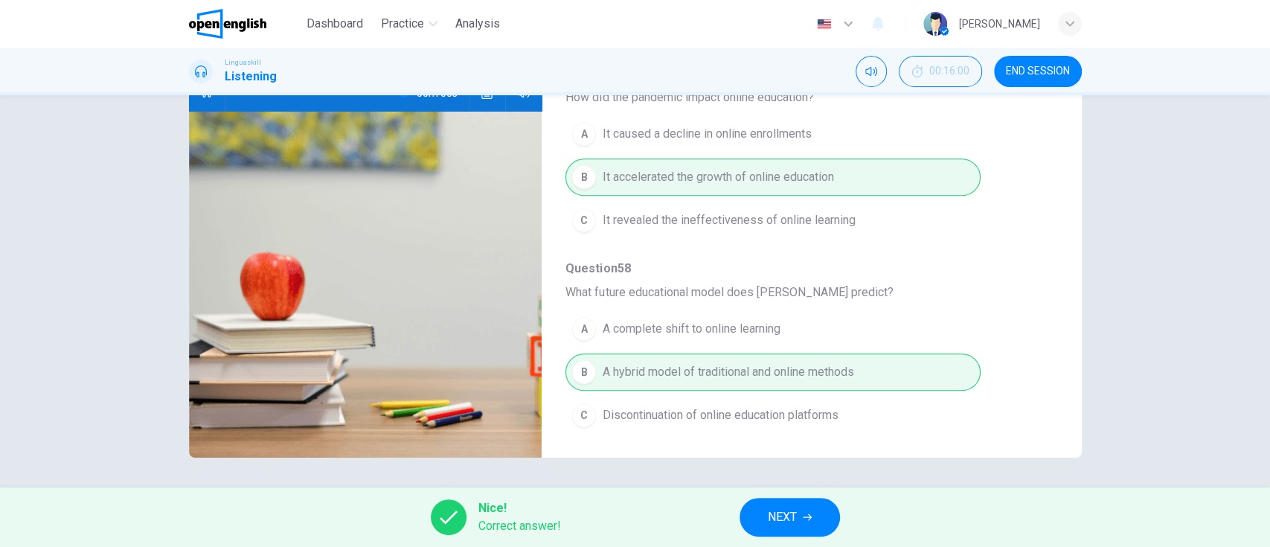
type input "*"
click at [789, 526] on span "NEXT" at bounding box center [782, 517] width 29 height 21
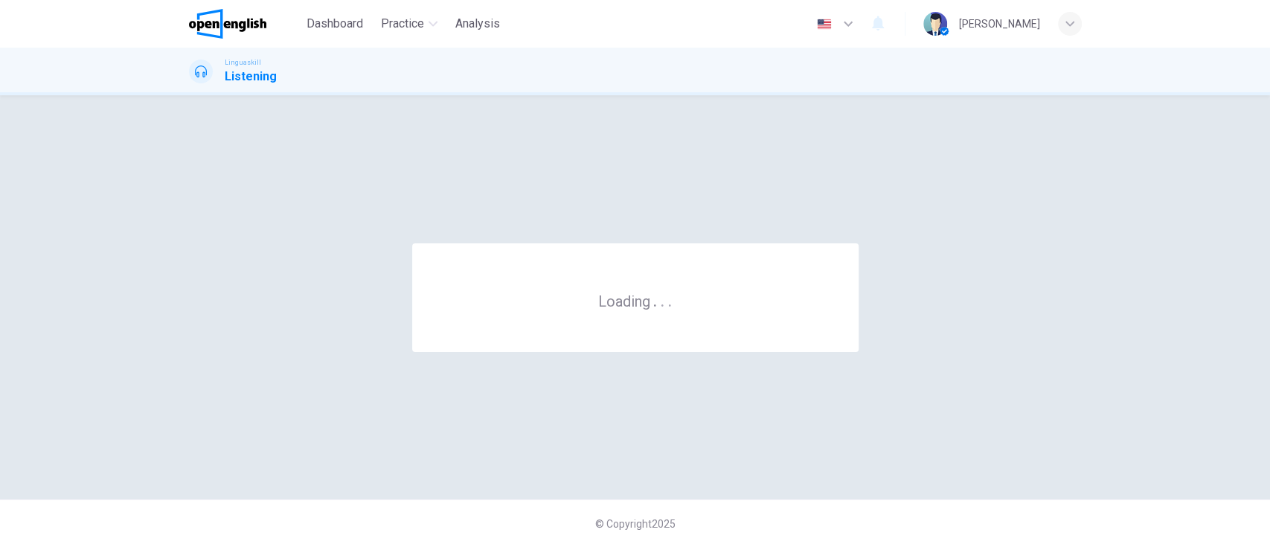
scroll to position [0, 0]
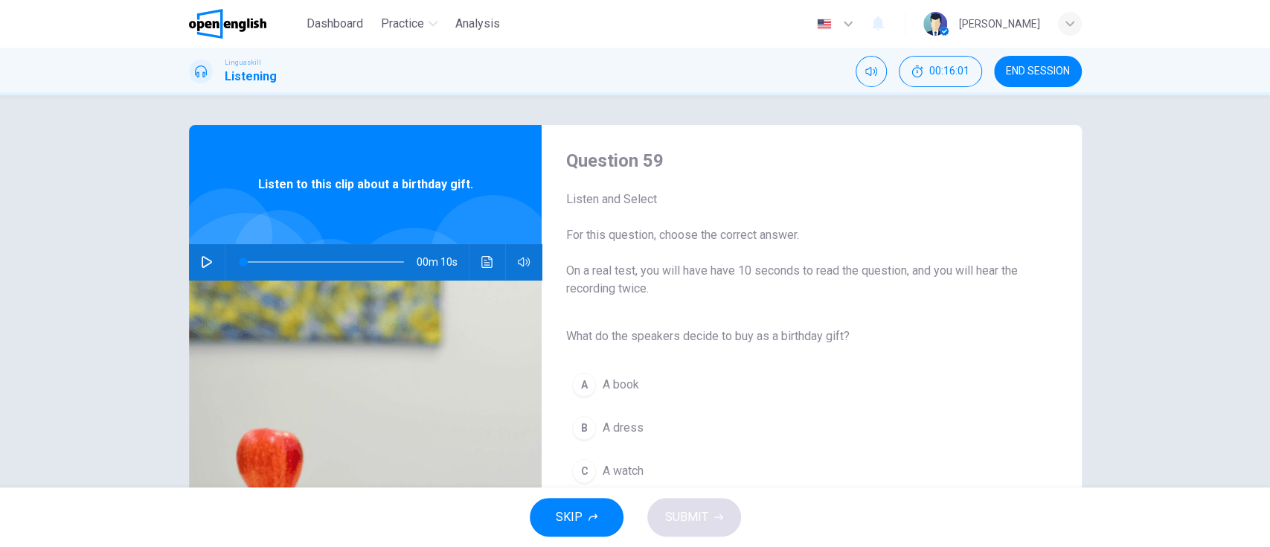
click at [202, 265] on icon "button" at bounding box center [207, 262] width 10 height 12
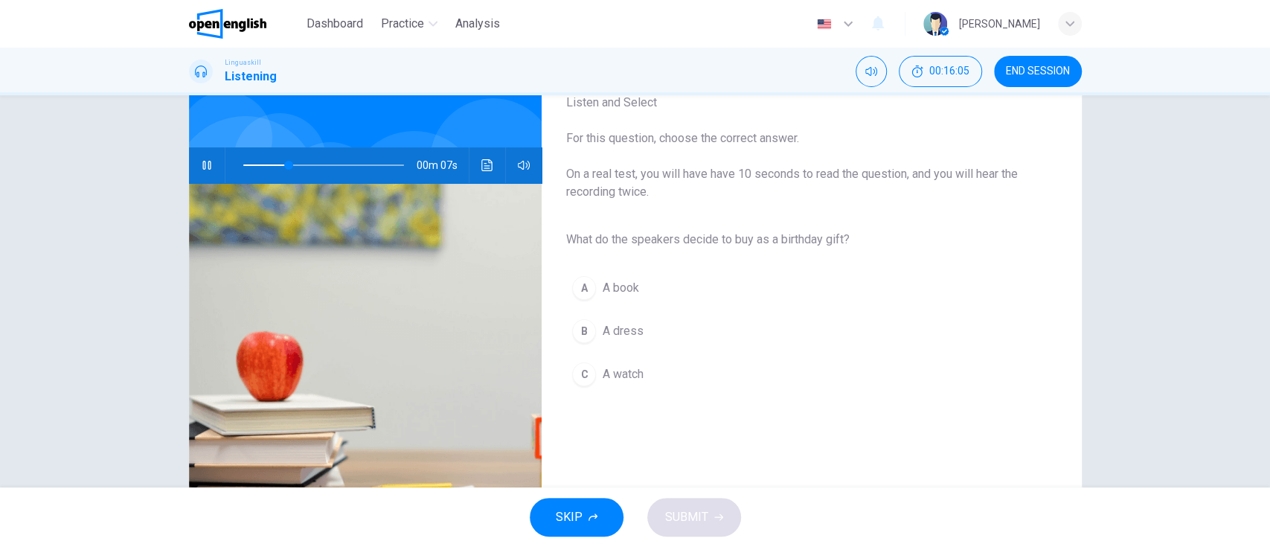
scroll to position [105, 0]
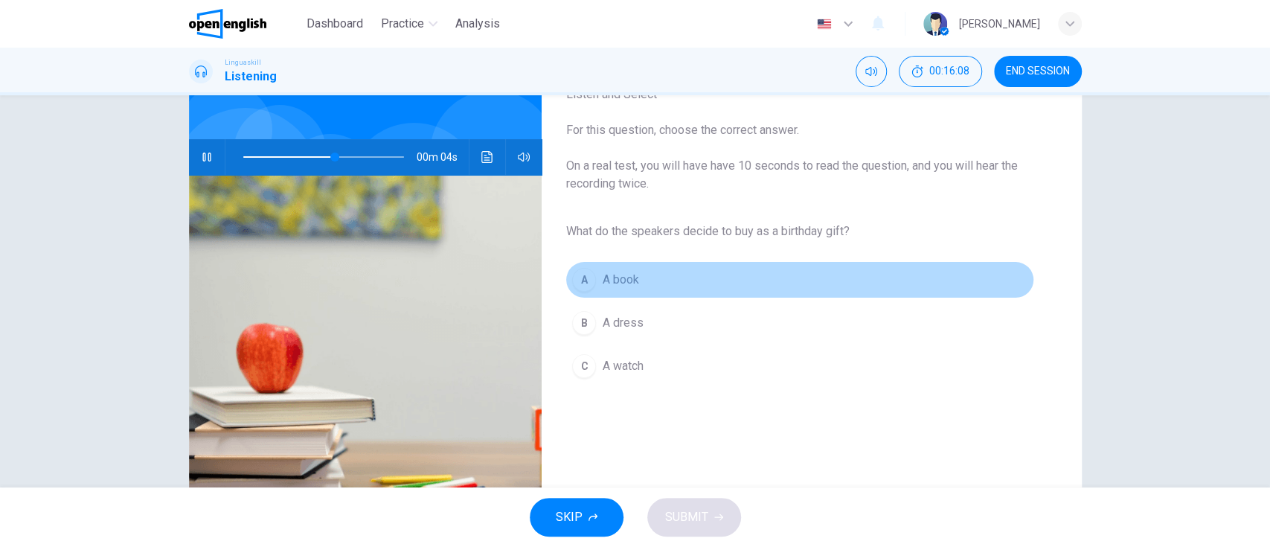
click at [813, 283] on button "A A book" at bounding box center [799, 279] width 468 height 37
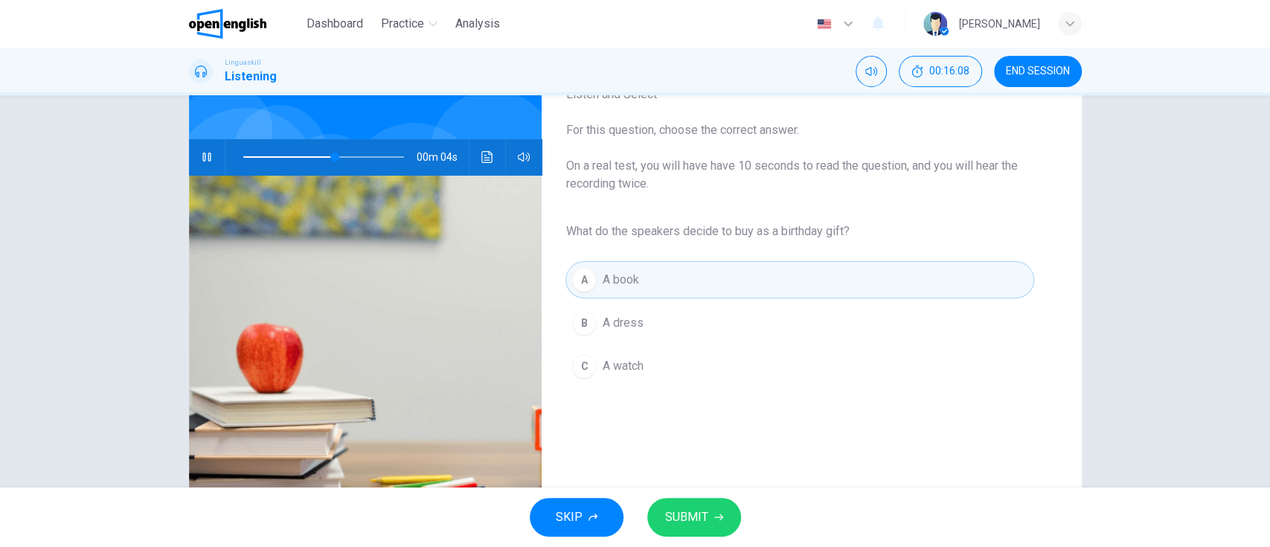
click at [698, 517] on span "SUBMIT" at bounding box center [686, 517] width 43 height 21
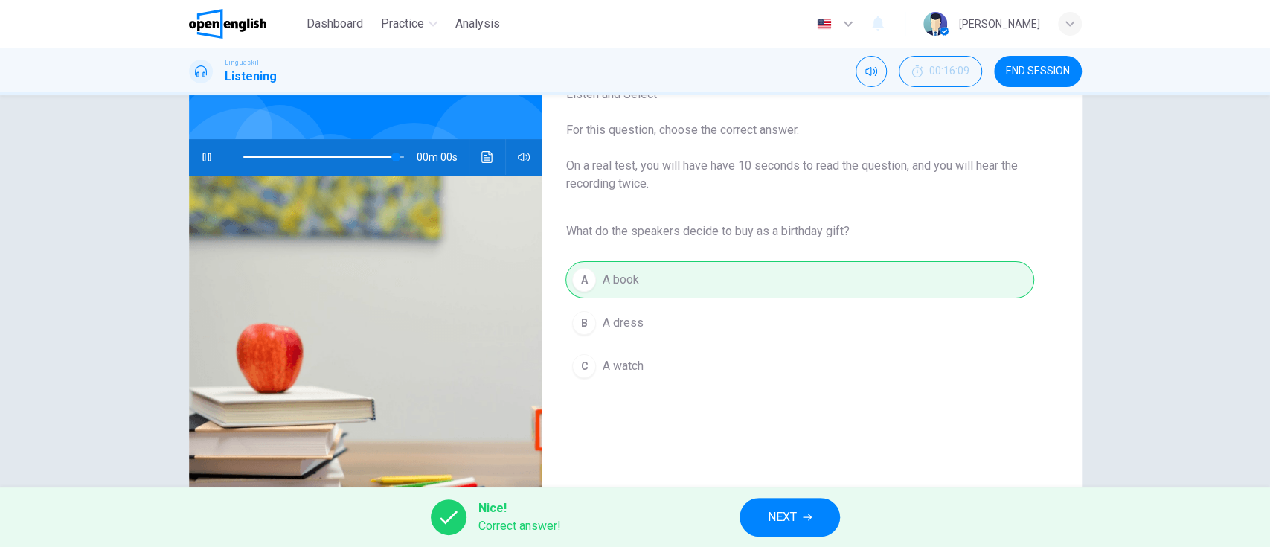
type input "*"
click at [789, 542] on div "Nice! Correct answer! NEXT" at bounding box center [635, 517] width 1270 height 60
click at [777, 507] on span "NEXT" at bounding box center [782, 517] width 29 height 21
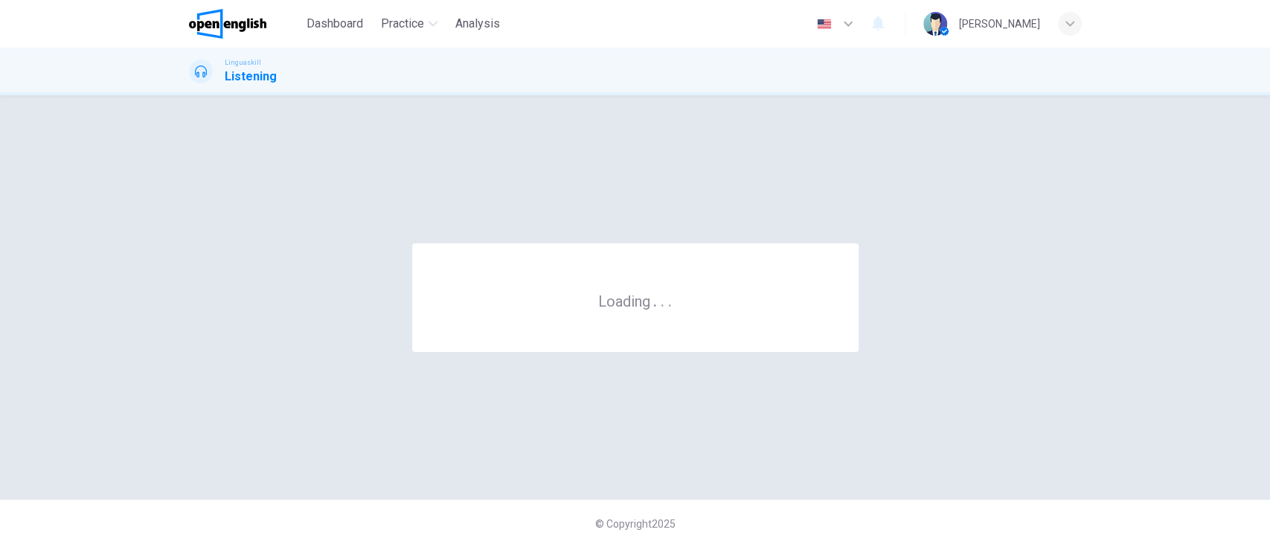
scroll to position [0, 0]
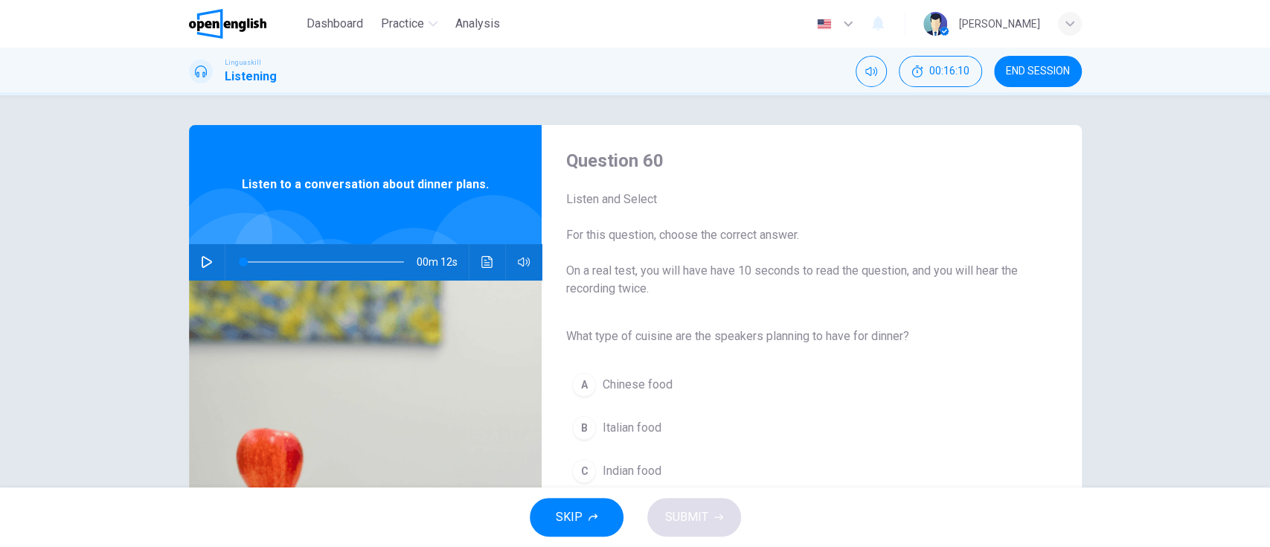
click at [201, 263] on icon "button" at bounding box center [207, 262] width 12 height 12
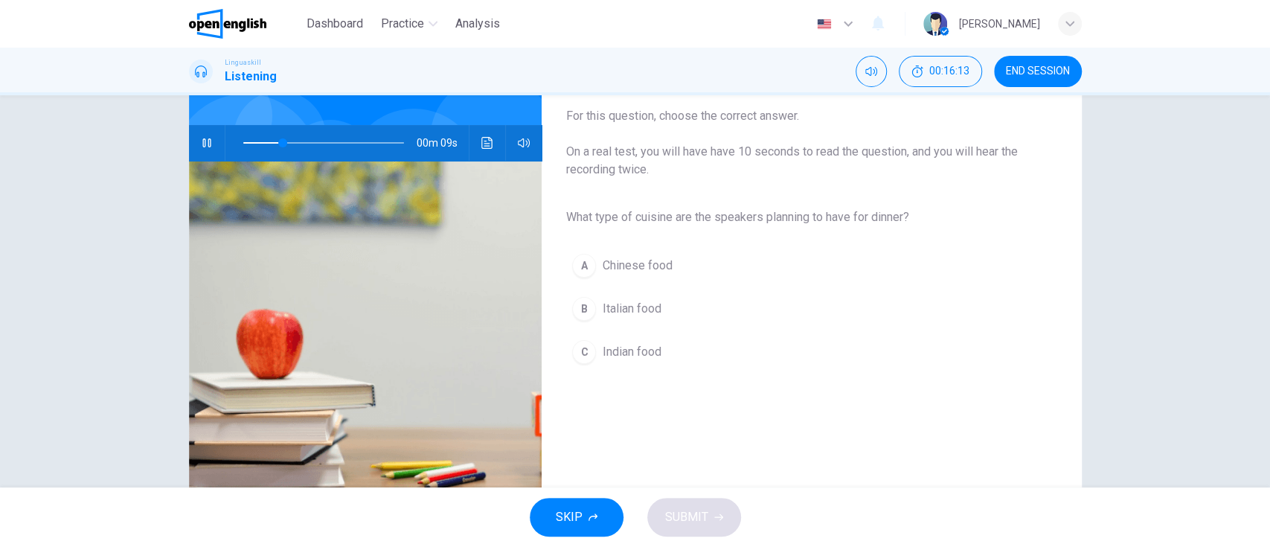
scroll to position [130, 0]
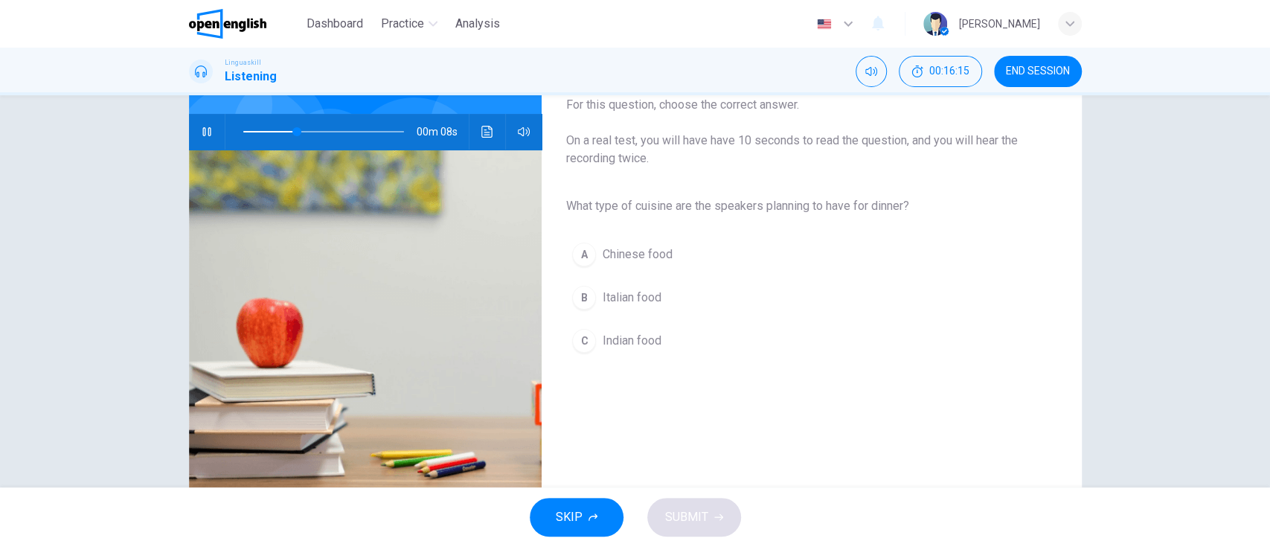
click at [798, 297] on button "B Italian food" at bounding box center [799, 297] width 468 height 37
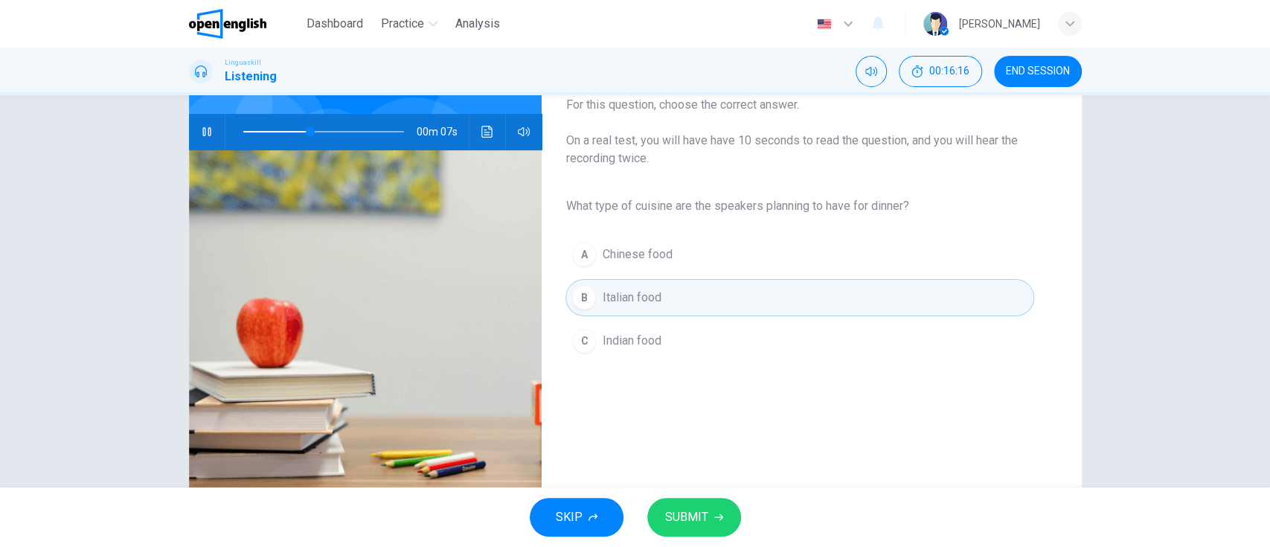
click at [708, 516] on button "SUBMIT" at bounding box center [694, 517] width 94 height 39
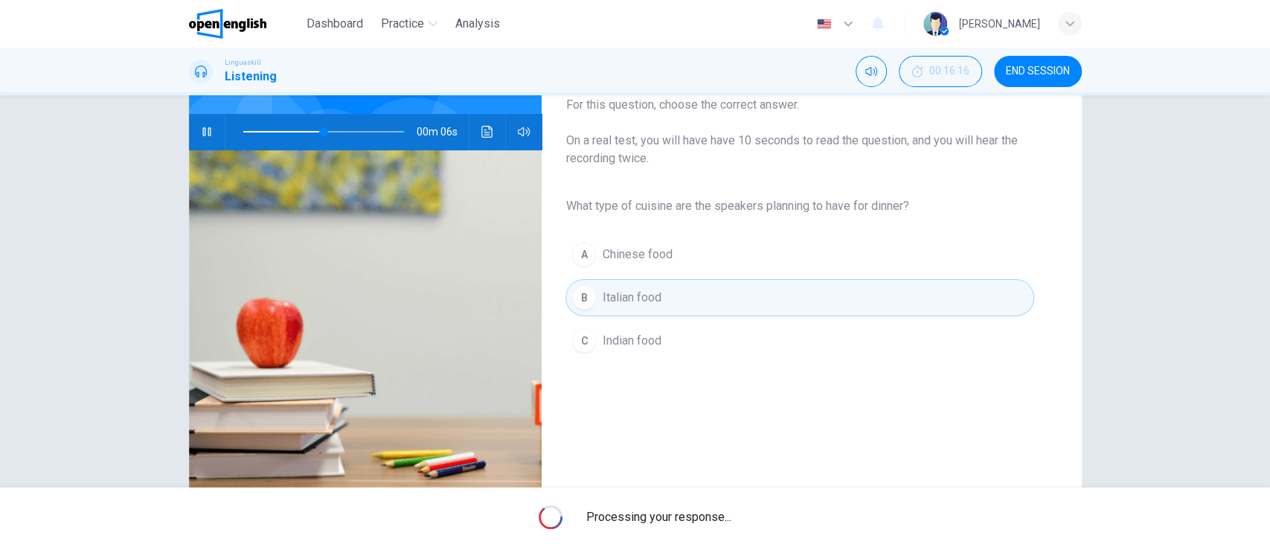
click at [708, 516] on span "Processing your response..." at bounding box center [658, 517] width 145 height 18
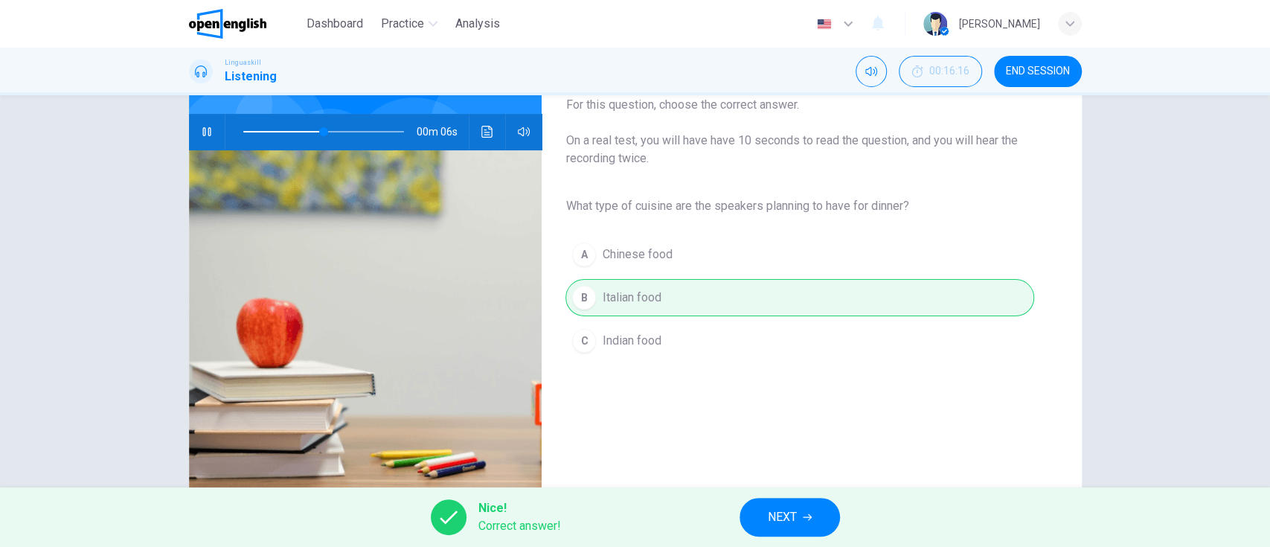
type input "**"
click at [777, 513] on span "NEXT" at bounding box center [782, 517] width 29 height 21
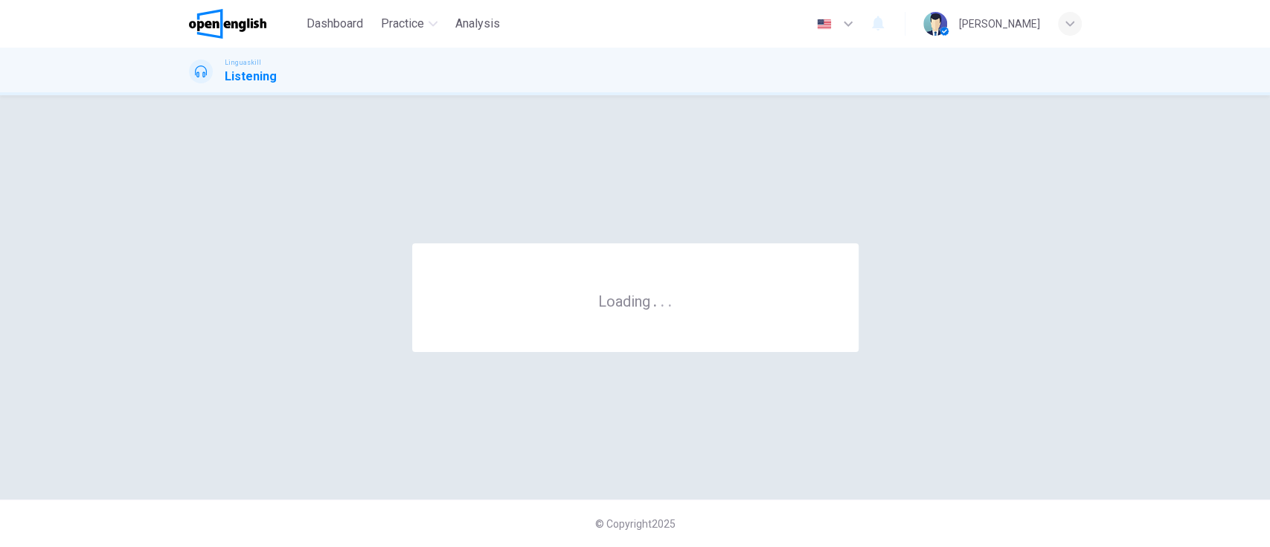
scroll to position [0, 0]
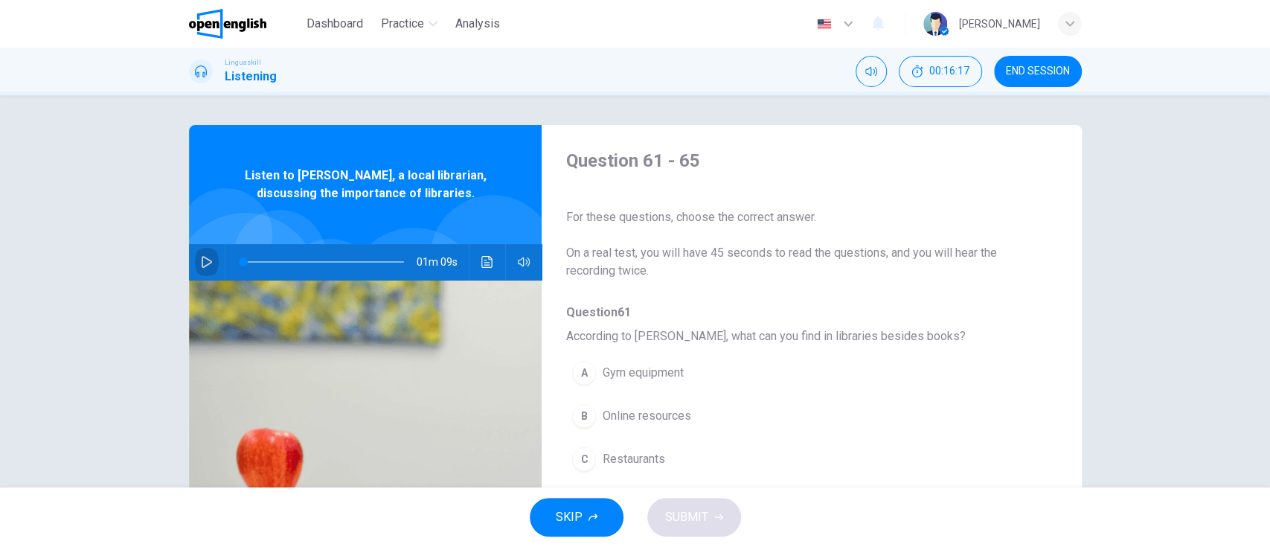
click at [202, 266] on icon "button" at bounding box center [207, 262] width 10 height 12
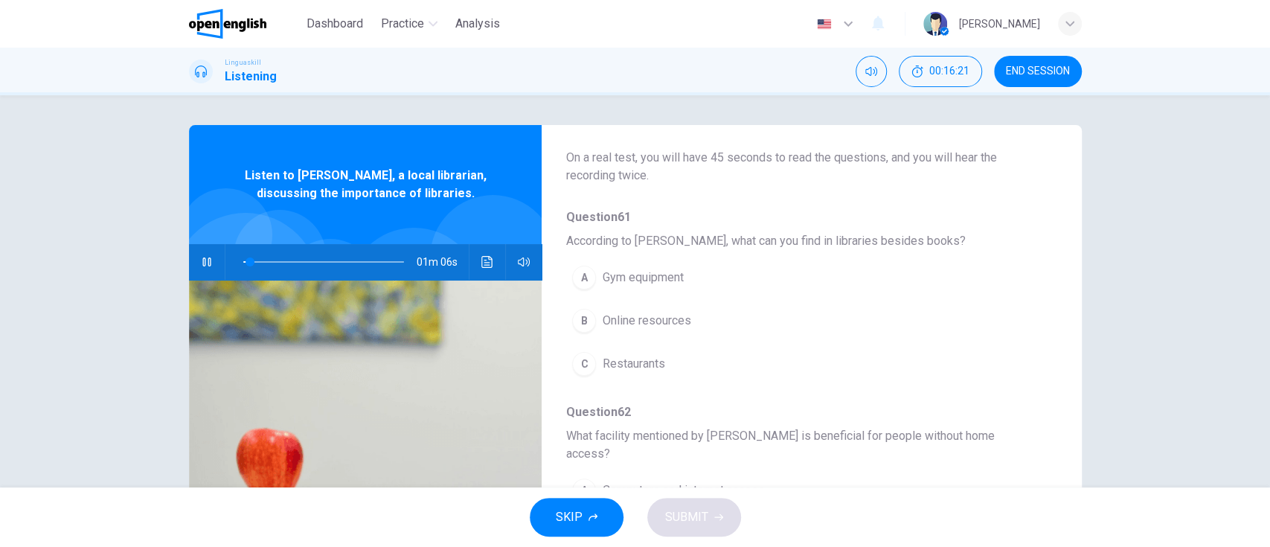
scroll to position [102, 0]
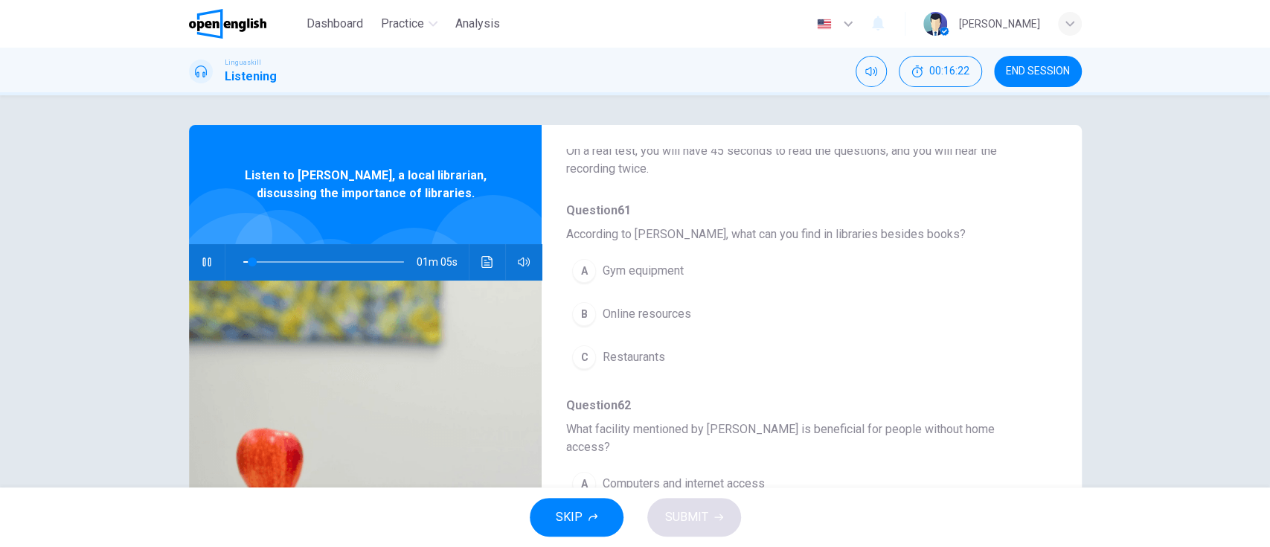
type input "*"
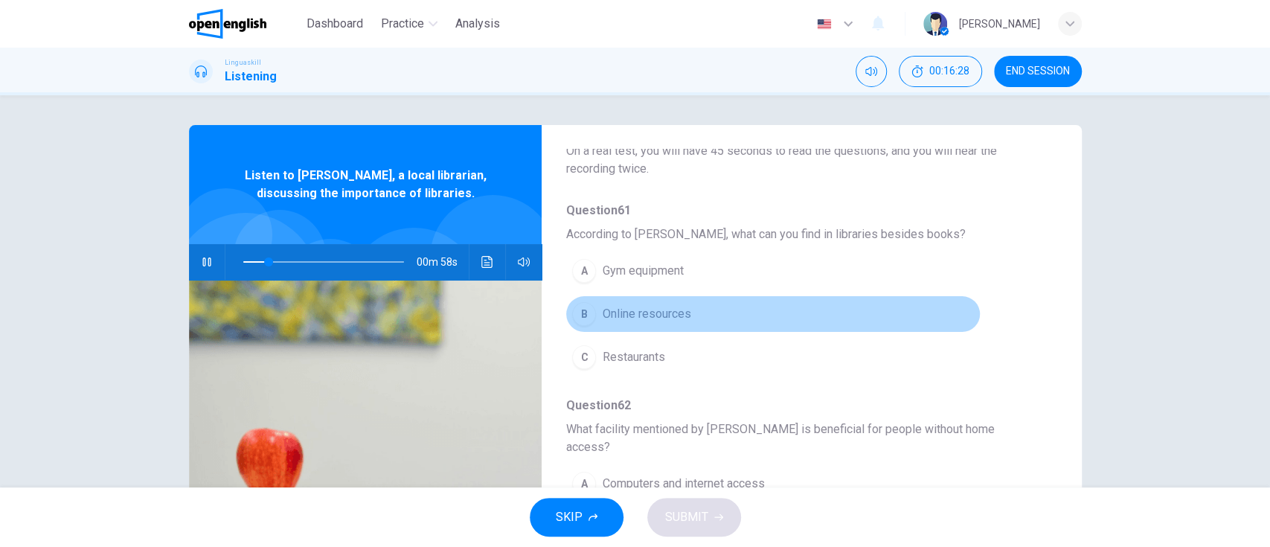
click at [914, 315] on button "B Online resources" at bounding box center [772, 313] width 414 height 37
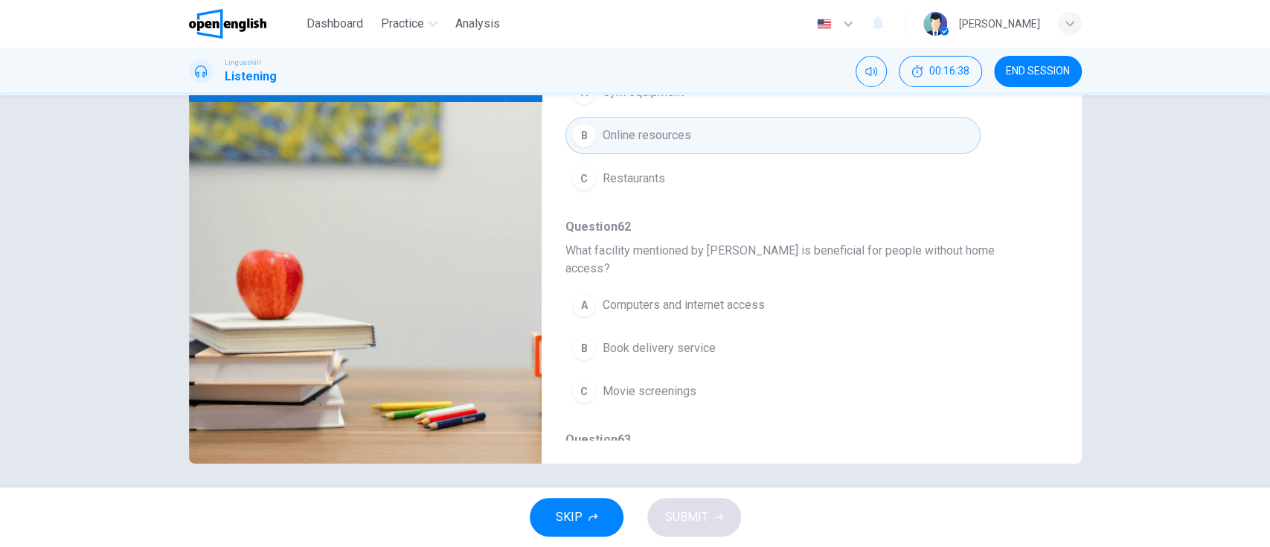
scroll to position [184, 0]
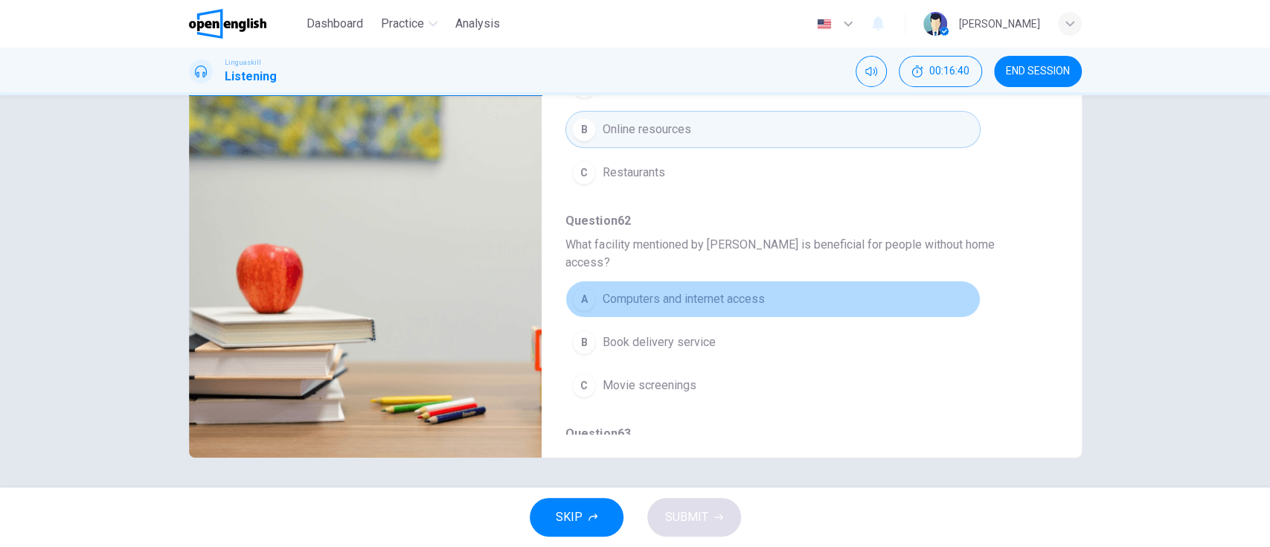
click at [909, 282] on button "A Computers and internet access" at bounding box center [772, 298] width 414 height 37
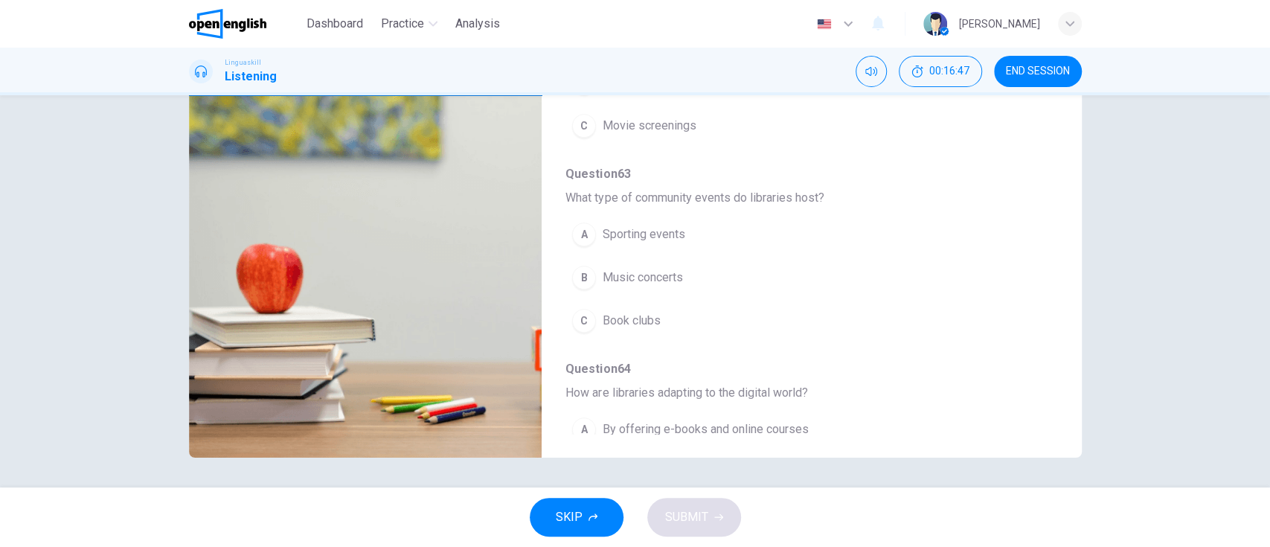
scroll to position [373, 0]
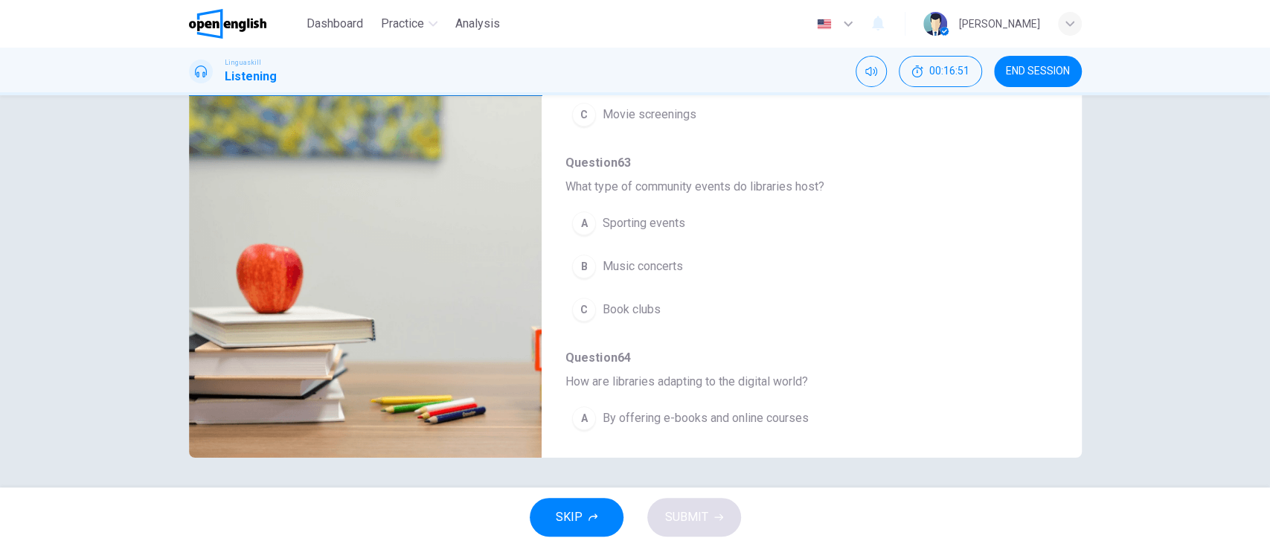
click at [862, 301] on button "C Book clubs" at bounding box center [772, 309] width 414 height 37
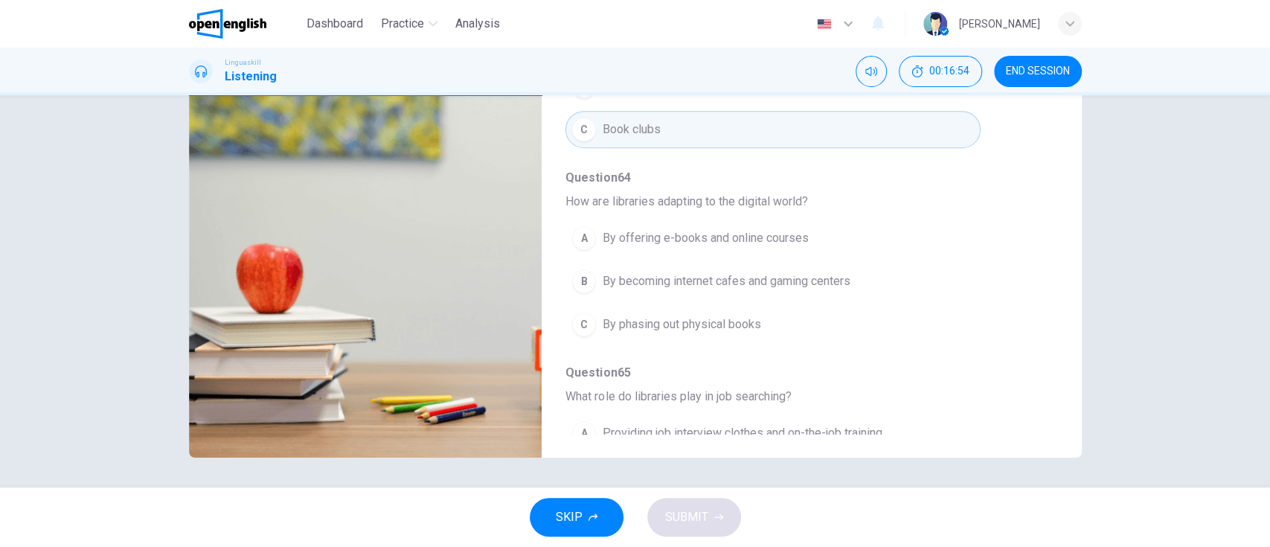
scroll to position [574, 0]
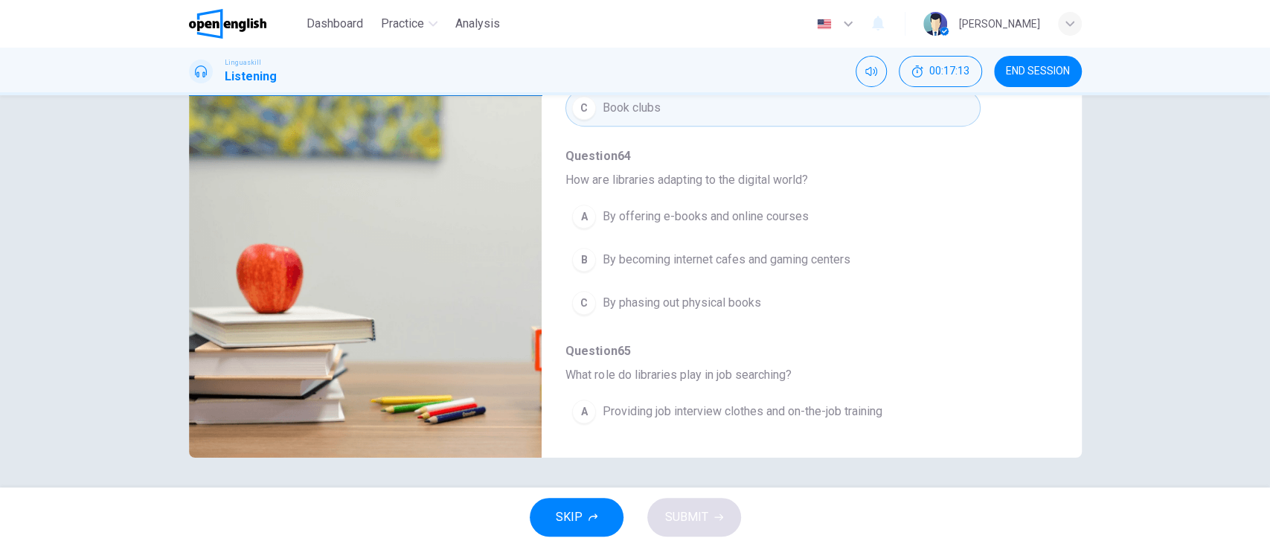
drag, startPoint x: 1041, startPoint y: 267, endPoint x: 1043, endPoint y: 295, distance: 28.3
click at [1043, 295] on div "Question 61 - 65 For these questions, choose the correct answer. On a real test…" at bounding box center [800, 198] width 516 height 469
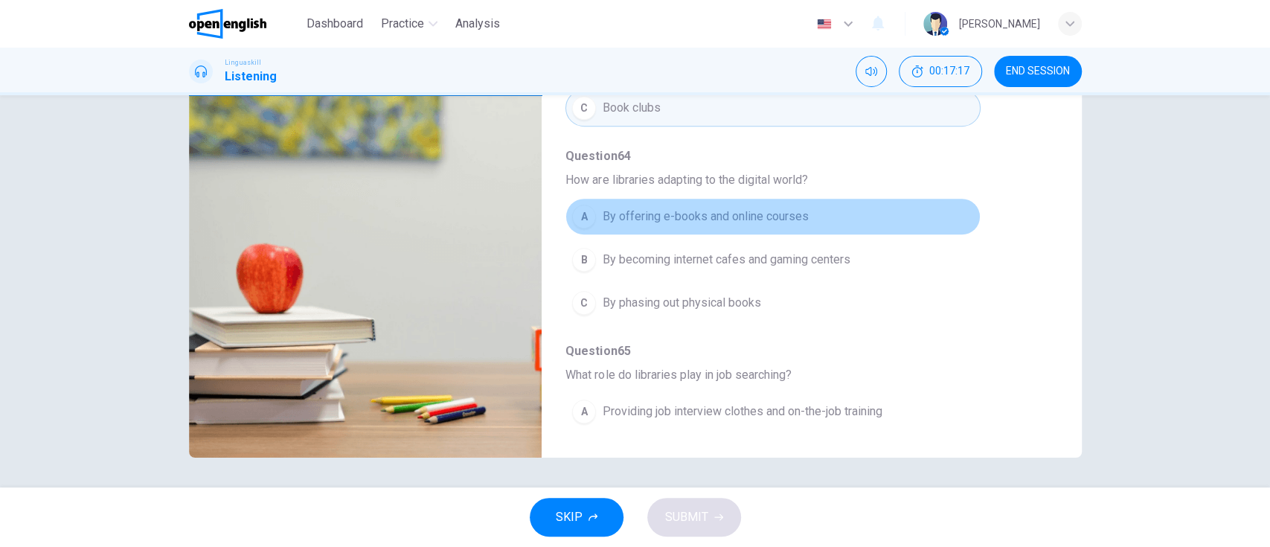
click at [879, 198] on button "A By offering e-books and online courses" at bounding box center [772, 216] width 414 height 37
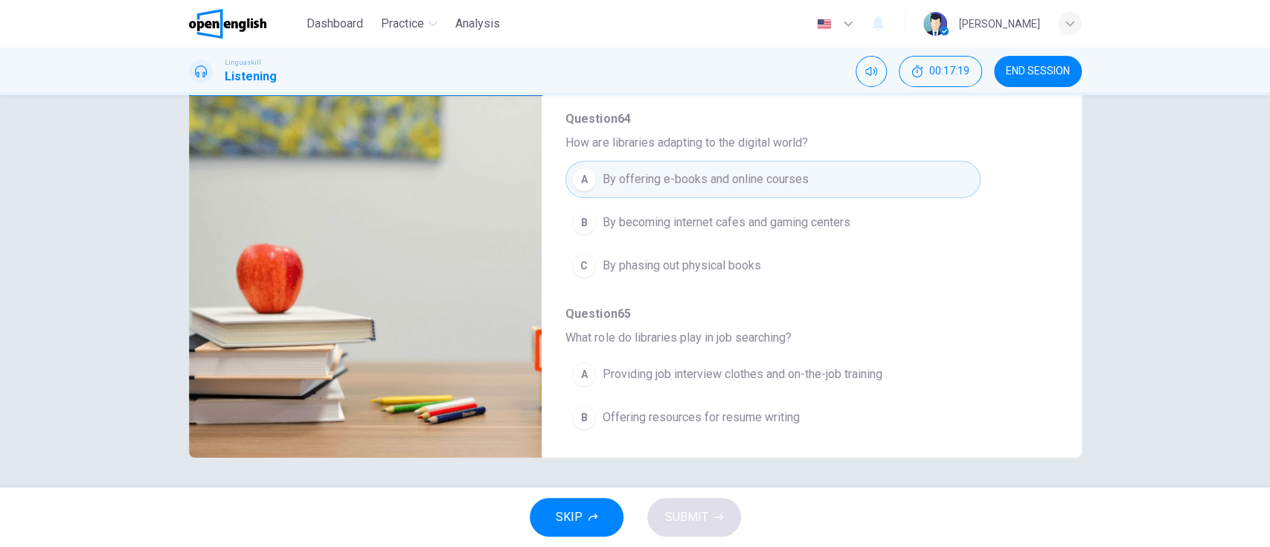
scroll to position [639, 0]
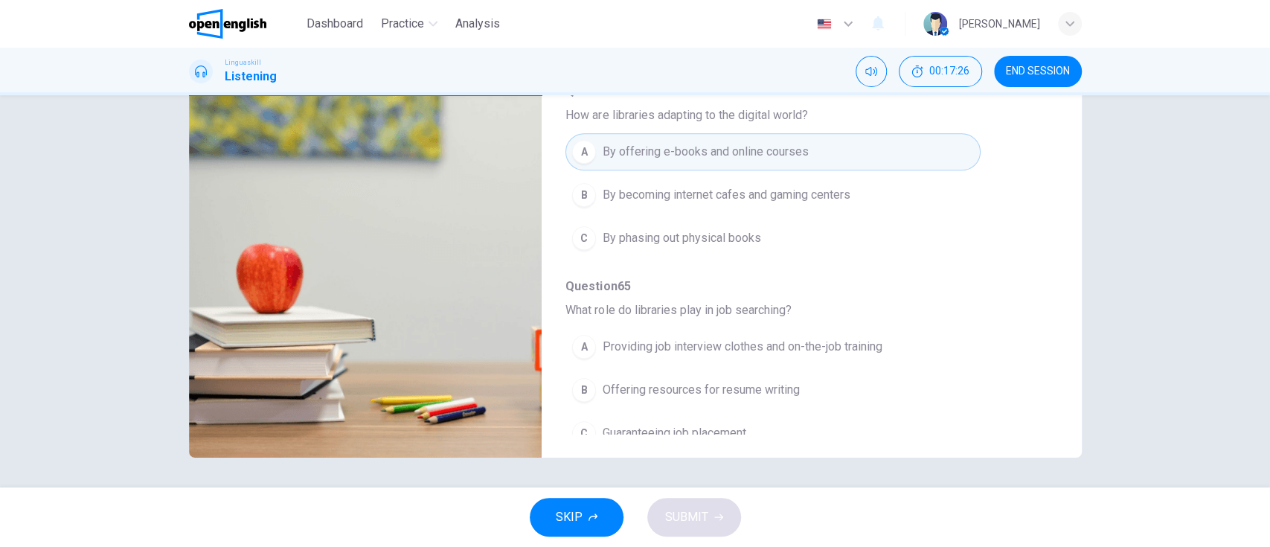
type input "*"
click at [833, 380] on button "B Offering resources for resume writing" at bounding box center [772, 389] width 414 height 37
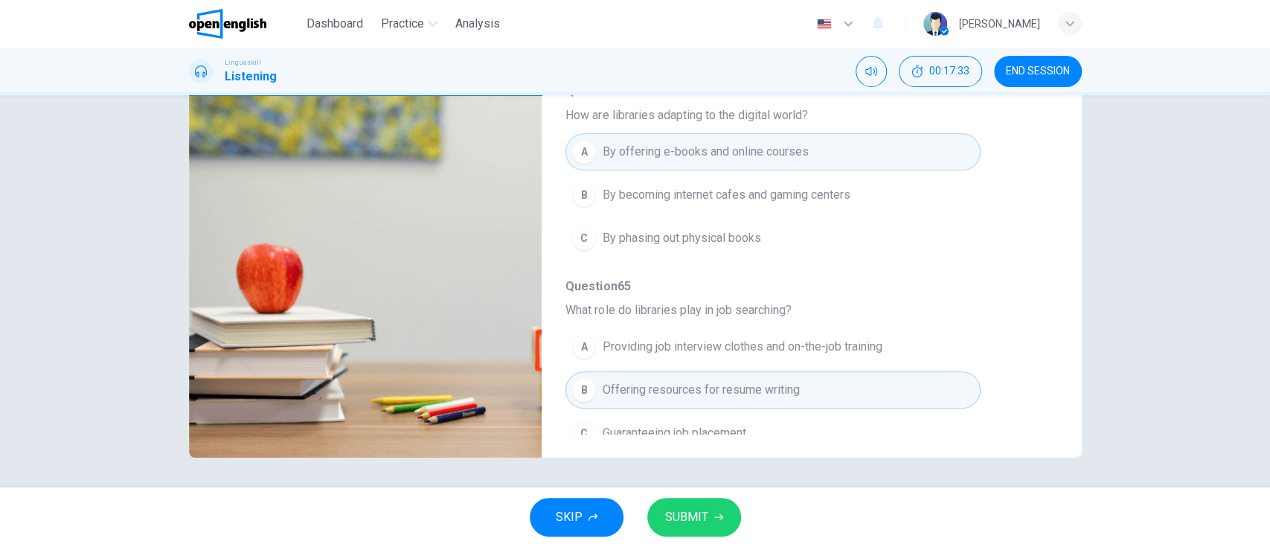
click at [702, 527] on span "SUBMIT" at bounding box center [686, 517] width 43 height 21
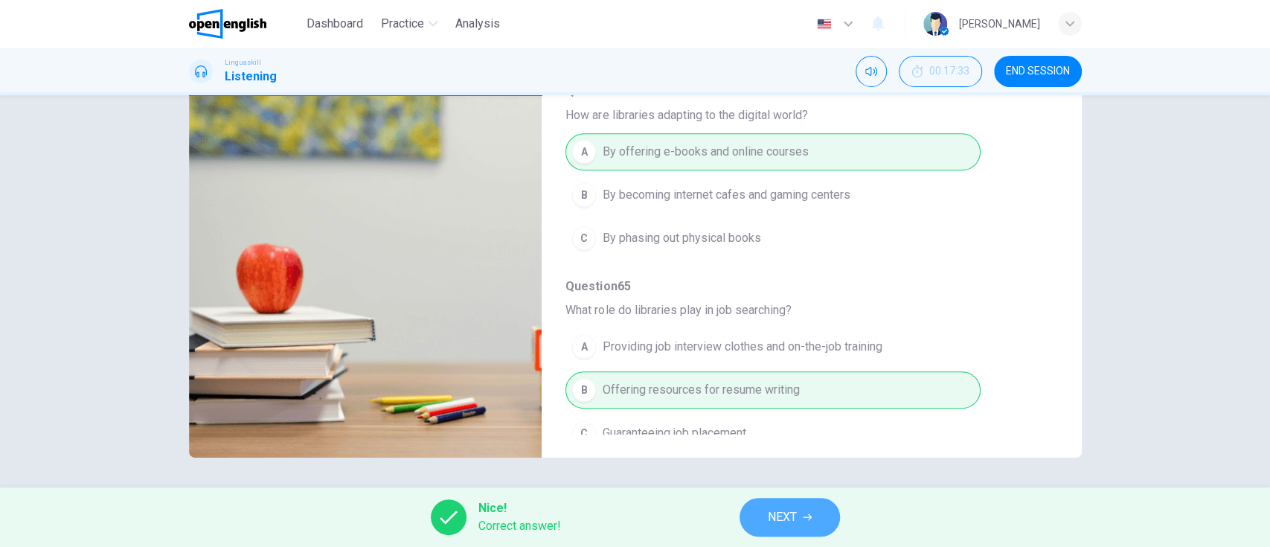
click at [800, 506] on button "NEXT" at bounding box center [789, 517] width 100 height 39
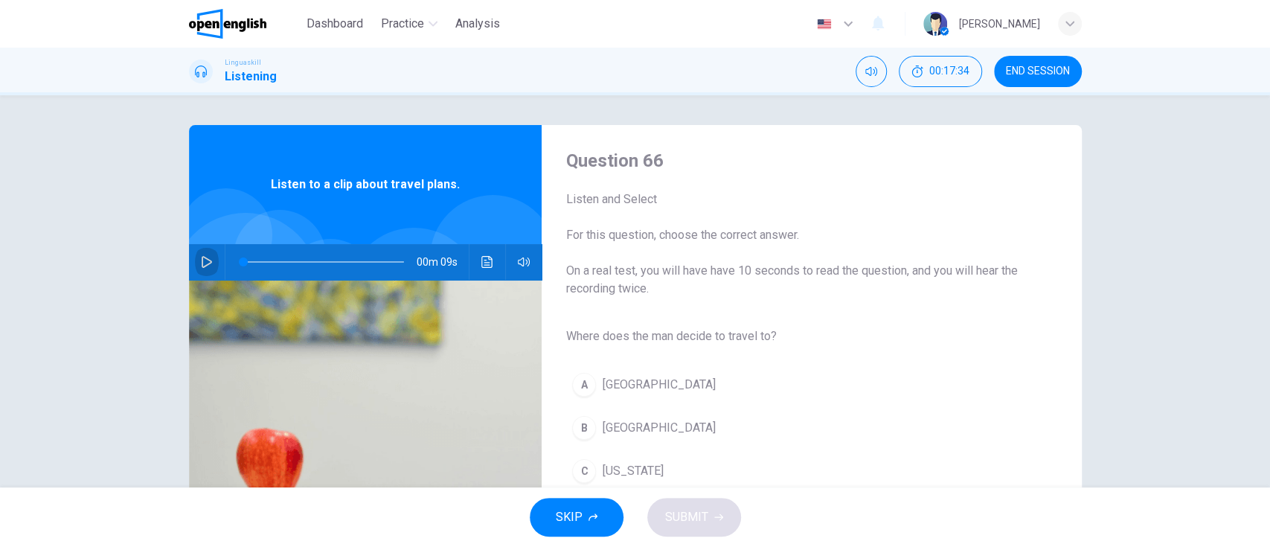
click at [201, 256] on icon "button" at bounding box center [207, 262] width 12 height 12
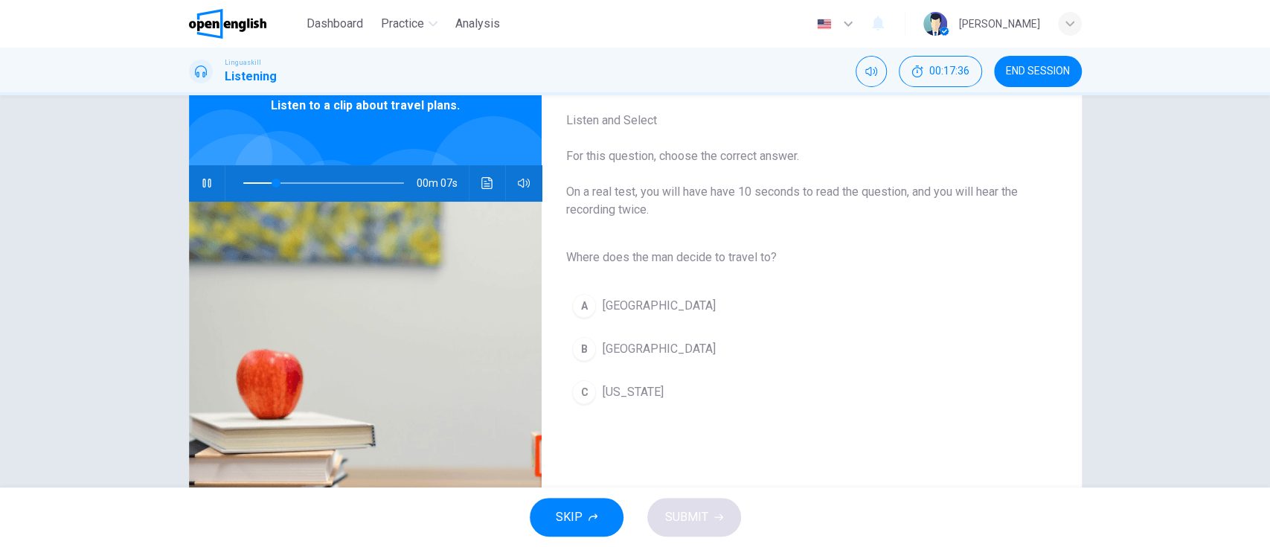
scroll to position [111, 0]
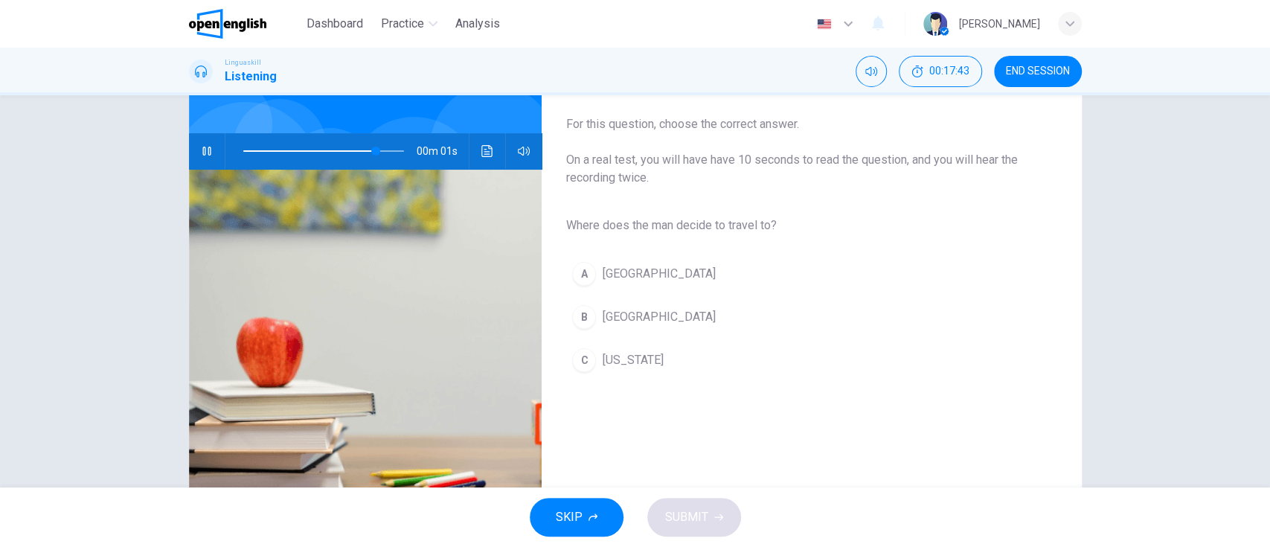
click at [803, 318] on button "B [GEOGRAPHIC_DATA]" at bounding box center [799, 316] width 468 height 37
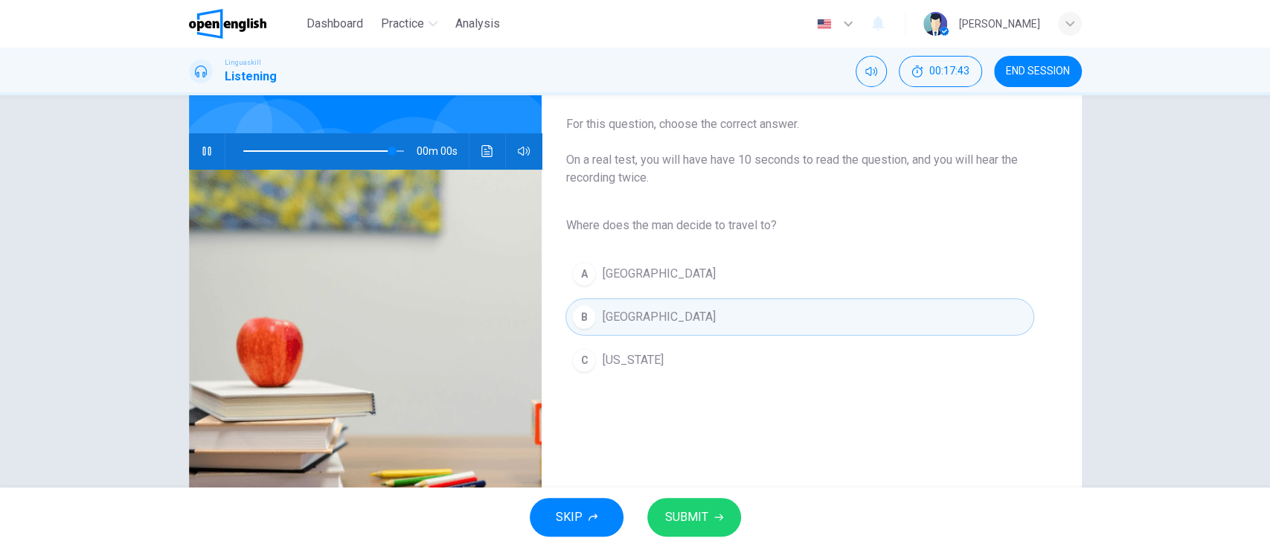
type input "*"
click at [714, 517] on icon "button" at bounding box center [718, 517] width 9 height 7
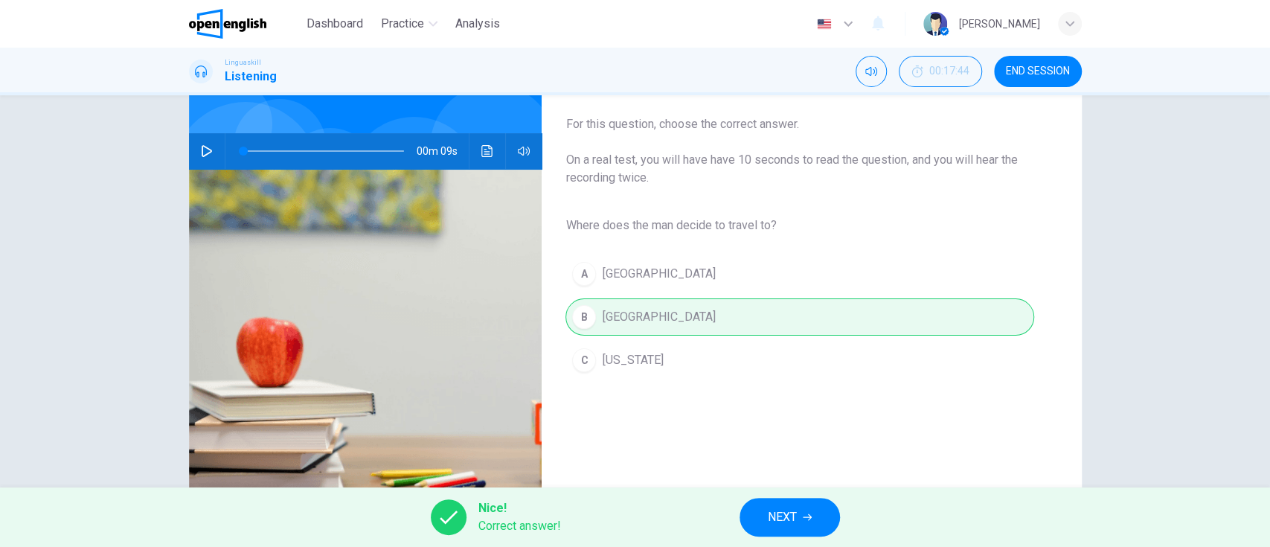
click at [798, 508] on button "NEXT" at bounding box center [789, 517] width 100 height 39
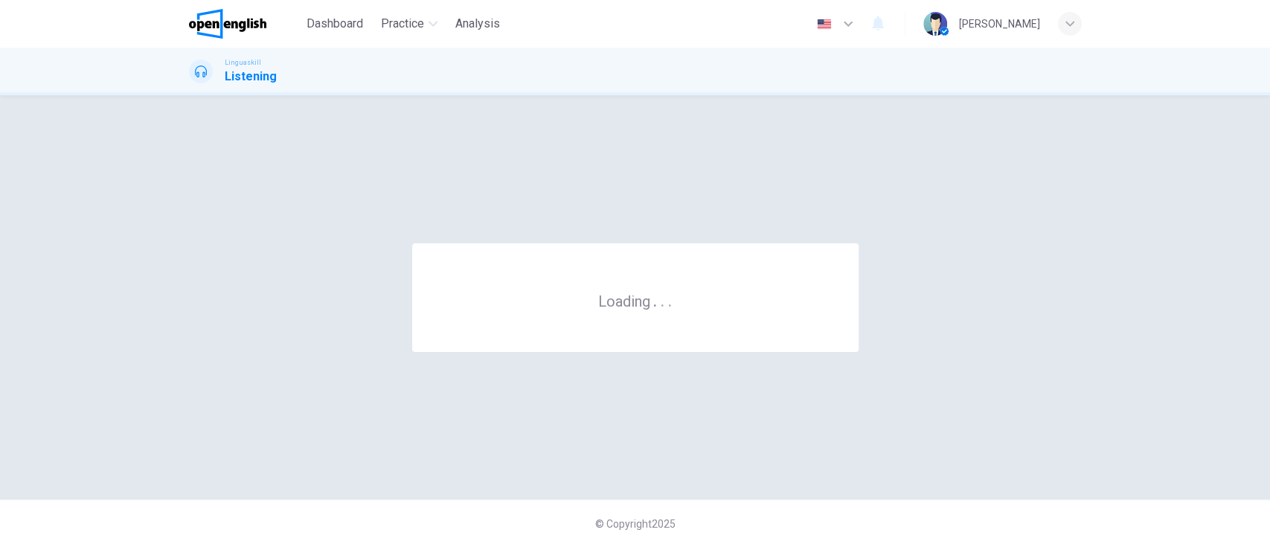
scroll to position [0, 0]
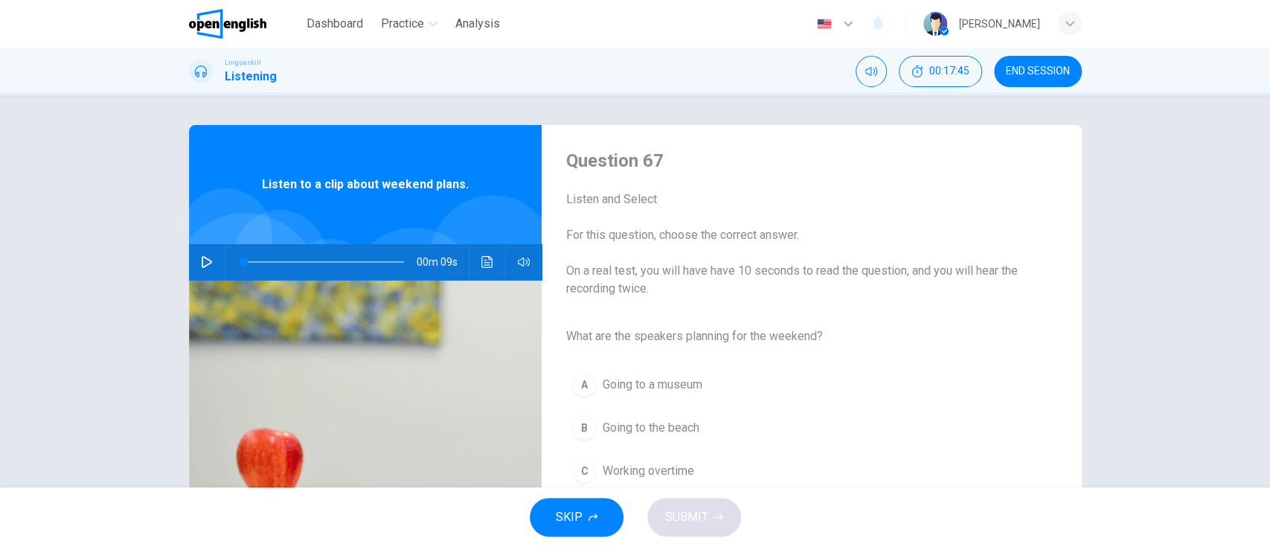
click at [204, 266] on icon "button" at bounding box center [207, 262] width 12 height 12
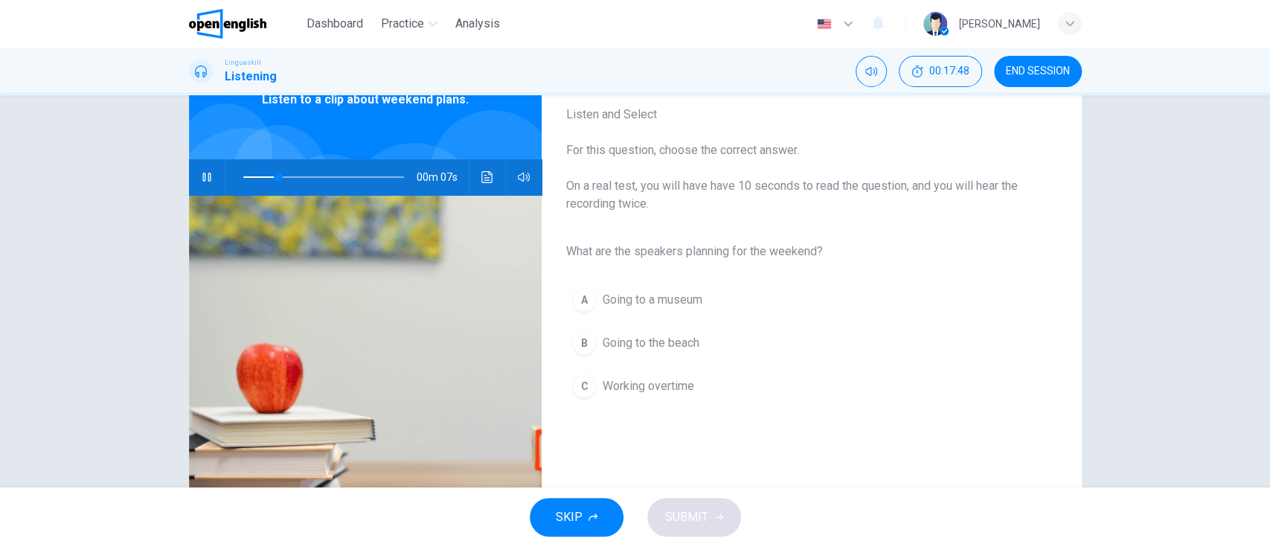
scroll to position [123, 0]
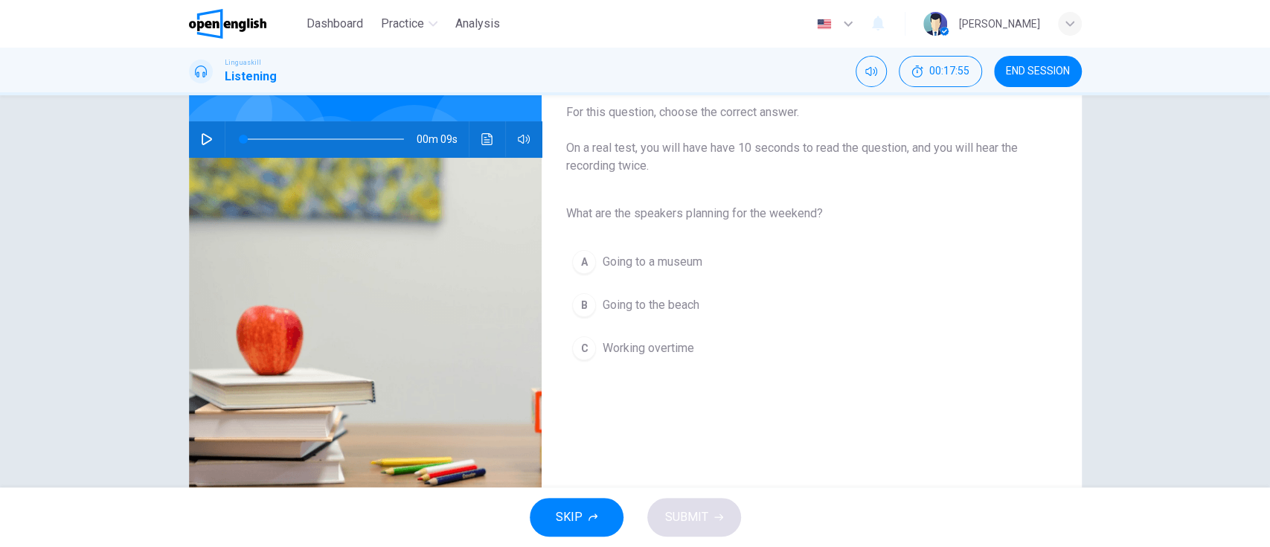
click at [207, 140] on icon "button" at bounding box center [207, 139] width 12 height 12
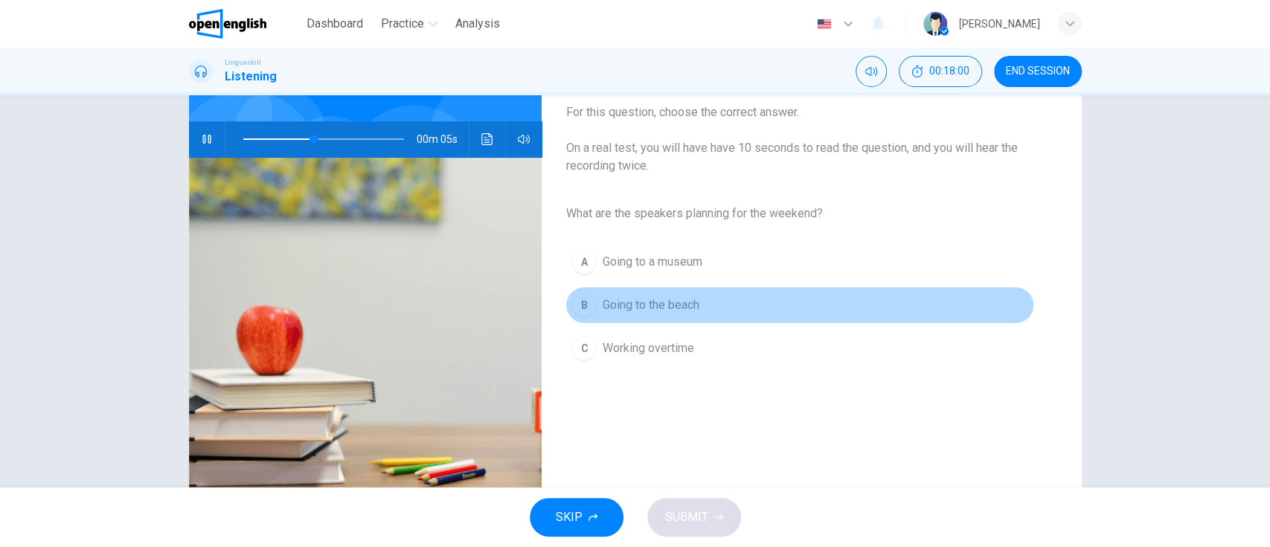
click at [854, 303] on button "B Going to the beach" at bounding box center [799, 304] width 468 height 37
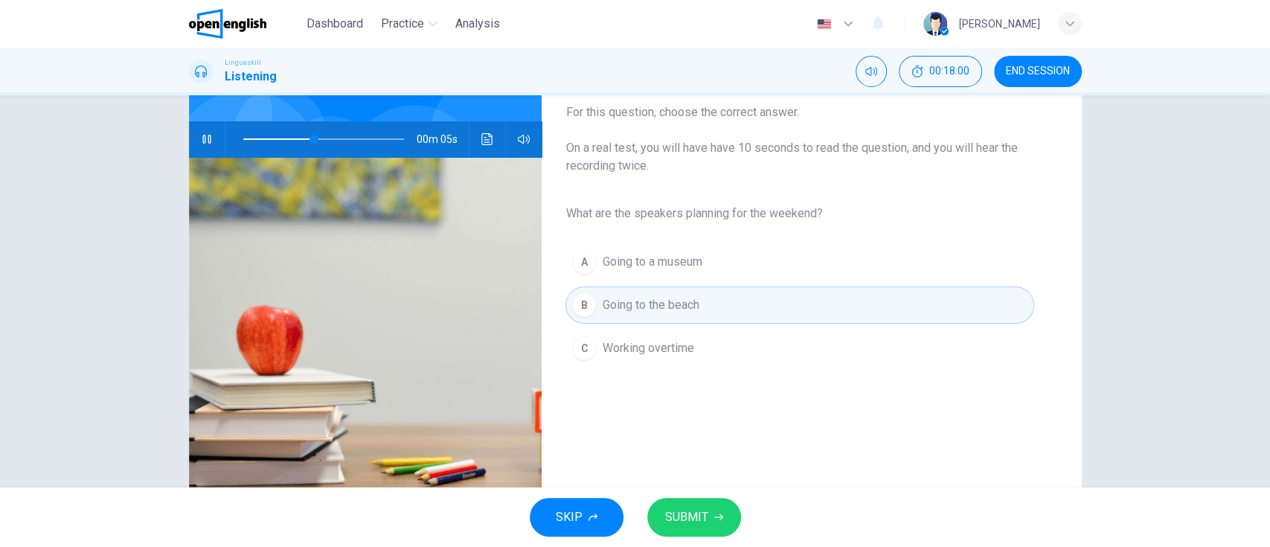
click at [690, 514] on span "SUBMIT" at bounding box center [686, 517] width 43 height 21
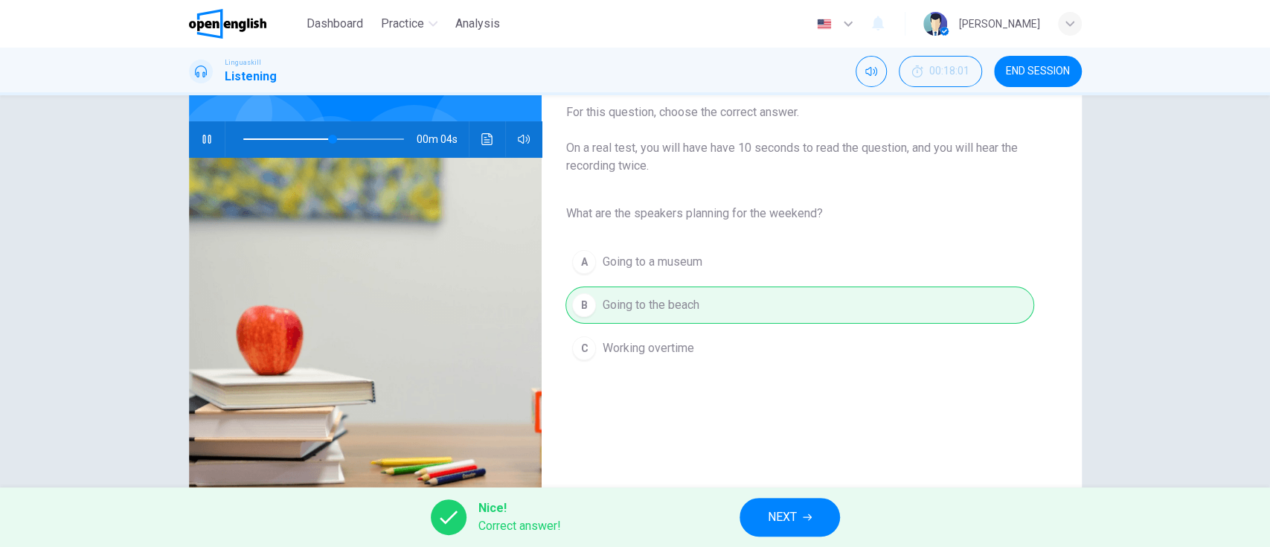
type input "**"
click at [801, 513] on button "NEXT" at bounding box center [789, 517] width 100 height 39
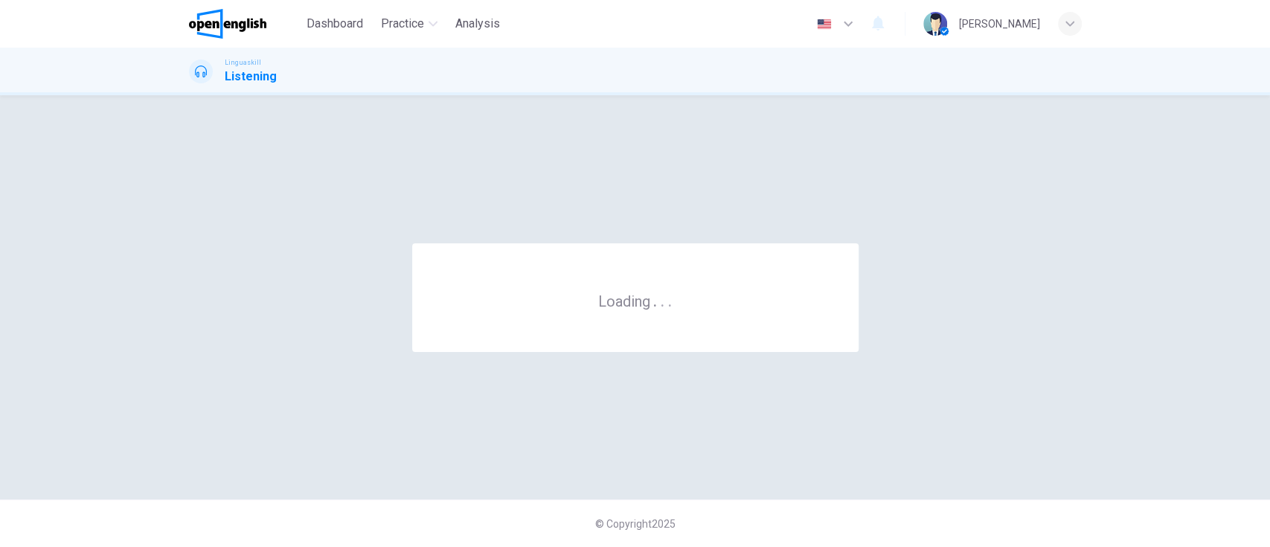
scroll to position [0, 0]
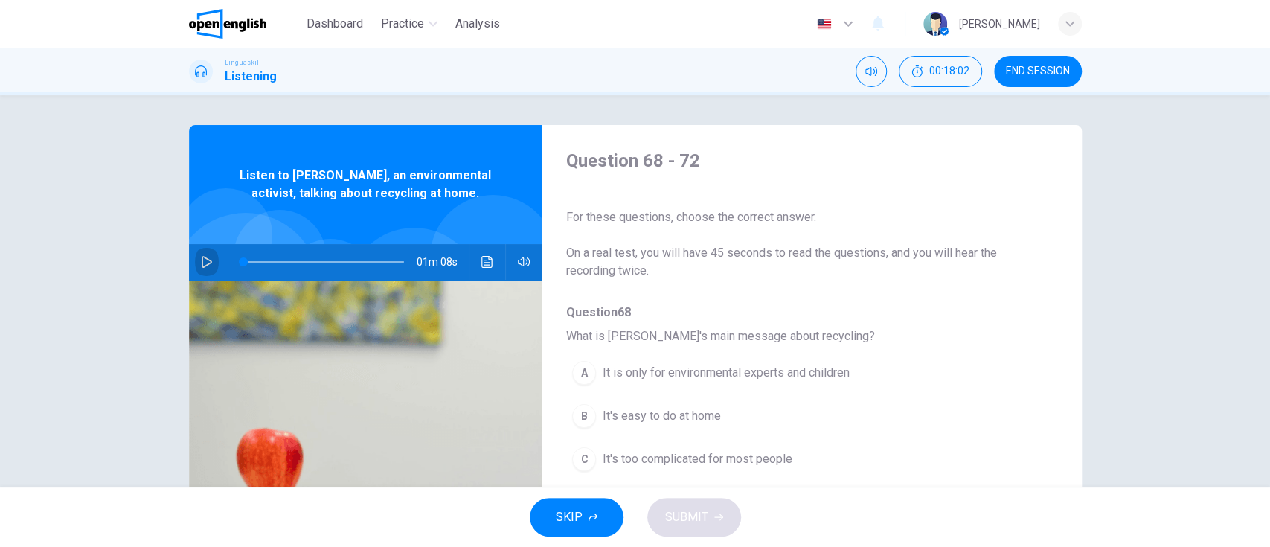
click at [204, 263] on icon "button" at bounding box center [207, 262] width 10 height 12
drag, startPoint x: 1041, startPoint y: 241, endPoint x: 1047, endPoint y: 275, distance: 34.6
click at [1047, 275] on div "Question 68 - 72 For these questions, choose the correct answer. On a real test…" at bounding box center [800, 383] width 516 height 469
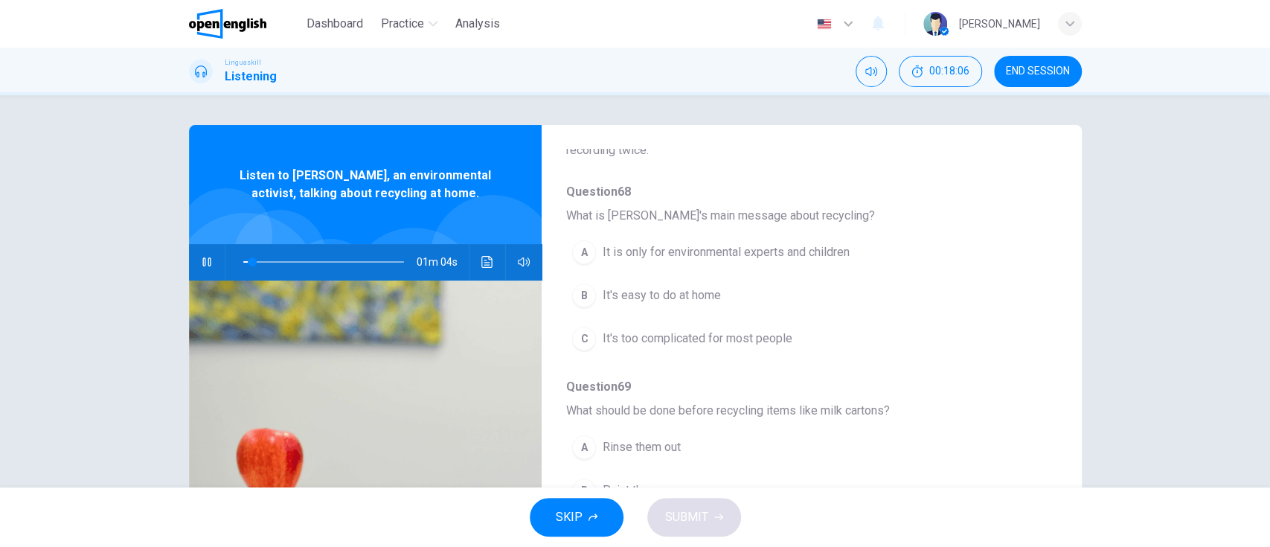
scroll to position [129, 0]
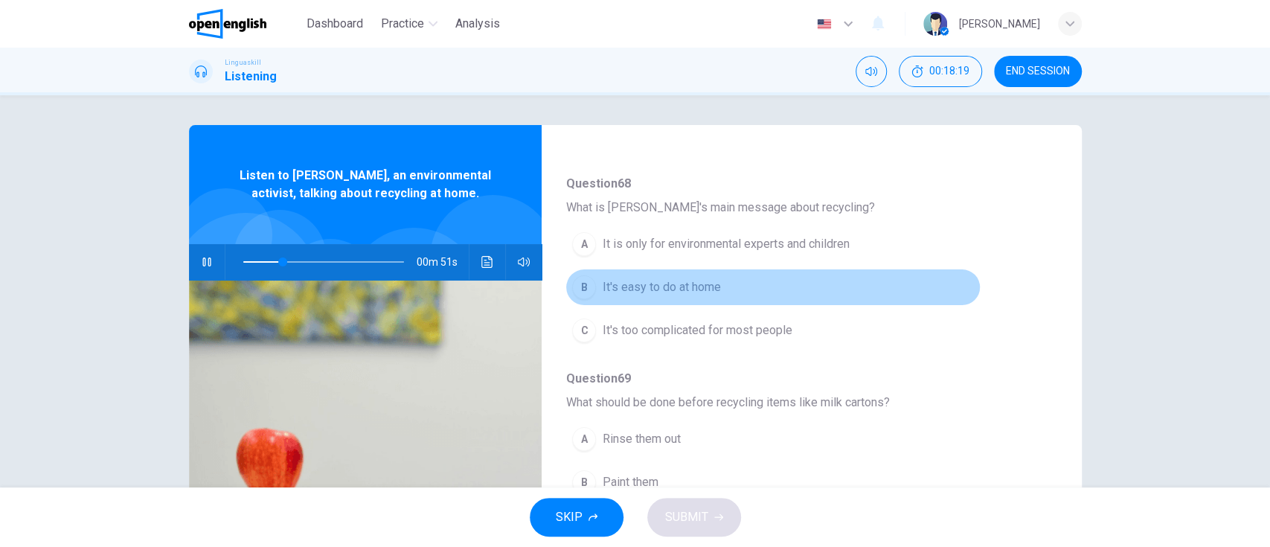
click at [952, 284] on button "B It's easy to do at home" at bounding box center [772, 287] width 414 height 37
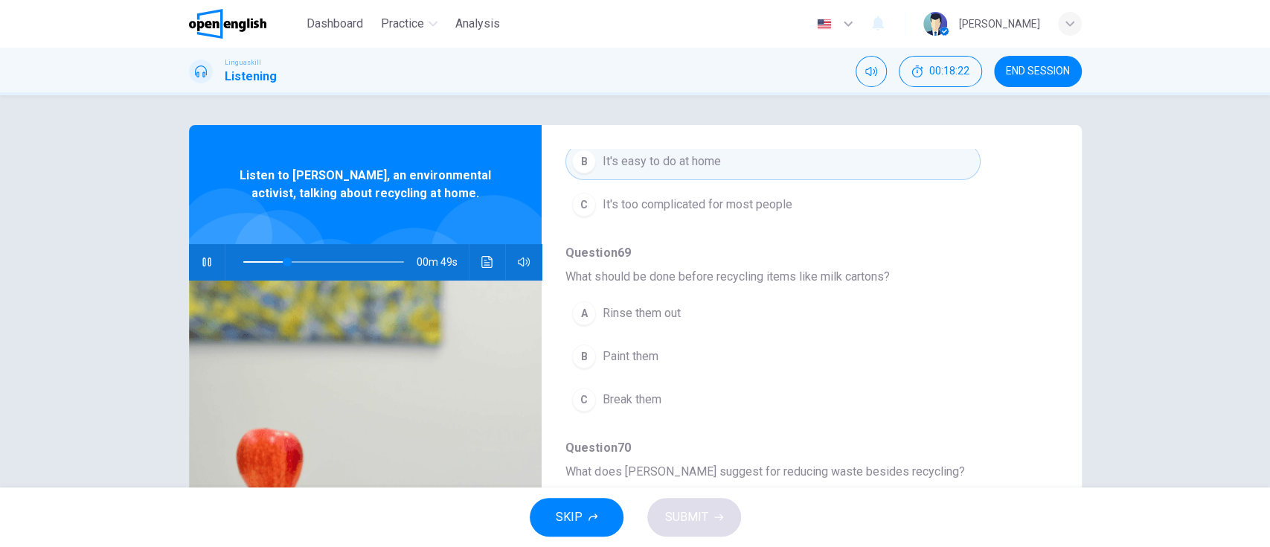
scroll to position [274, 0]
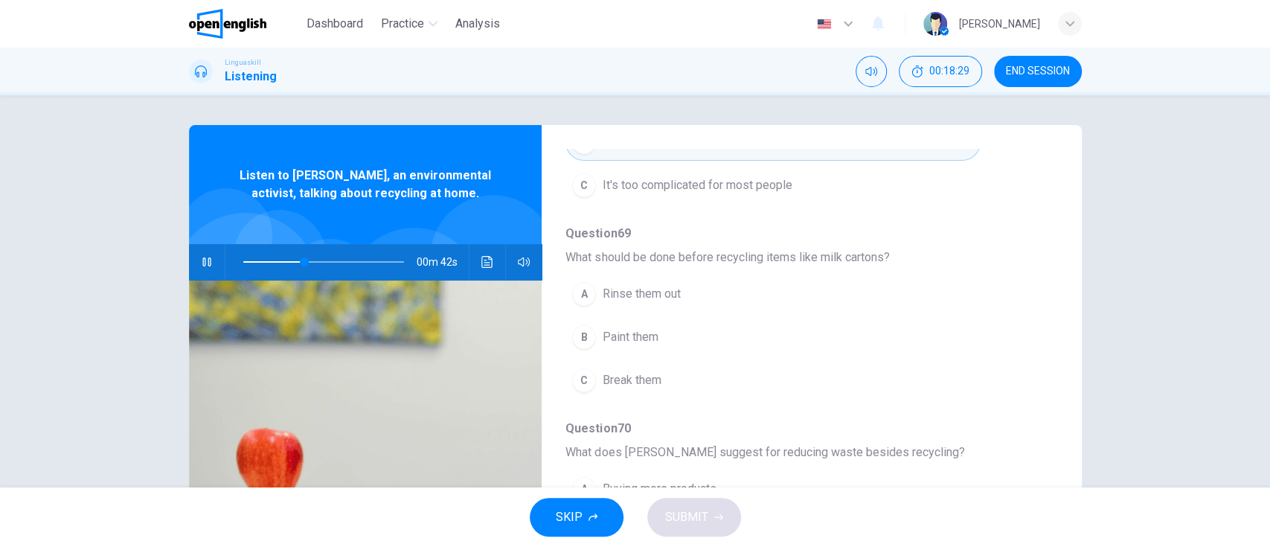
click at [956, 301] on button "A Rinse them out" at bounding box center [772, 293] width 414 height 37
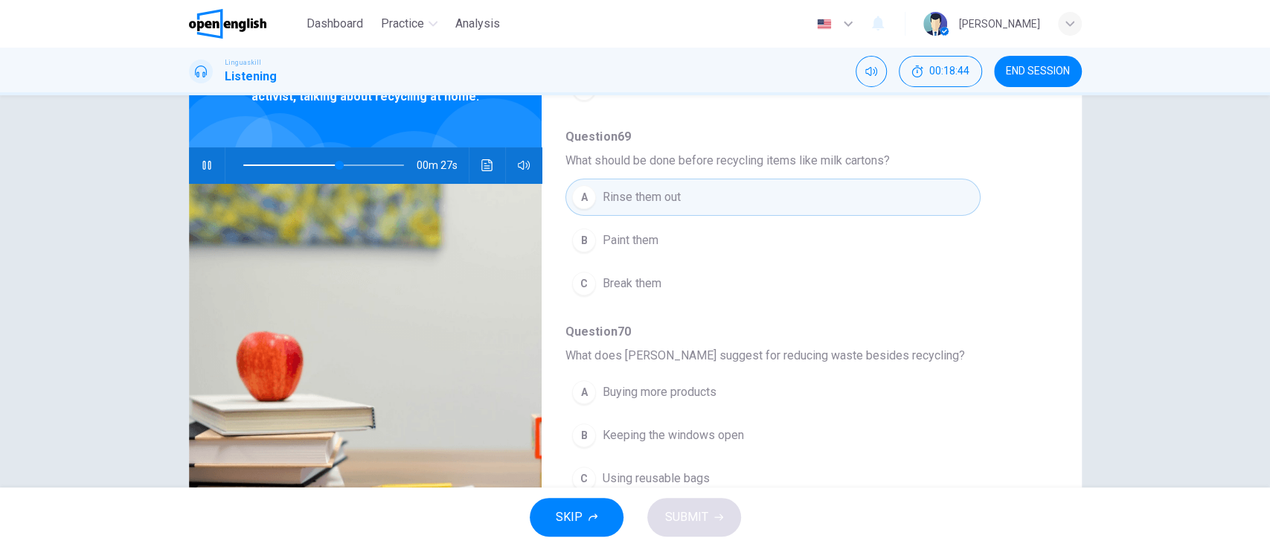
scroll to position [99, 0]
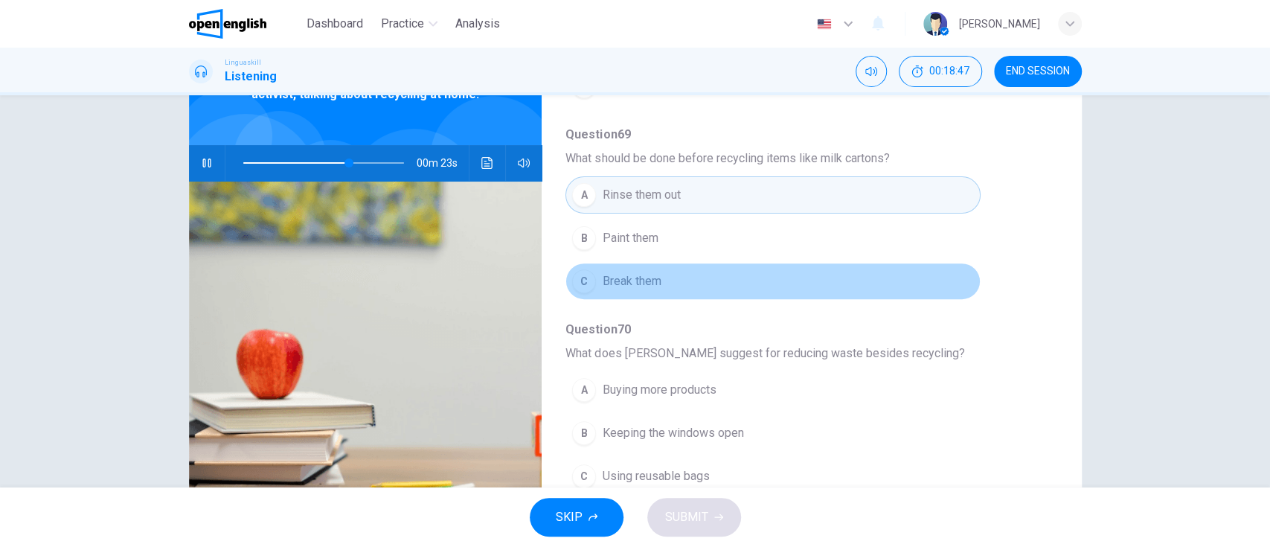
click at [864, 283] on button "C Break them" at bounding box center [772, 281] width 414 height 37
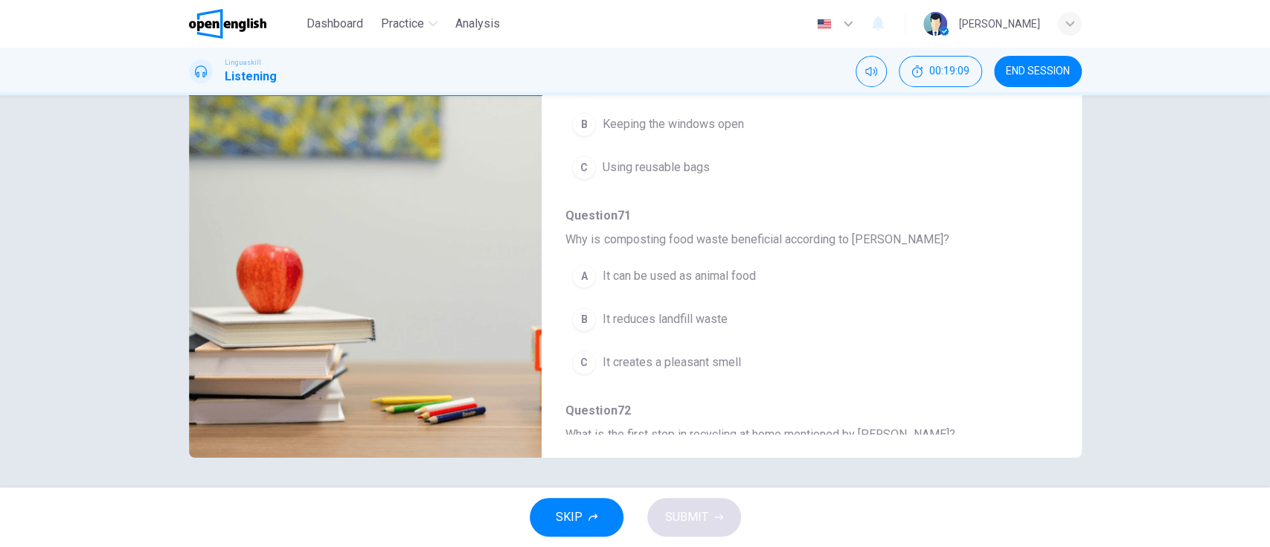
scroll to position [501, 0]
type input "*"
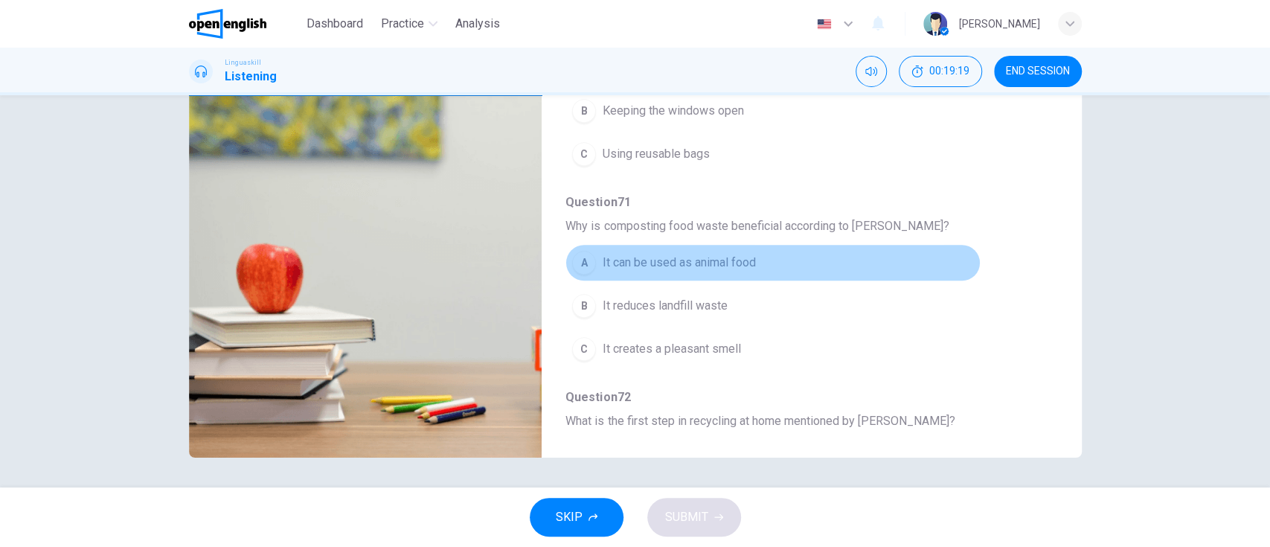
click at [850, 266] on button "A It can be used as animal food" at bounding box center [772, 262] width 414 height 37
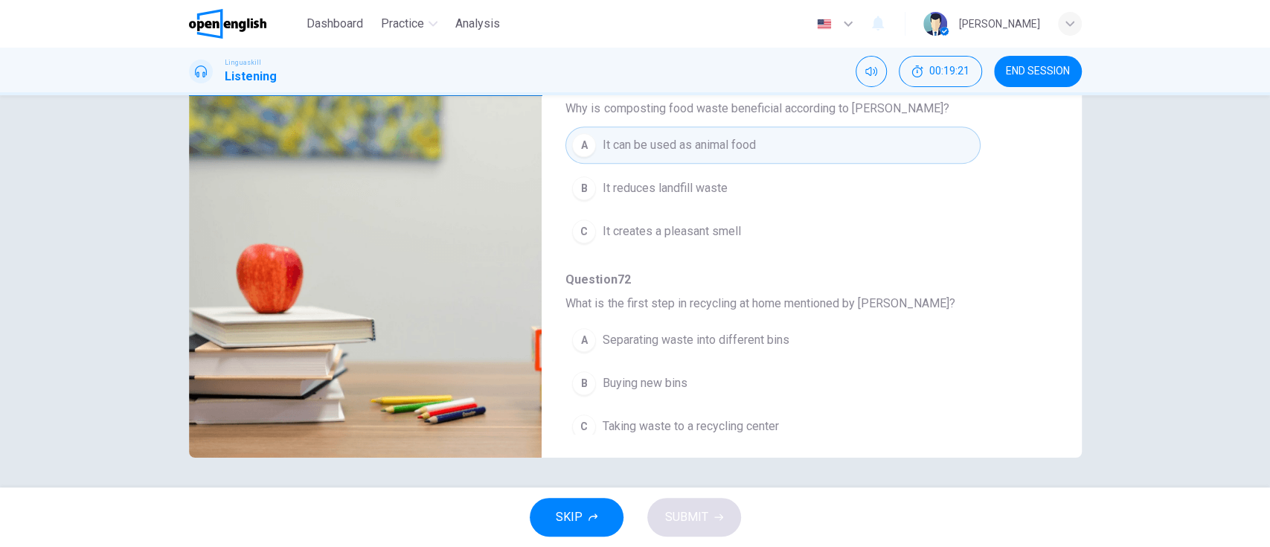
scroll to position [639, 0]
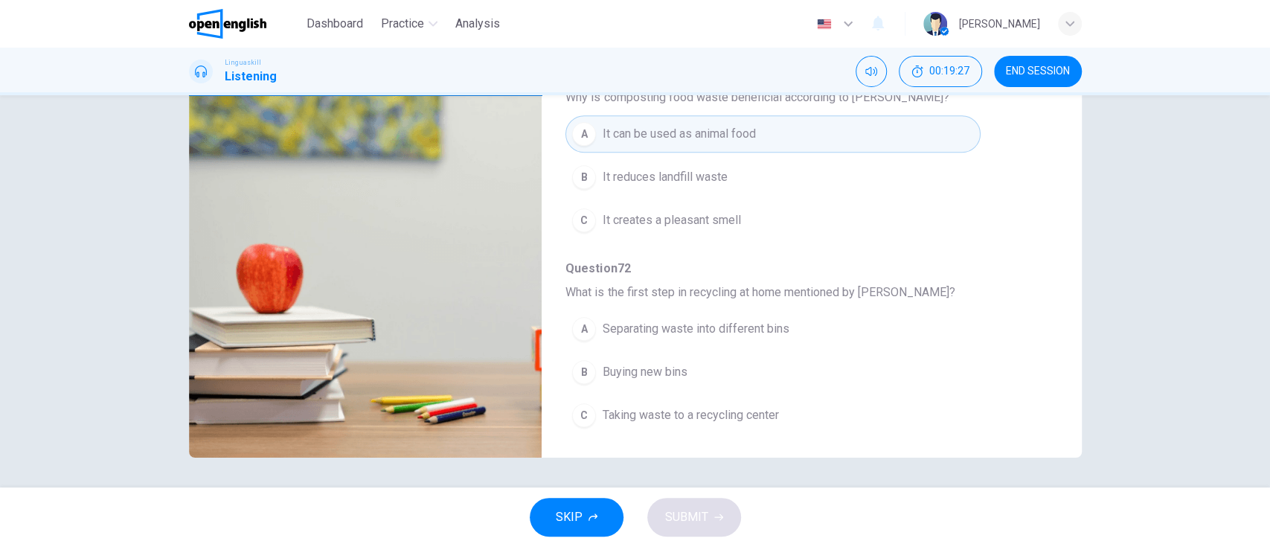
click at [760, 325] on span "Separating waste into different bins" at bounding box center [695, 329] width 187 height 18
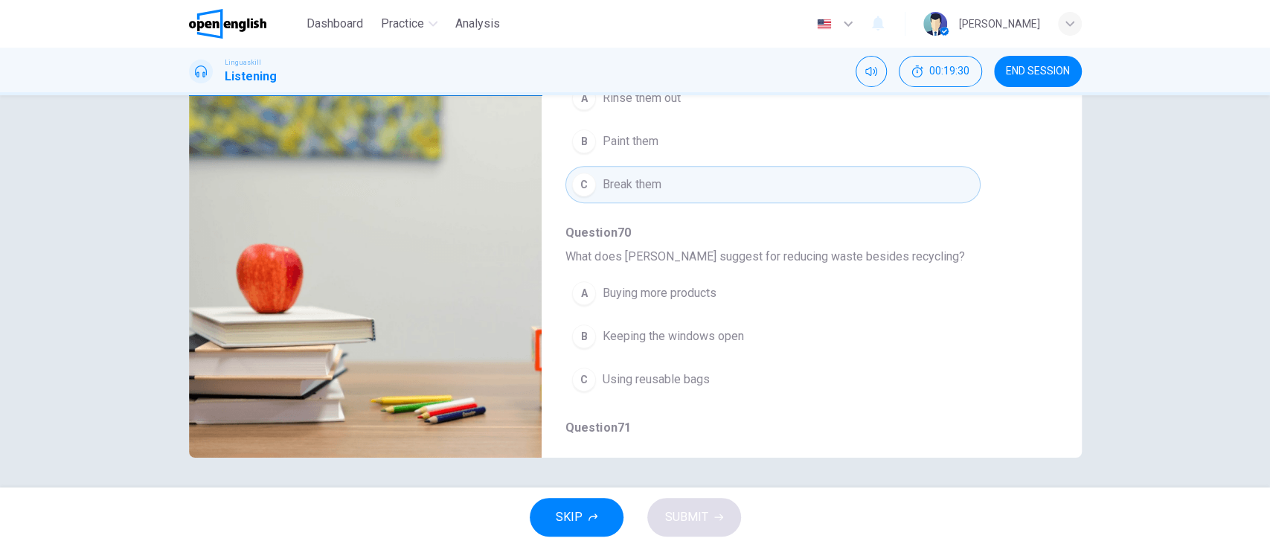
scroll to position [280, 0]
click at [821, 388] on button "C Using reusable bags" at bounding box center [772, 384] width 414 height 37
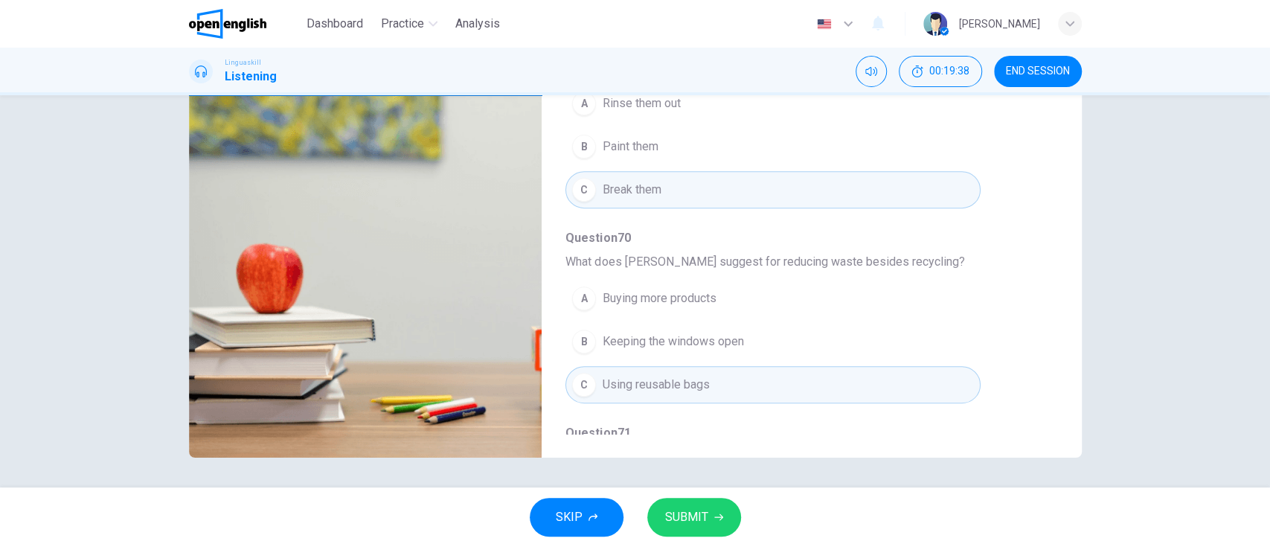
click at [714, 515] on icon "button" at bounding box center [718, 517] width 9 height 9
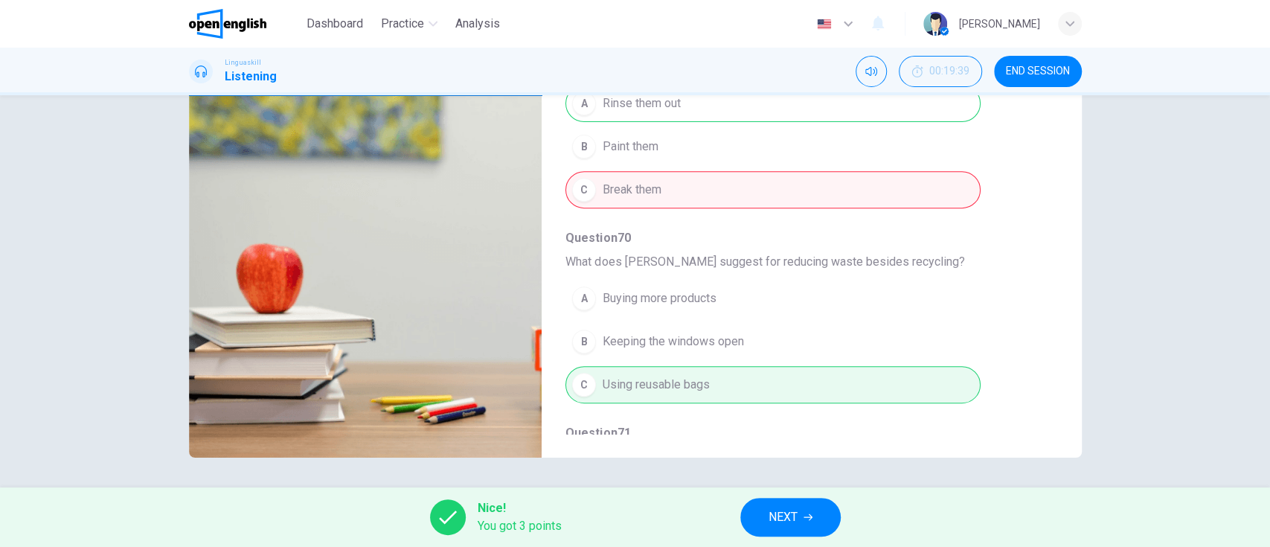
click at [800, 521] on button "NEXT" at bounding box center [790, 517] width 100 height 39
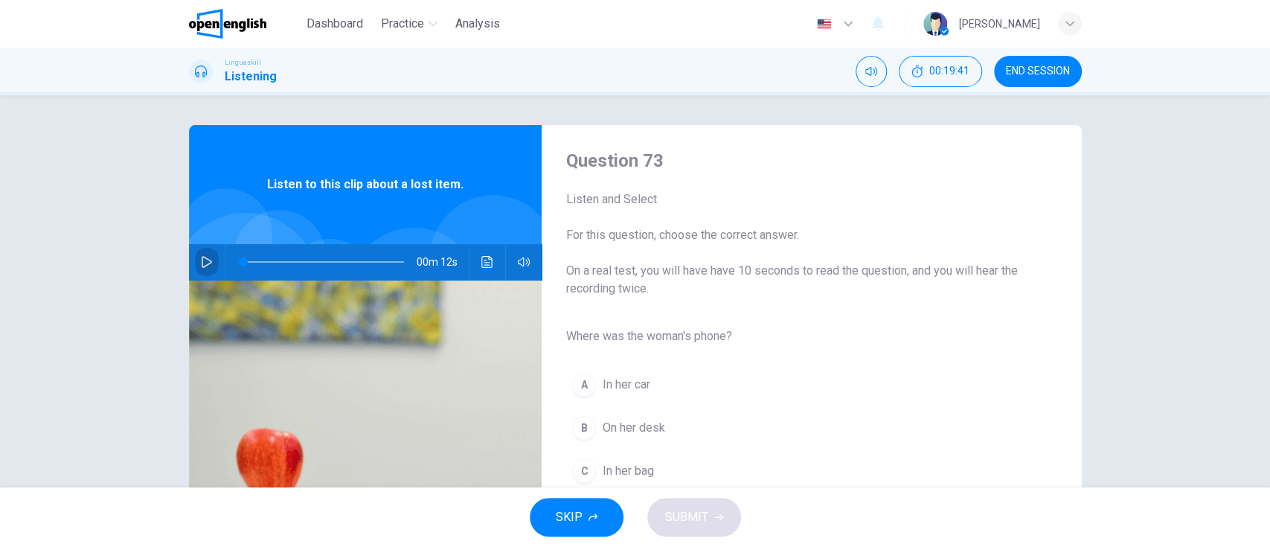
click at [202, 265] on icon "button" at bounding box center [207, 262] width 10 height 12
click at [832, 480] on button "C In her bag" at bounding box center [799, 470] width 468 height 37
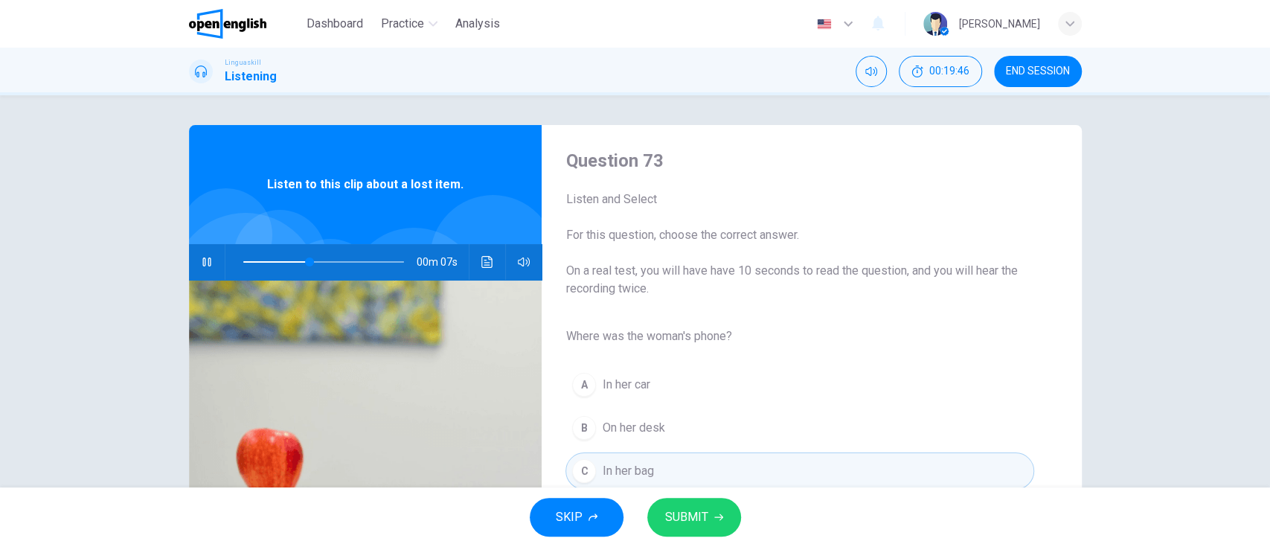
click at [690, 518] on span "SUBMIT" at bounding box center [686, 517] width 43 height 21
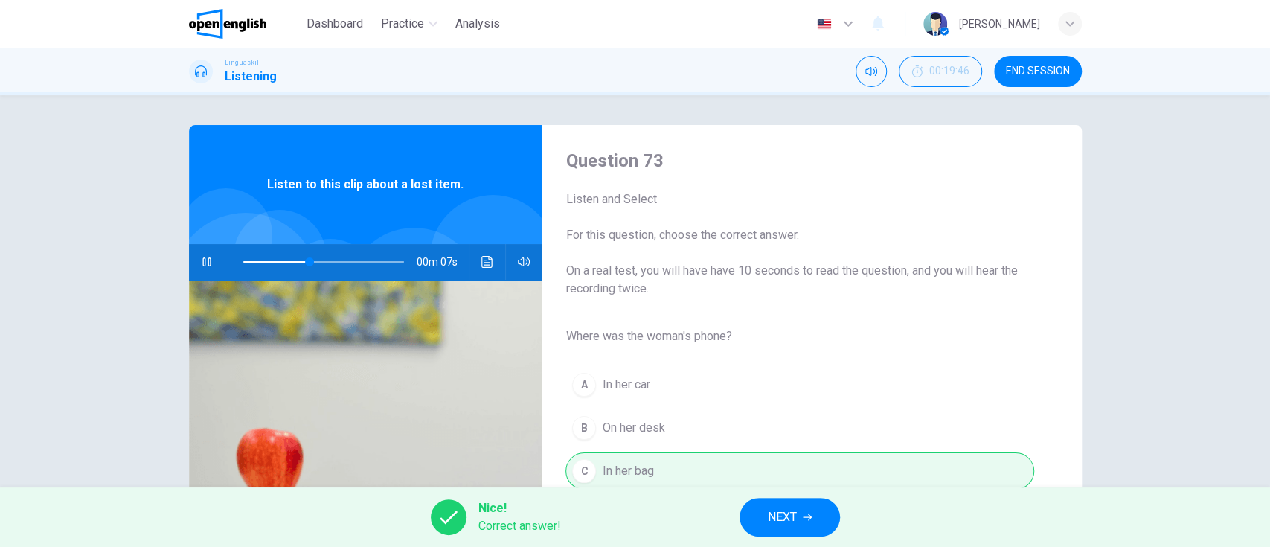
type input "**"
click at [777, 529] on button "NEXT" at bounding box center [789, 517] width 100 height 39
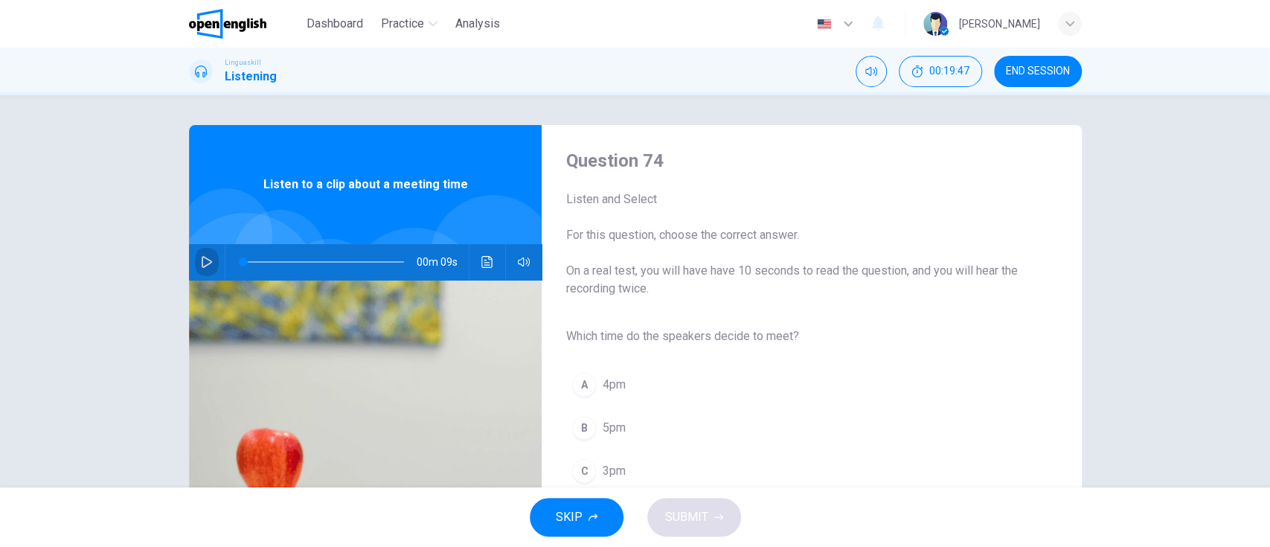
click at [201, 260] on icon "button" at bounding box center [207, 262] width 12 height 12
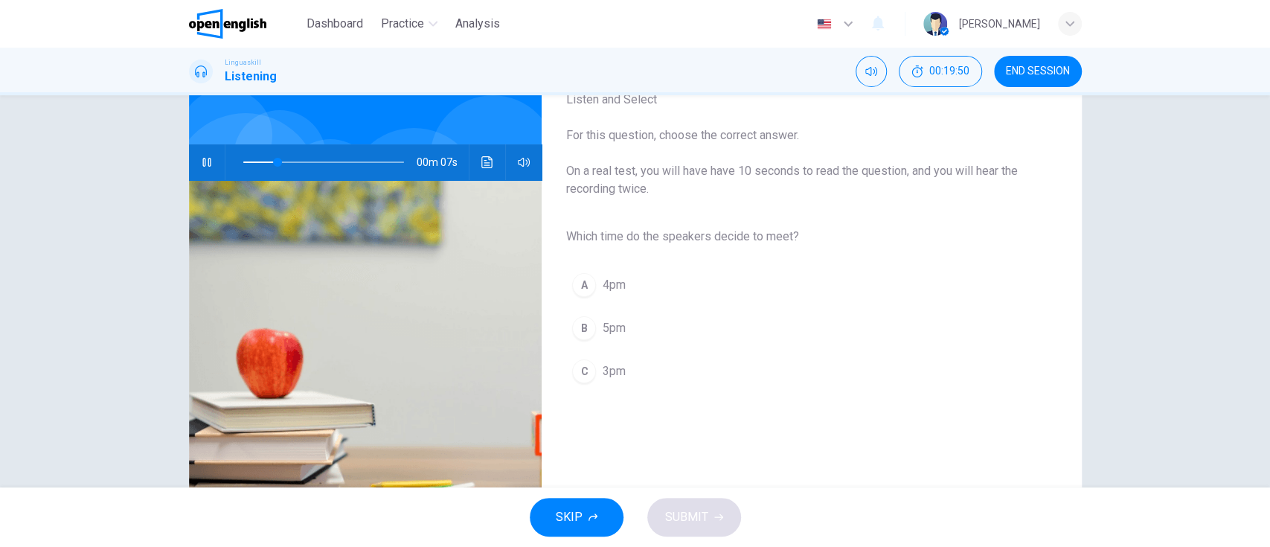
scroll to position [112, 0]
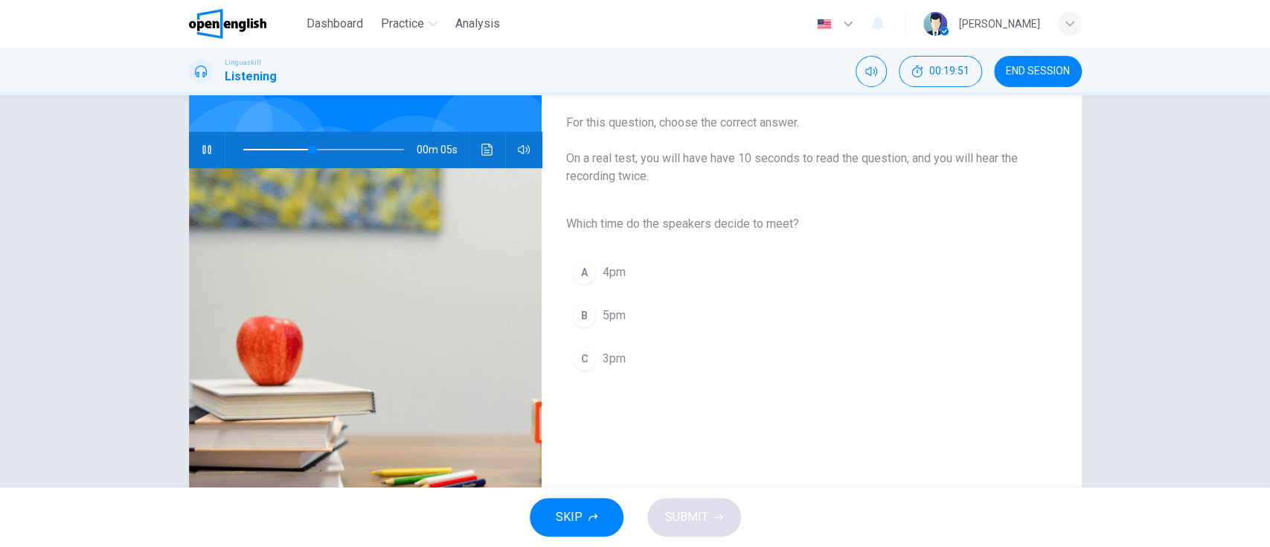
click at [627, 365] on button "C 3pm" at bounding box center [799, 358] width 468 height 37
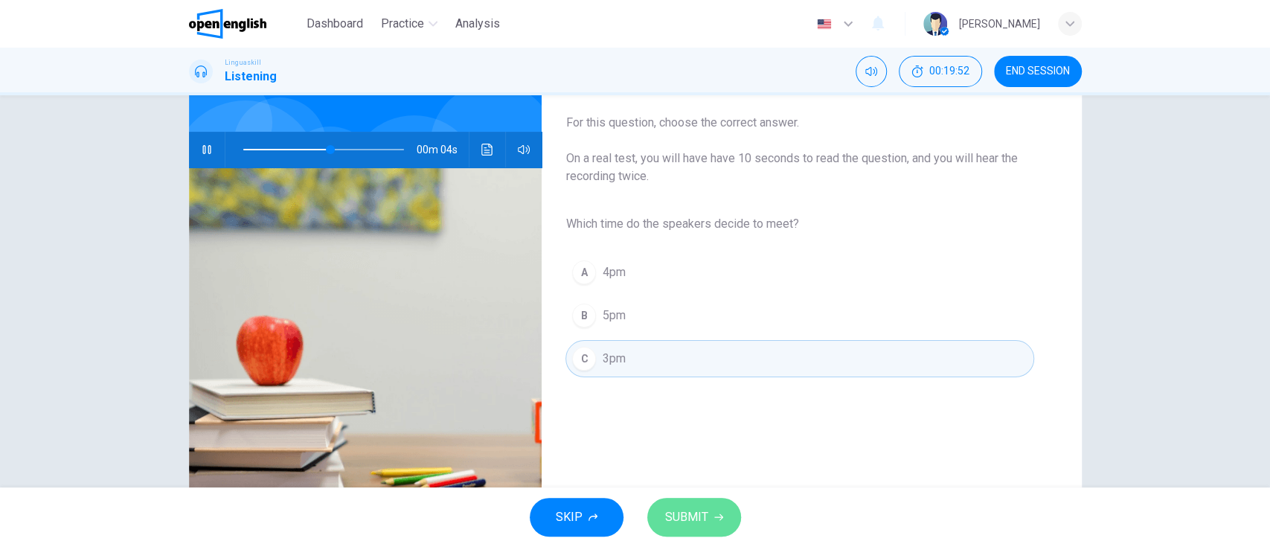
click at [696, 514] on span "SUBMIT" at bounding box center [686, 517] width 43 height 21
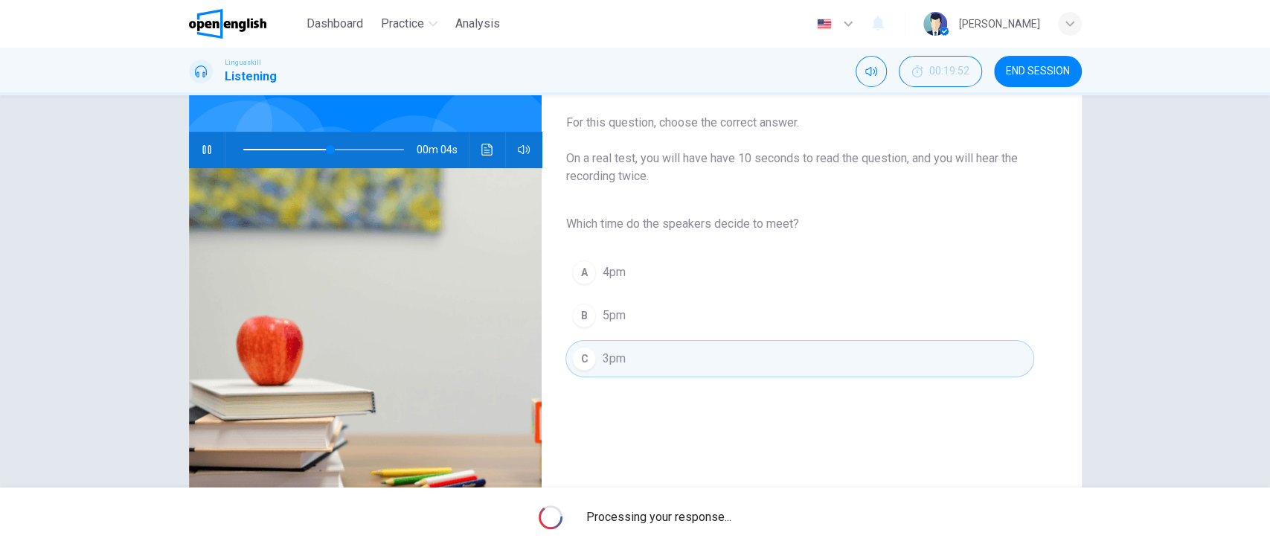
click at [696, 514] on span "Processing your response..." at bounding box center [658, 517] width 145 height 18
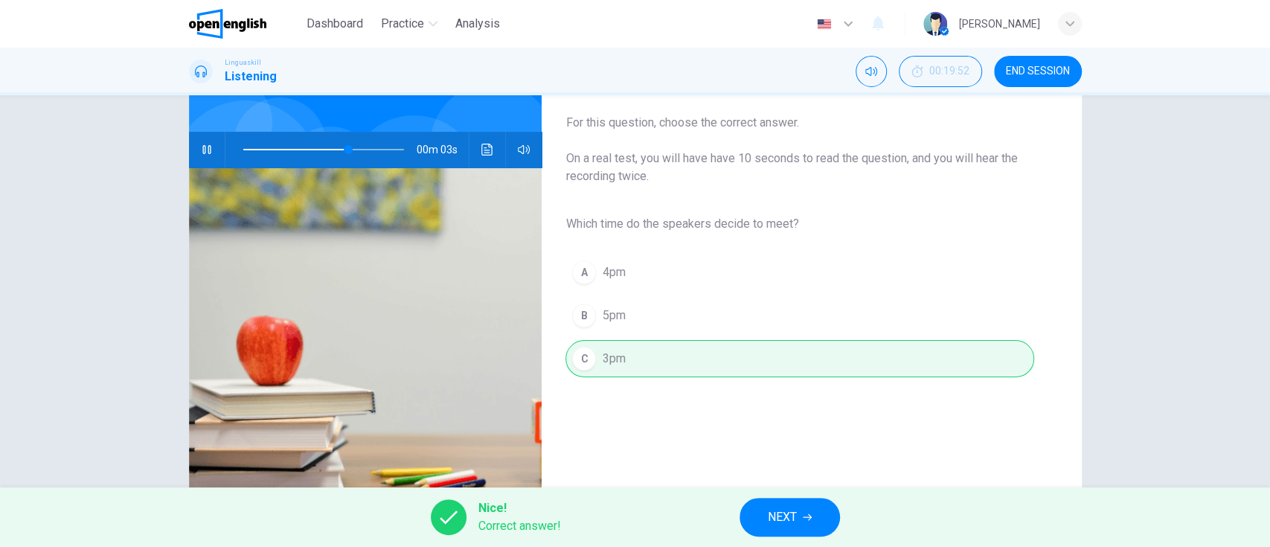
click at [805, 531] on button "NEXT" at bounding box center [789, 517] width 100 height 39
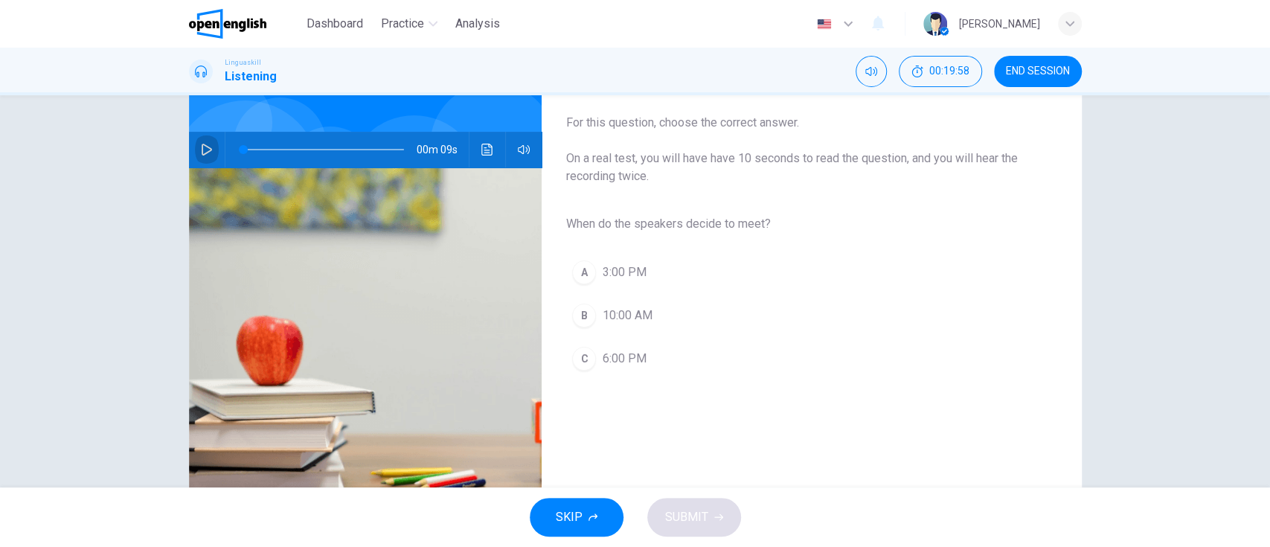
click at [196, 140] on button "button" at bounding box center [207, 150] width 24 height 36
click at [745, 272] on button "A 3:00 PM" at bounding box center [799, 272] width 468 height 37
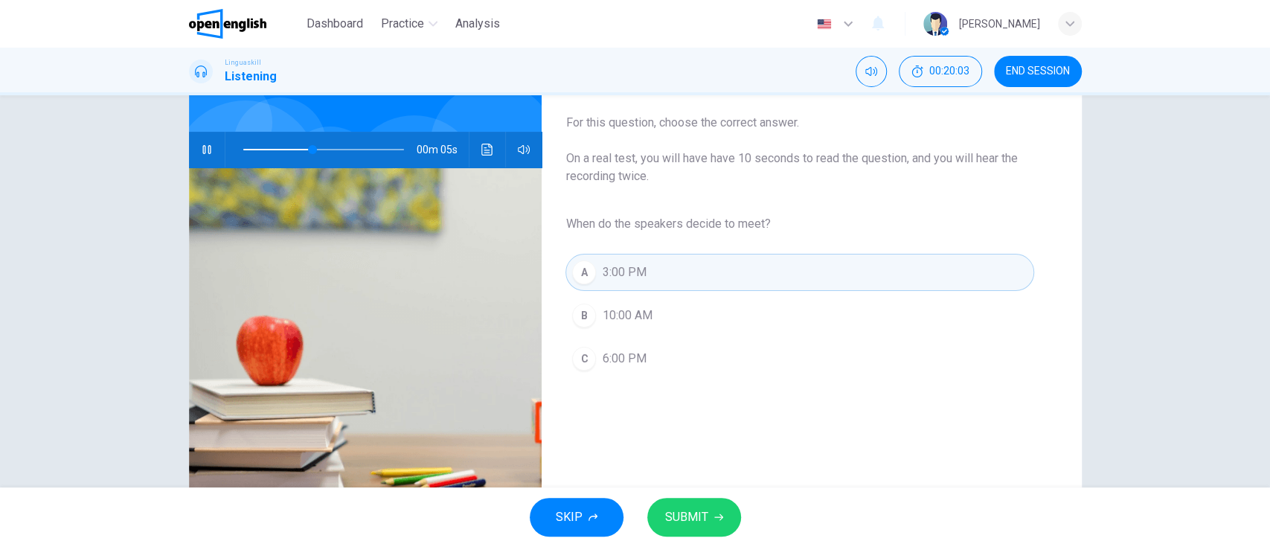
click at [704, 513] on span "SUBMIT" at bounding box center [686, 517] width 43 height 21
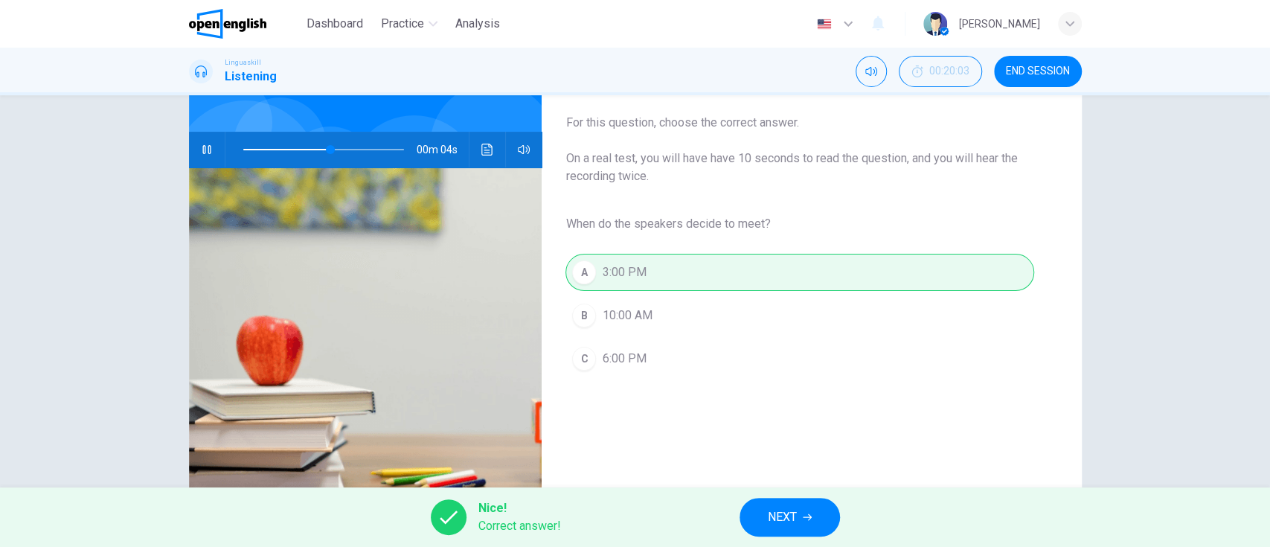
type input "**"
click at [770, 523] on span "NEXT" at bounding box center [782, 517] width 29 height 21
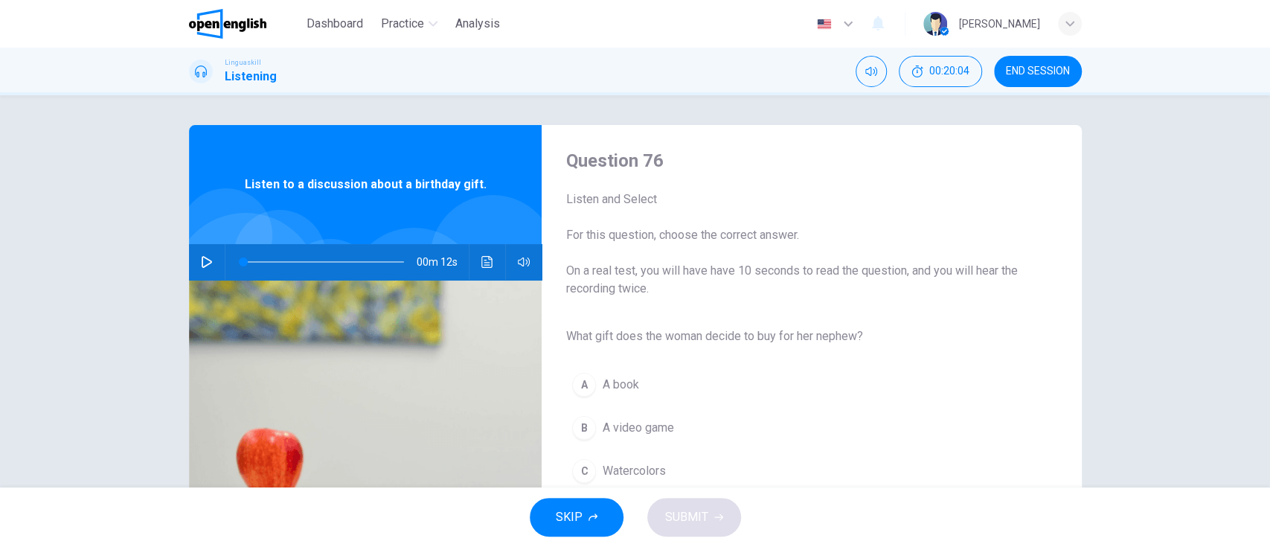
click at [202, 265] on icon "button" at bounding box center [207, 262] width 10 height 12
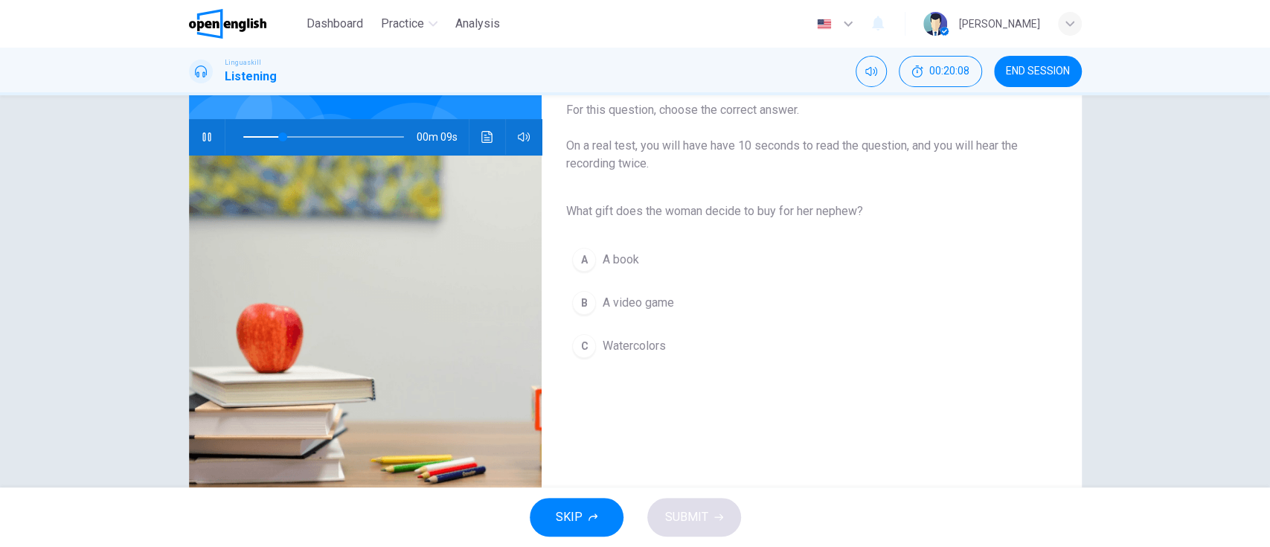
scroll to position [128, 0]
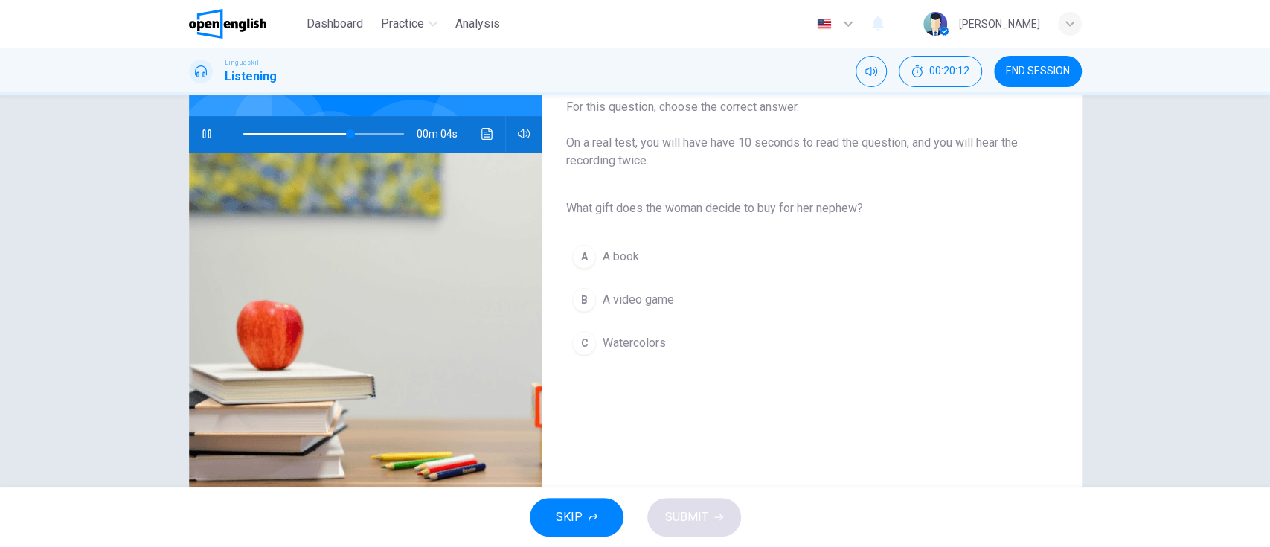
click at [782, 349] on button "C Watercolors" at bounding box center [799, 342] width 468 height 37
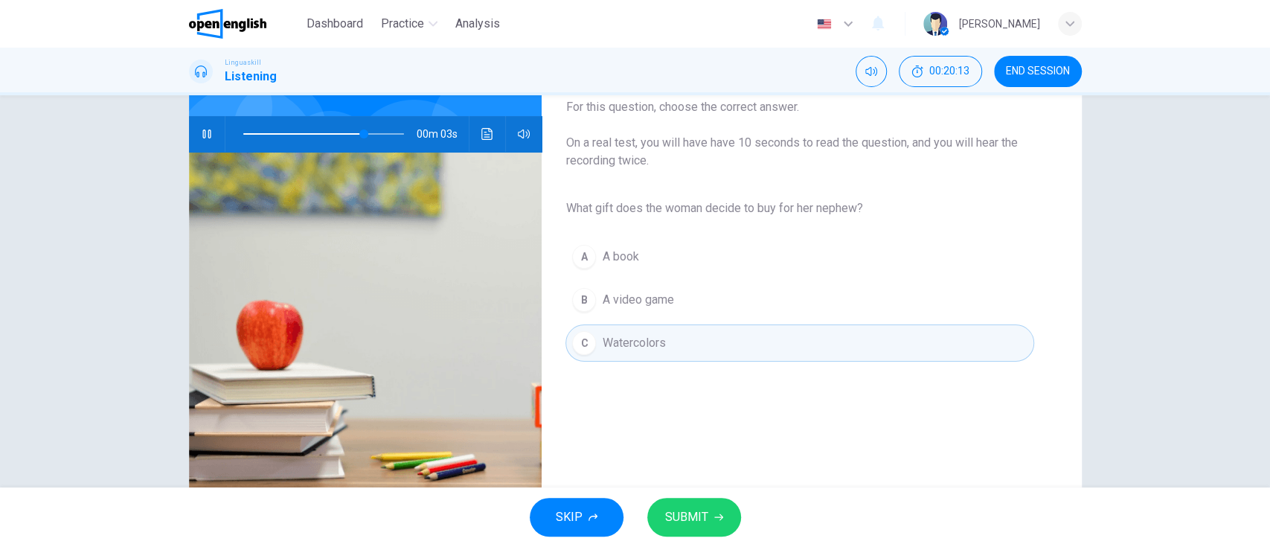
click at [677, 524] on span "SUBMIT" at bounding box center [686, 517] width 43 height 21
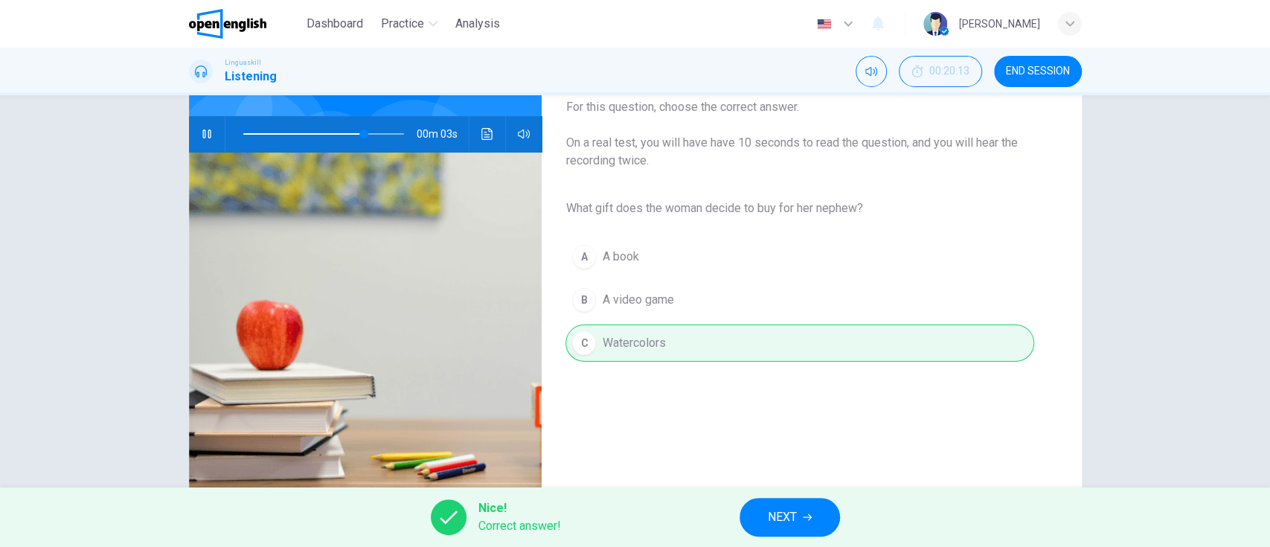
type input "**"
click at [782, 521] on span "NEXT" at bounding box center [782, 517] width 29 height 21
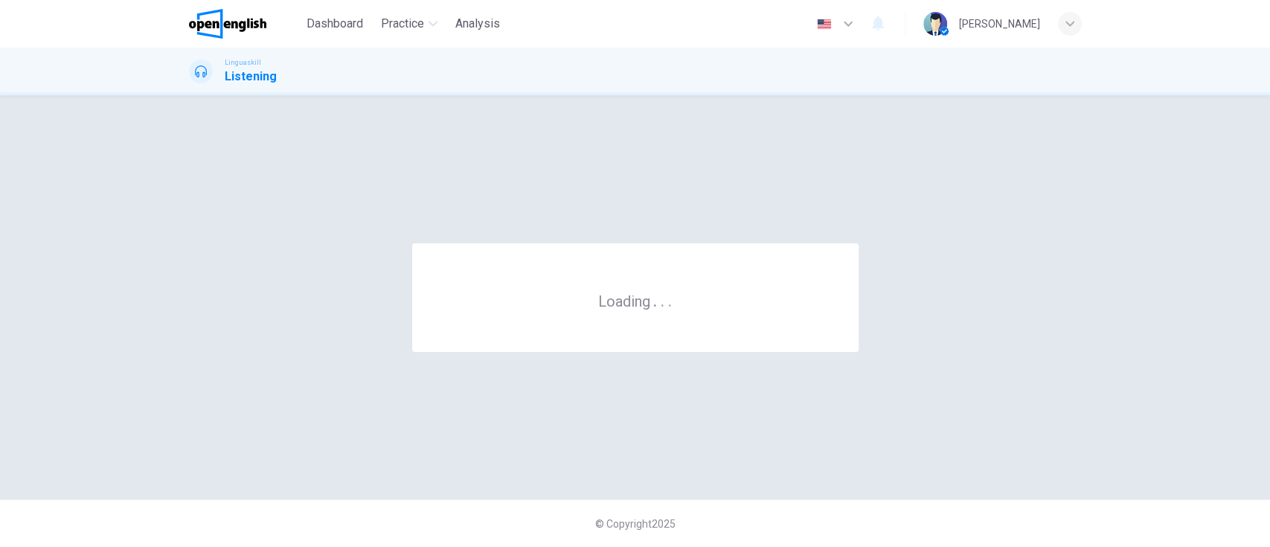
scroll to position [0, 0]
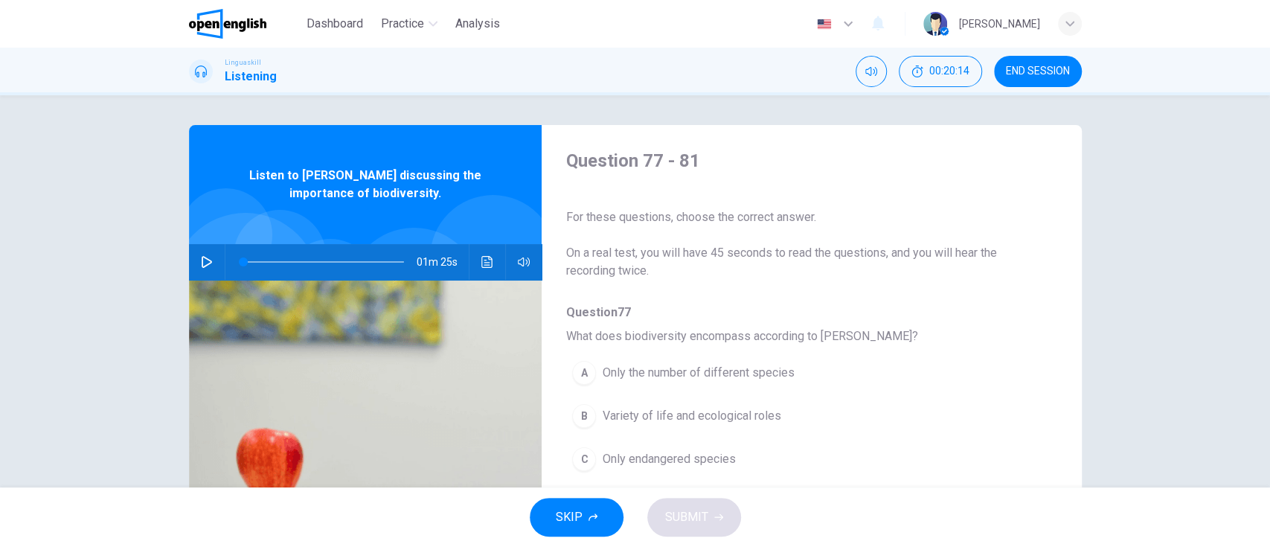
click at [211, 265] on button "button" at bounding box center [207, 262] width 24 height 36
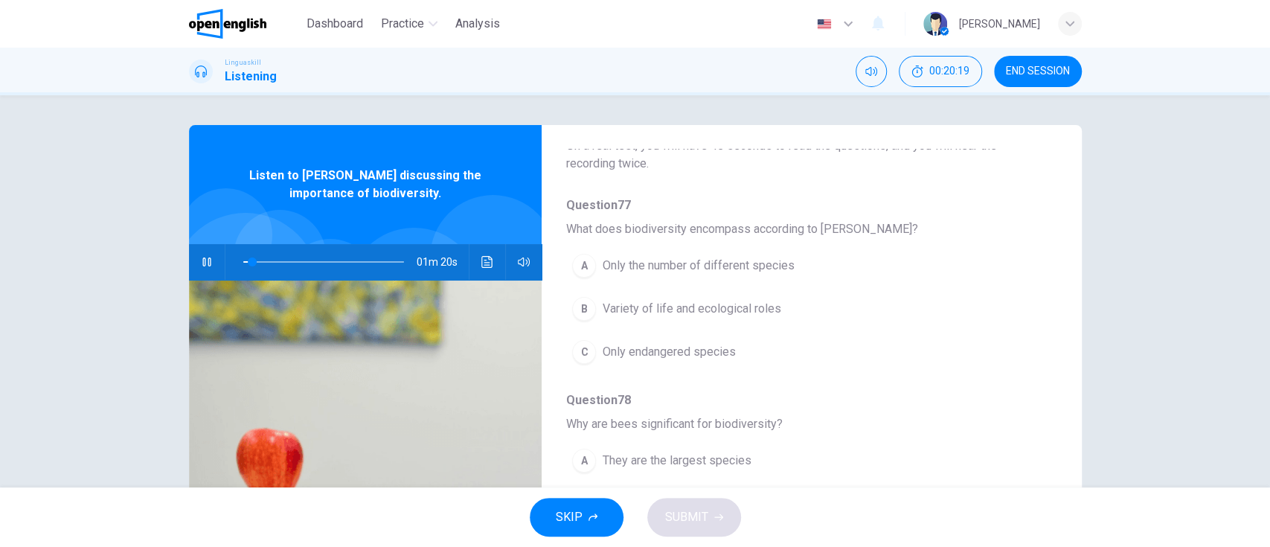
scroll to position [121, 0]
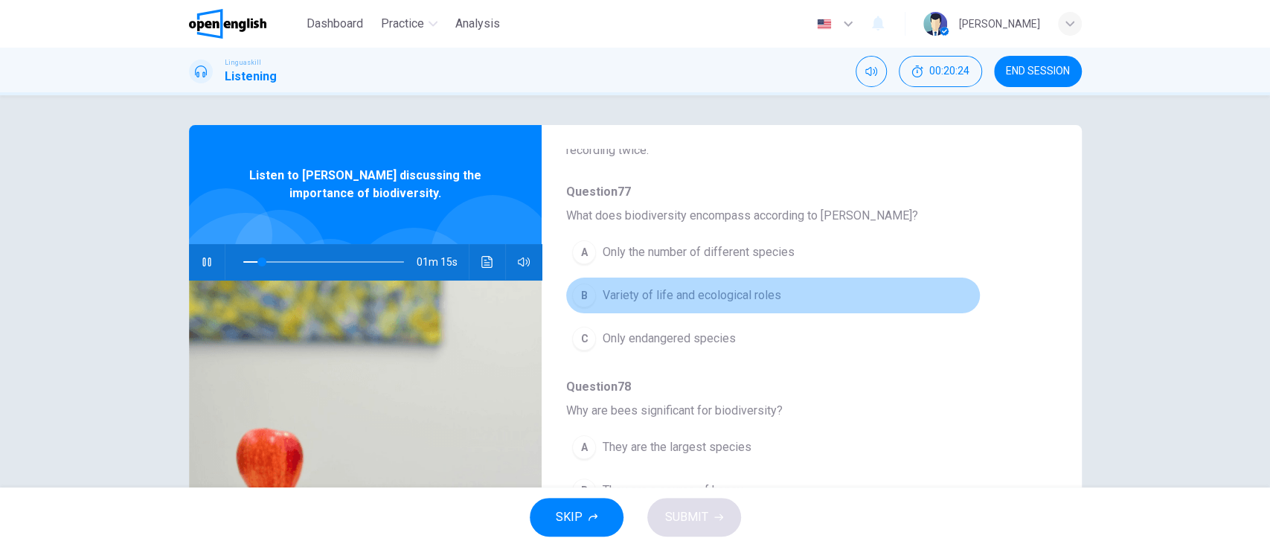
click at [916, 300] on button "B Variety of life and ecological roles" at bounding box center [772, 295] width 414 height 37
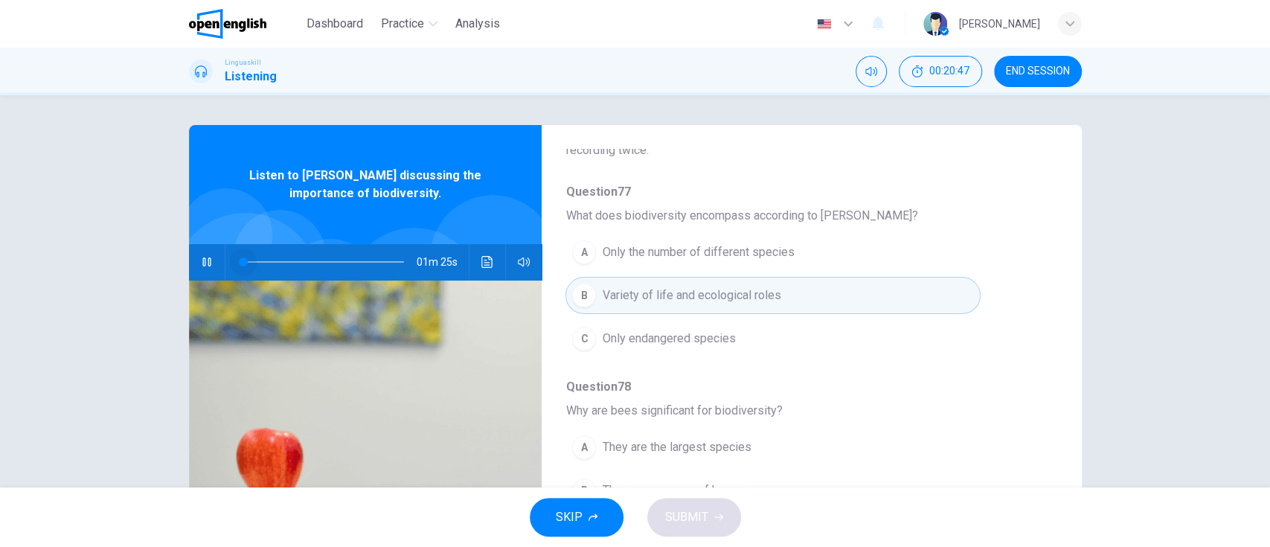
drag, startPoint x: 301, startPoint y: 257, endPoint x: 184, endPoint y: 256, distance: 116.8
click at [189, 256] on div "01m 25s" at bounding box center [365, 262] width 353 height 36
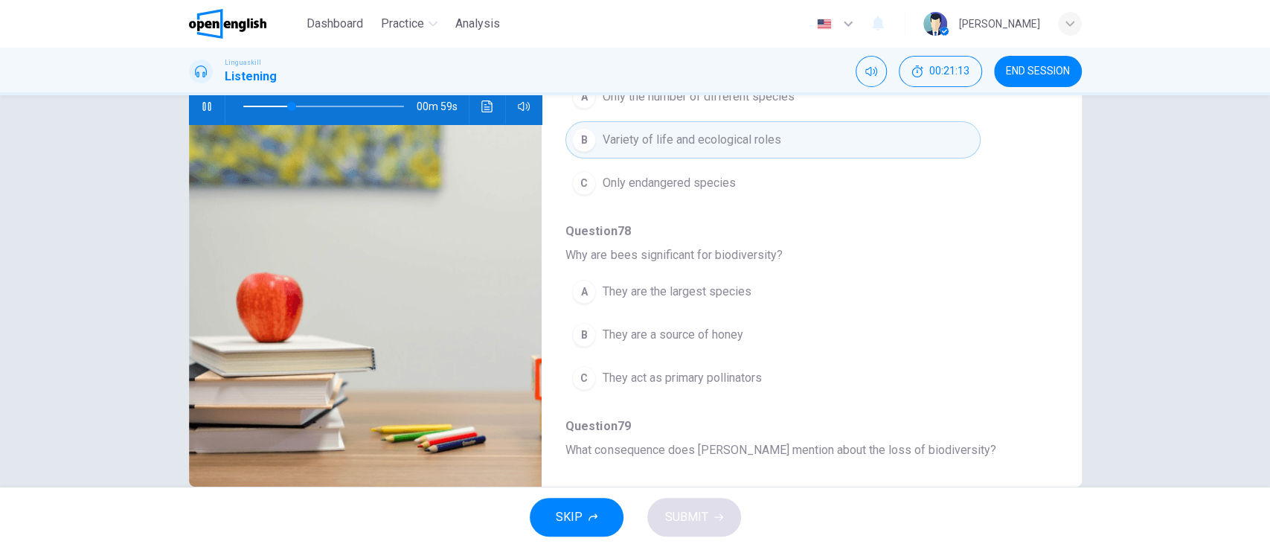
scroll to position [184, 0]
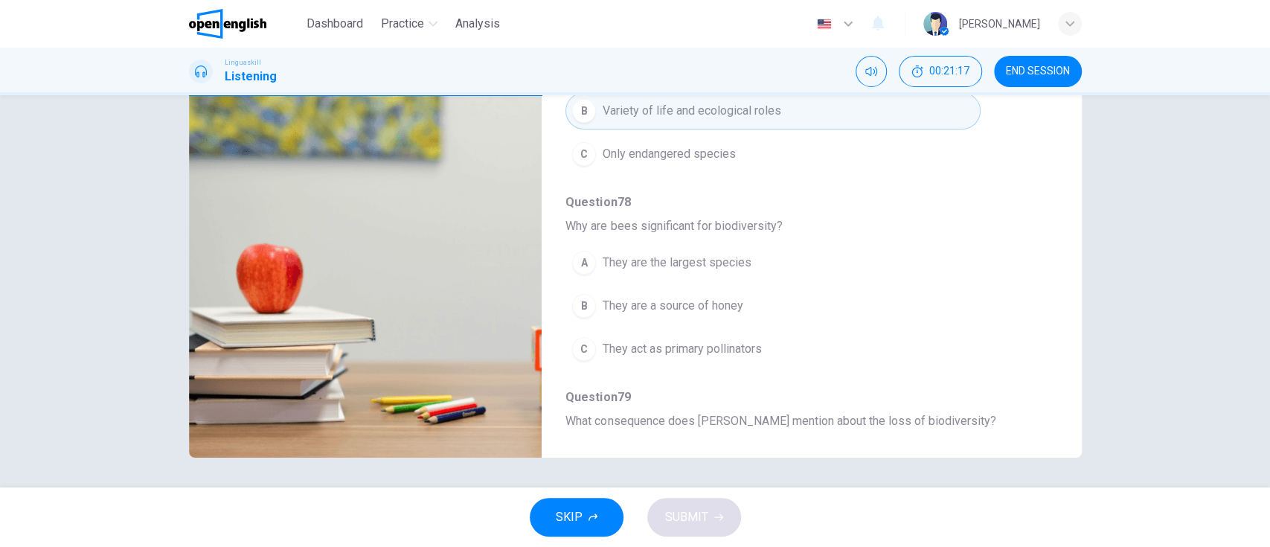
click at [736, 351] on span "They act as primary pollinators" at bounding box center [681, 349] width 159 height 18
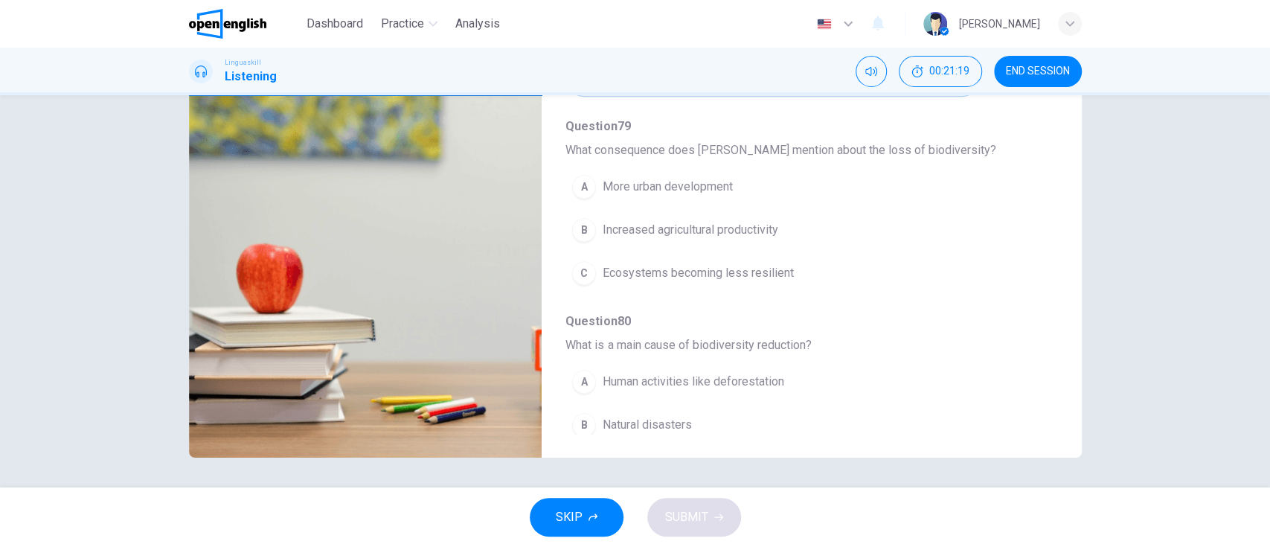
scroll to position [394, 0]
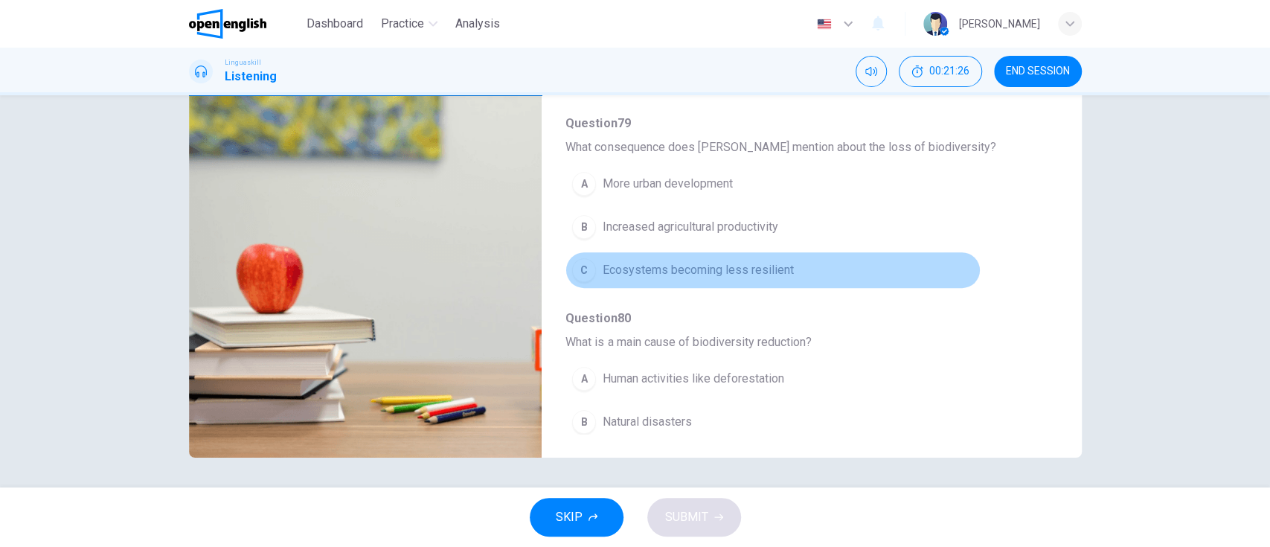
click at [841, 270] on button "C Ecosystems becoming less resilient" at bounding box center [772, 269] width 414 height 37
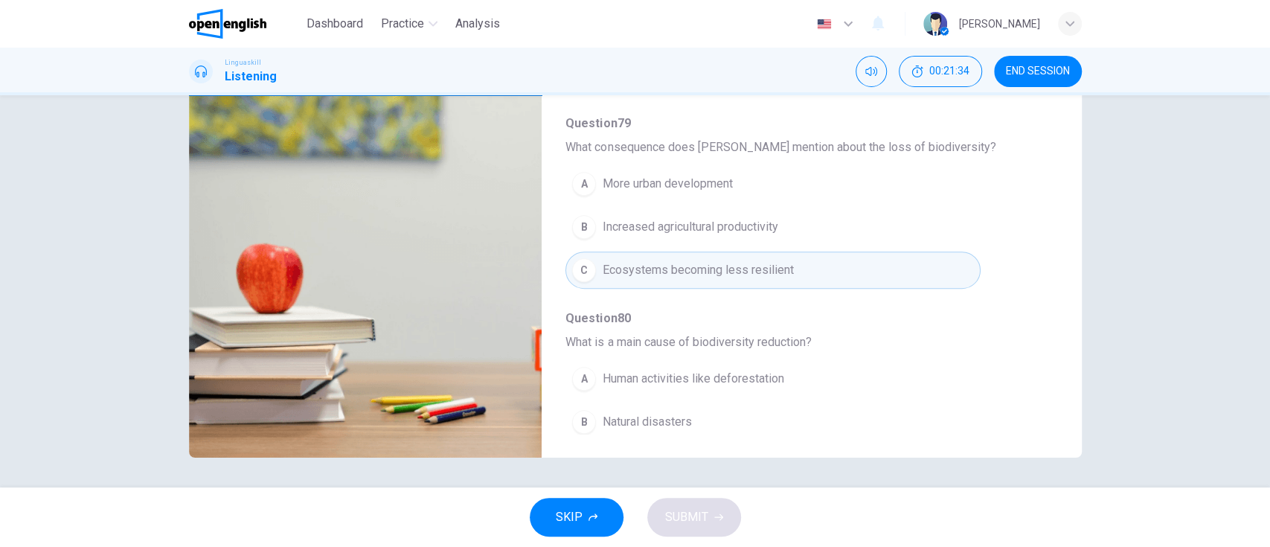
click at [867, 192] on button "A More urban development" at bounding box center [772, 183] width 414 height 37
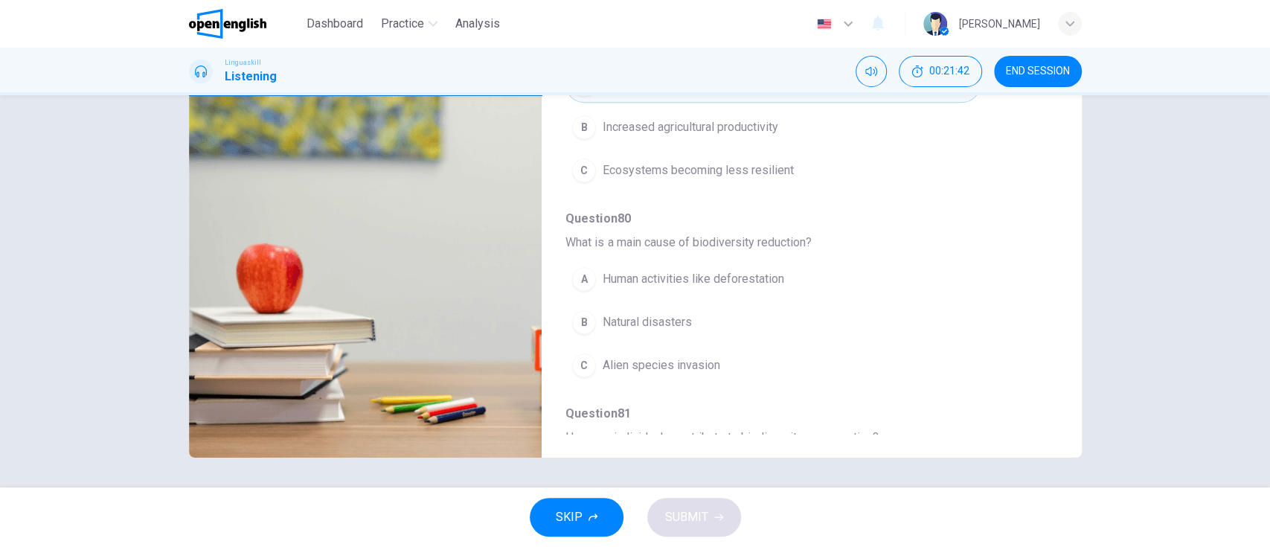
scroll to position [510, 0]
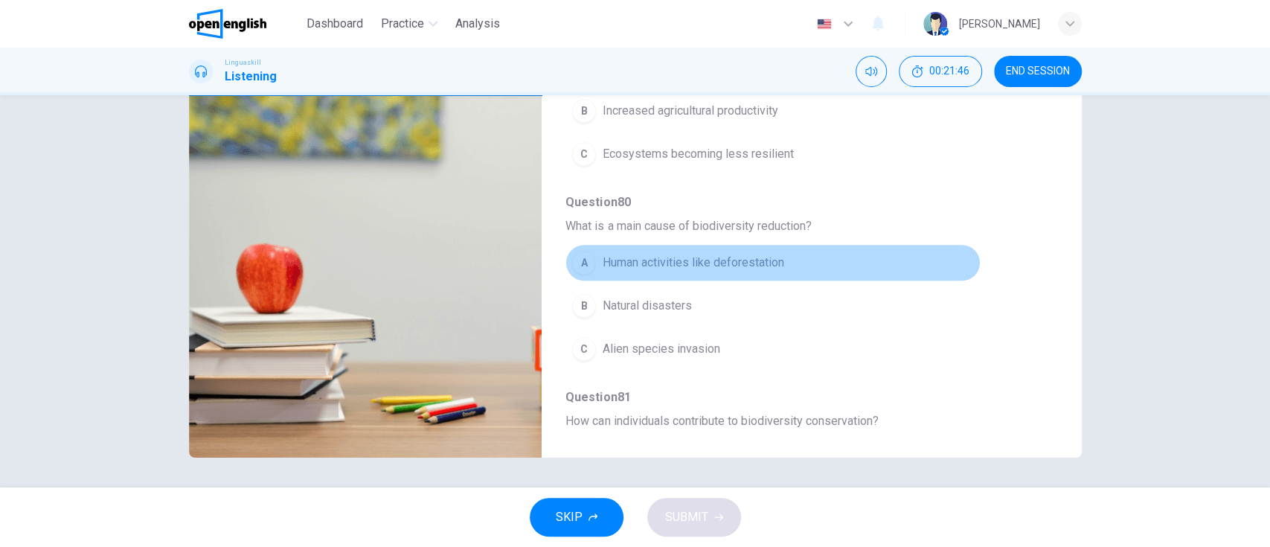
click at [833, 269] on button "A Human activities like deforestation" at bounding box center [772, 262] width 414 height 37
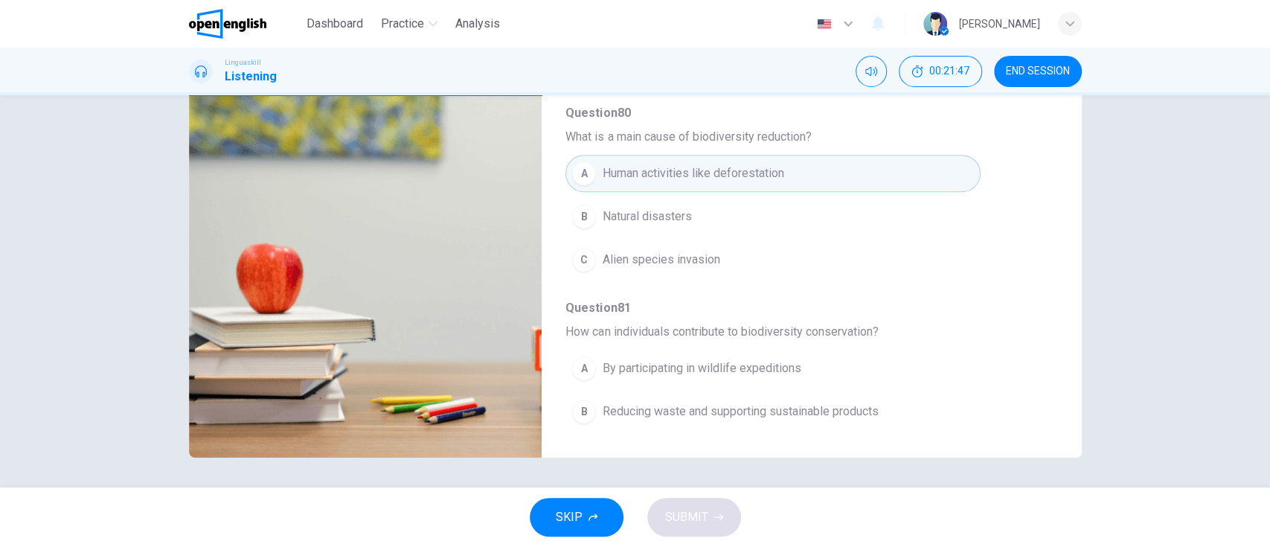
scroll to position [639, 0]
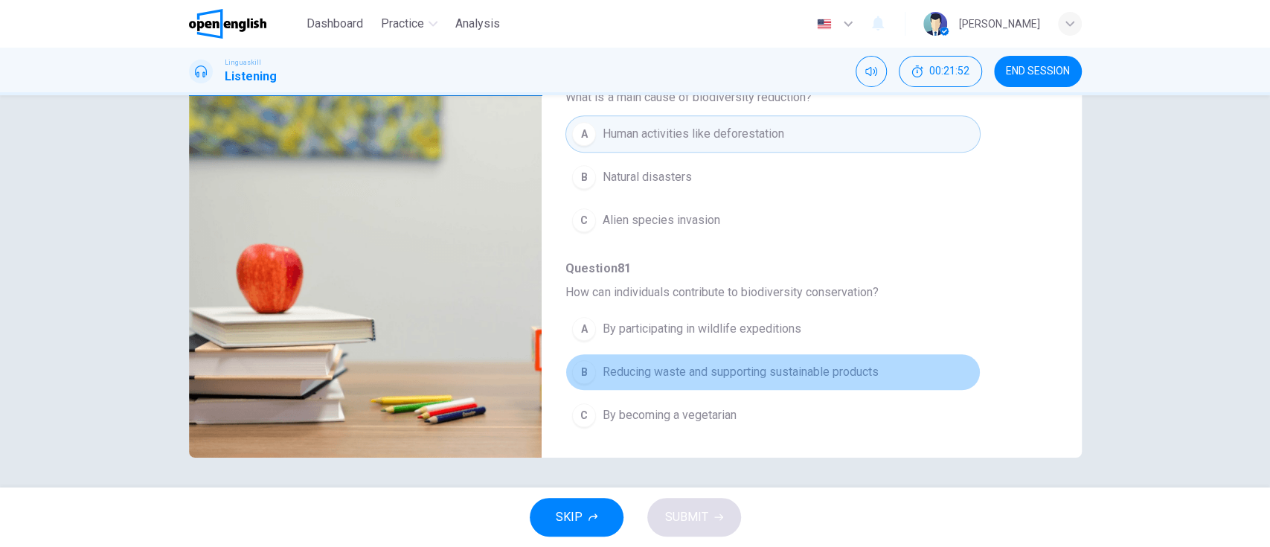
click at [955, 366] on button "B Reducing waste and supporting sustainable products" at bounding box center [772, 371] width 414 height 37
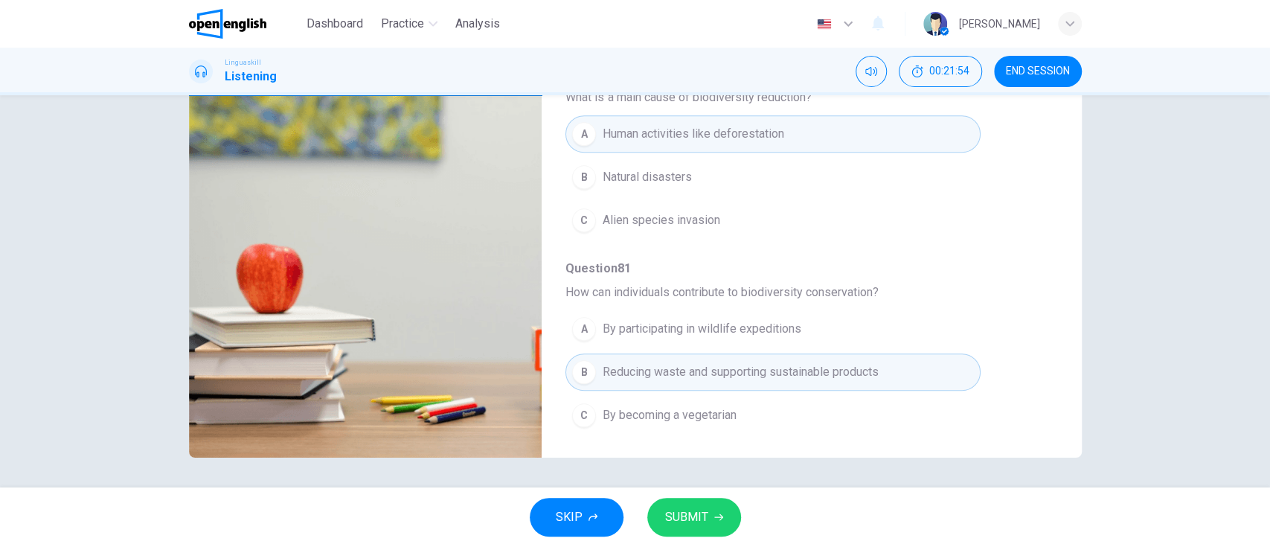
click at [702, 515] on span "SUBMIT" at bounding box center [686, 517] width 43 height 21
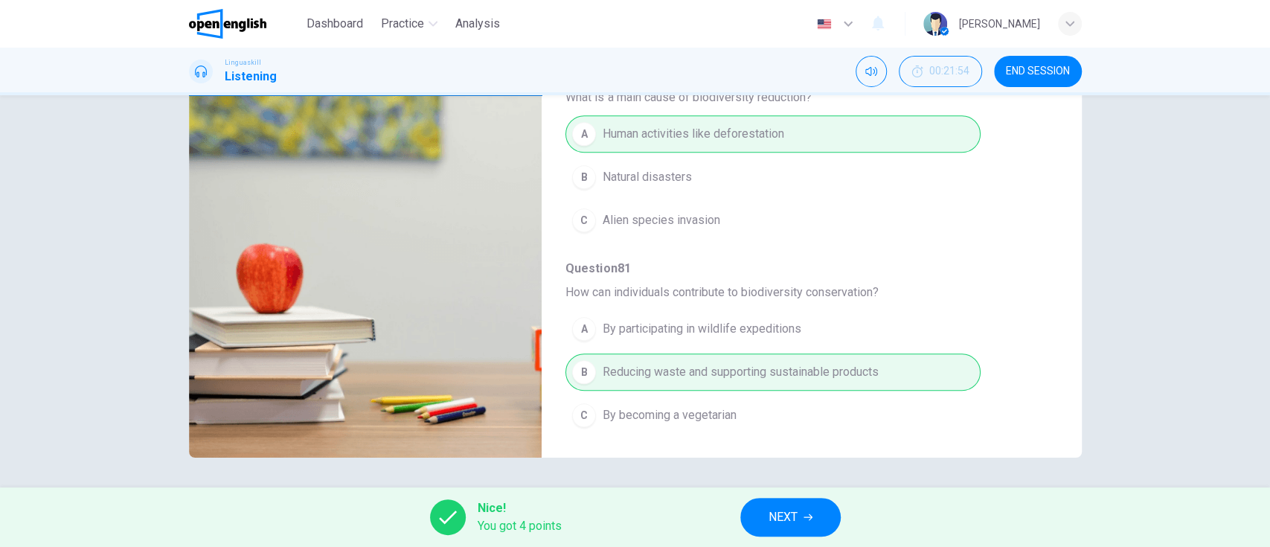
type input "**"
click at [809, 510] on button "NEXT" at bounding box center [790, 517] width 100 height 39
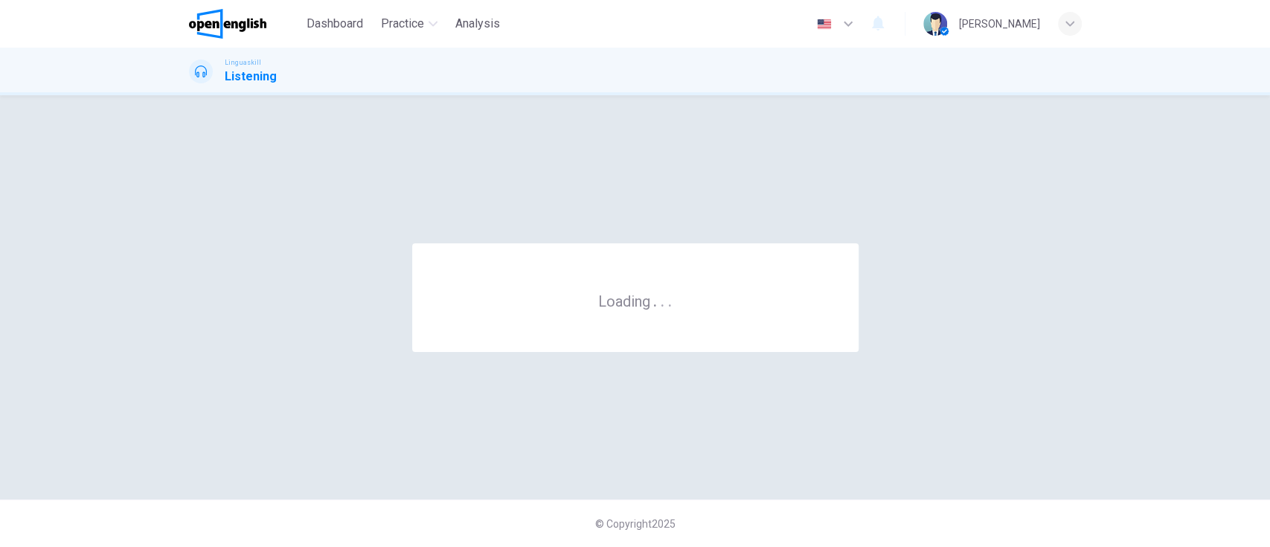
scroll to position [0, 0]
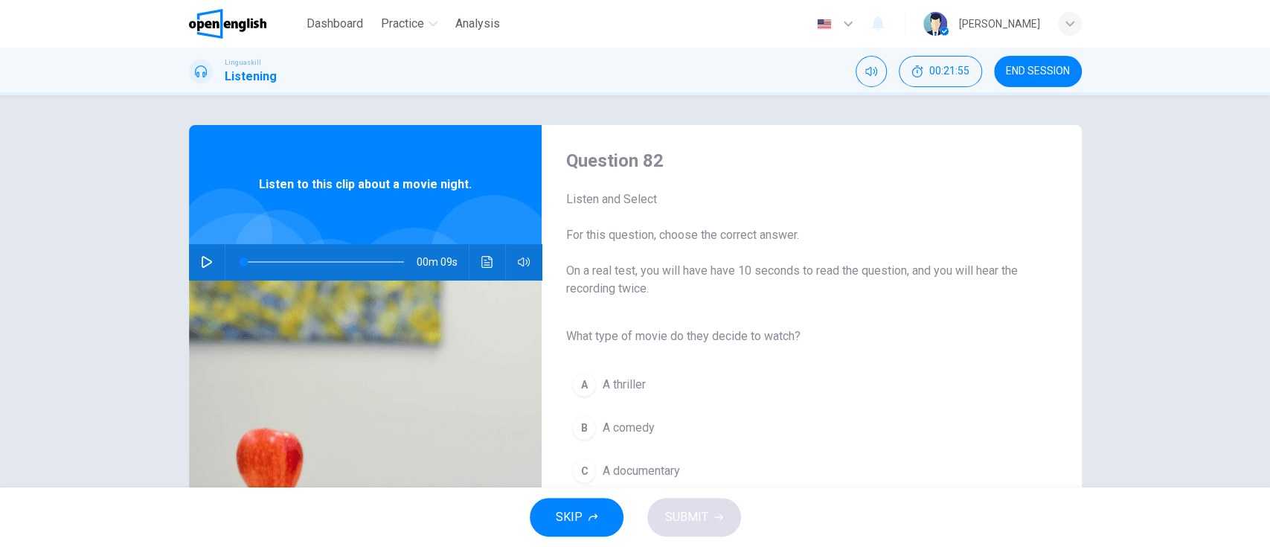
click at [201, 259] on icon "button" at bounding box center [207, 262] width 12 height 12
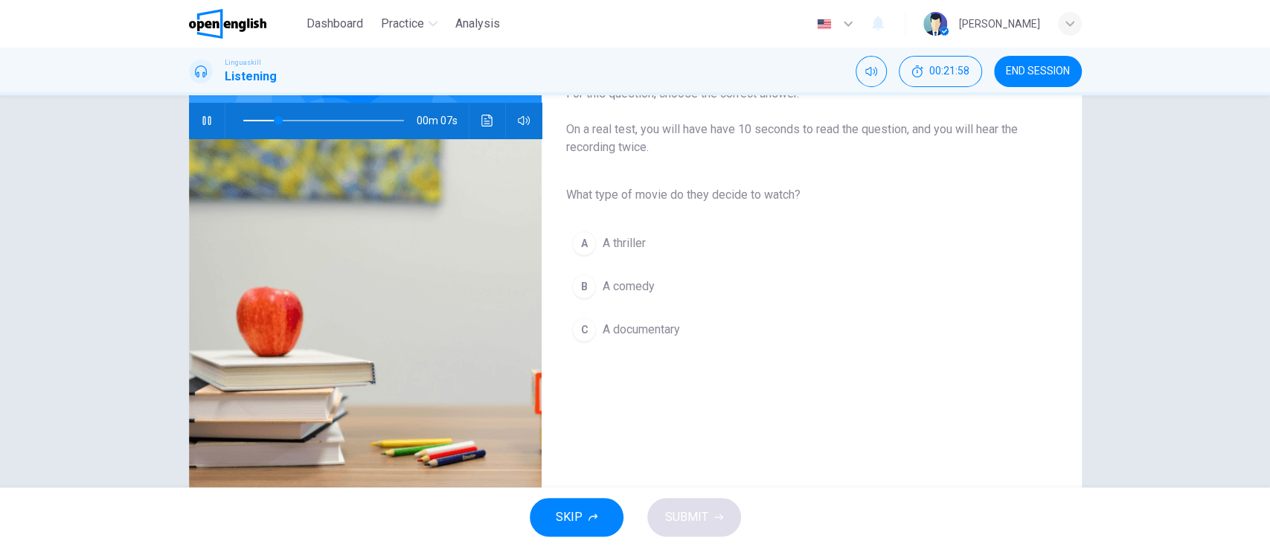
scroll to position [143, 0]
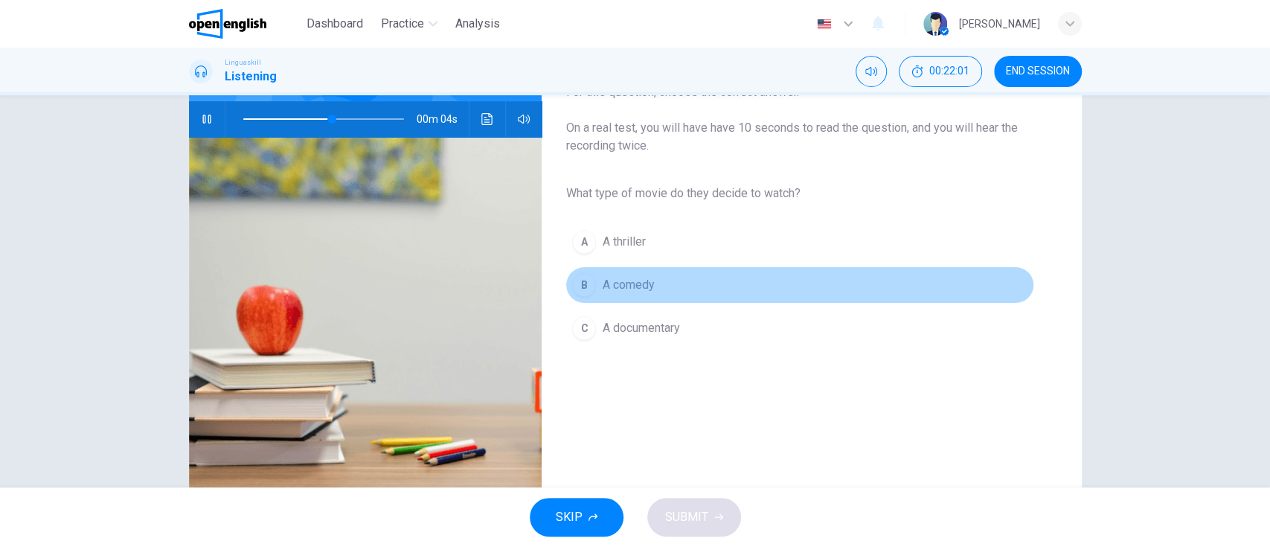
click at [797, 289] on button "B A comedy" at bounding box center [799, 284] width 468 height 37
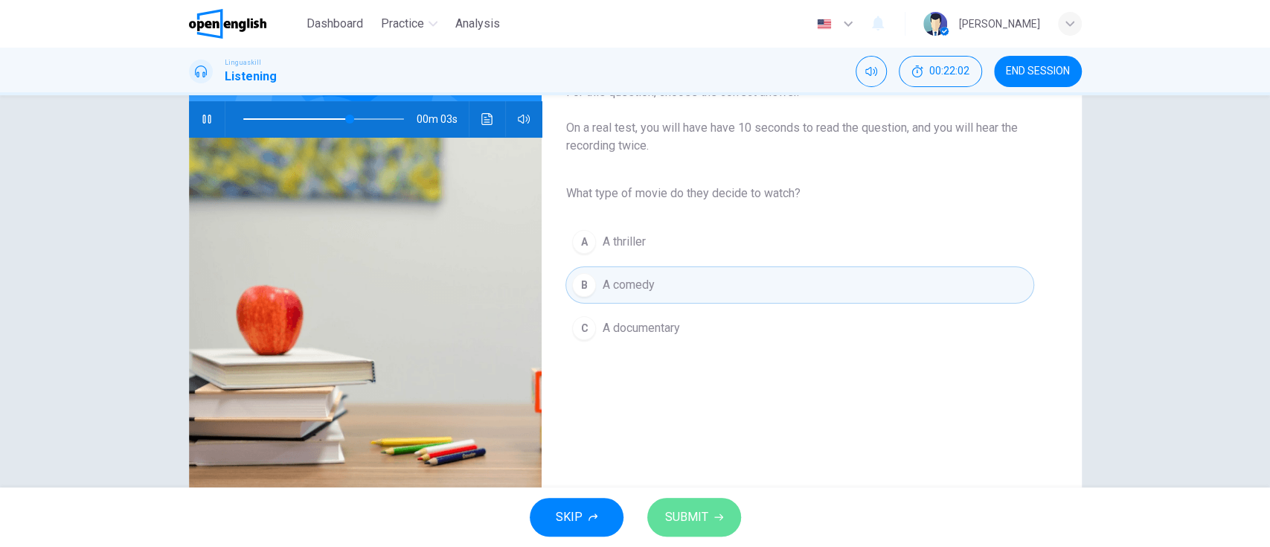
click at [714, 521] on icon "button" at bounding box center [718, 517] width 9 height 9
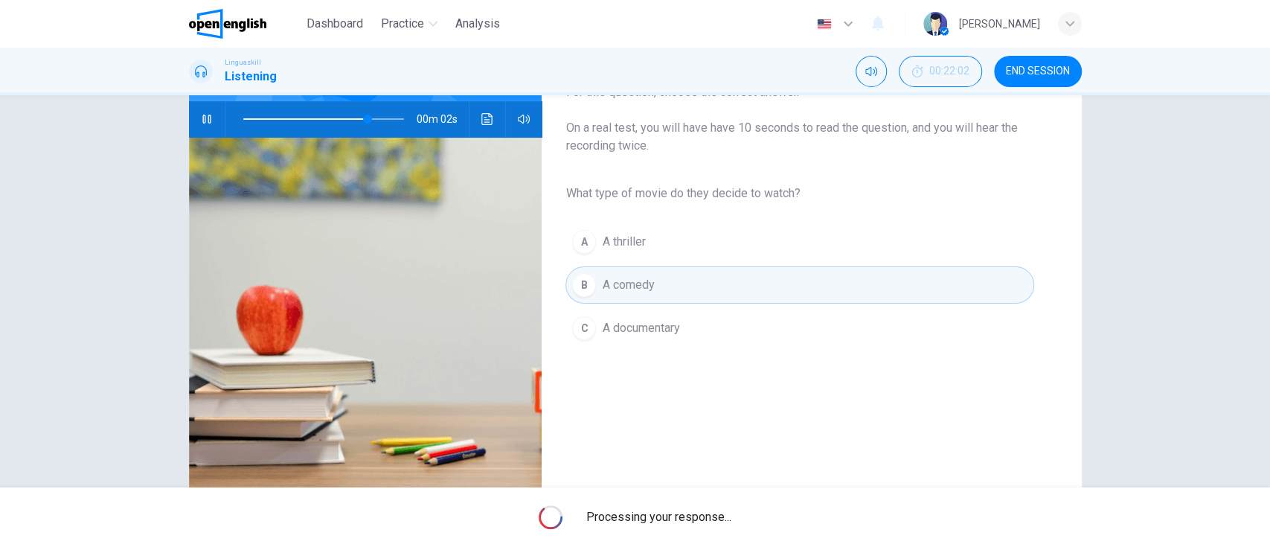
type input "**"
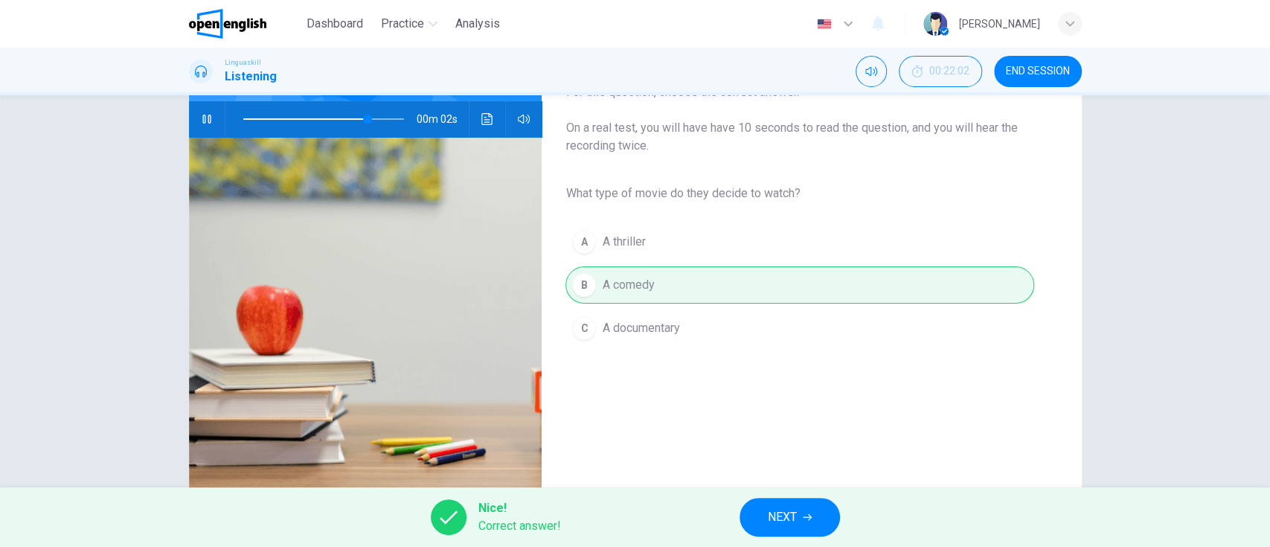
click at [783, 516] on span "NEXT" at bounding box center [782, 517] width 29 height 21
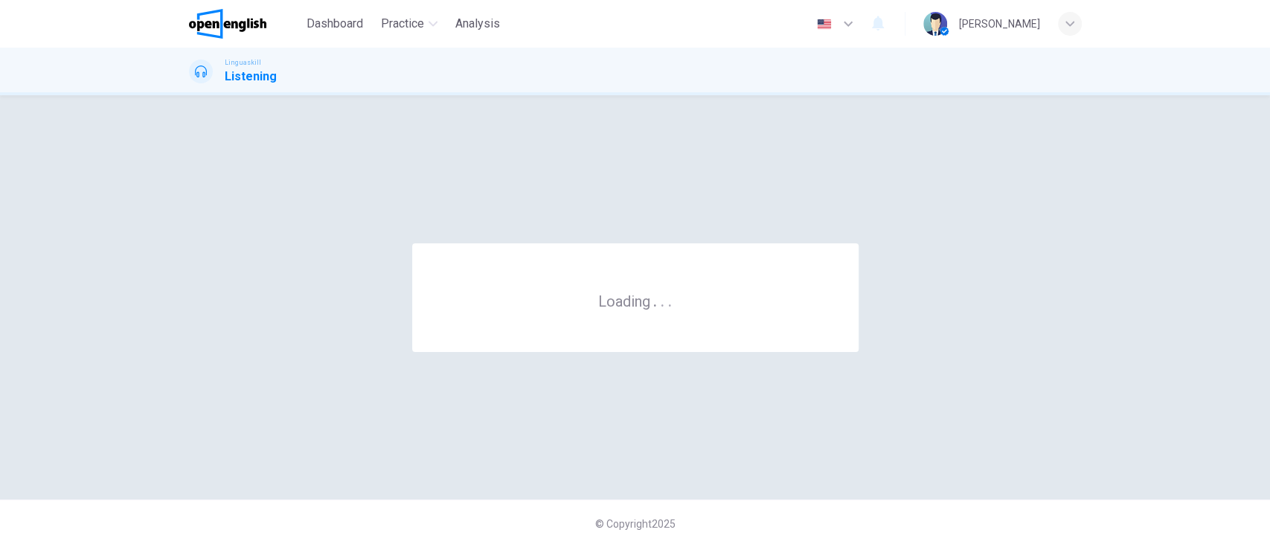
scroll to position [0, 0]
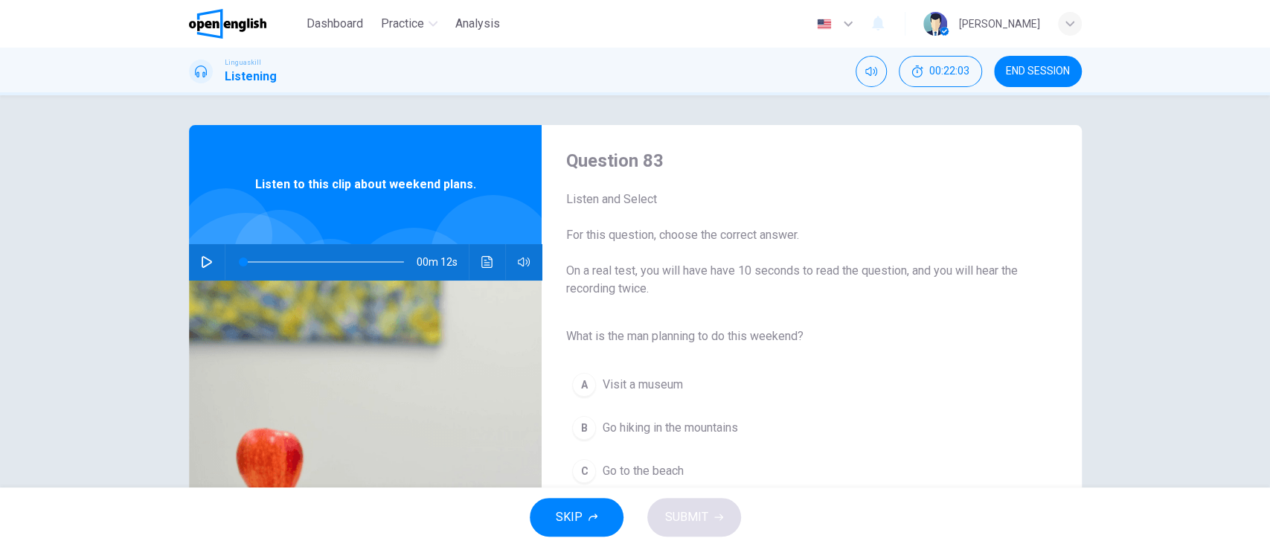
click at [201, 259] on icon "button" at bounding box center [207, 262] width 12 height 12
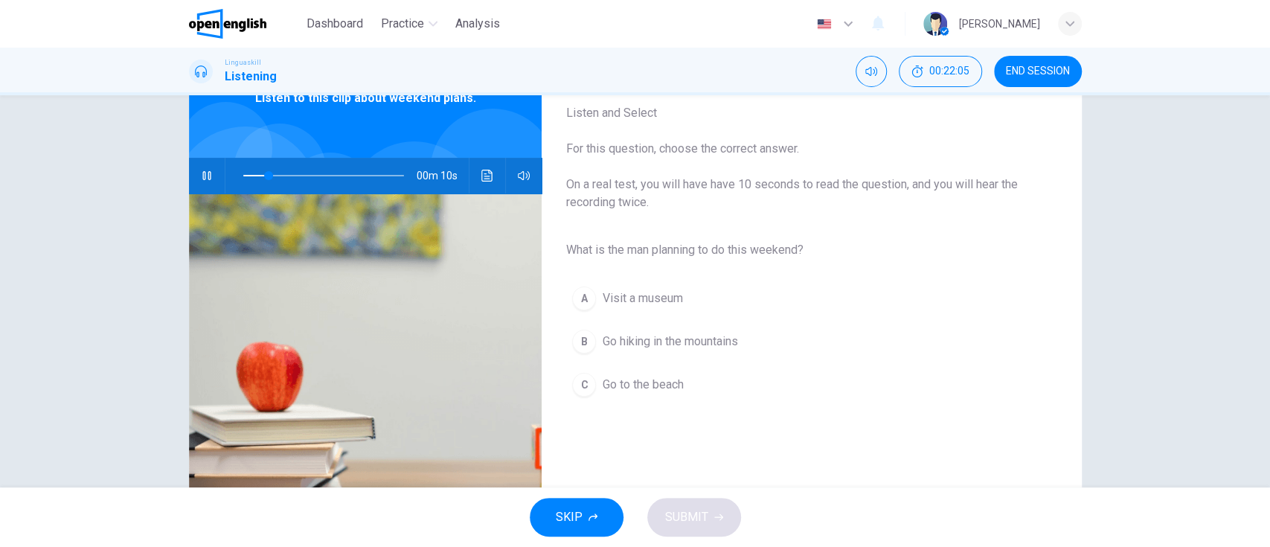
scroll to position [112, 0]
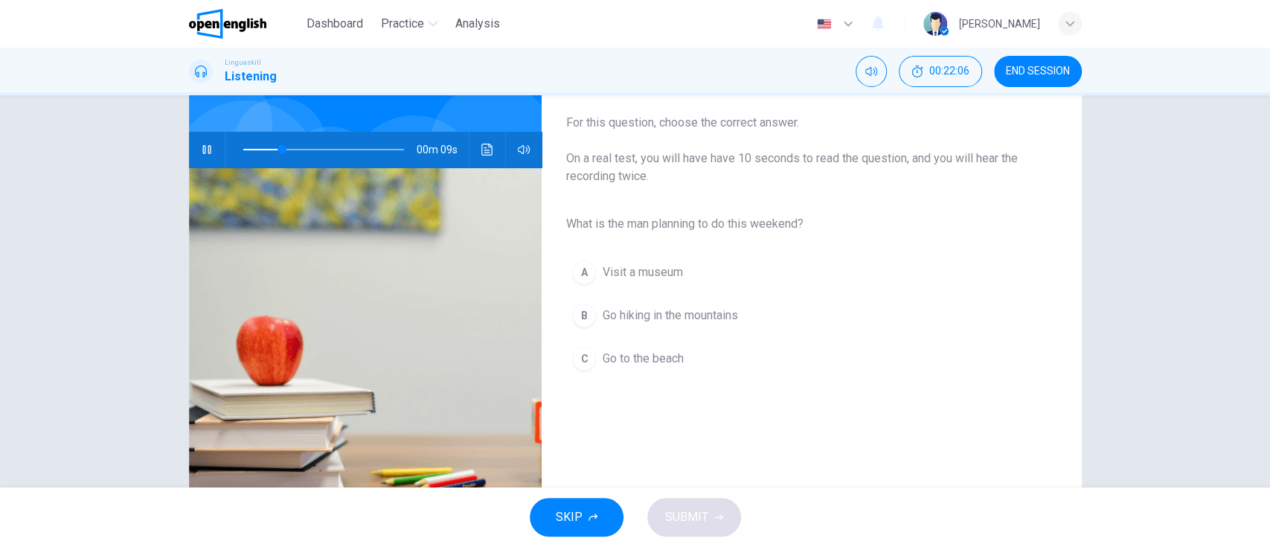
click at [661, 316] on span "Go hiking in the mountains" at bounding box center [669, 315] width 135 height 18
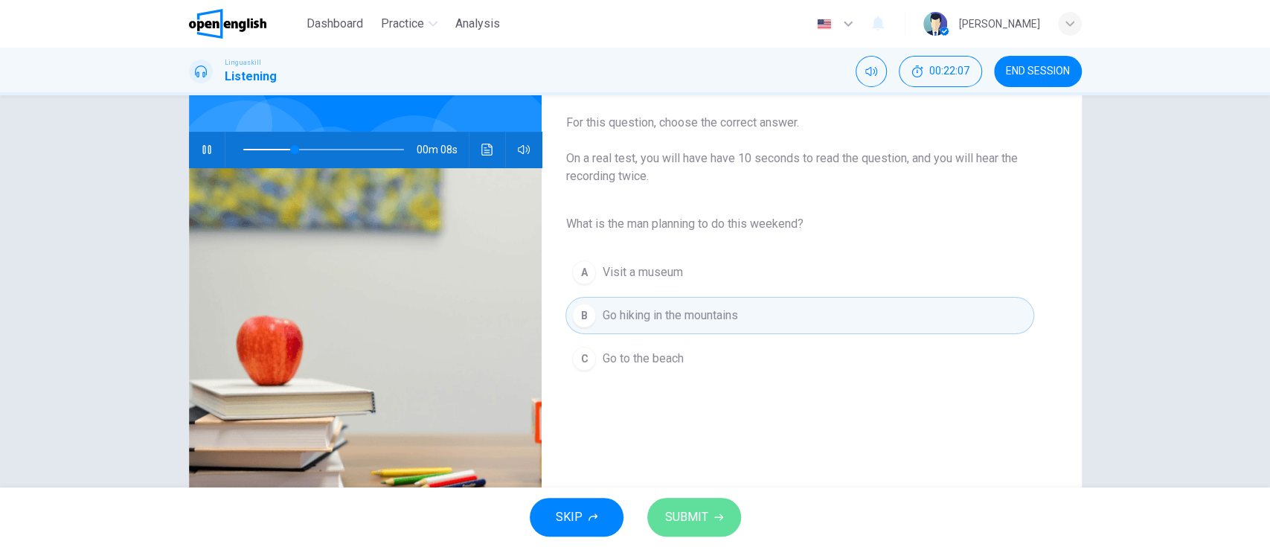
click at [708, 521] on button "SUBMIT" at bounding box center [694, 517] width 94 height 39
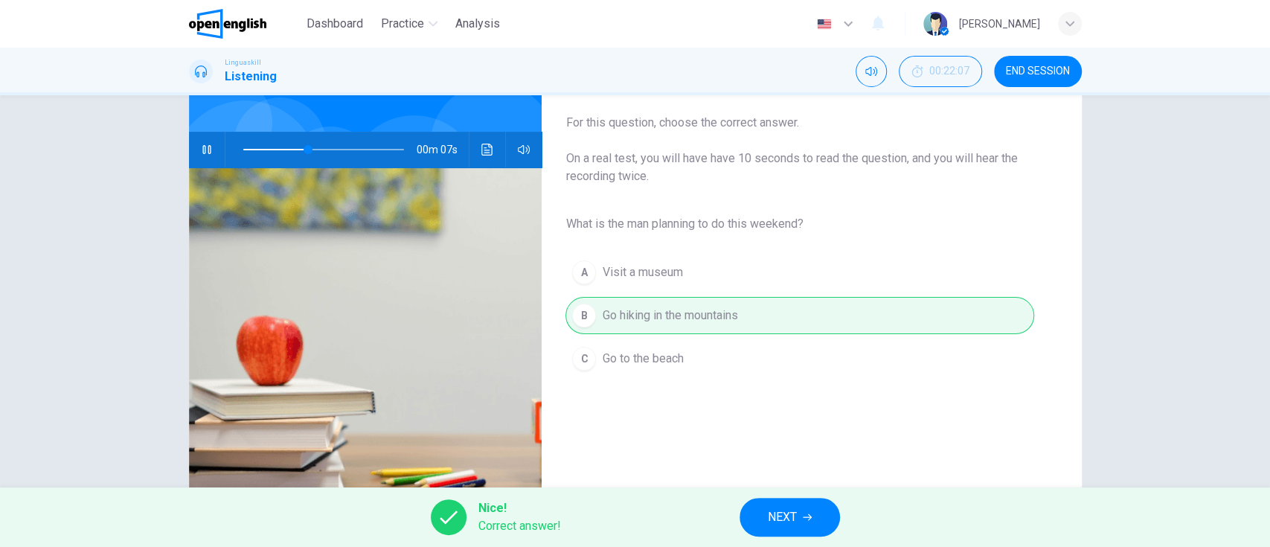
click at [708, 521] on div "Nice! Correct answer! NEXT" at bounding box center [635, 517] width 1270 height 60
type input "**"
click at [781, 522] on span "NEXT" at bounding box center [782, 517] width 29 height 21
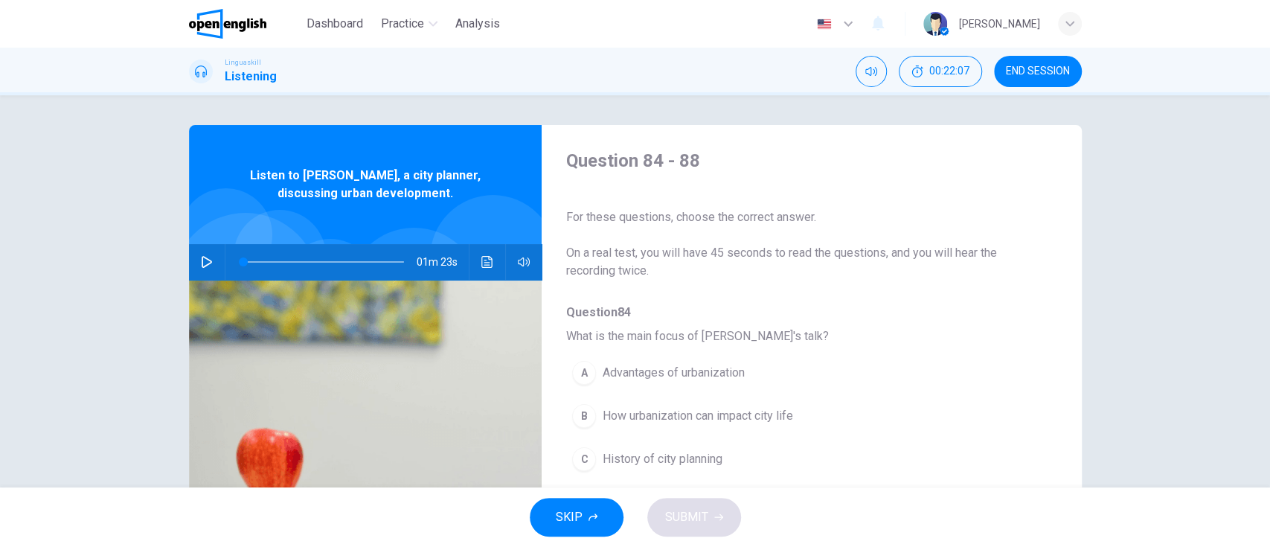
click at [203, 263] on icon "button" at bounding box center [207, 262] width 10 height 12
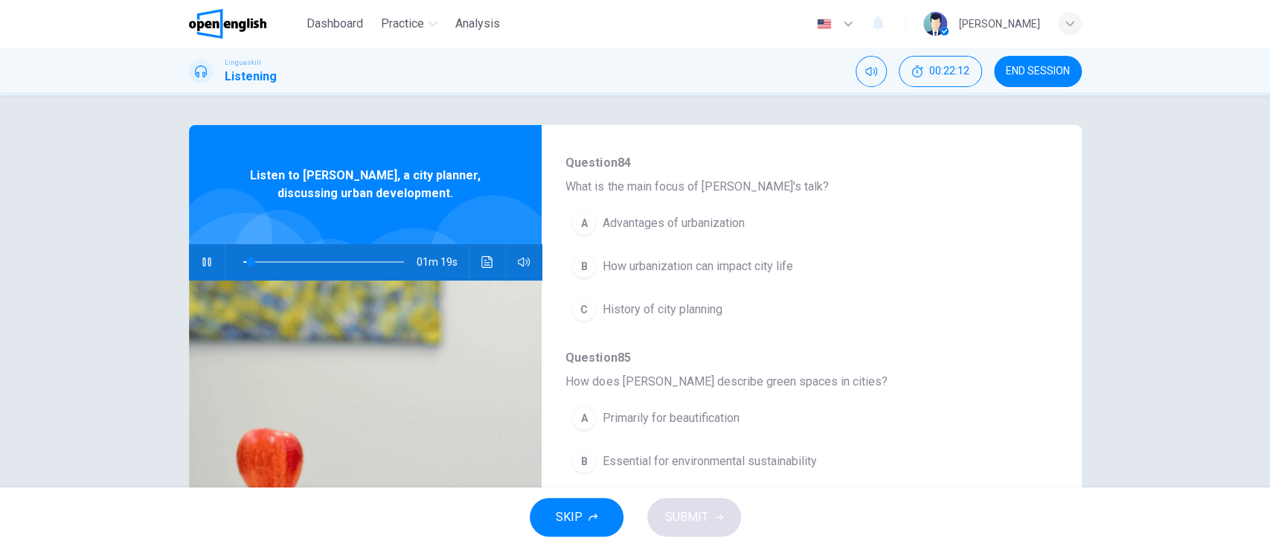
scroll to position [167, 0]
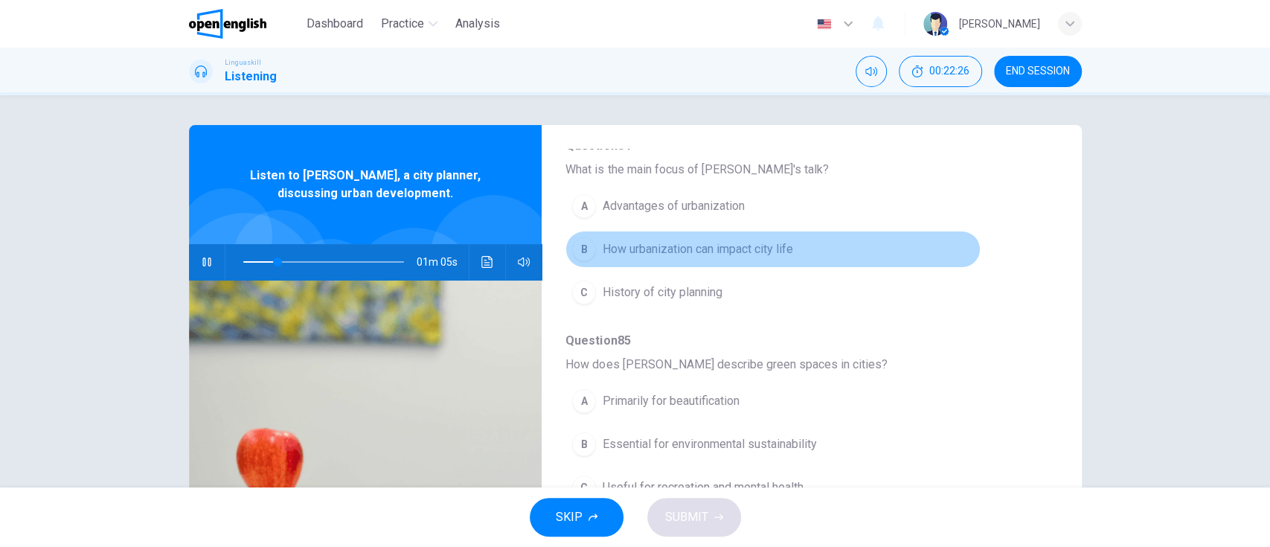
click at [904, 262] on button "B How urbanization can impact city life" at bounding box center [772, 249] width 414 height 37
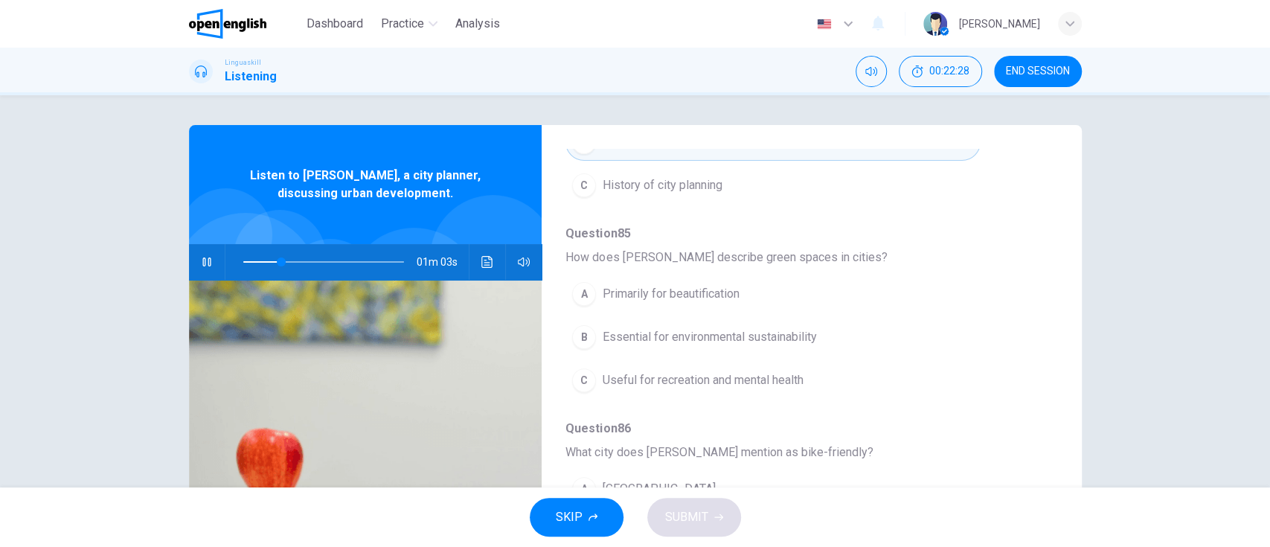
scroll to position [291, 0]
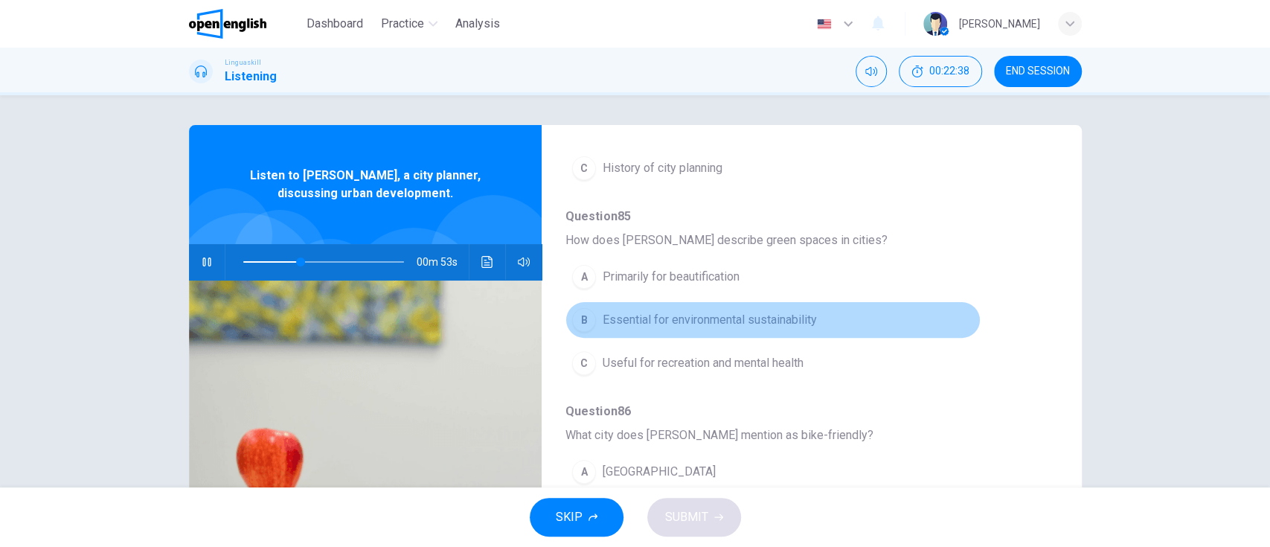
click at [893, 328] on button "B Essential for environmental sustainability" at bounding box center [772, 319] width 414 height 37
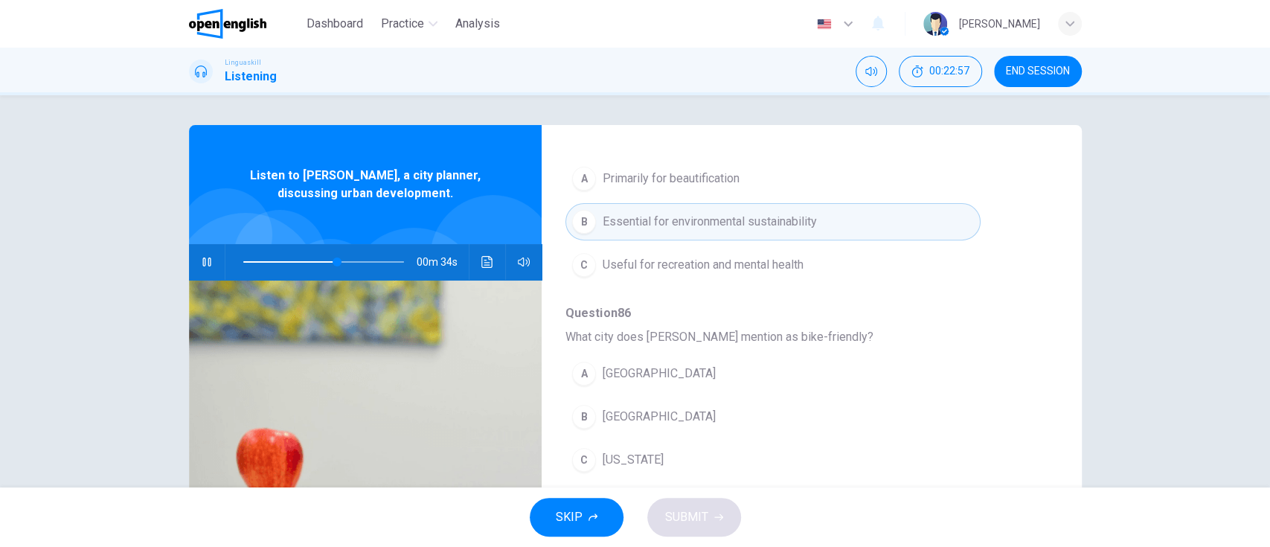
scroll to position [396, 0]
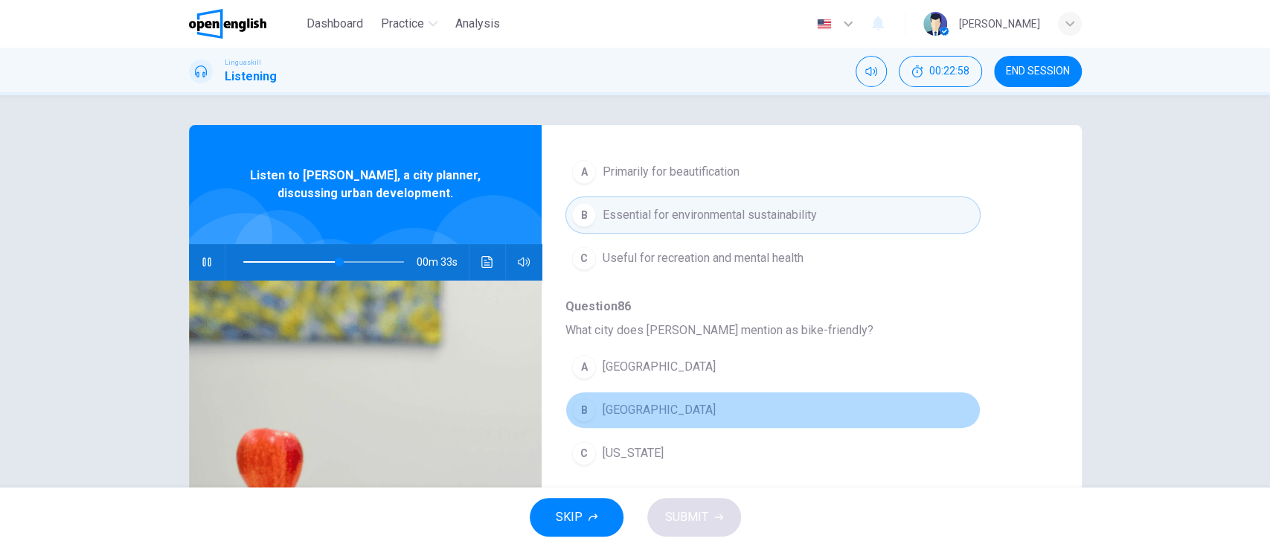
click at [895, 408] on button "B [GEOGRAPHIC_DATA]" at bounding box center [772, 409] width 414 height 37
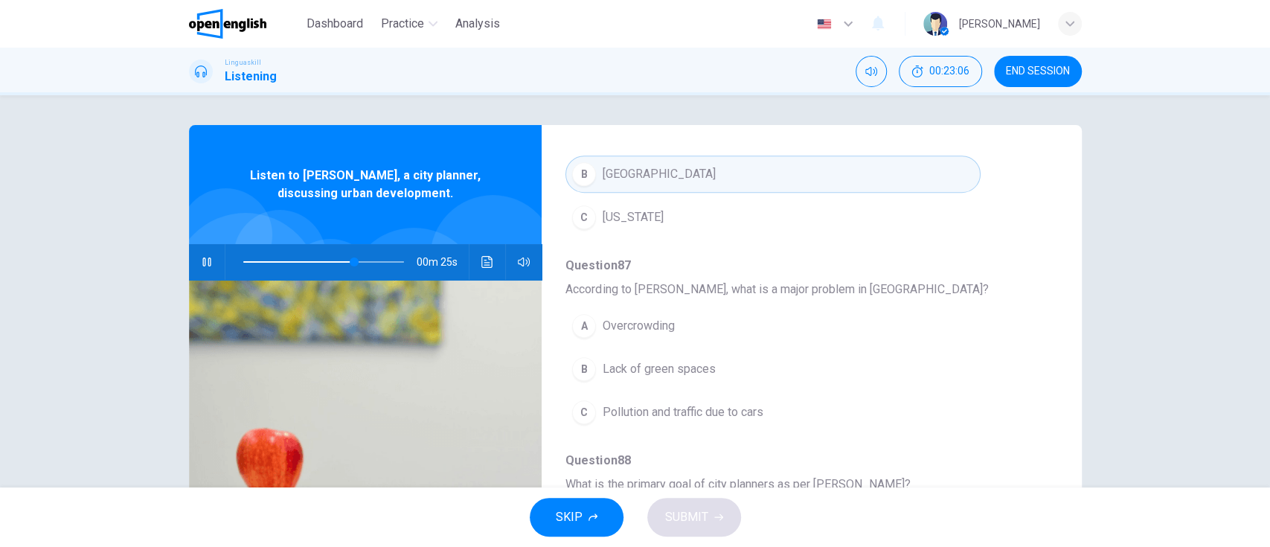
scroll to position [639, 0]
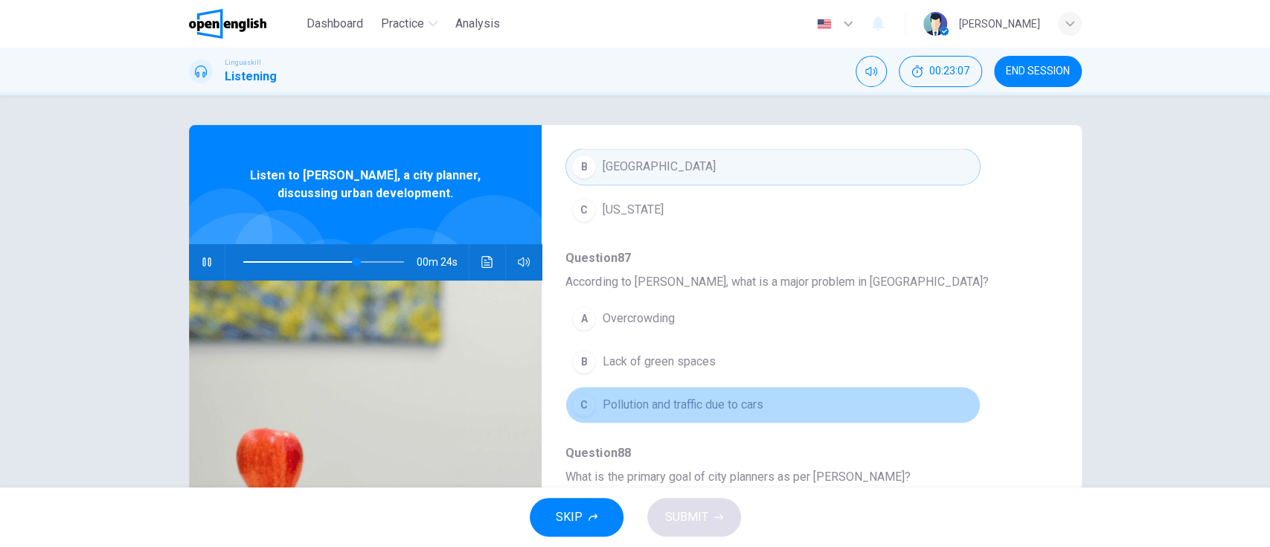
click at [879, 414] on button "C Pollution and traffic due to cars" at bounding box center [772, 404] width 414 height 37
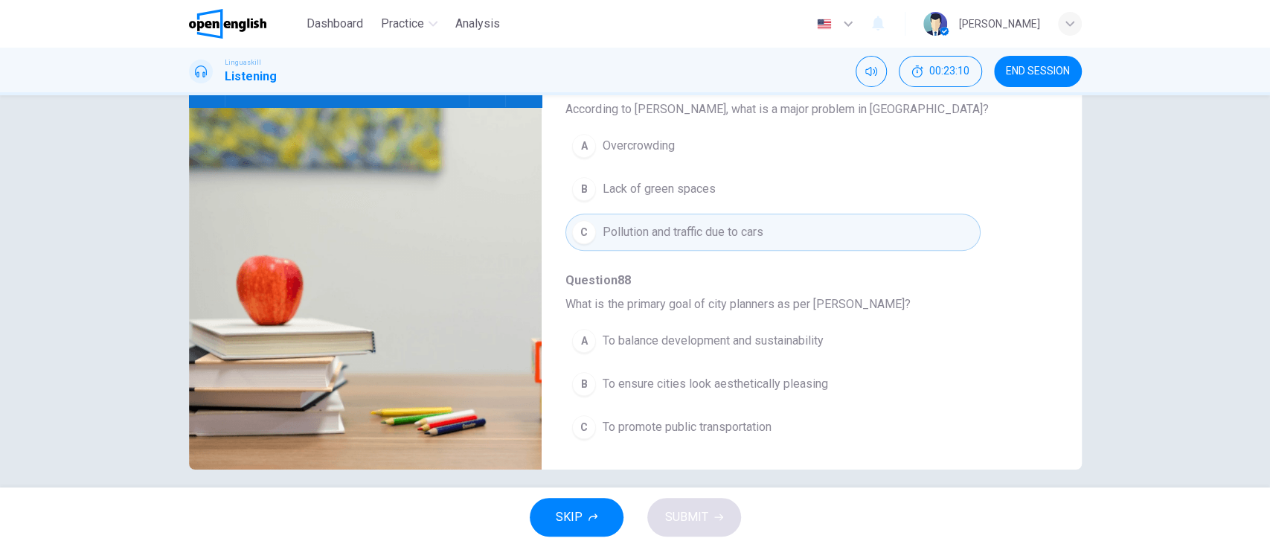
scroll to position [184, 0]
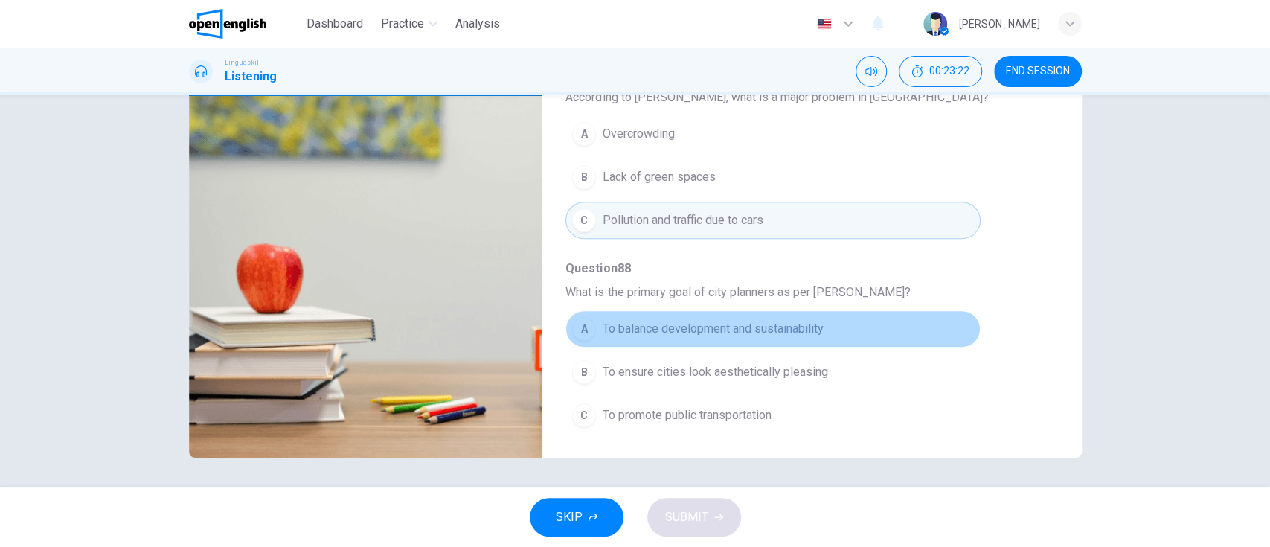
click at [888, 330] on button "A To balance development and sustainability" at bounding box center [772, 328] width 414 height 37
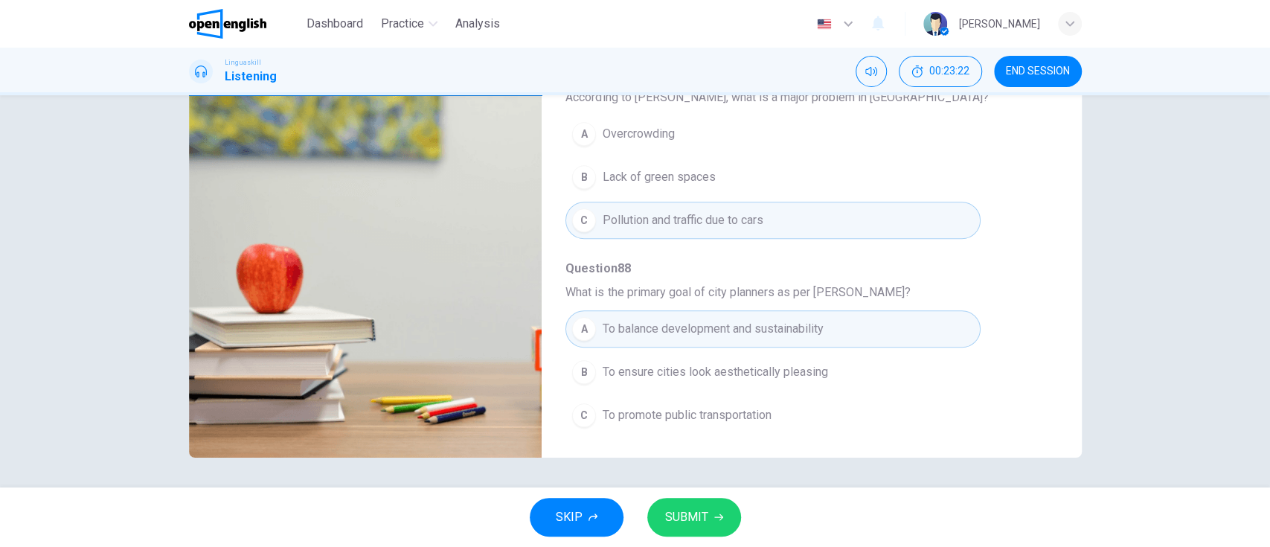
click at [701, 516] on span "SUBMIT" at bounding box center [686, 517] width 43 height 21
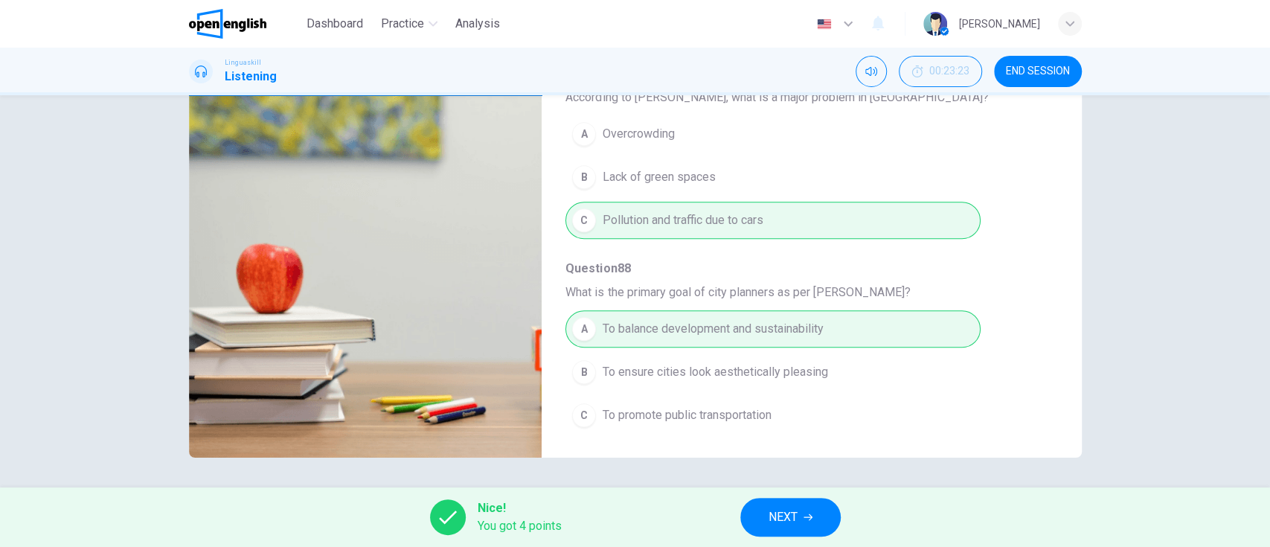
type input "**"
click at [789, 527] on button "NEXT" at bounding box center [790, 517] width 100 height 39
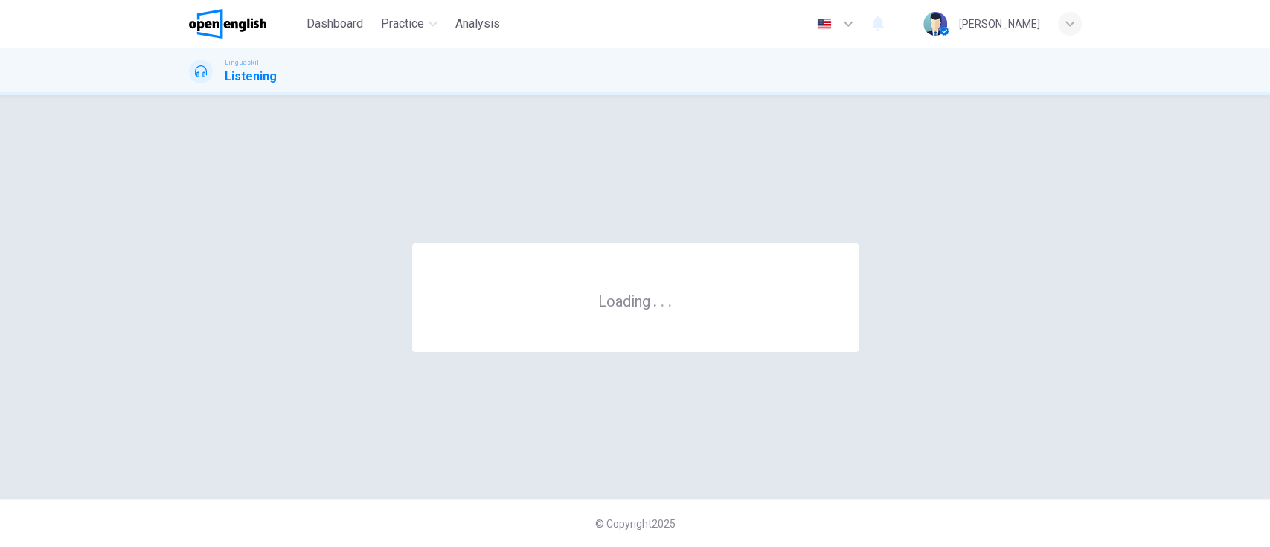
scroll to position [0, 0]
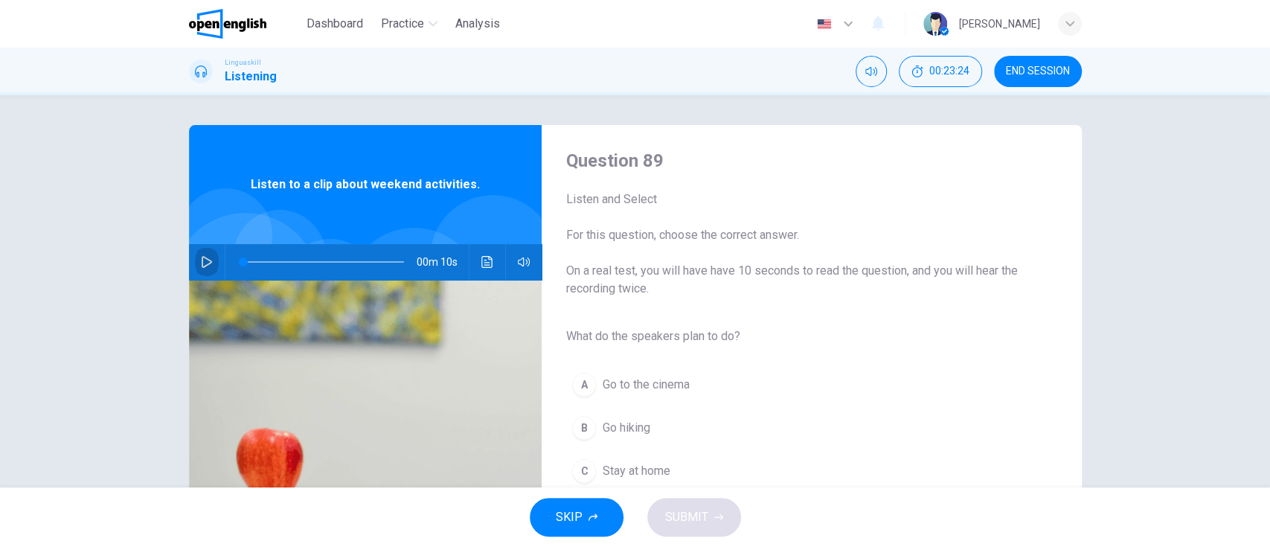
click at [201, 261] on icon "button" at bounding box center [207, 262] width 12 height 12
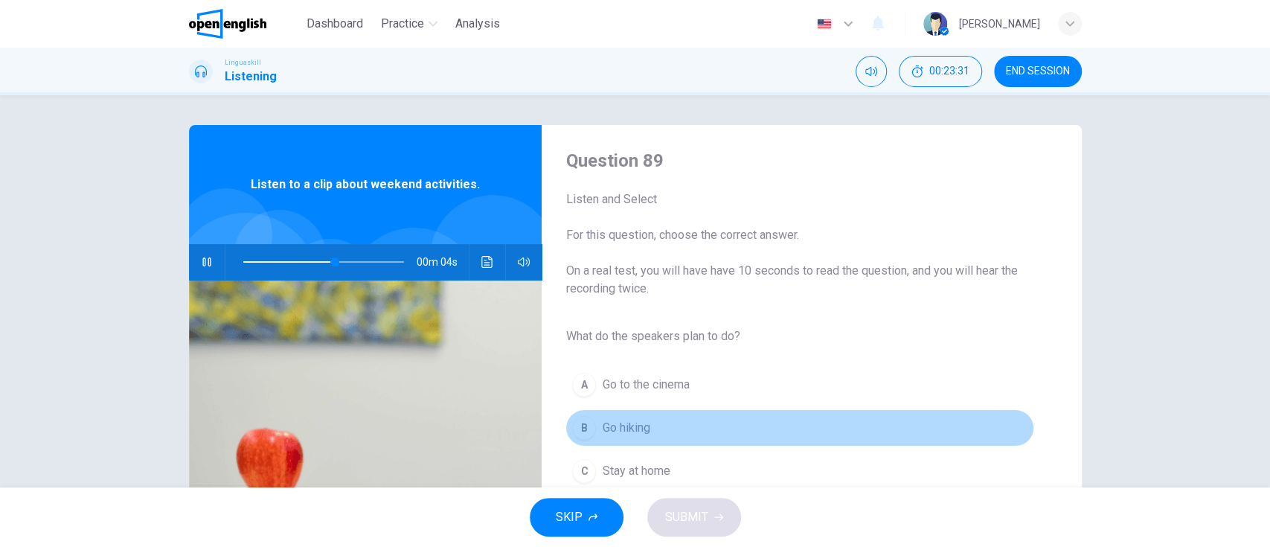
click at [646, 437] on button "B Go hiking" at bounding box center [799, 427] width 468 height 37
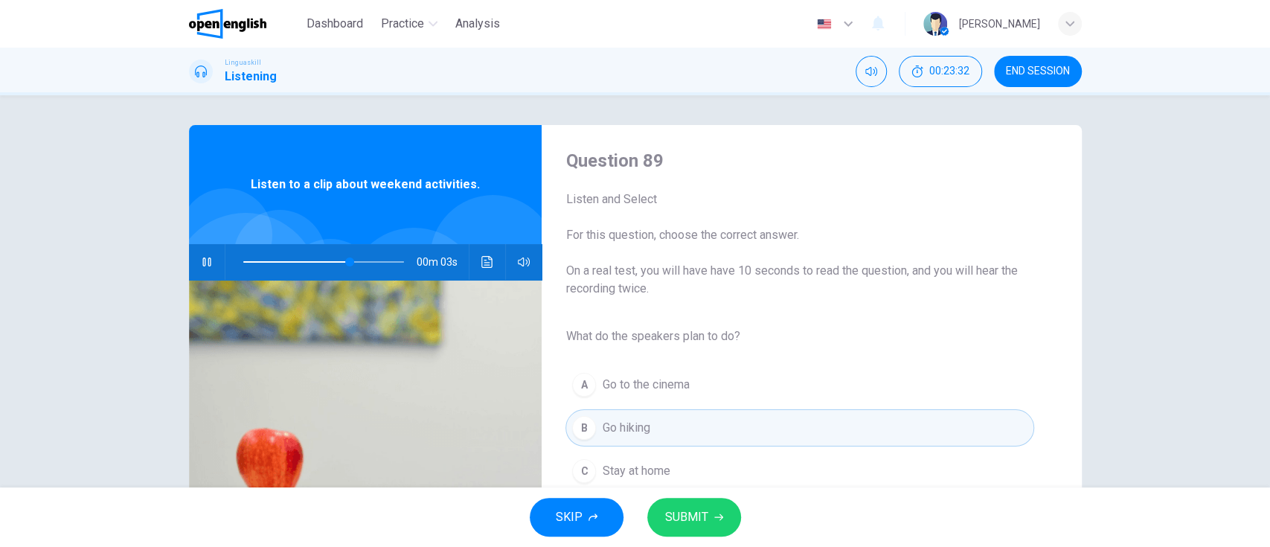
click at [693, 518] on span "SUBMIT" at bounding box center [686, 517] width 43 height 21
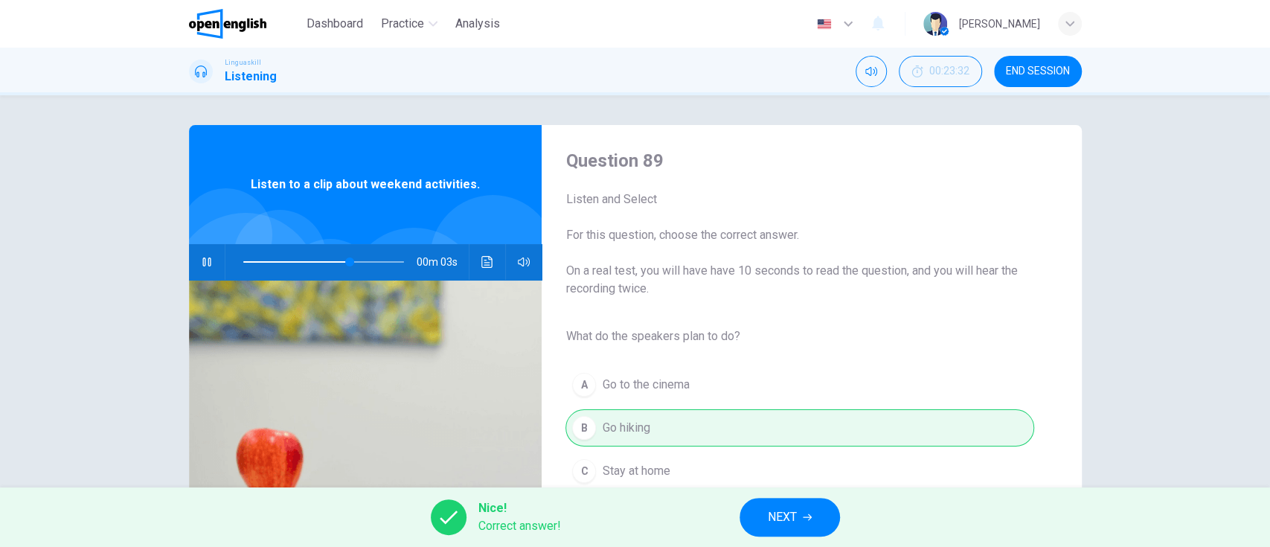
type input "**"
click at [791, 516] on span "NEXT" at bounding box center [782, 517] width 29 height 21
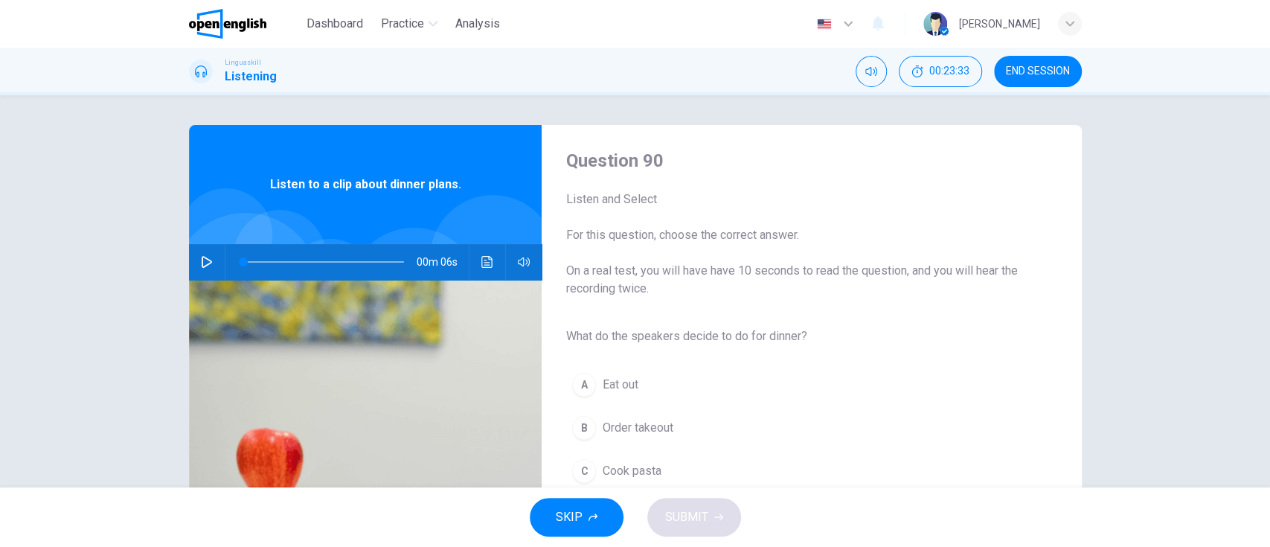
click at [201, 261] on icon "button" at bounding box center [207, 262] width 12 height 12
click at [715, 469] on button "C Cook pasta" at bounding box center [799, 470] width 468 height 37
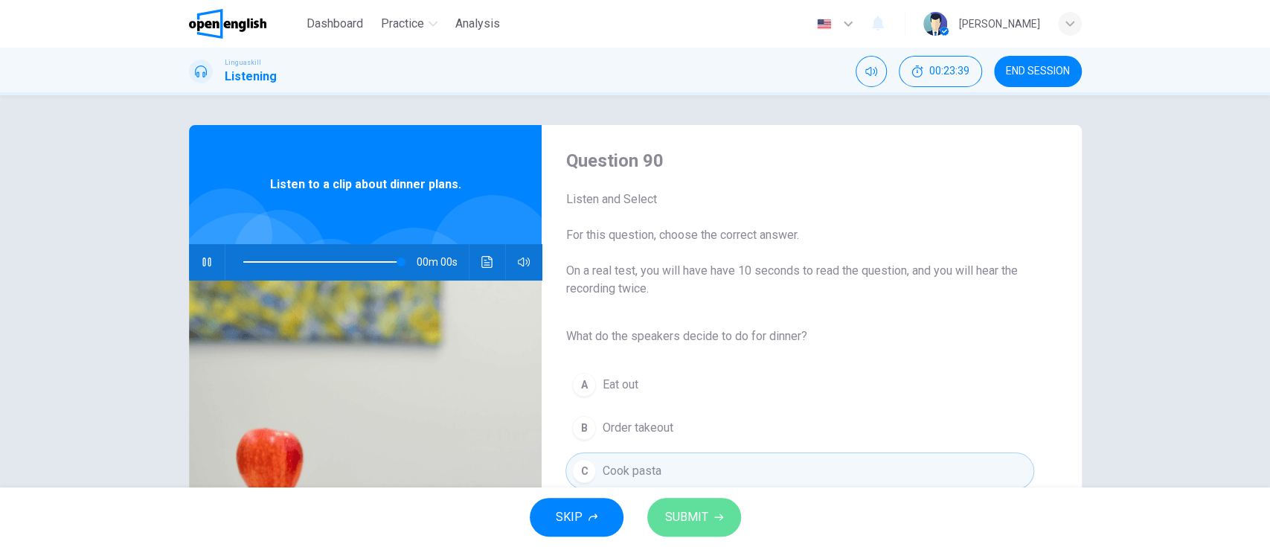
type input "*"
click at [710, 521] on button "SUBMIT" at bounding box center [694, 517] width 94 height 39
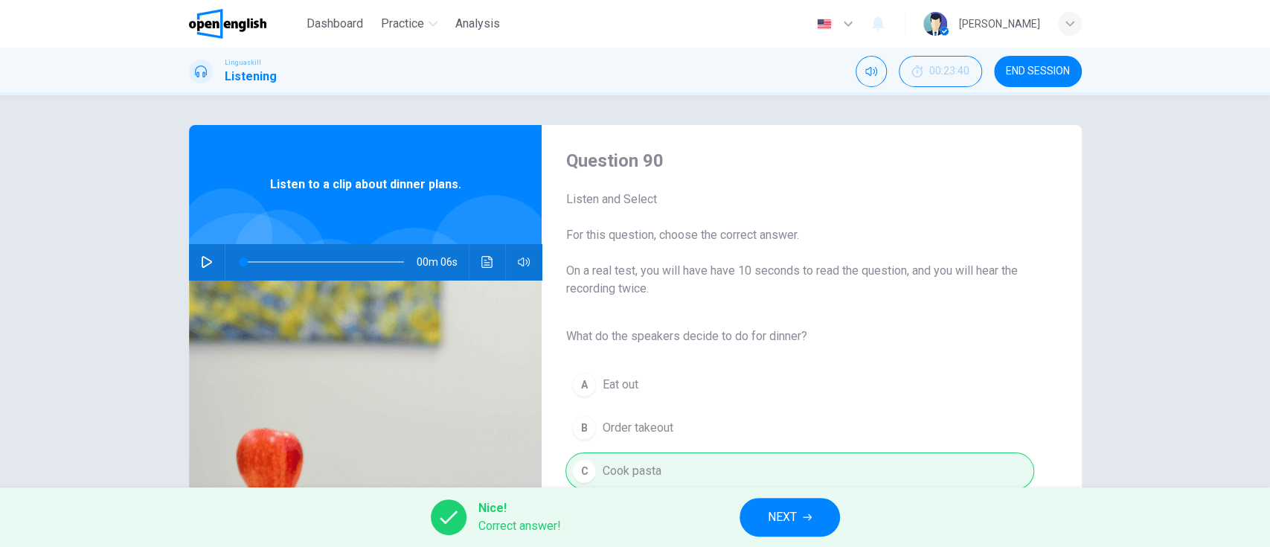
click at [791, 511] on span "NEXT" at bounding box center [782, 517] width 29 height 21
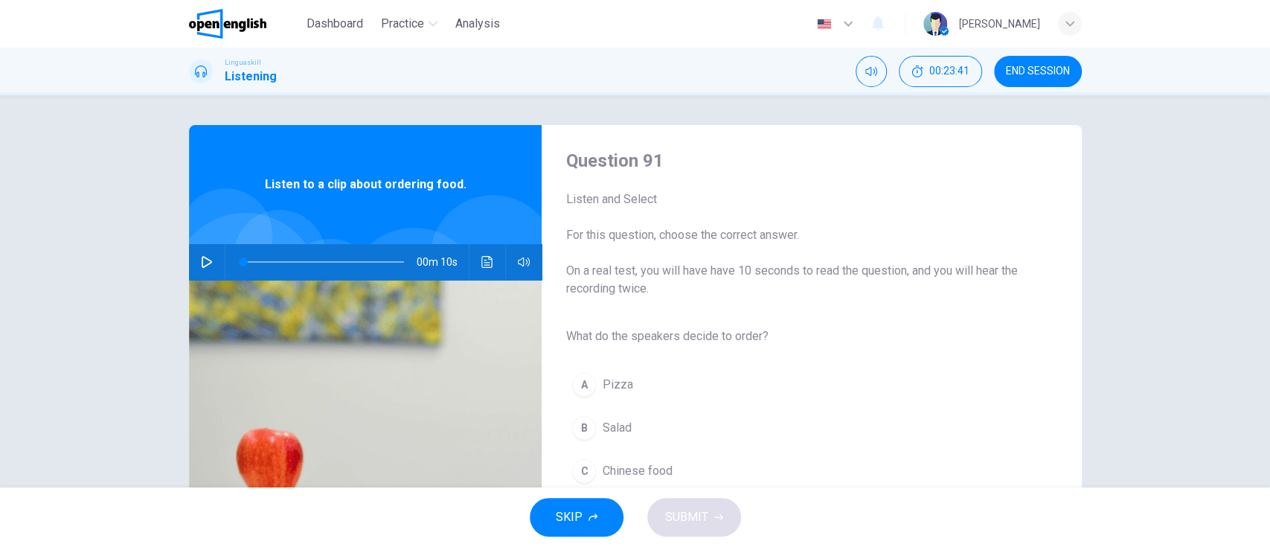
click at [202, 260] on icon "button" at bounding box center [207, 262] width 12 height 12
click at [833, 434] on button "B Salad" at bounding box center [799, 427] width 468 height 37
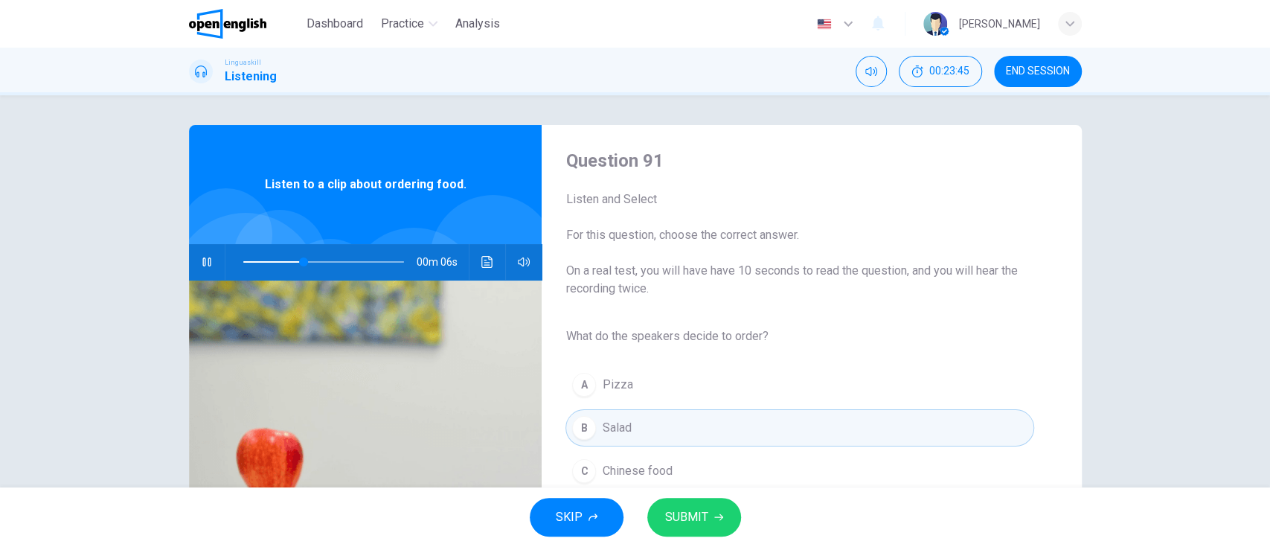
click at [687, 525] on span "SUBMIT" at bounding box center [686, 517] width 43 height 21
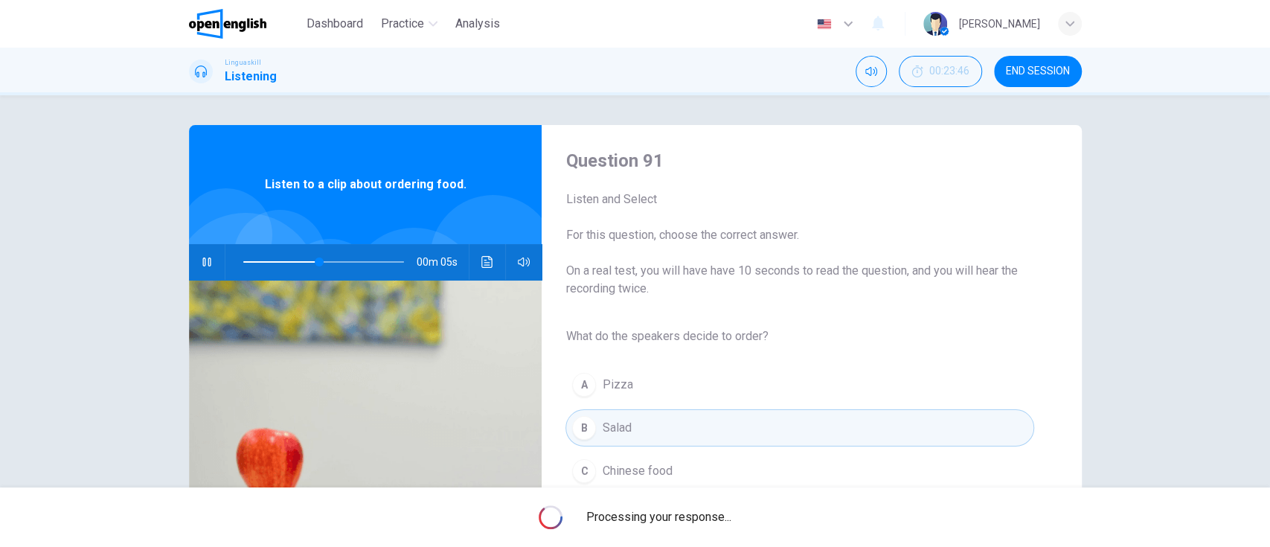
click at [687, 525] on span "Processing your response..." at bounding box center [658, 517] width 145 height 18
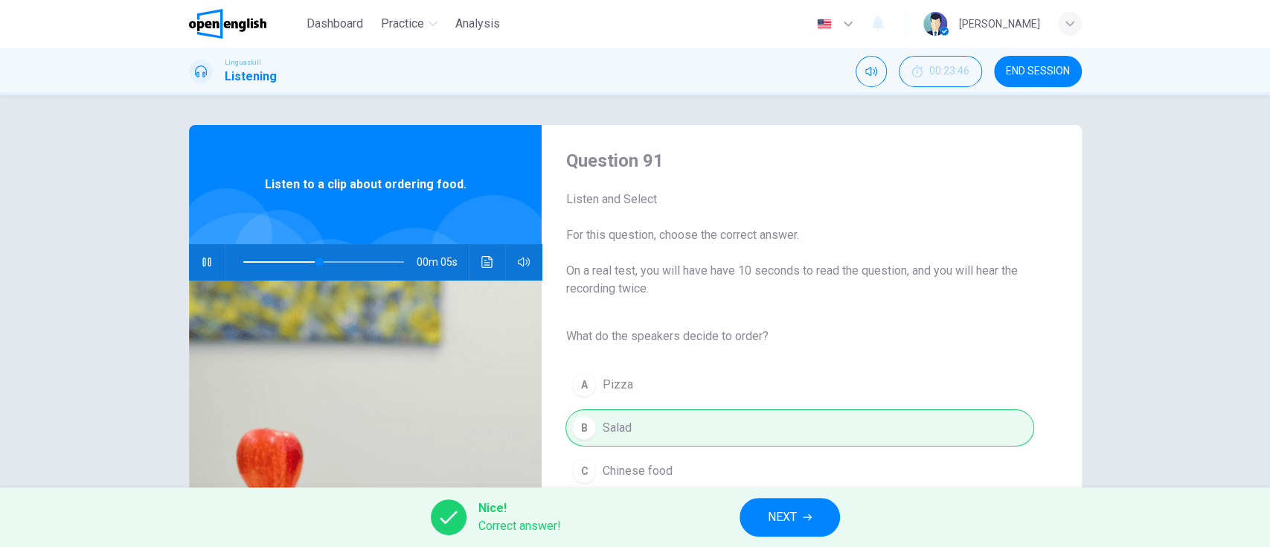
type input "**"
click at [812, 519] on button "NEXT" at bounding box center [789, 517] width 100 height 39
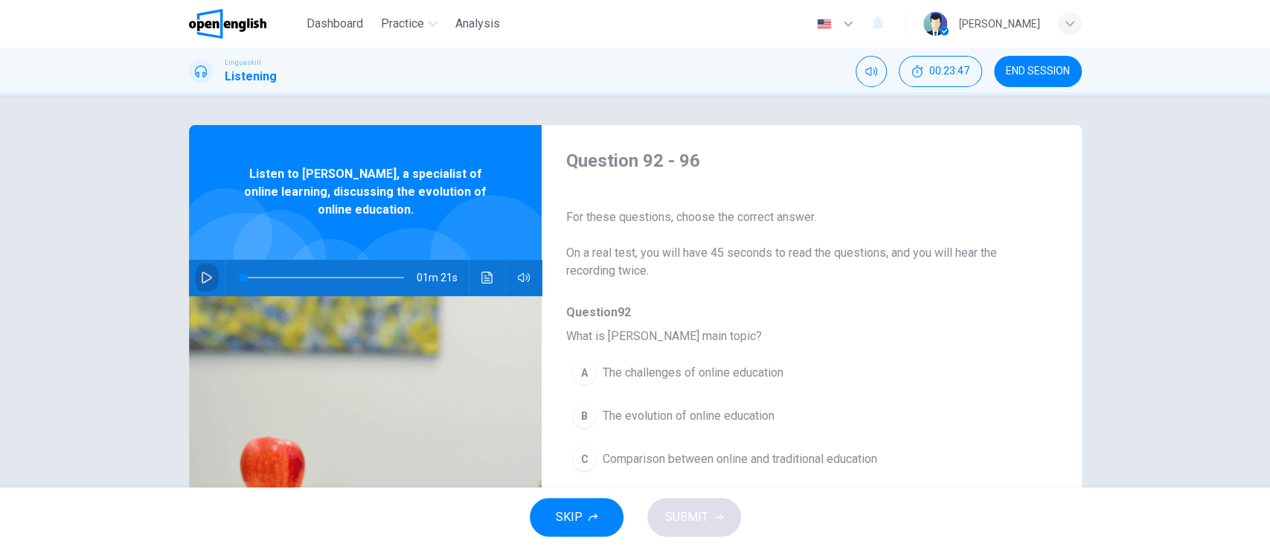
click at [195, 281] on button "button" at bounding box center [207, 278] width 24 height 36
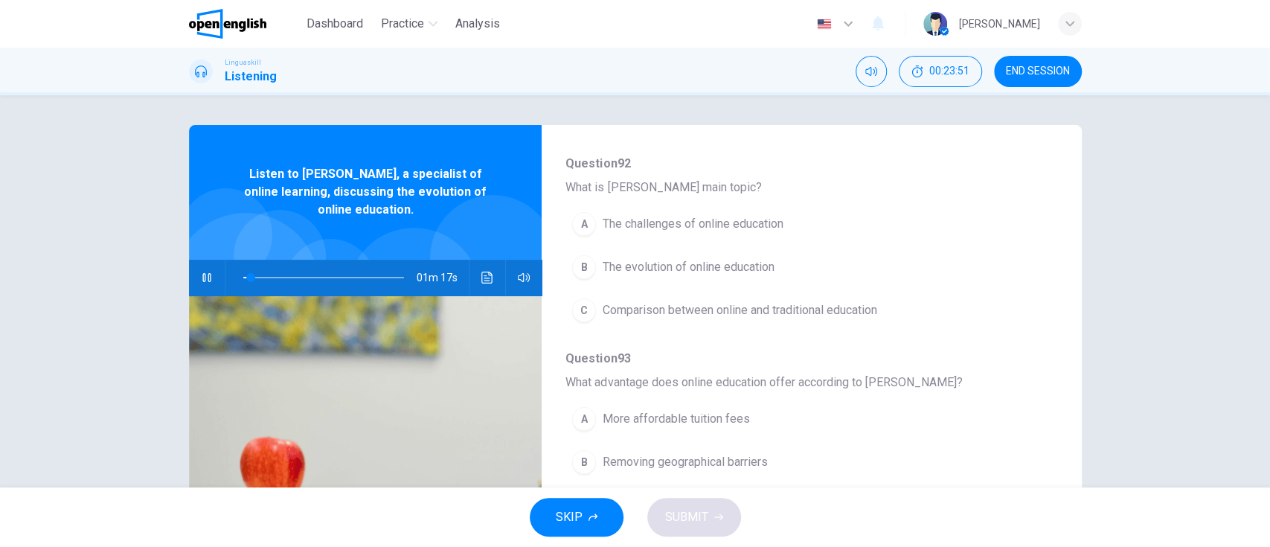
scroll to position [170, 0]
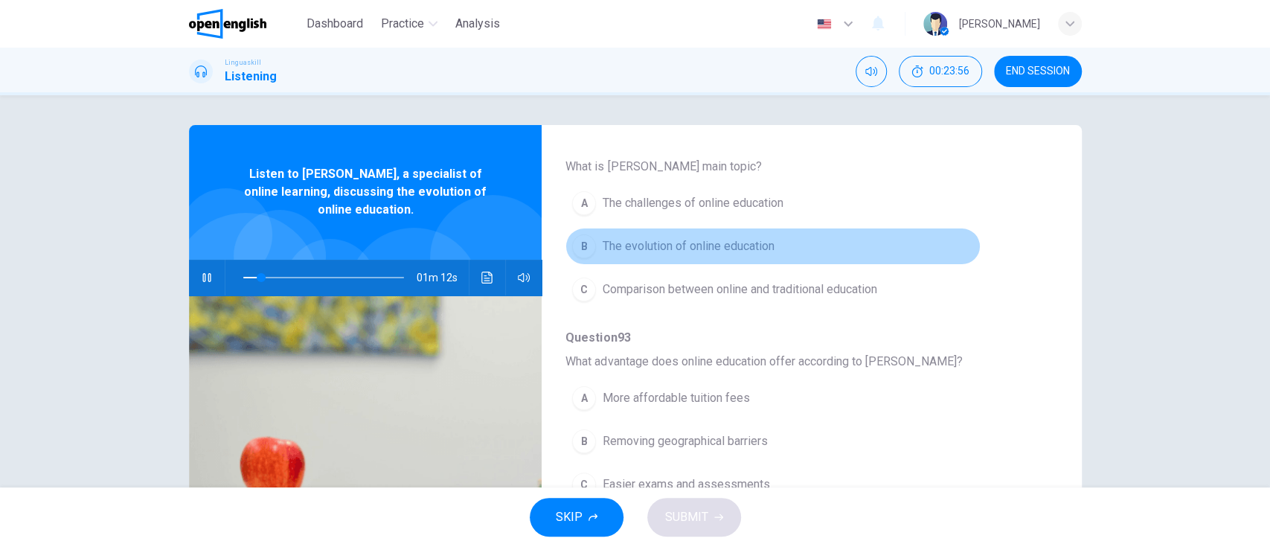
click at [820, 257] on button "B The evolution of online education" at bounding box center [772, 246] width 414 height 37
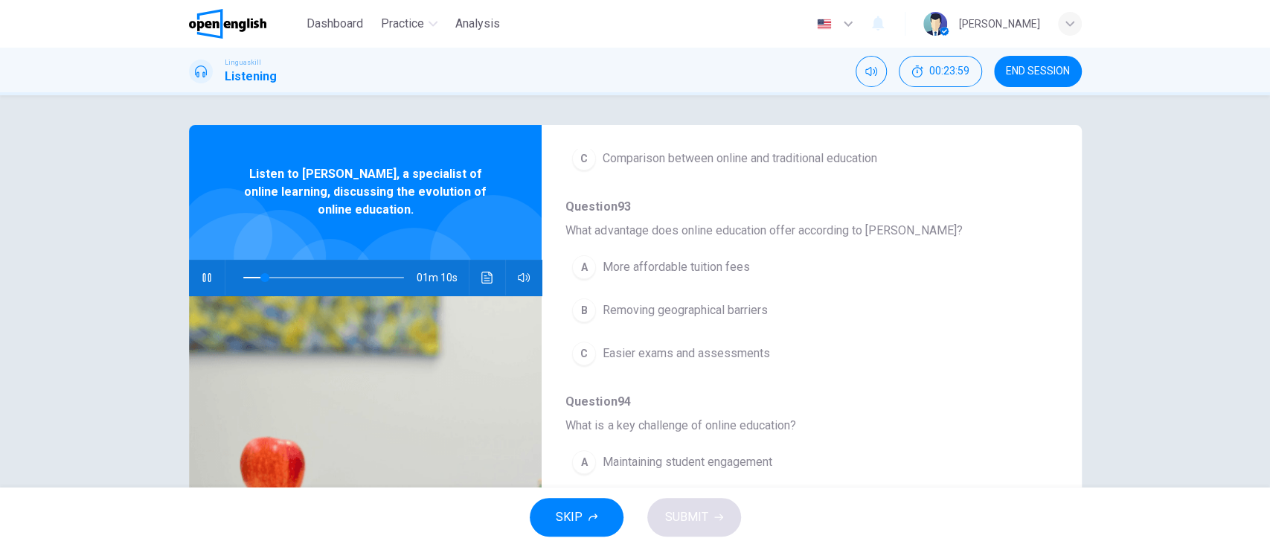
scroll to position [304, 0]
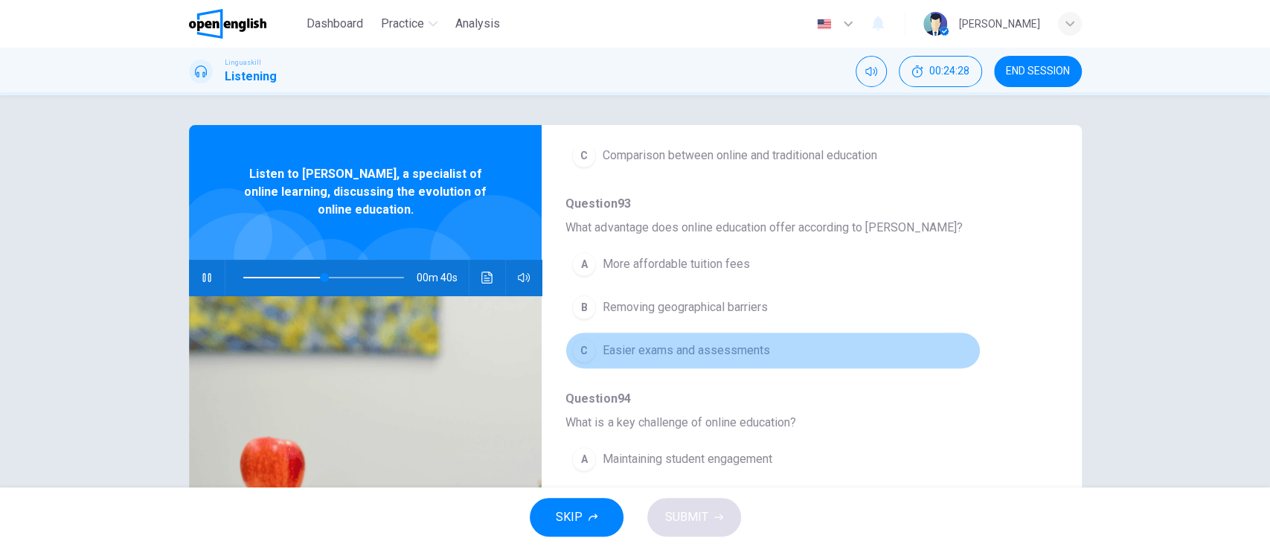
click at [854, 359] on button "C Easier exams and assessments" at bounding box center [772, 350] width 414 height 37
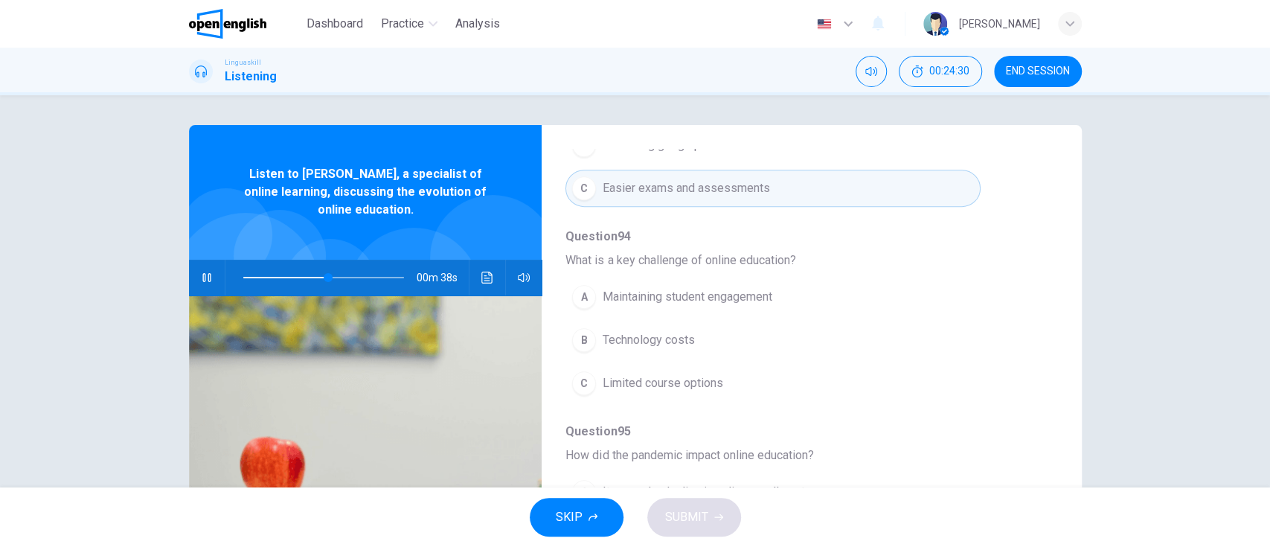
scroll to position [489, 0]
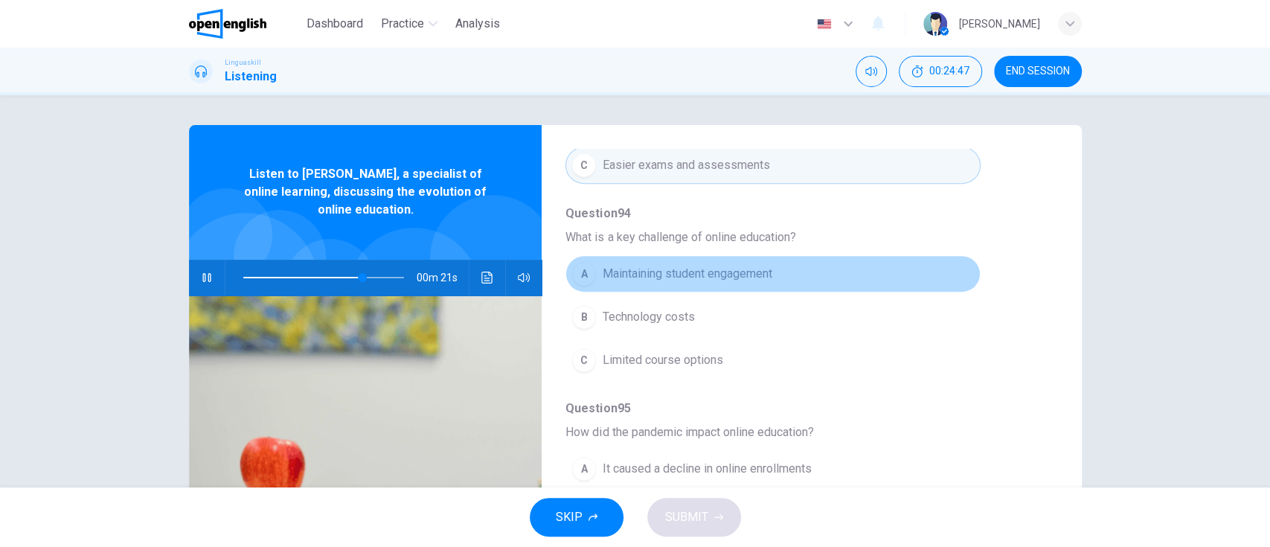
click at [929, 283] on button "A Maintaining student engagement" at bounding box center [772, 273] width 414 height 37
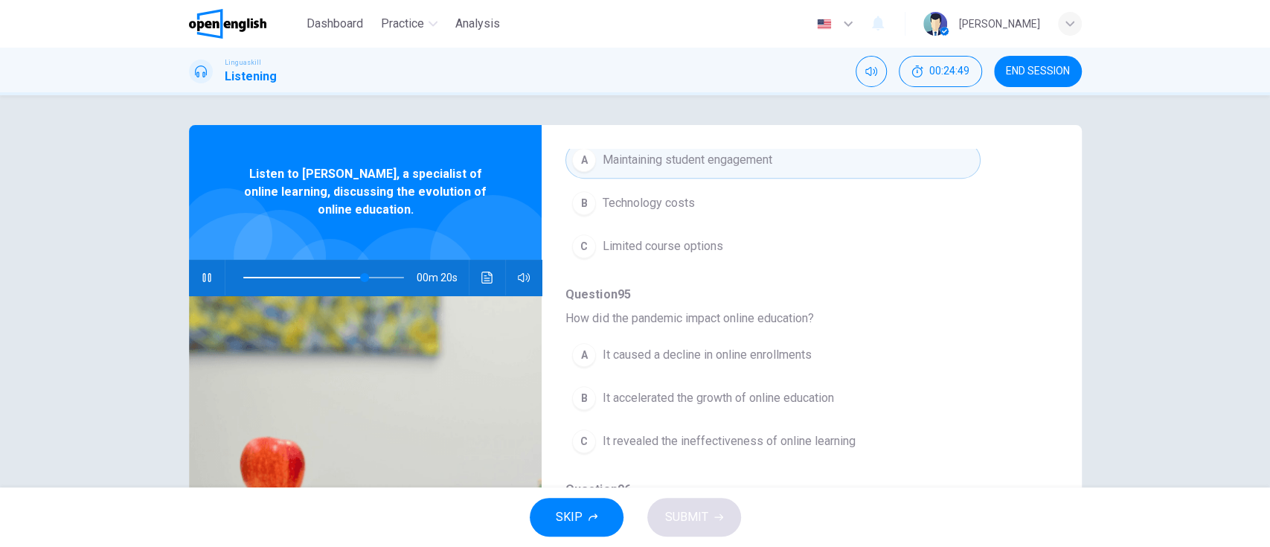
scroll to position [639, 0]
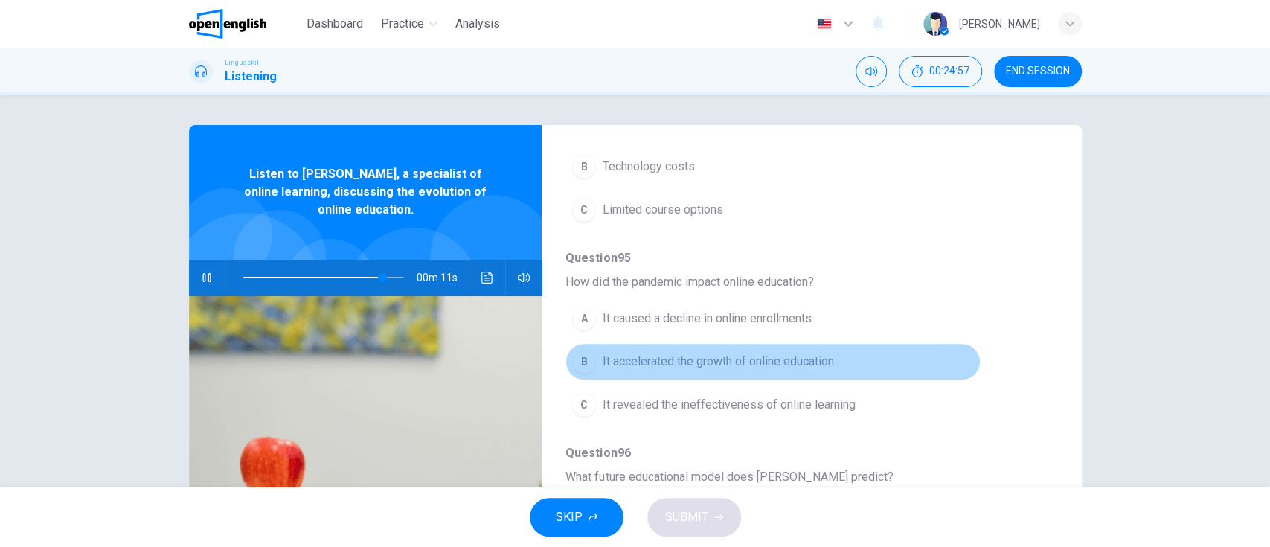
click at [801, 373] on button "B It accelerated the growth of online education" at bounding box center [772, 361] width 414 height 37
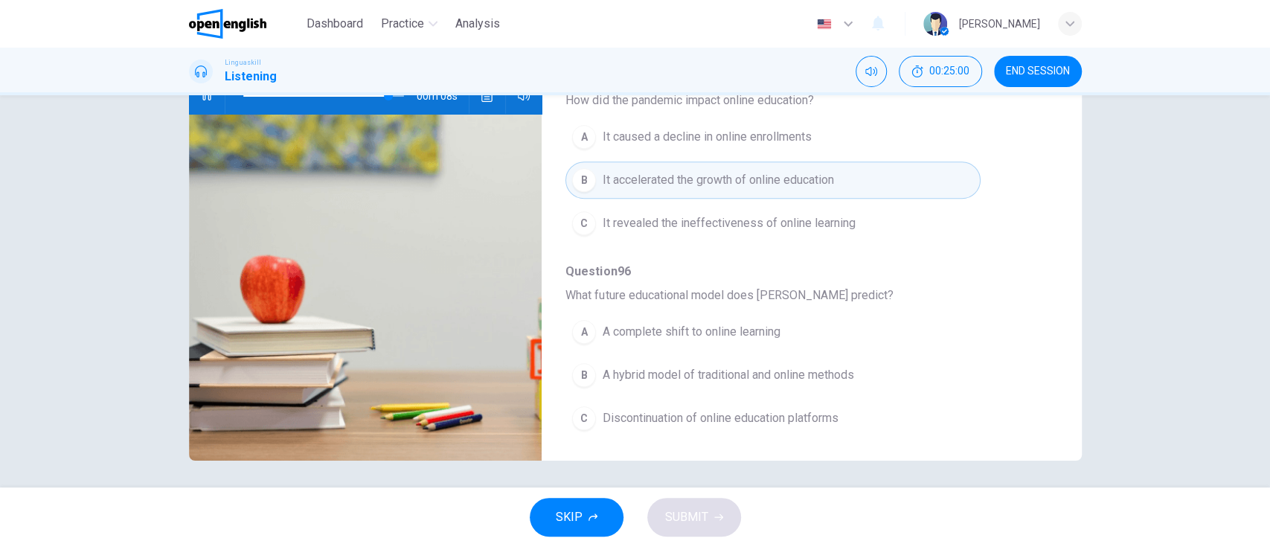
scroll to position [184, 0]
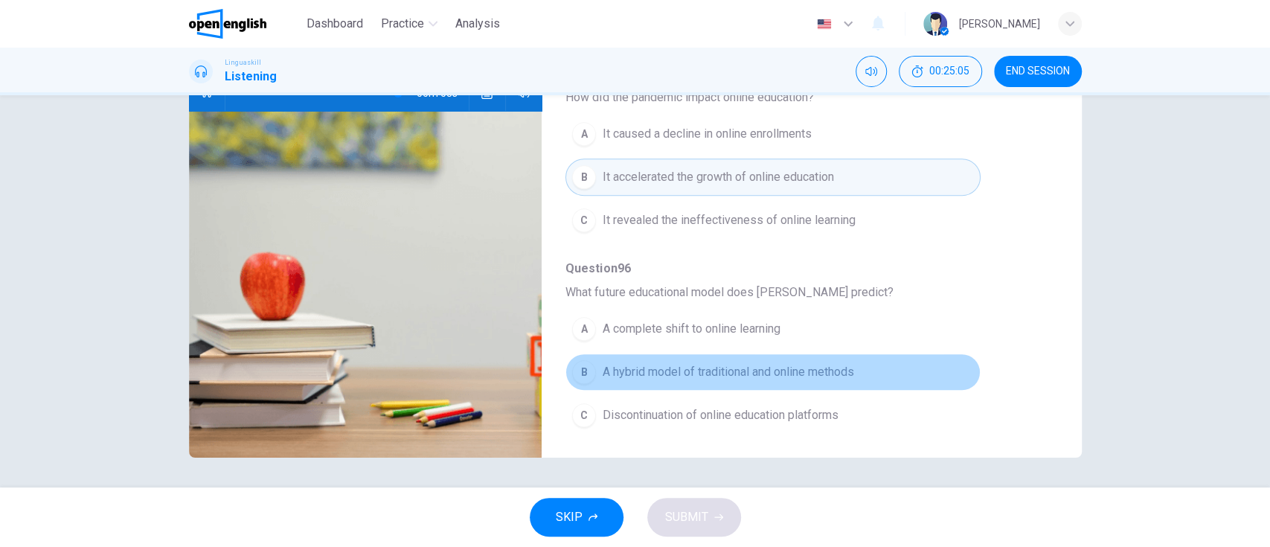
click at [837, 370] on span "A hybrid model of traditional and online methods" at bounding box center [727, 372] width 251 height 18
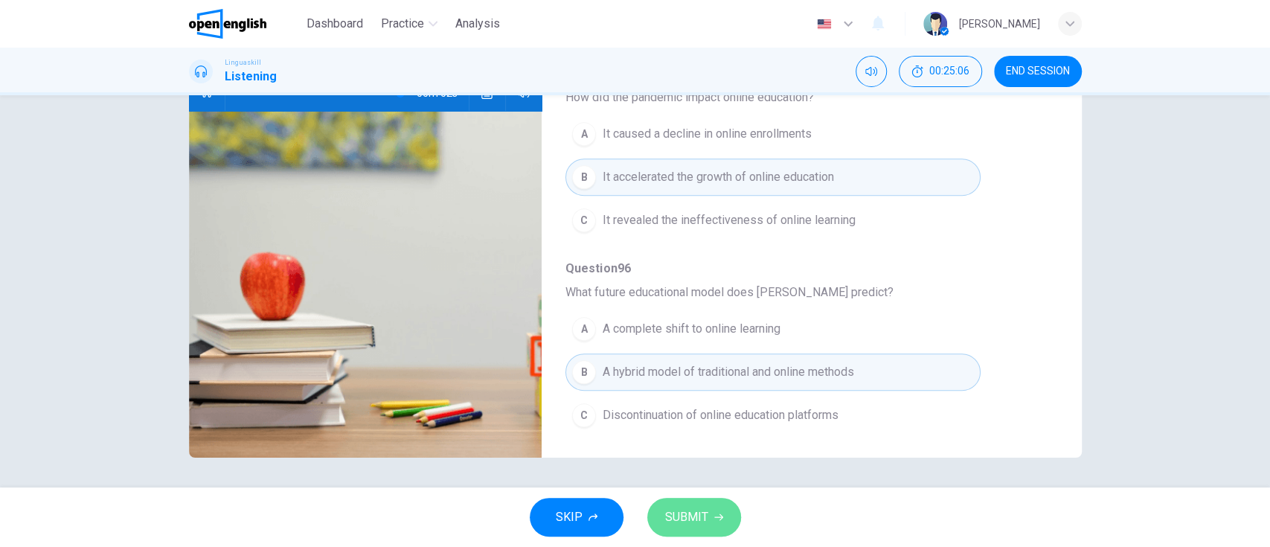
click at [690, 525] on span "SUBMIT" at bounding box center [686, 517] width 43 height 21
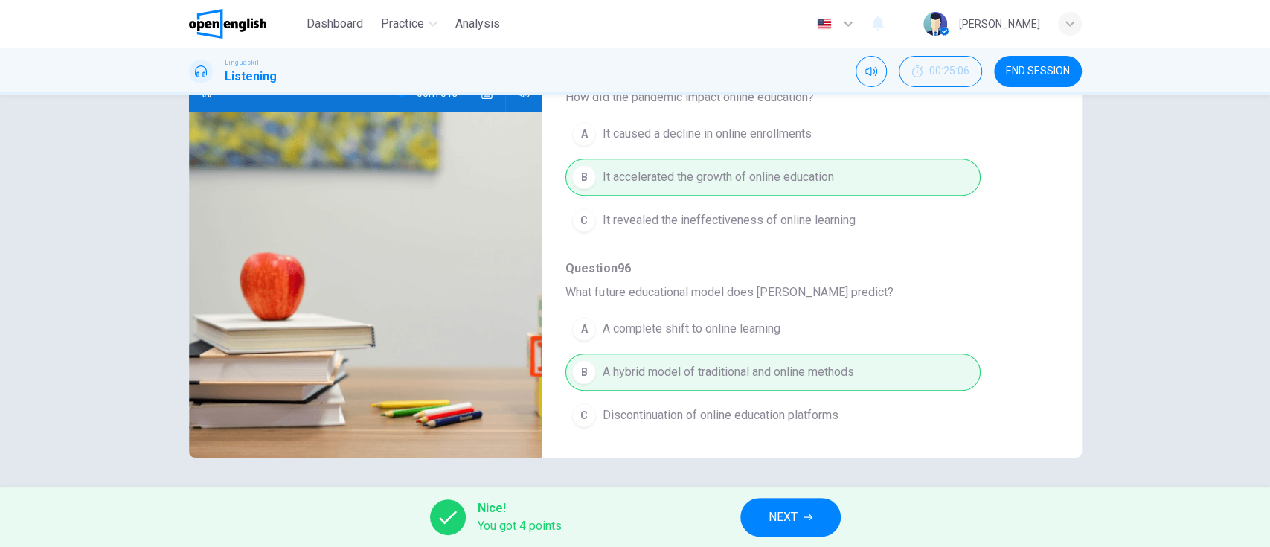
type input "*"
click at [767, 511] on button "NEXT" at bounding box center [790, 517] width 100 height 39
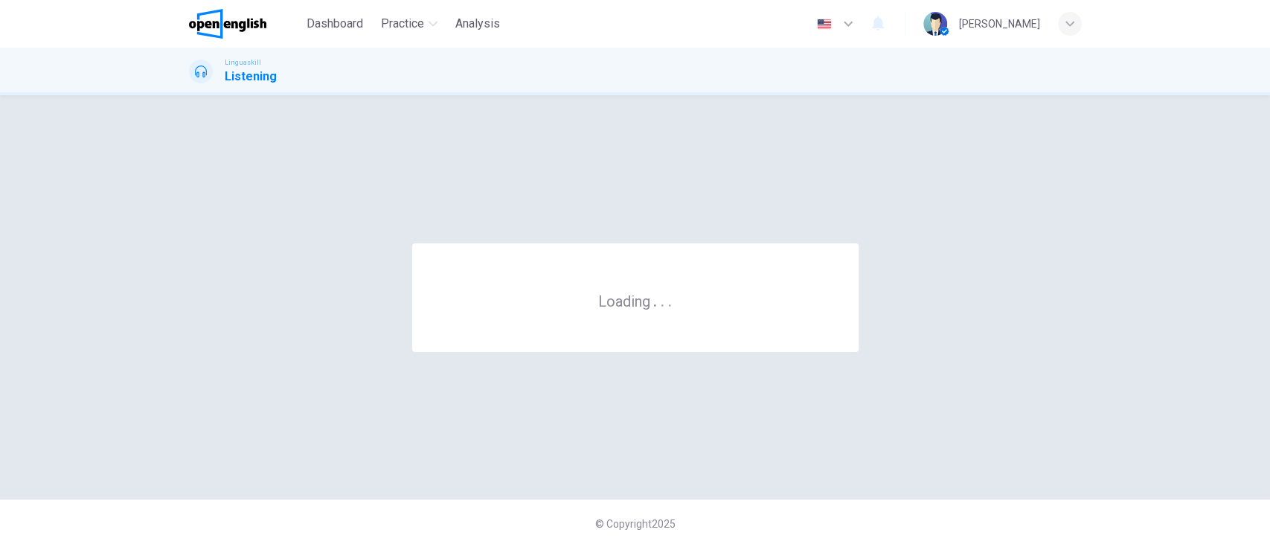
scroll to position [0, 0]
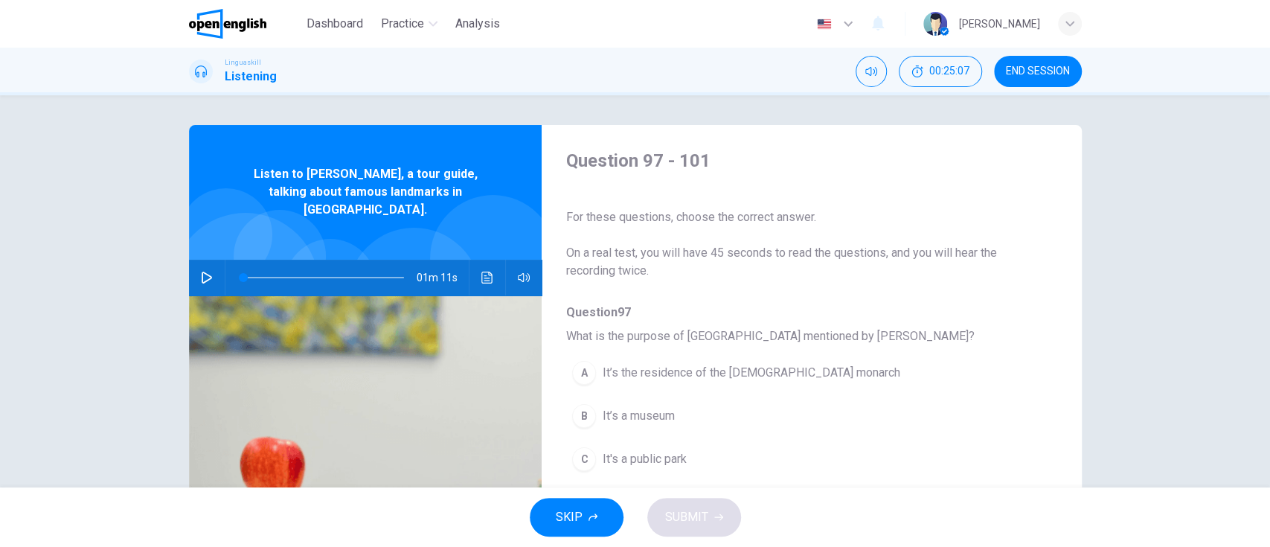
click at [201, 272] on icon "button" at bounding box center [207, 278] width 12 height 12
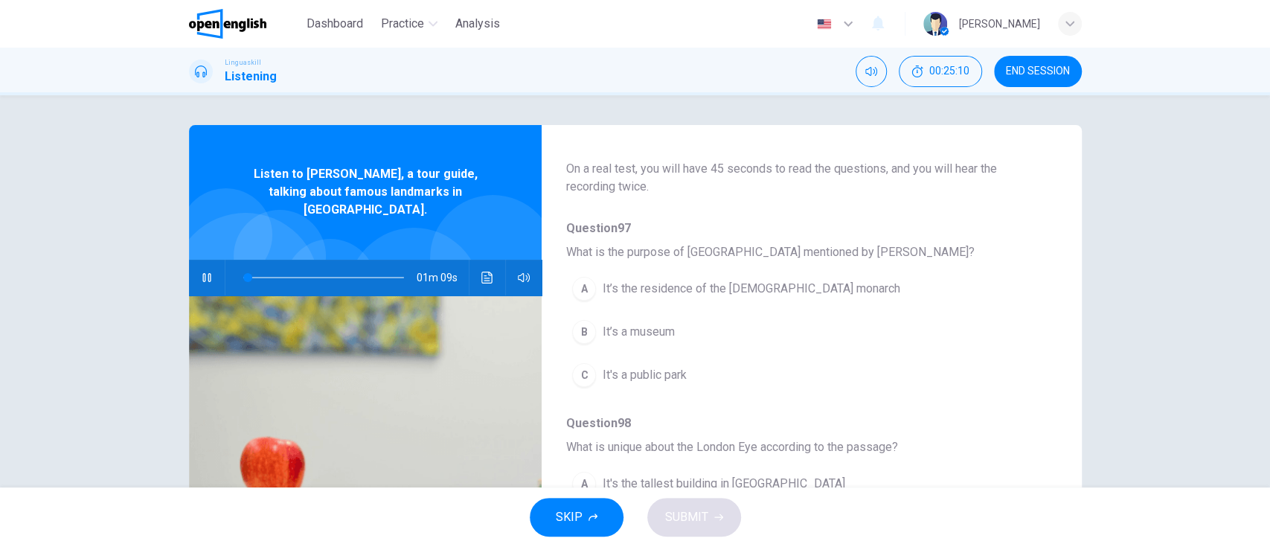
scroll to position [125, 0]
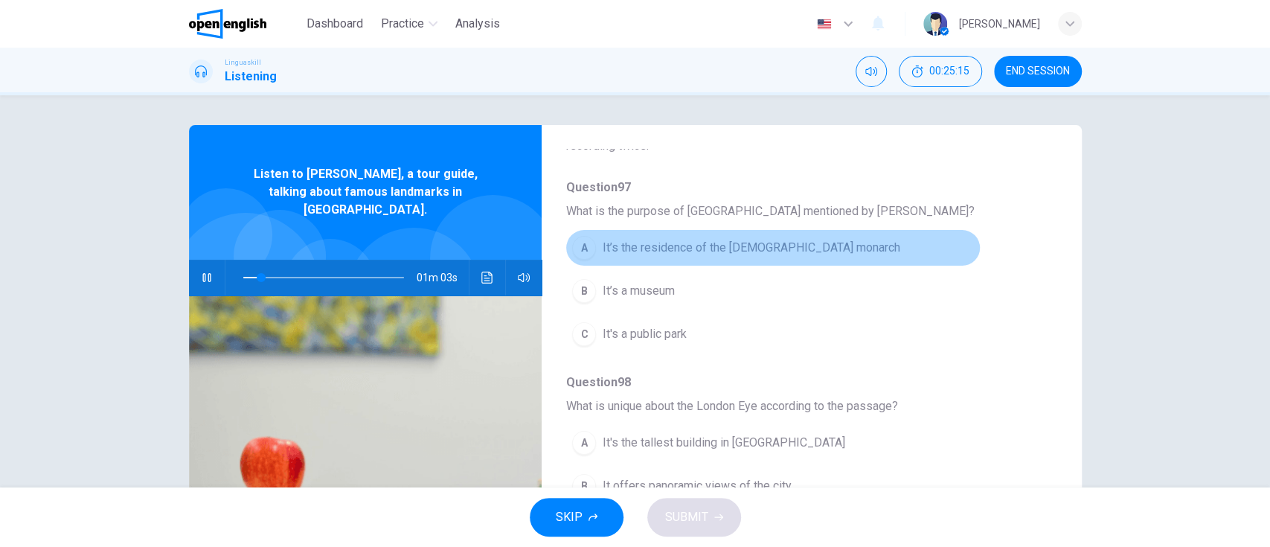
click at [890, 252] on button "A It’s the residence of the [DEMOGRAPHIC_DATA] monarch" at bounding box center [772, 247] width 414 height 37
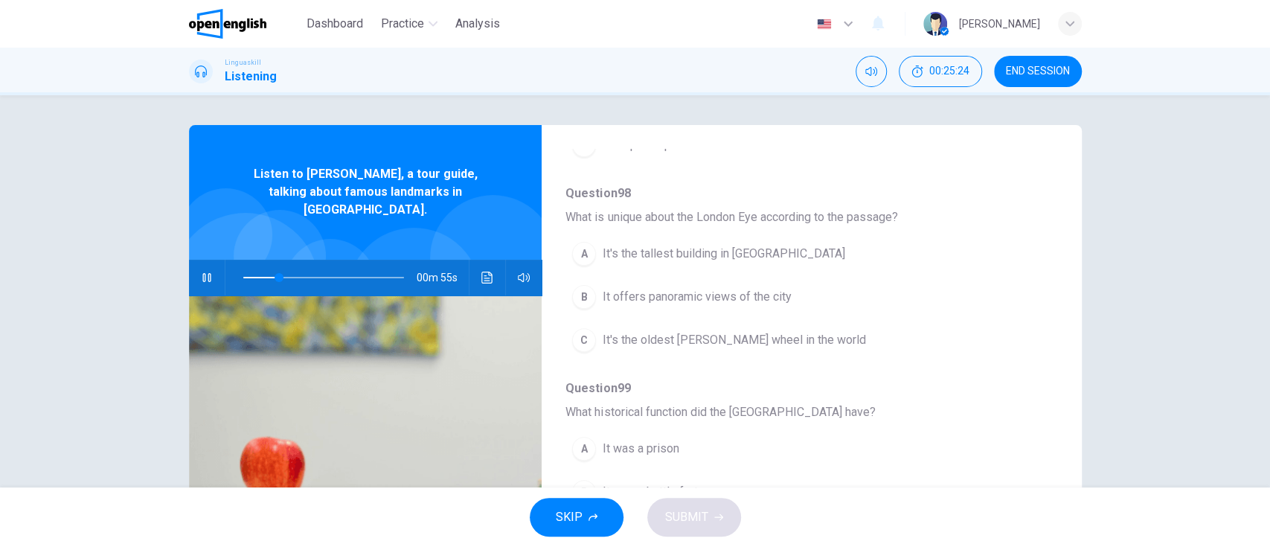
scroll to position [315, 0]
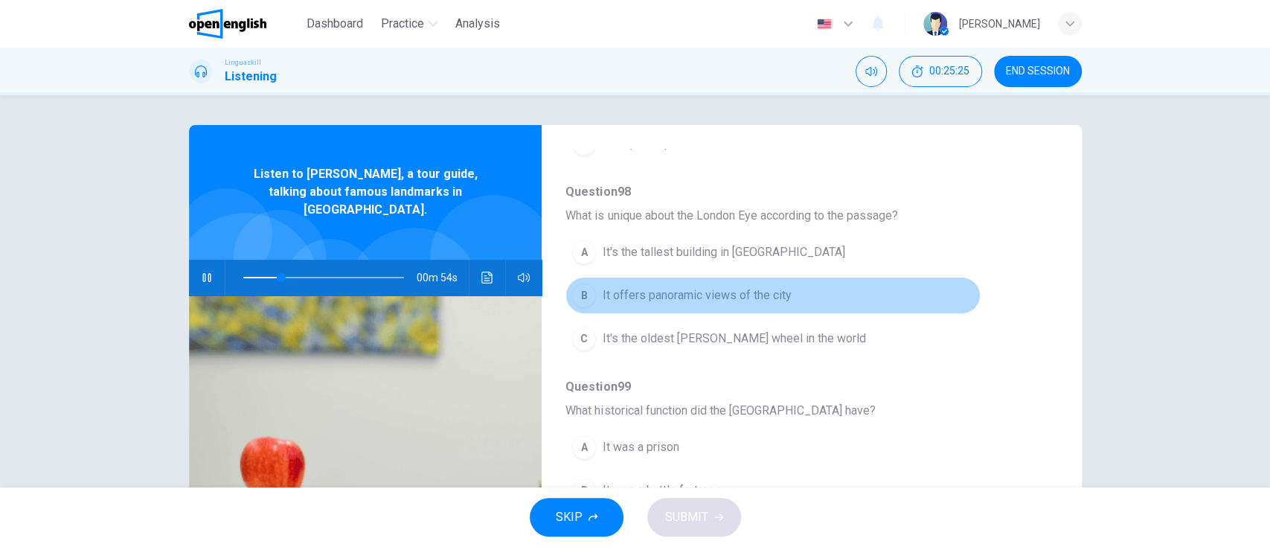
click at [832, 290] on button "B It offers panoramic views of the city" at bounding box center [772, 295] width 414 height 37
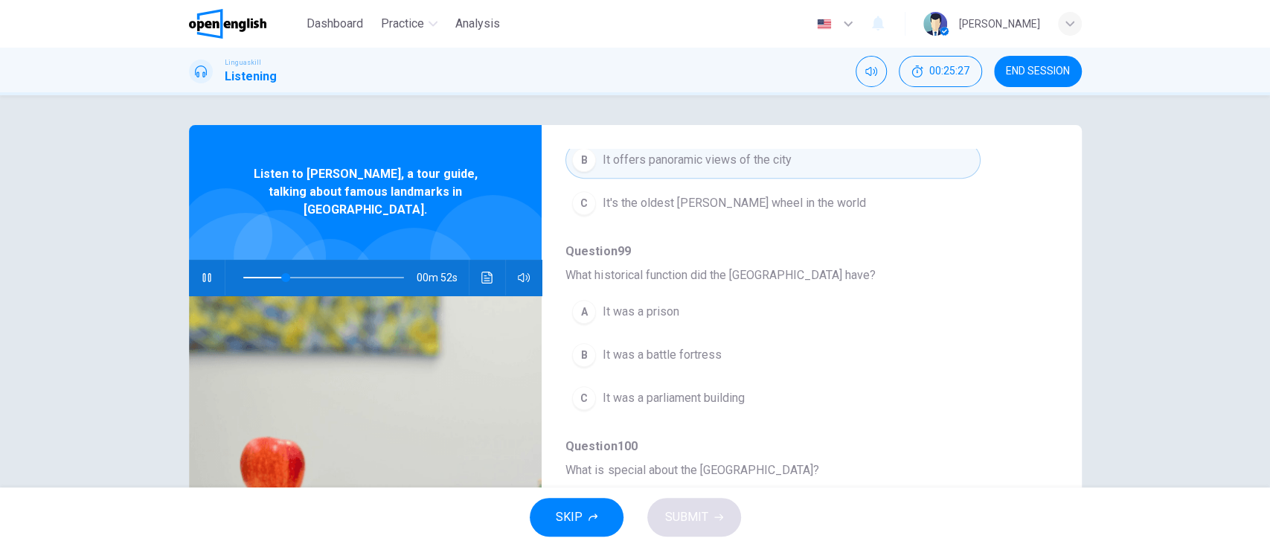
scroll to position [452, 0]
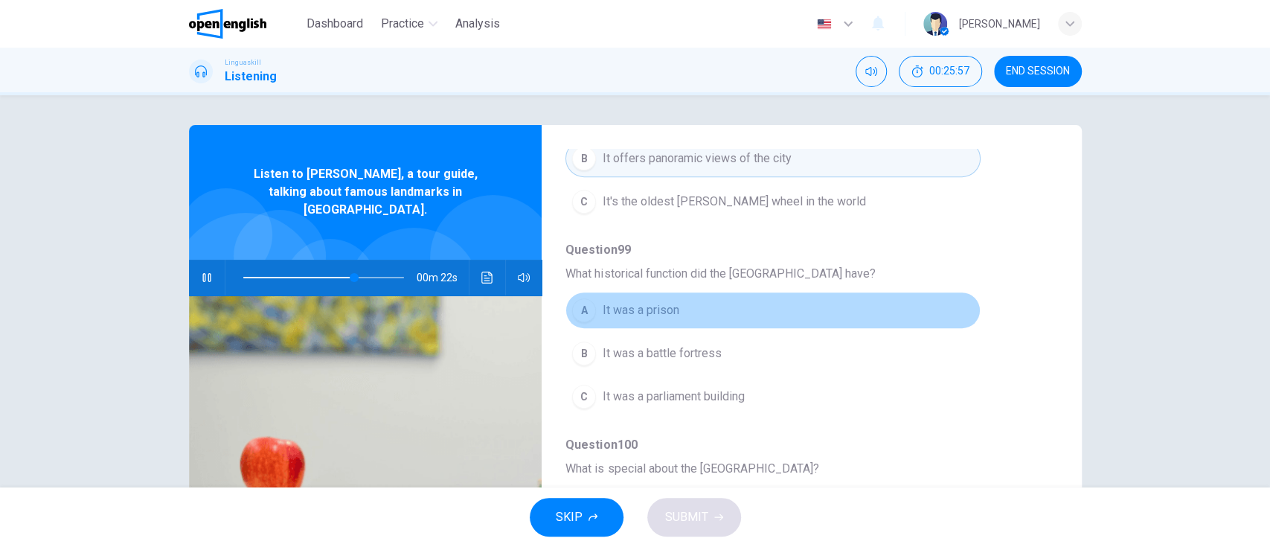
click at [882, 312] on button "A It was a prison" at bounding box center [772, 310] width 414 height 37
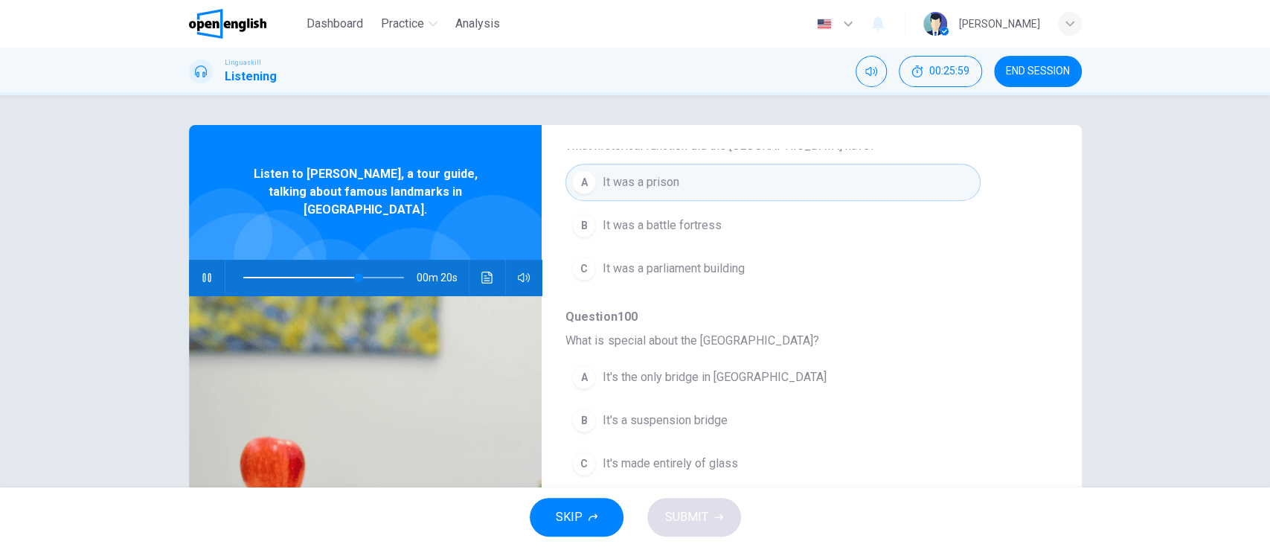
scroll to position [611, 0]
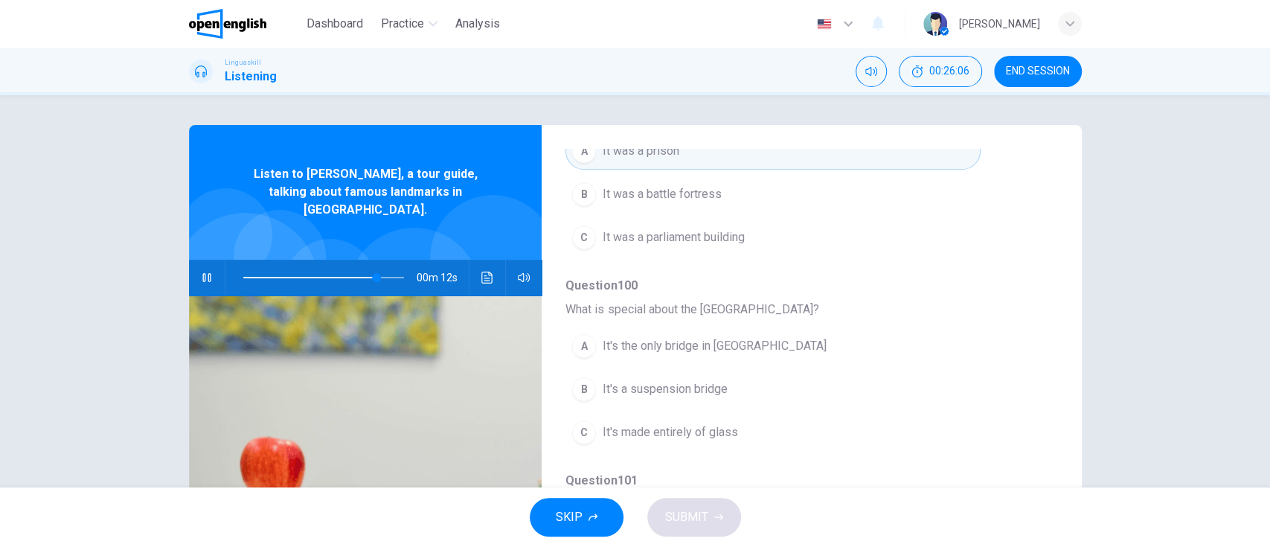
click at [873, 360] on button "A It's the only bridge in [GEOGRAPHIC_DATA]" at bounding box center [772, 345] width 414 height 37
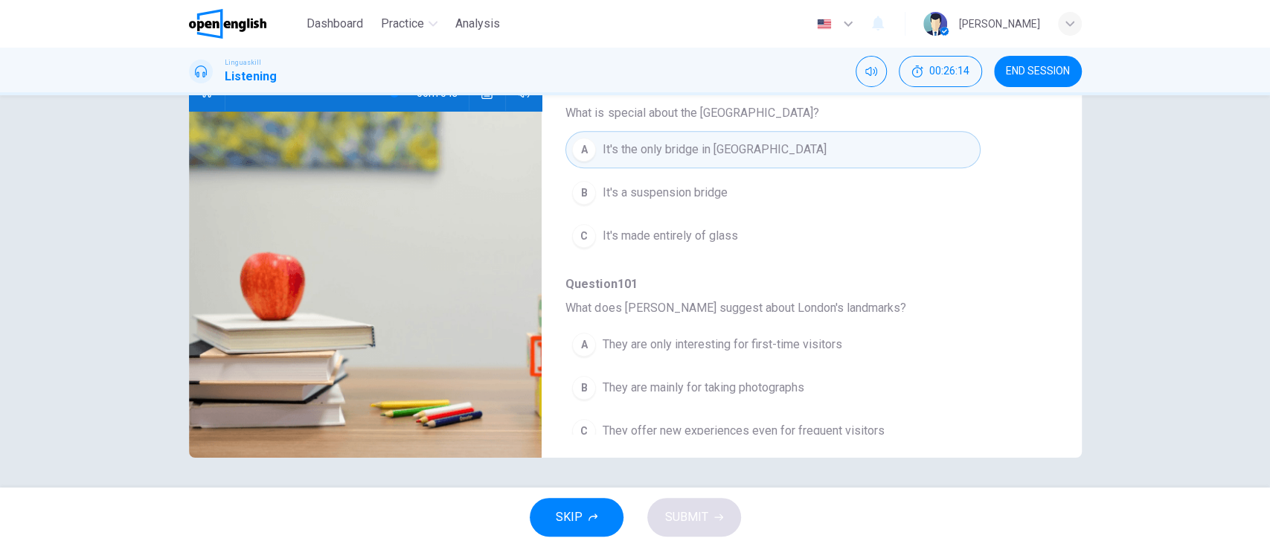
scroll to position [639, 0]
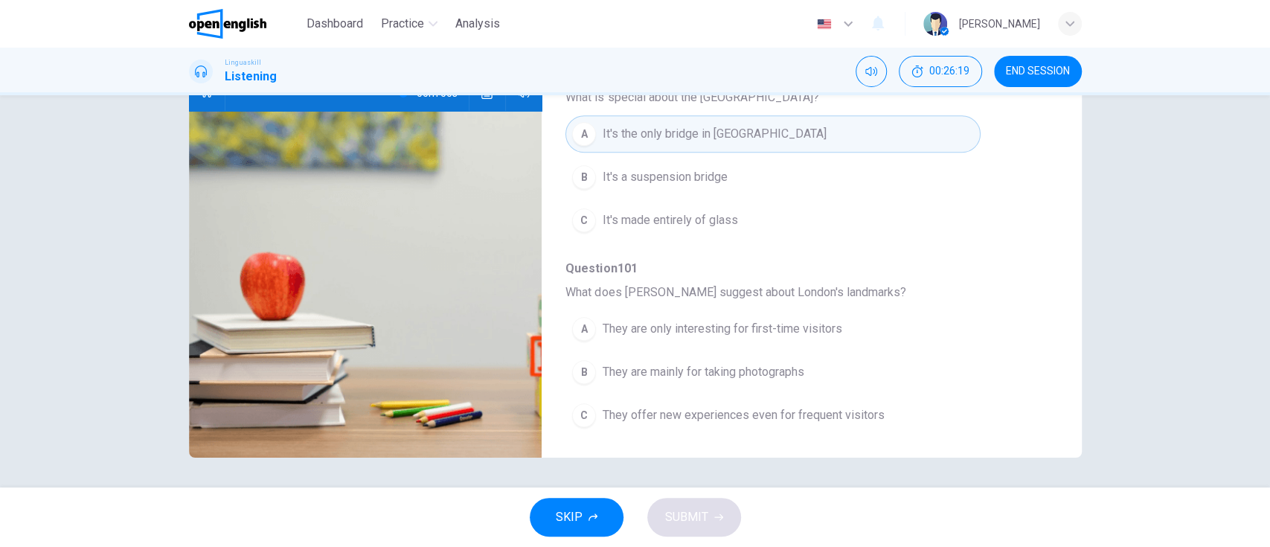
type input "*"
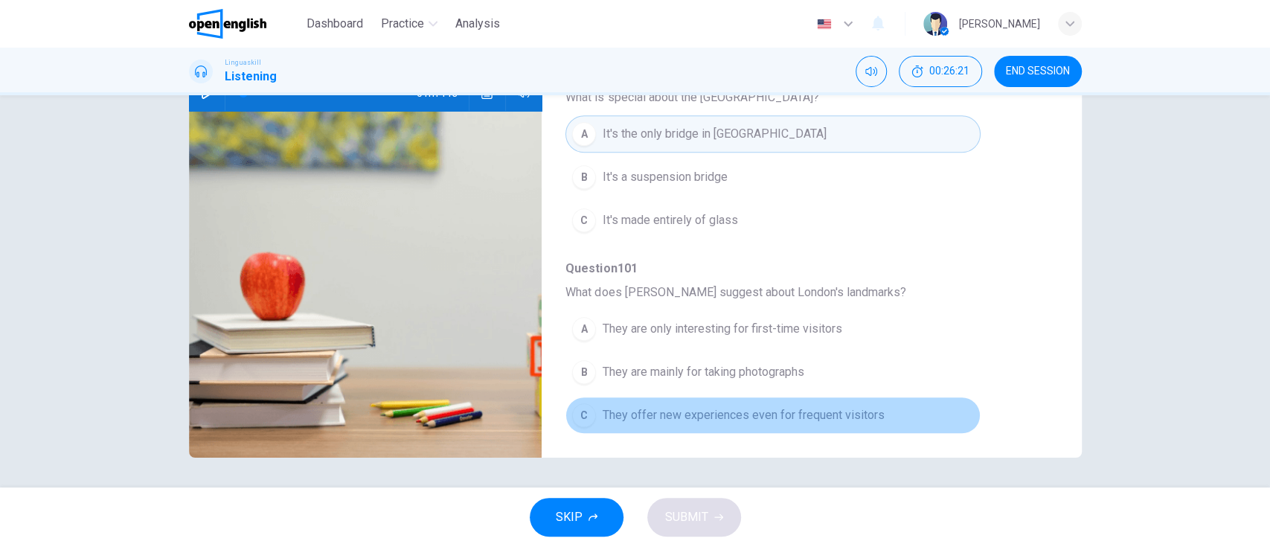
click at [850, 410] on span "They offer new experiences even for frequent visitors" at bounding box center [743, 415] width 282 height 18
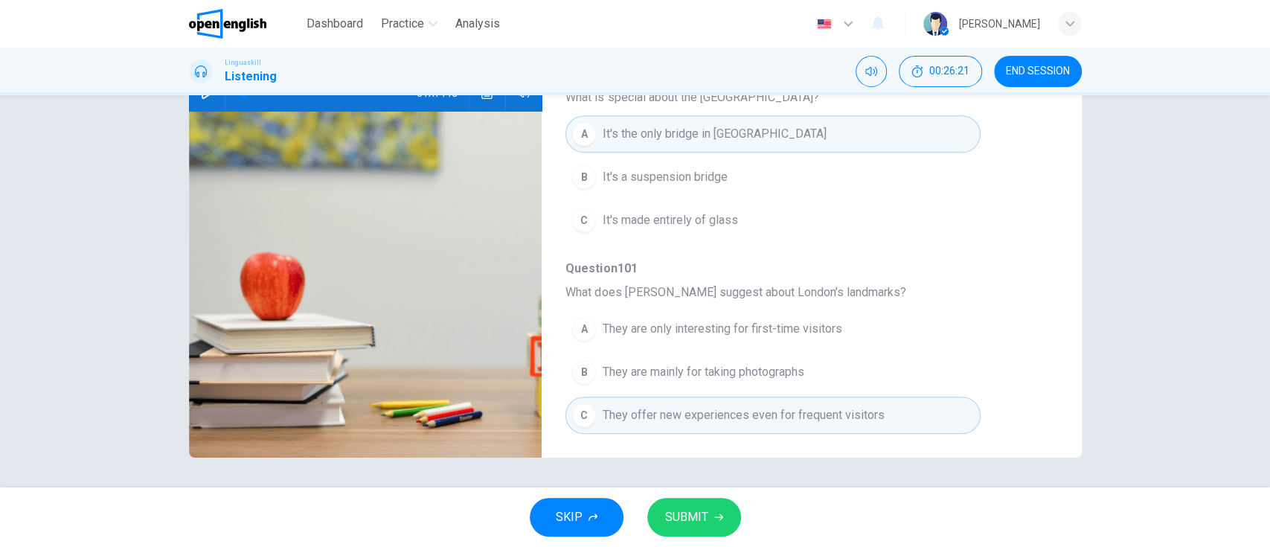
click at [694, 516] on span "SUBMIT" at bounding box center [686, 517] width 43 height 21
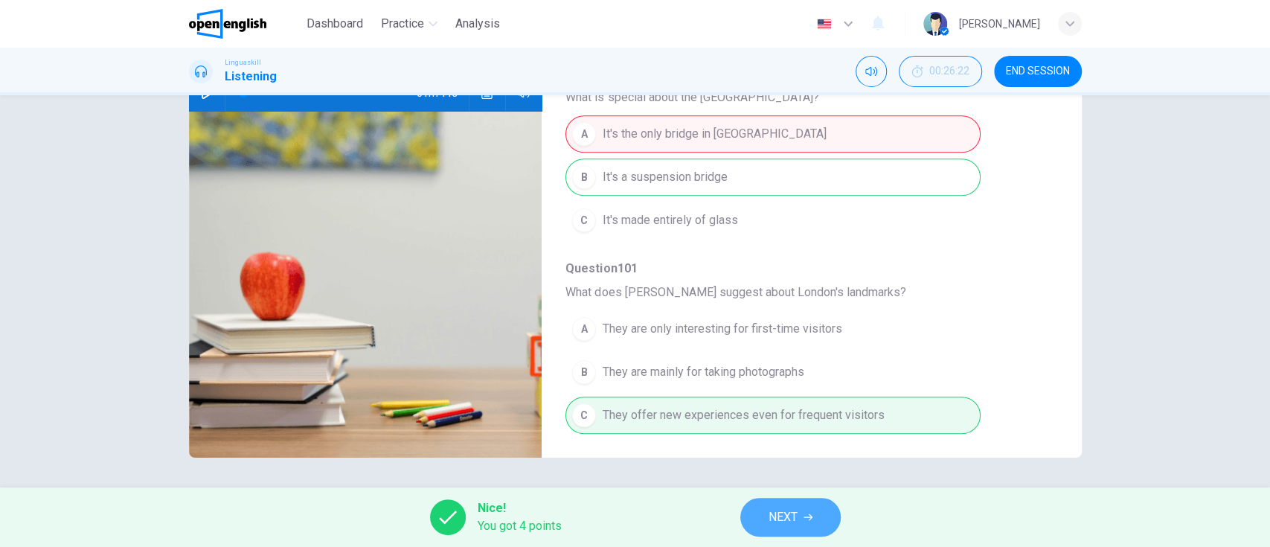
click at [793, 513] on span "NEXT" at bounding box center [782, 517] width 29 height 21
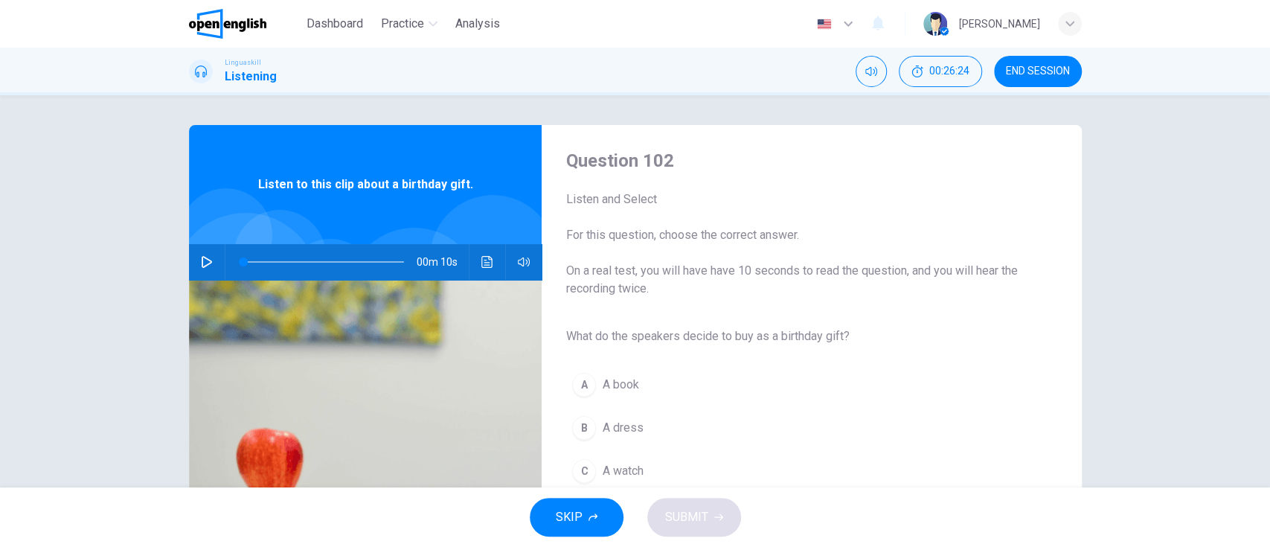
click at [1041, 68] on span "END SESSION" at bounding box center [1038, 71] width 64 height 12
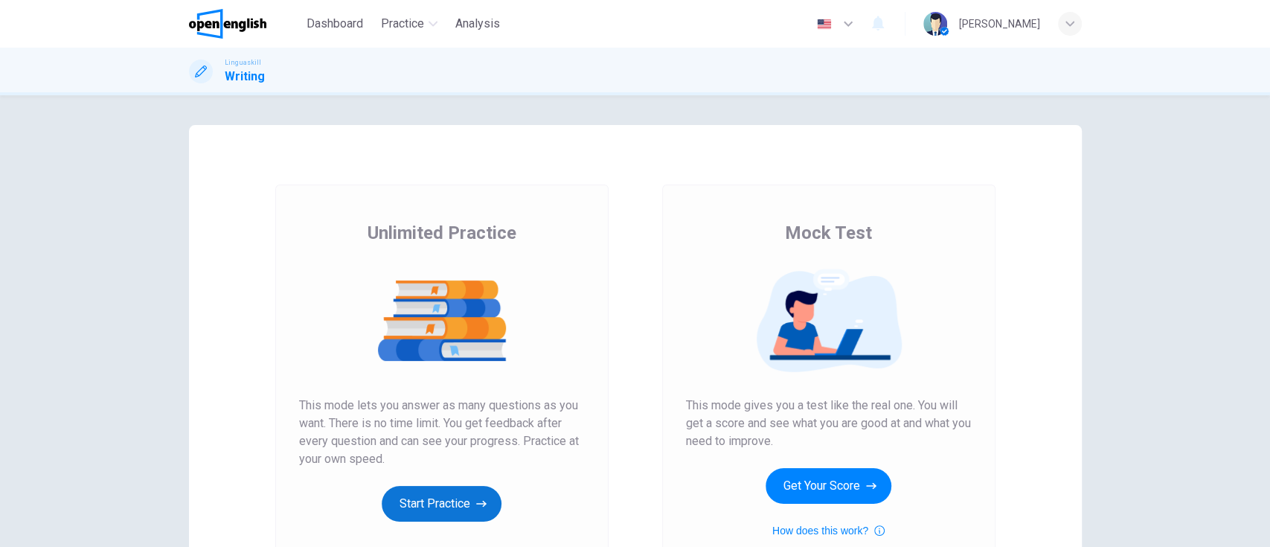
click at [446, 498] on button "Start Practice" at bounding box center [442, 504] width 120 height 36
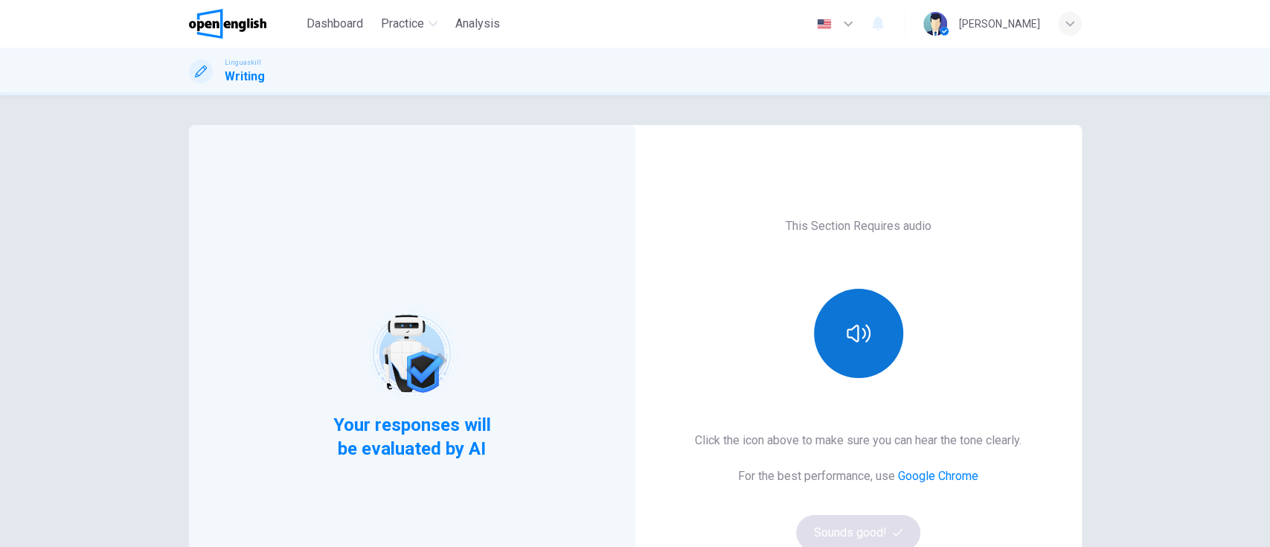
click at [850, 321] on icon "button" at bounding box center [859, 333] width 24 height 24
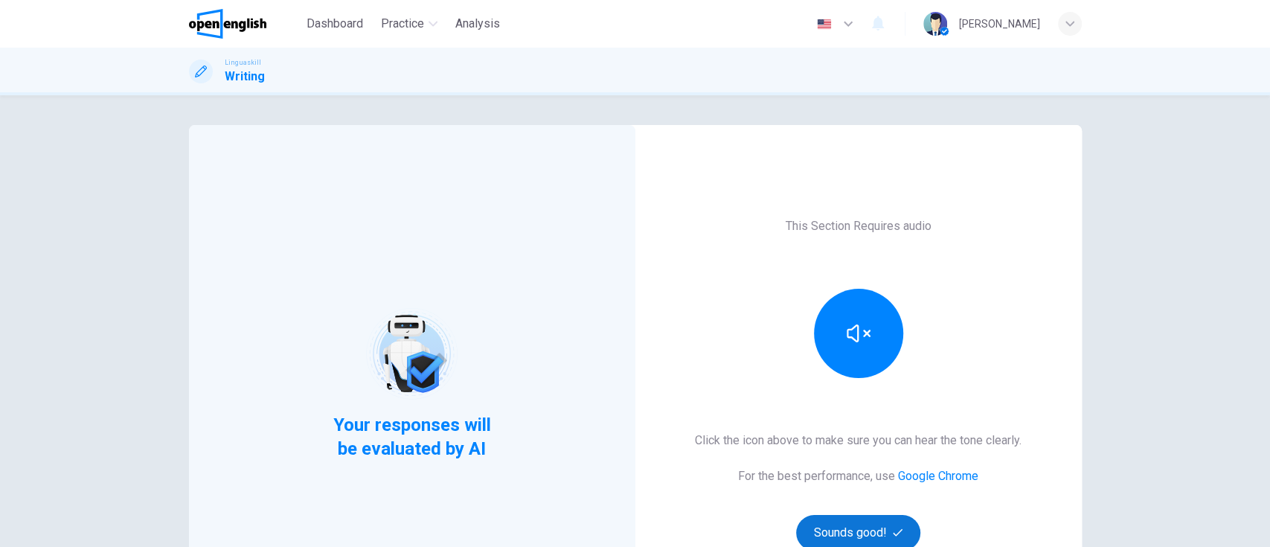
click at [870, 539] on button "Sounds good!" at bounding box center [858, 533] width 125 height 36
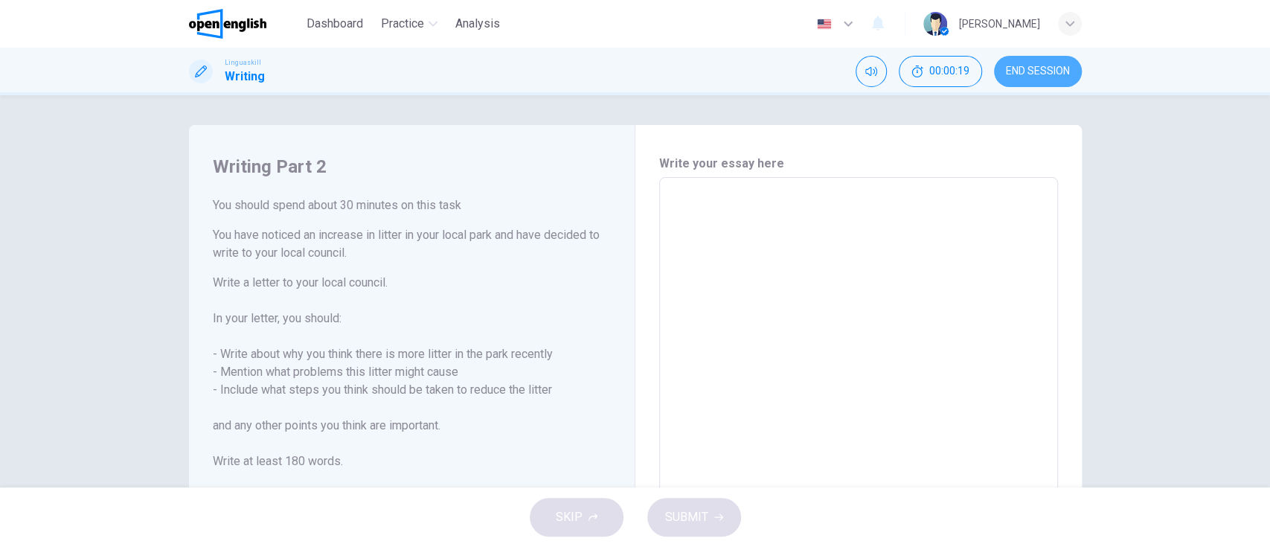
click at [1042, 76] on span "END SESSION" at bounding box center [1038, 71] width 64 height 12
